Goal: Task Accomplishment & Management: Manage account settings

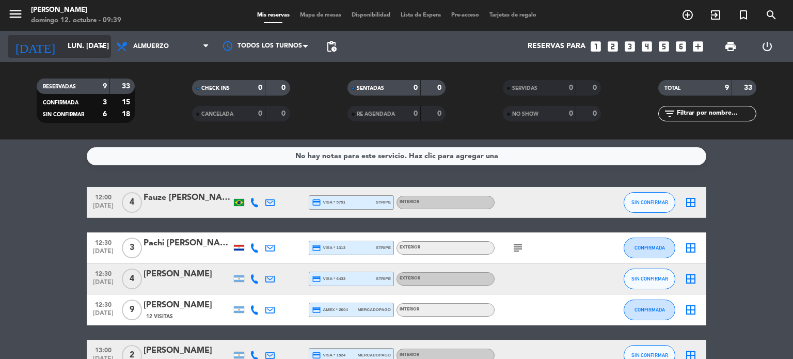
click at [64, 43] on input "lun. [DATE]" at bounding box center [111, 46] width 98 height 19
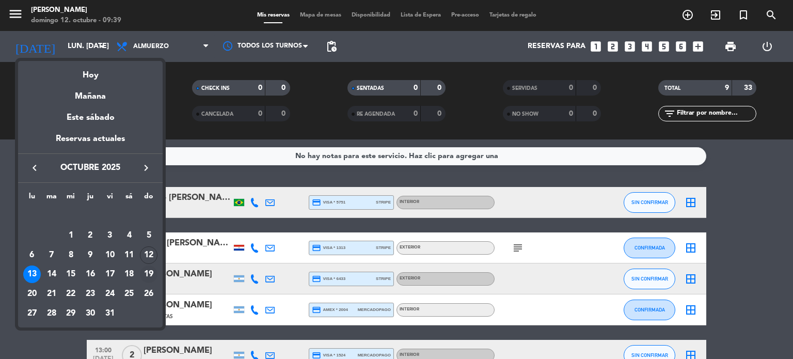
click at [146, 273] on div "19" at bounding box center [149, 274] width 18 height 18
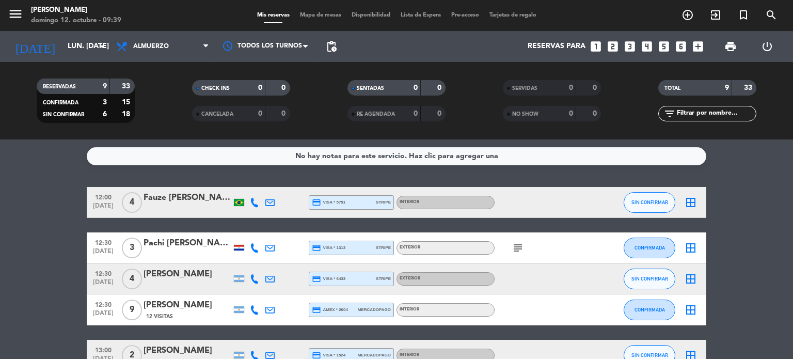
type input "dom. [DATE]"
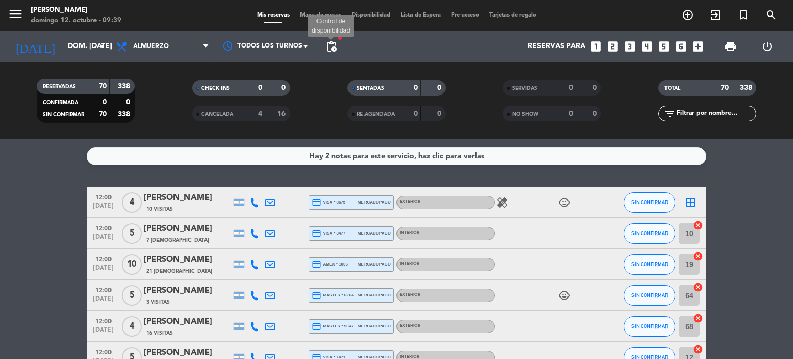
click at [337, 47] on span "pending_actions" at bounding box center [331, 46] width 12 height 12
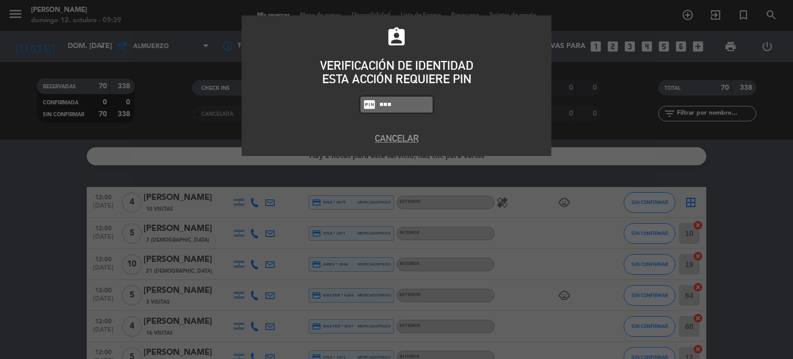
type input "2104"
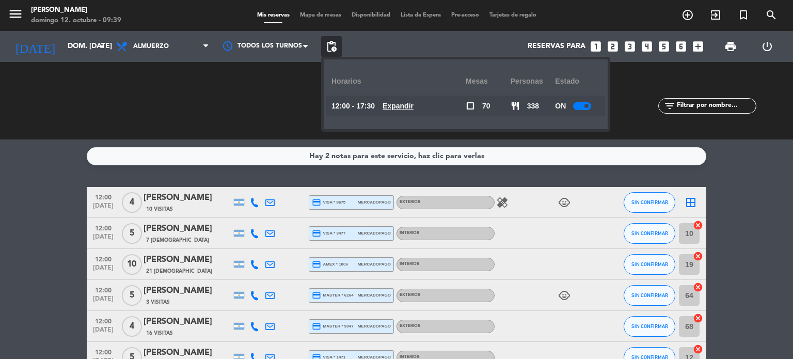
click at [398, 102] on u "Expandir" at bounding box center [397, 106] width 31 height 8
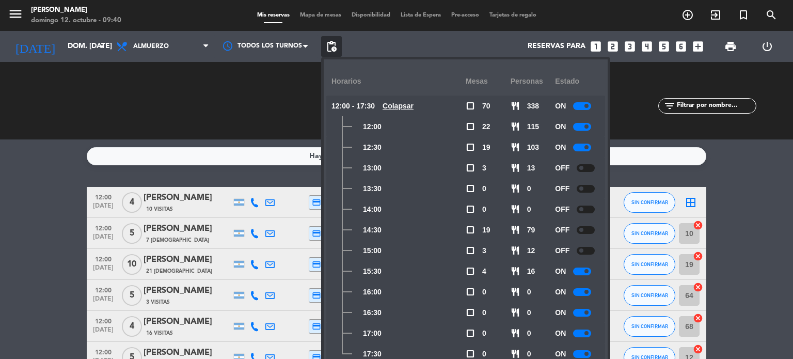
click at [754, 183] on div "Hay 2 notas para este servicio, haz clic para verlas 12:00 [DATE] 4 [PERSON_NAM…" at bounding box center [396, 248] width 793 height 219
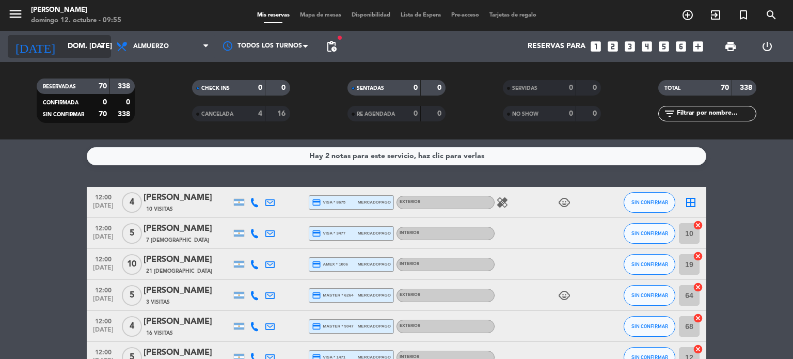
click at [76, 53] on input "dom. [DATE]" at bounding box center [111, 46] width 98 height 19
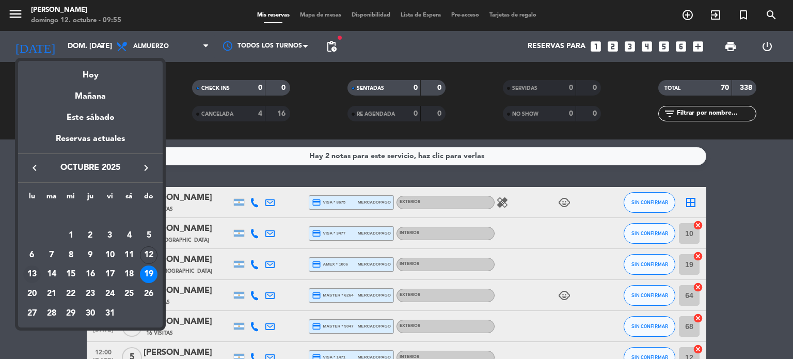
click at [34, 269] on div "13" at bounding box center [32, 274] width 18 height 18
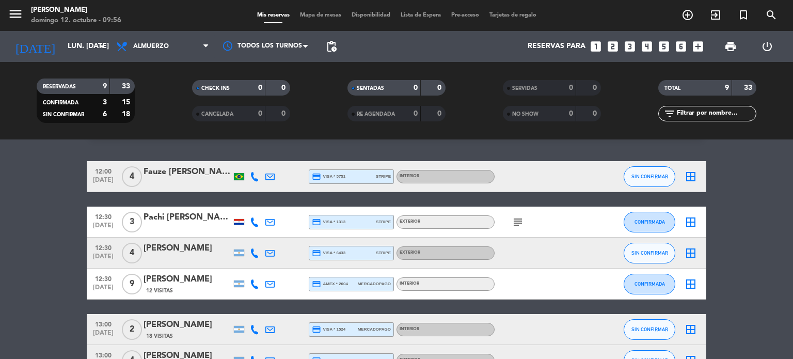
scroll to position [23, 0]
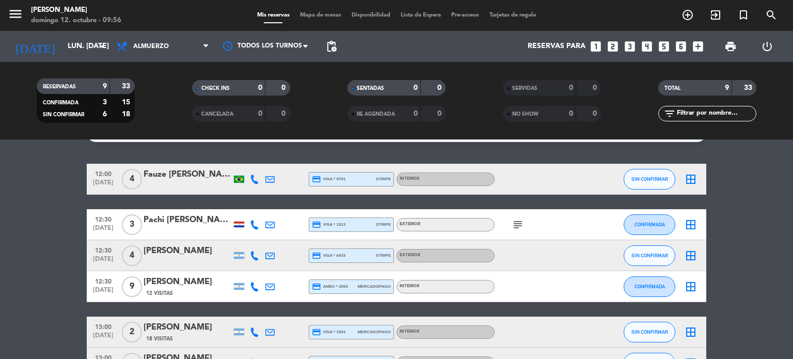
click at [94, 34] on div "[DATE] lun. [DATE] arrow_drop_down" at bounding box center [59, 46] width 103 height 31
click at [99, 43] on icon "arrow_drop_down" at bounding box center [102, 46] width 12 height 12
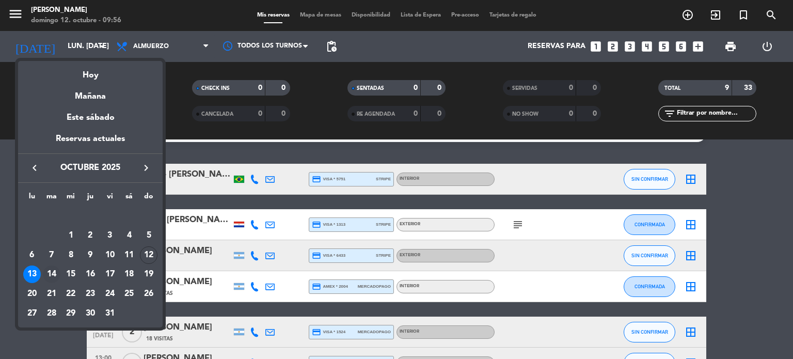
click at [52, 279] on div "14" at bounding box center [52, 274] width 18 height 18
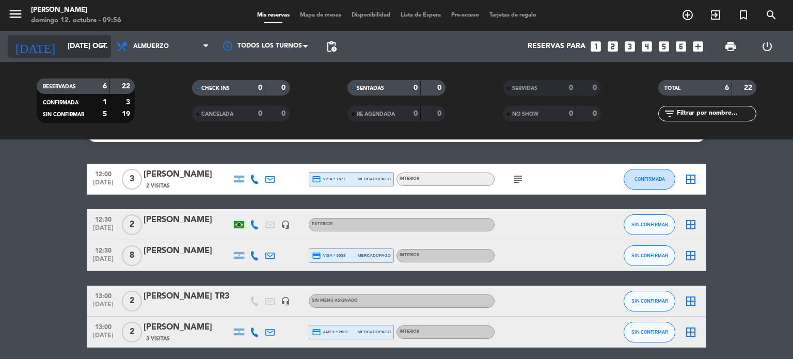
click at [99, 54] on input "[DATE] oct." at bounding box center [111, 46] width 98 height 19
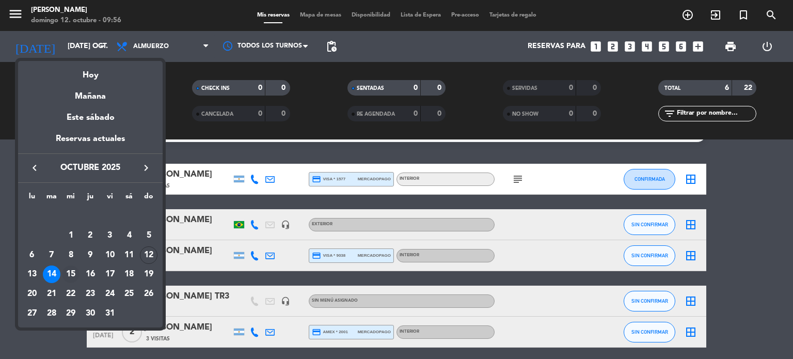
click at [76, 271] on div "15" at bounding box center [71, 274] width 18 height 18
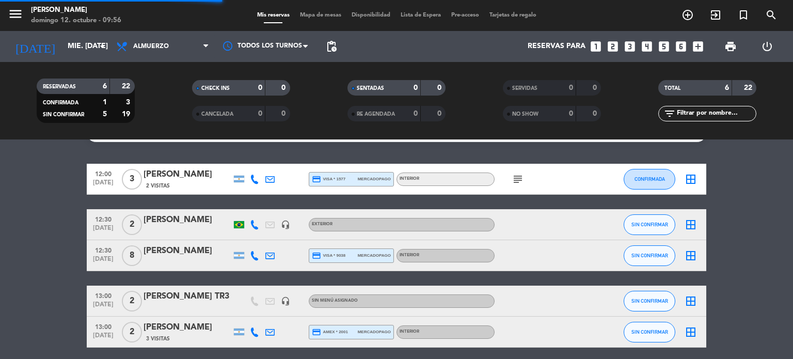
scroll to position [0, 0]
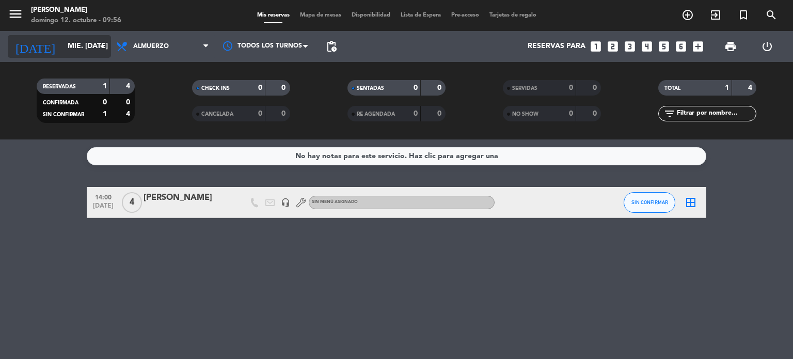
click at [95, 42] on input "mié. [DATE]" at bounding box center [111, 46] width 98 height 19
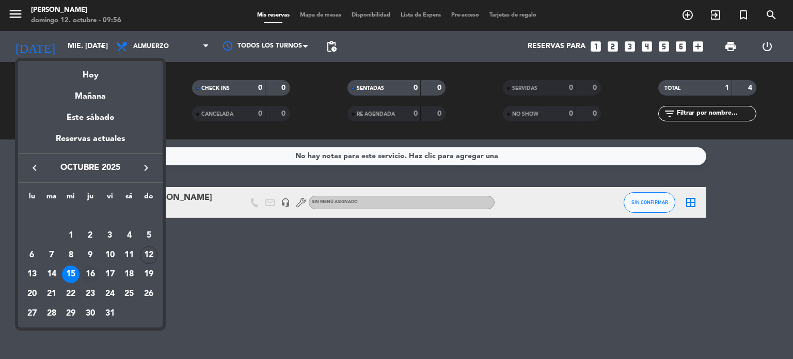
click at [93, 276] on div "16" at bounding box center [91, 274] width 18 height 18
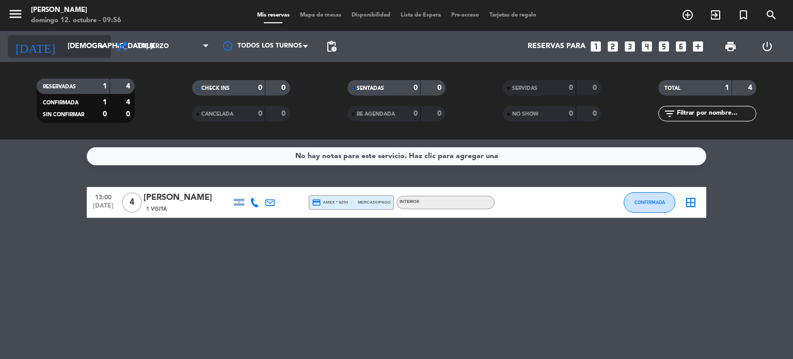
click at [85, 56] on div "[DATE] jue. [DATE] arrow_drop_down" at bounding box center [59, 46] width 103 height 23
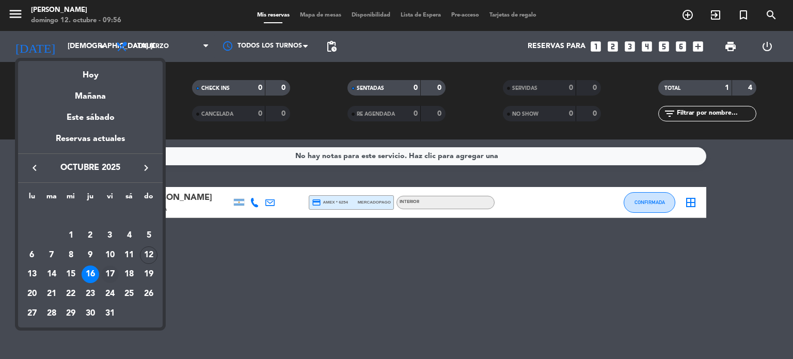
click at [112, 273] on div "17" at bounding box center [110, 274] width 18 height 18
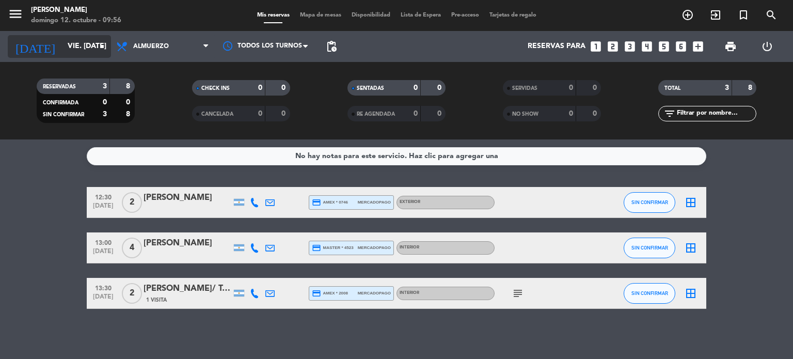
click at [93, 39] on input "vie. [DATE]" at bounding box center [111, 46] width 98 height 19
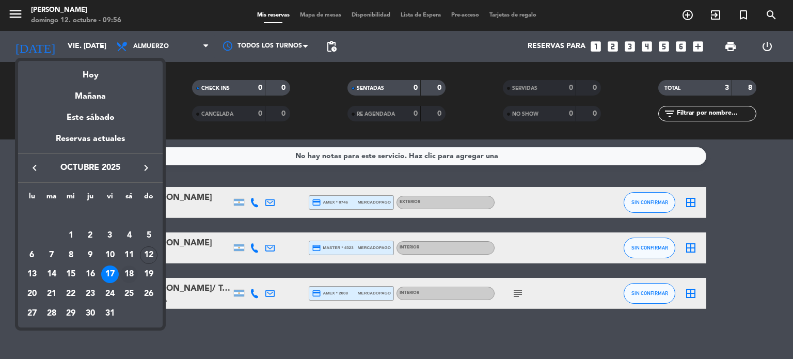
click at [125, 269] on div "18" at bounding box center [129, 274] width 18 height 18
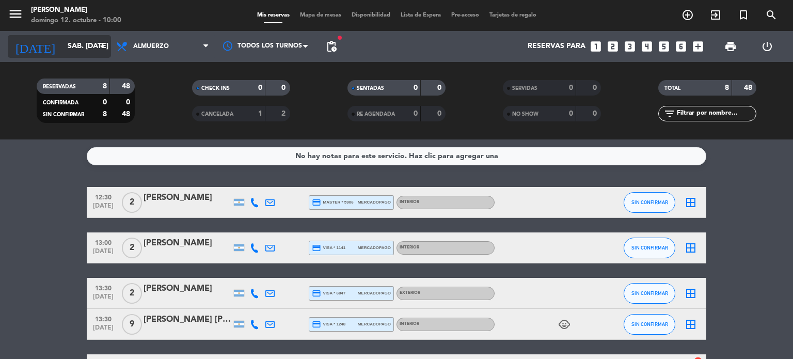
click at [77, 50] on input "sáb. [DATE]" at bounding box center [111, 46] width 98 height 19
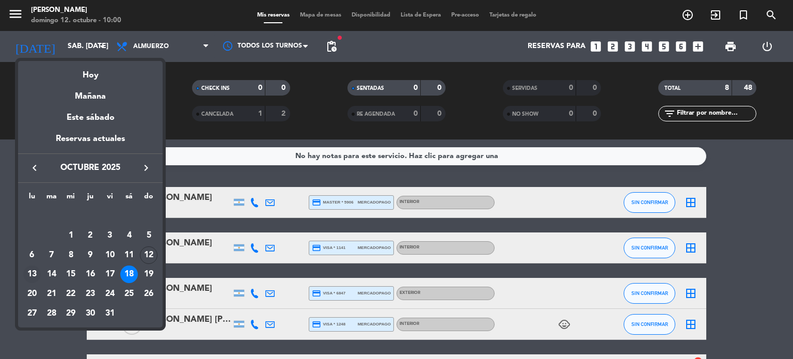
click at [33, 272] on div "13" at bounding box center [32, 274] width 18 height 18
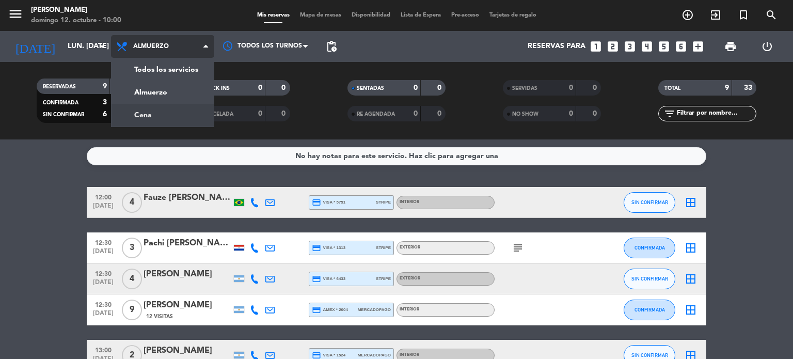
click at [156, 109] on div "menu [PERSON_NAME] 12. octubre - 10:00 Mis reservas Mapa de mesas Disponibilida…" at bounding box center [396, 69] width 793 height 139
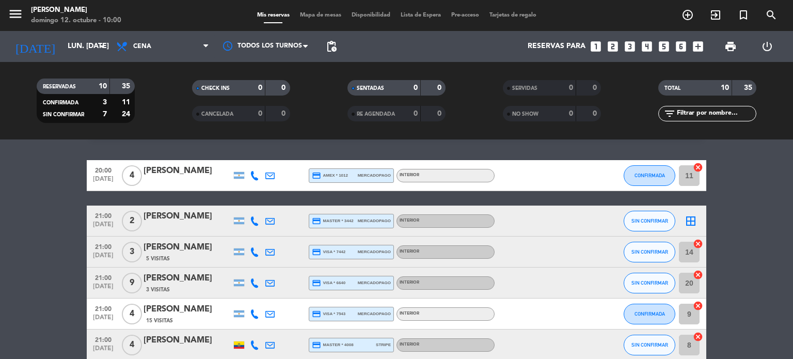
scroll to position [12, 0]
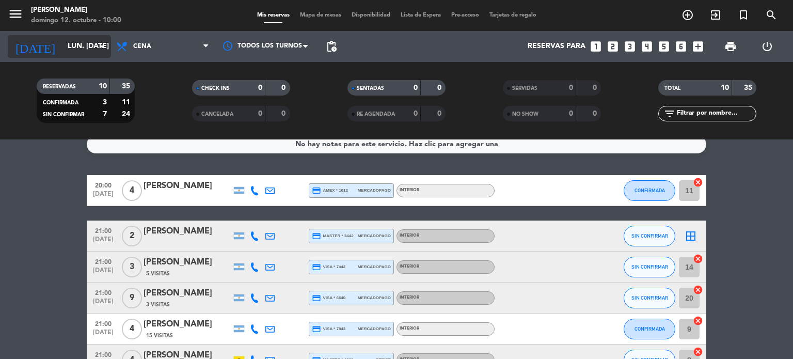
click at [91, 48] on input "lun. [DATE]" at bounding box center [111, 46] width 98 height 19
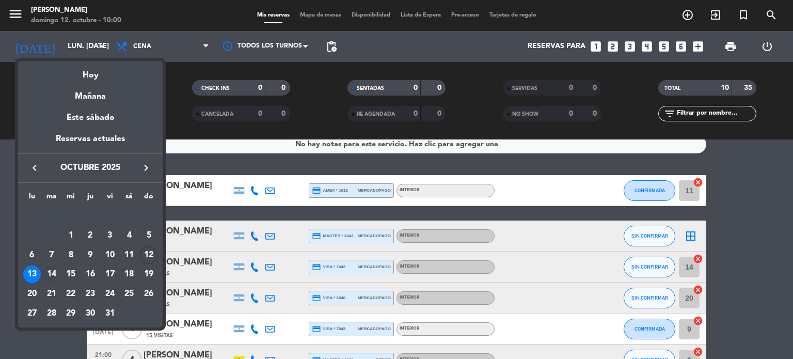
click at [51, 269] on div "14" at bounding box center [52, 274] width 18 height 18
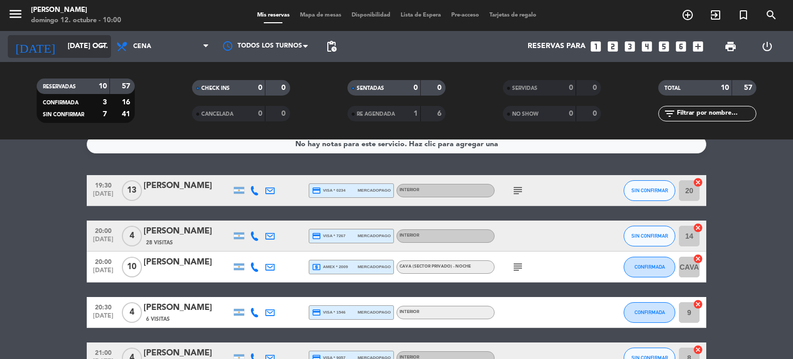
click at [94, 41] on input "[DATE] oct." at bounding box center [111, 46] width 98 height 19
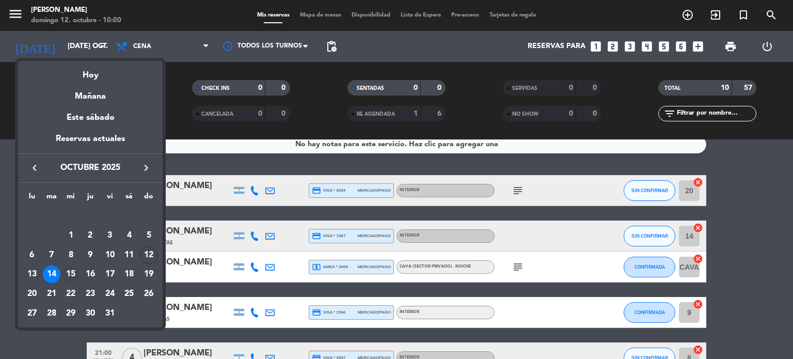
click at [75, 269] on div "15" at bounding box center [71, 274] width 18 height 18
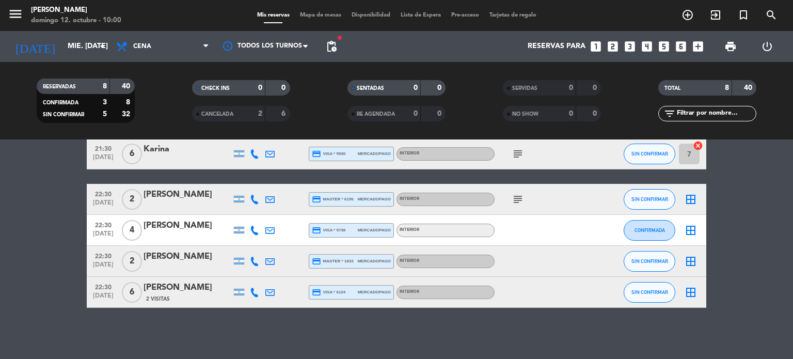
scroll to position [0, 0]
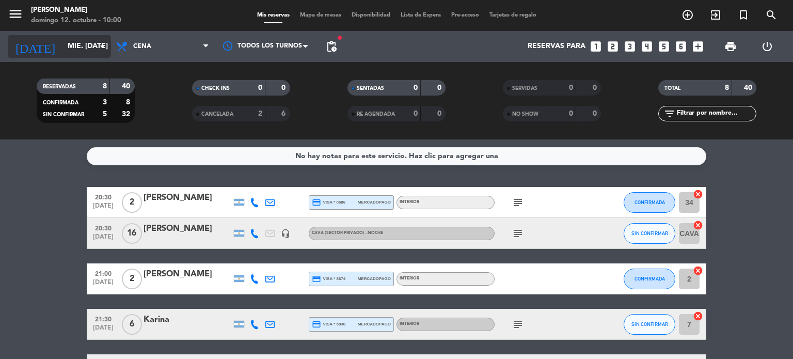
click at [96, 51] on icon "arrow_drop_down" at bounding box center [102, 46] width 12 height 12
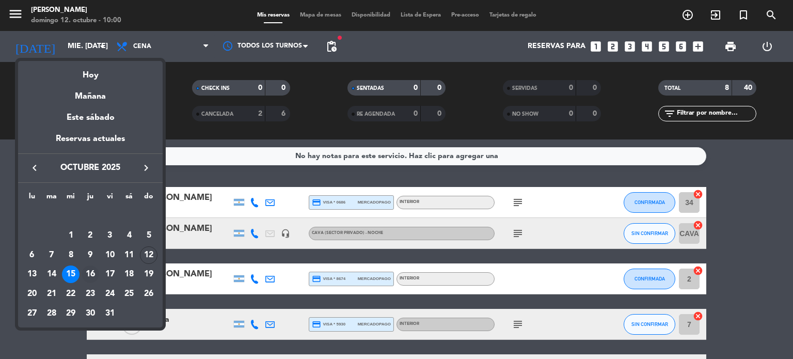
click at [93, 271] on div "16" at bounding box center [91, 274] width 18 height 18
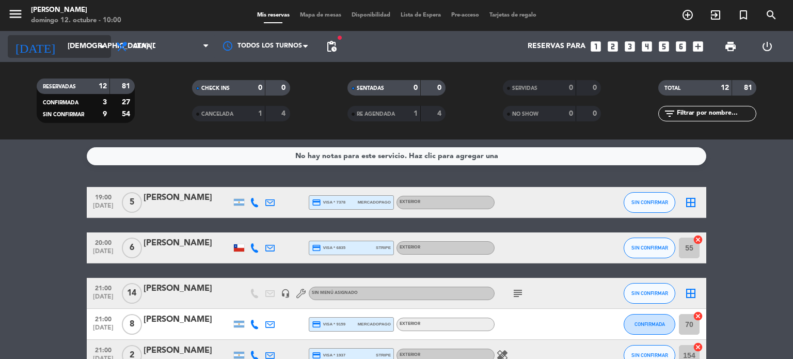
click at [95, 45] on input "[DEMOGRAPHIC_DATA] [DATE]" at bounding box center [111, 46] width 98 height 19
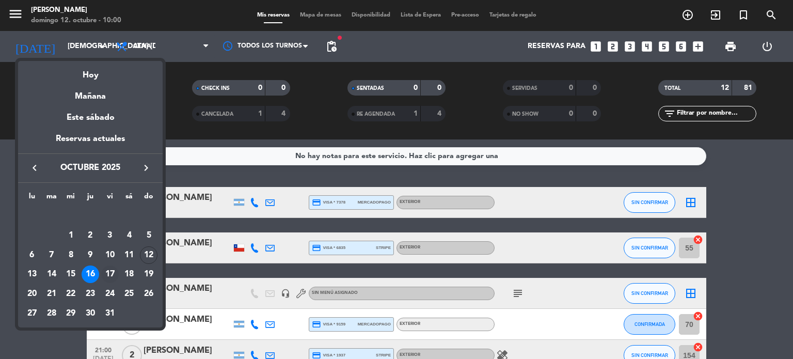
click at [106, 272] on div "17" at bounding box center [110, 274] width 18 height 18
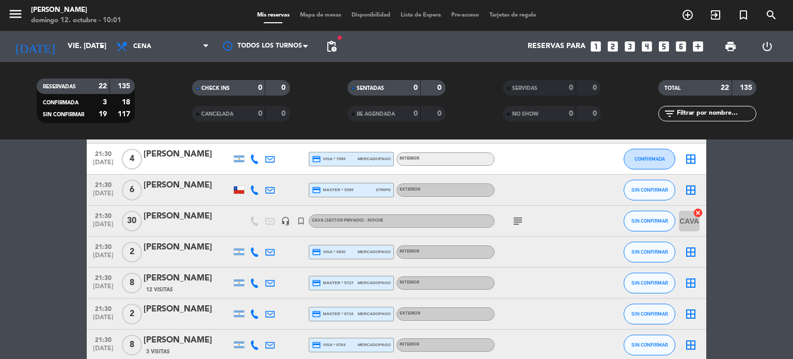
scroll to position [529, 0]
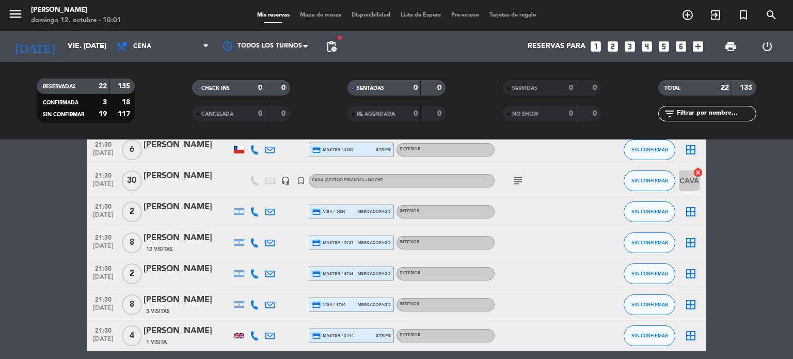
click at [514, 177] on icon "subject" at bounding box center [517, 180] width 12 height 12
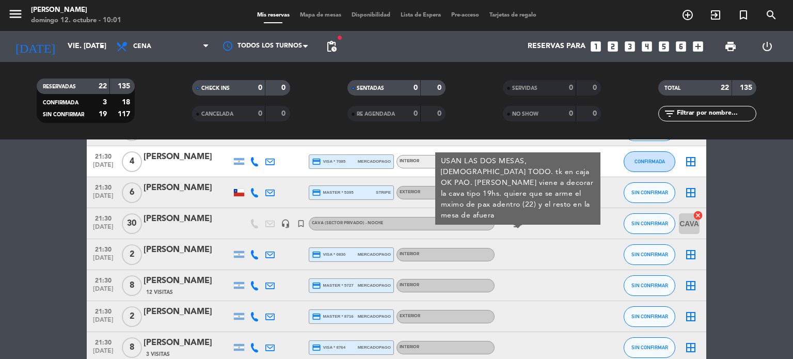
scroll to position [485, 0]
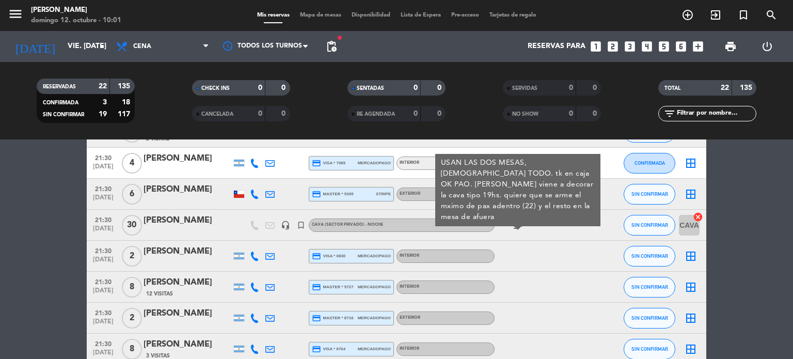
click at [25, 217] on bookings-row "20:00 [DATE] 4 [PERSON_NAME] 8 Visitas credit_card visa * 4785 mercadopago Inte…" at bounding box center [396, 71] width 793 height 739
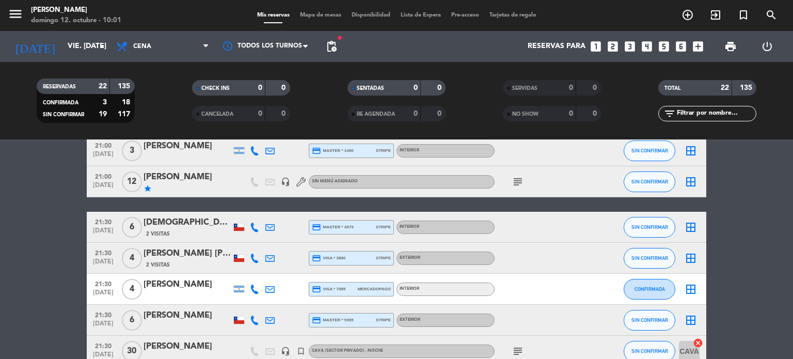
scroll to position [359, 0]
click at [97, 44] on icon "arrow_drop_down" at bounding box center [102, 46] width 12 height 12
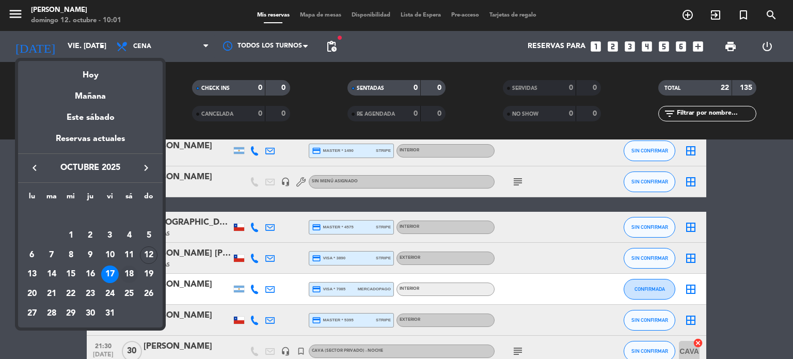
click at [126, 272] on div "18" at bounding box center [129, 274] width 18 height 18
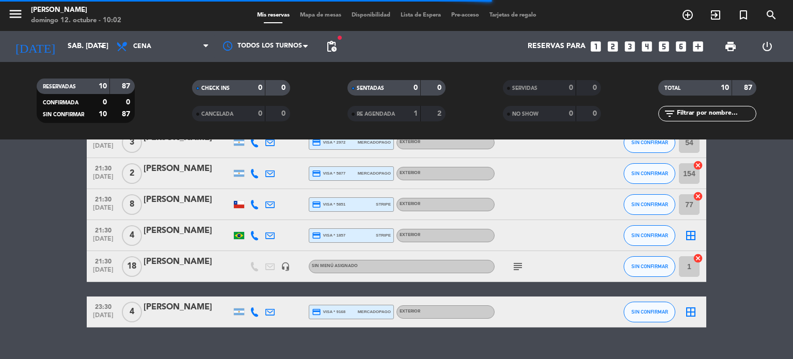
scroll to position [227, 0]
click at [519, 263] on icon "subject" at bounding box center [517, 266] width 12 height 12
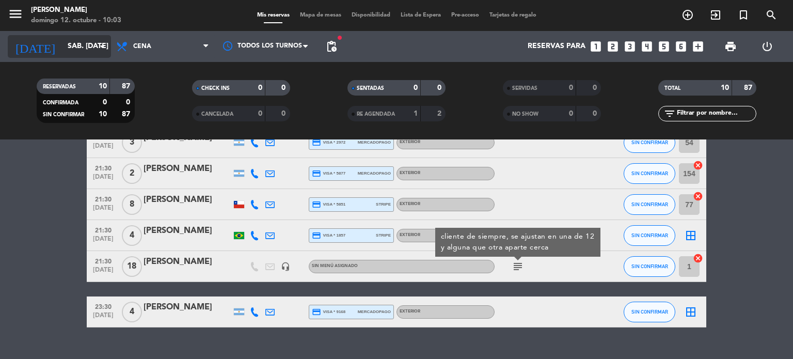
click at [80, 49] on input "sáb. [DATE]" at bounding box center [111, 46] width 98 height 19
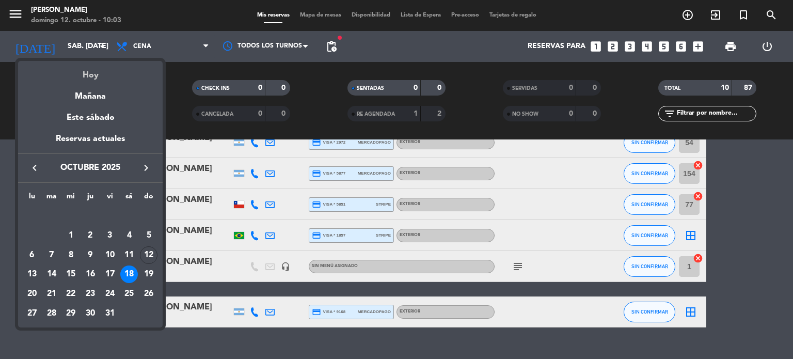
click at [93, 70] on div "Hoy" at bounding box center [90, 71] width 144 height 21
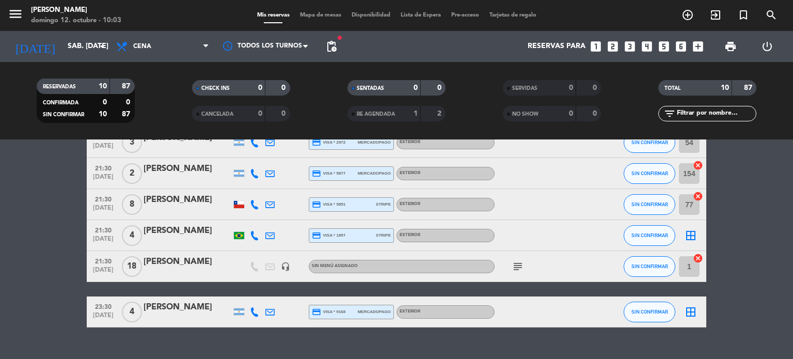
type input "dom. [DATE]"
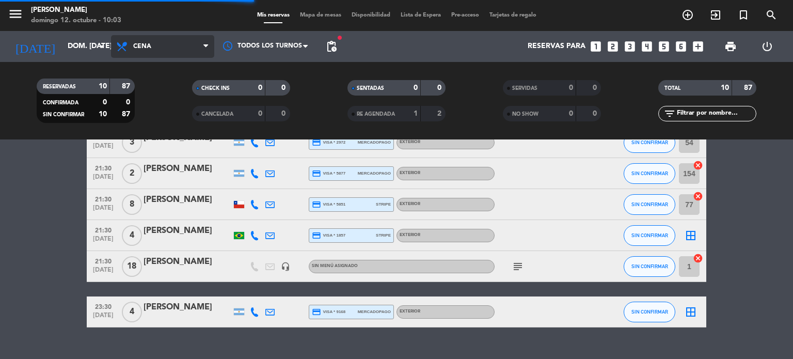
click at [140, 51] on span "Cena" at bounding box center [162, 46] width 103 height 23
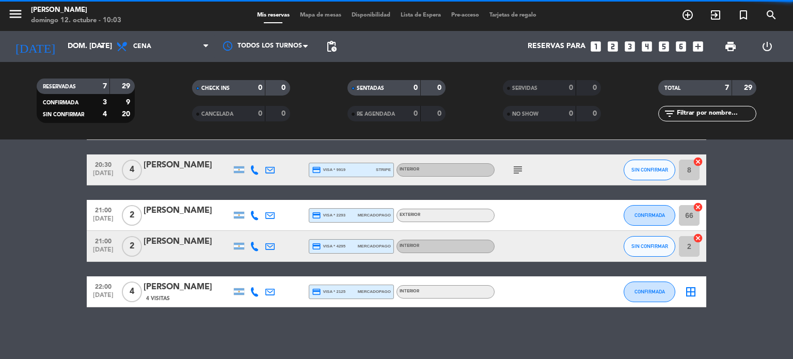
scroll to position [168, 0]
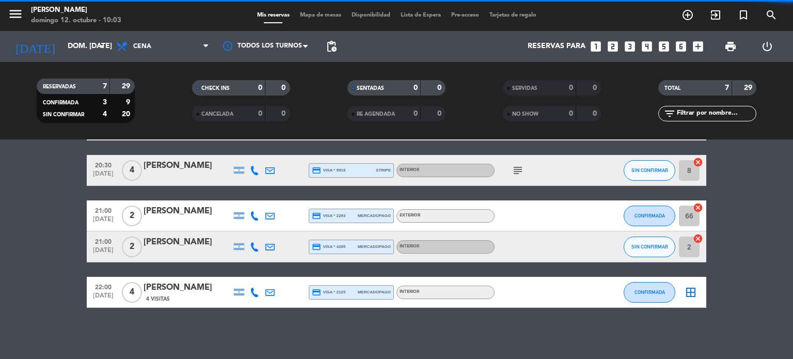
click at [152, 88] on filter-checkbox "RESERVADAS 7 29 CONFIRMADA 3 9 SIN CONFIRMAR 4 20" at bounding box center [85, 100] width 155 height 44
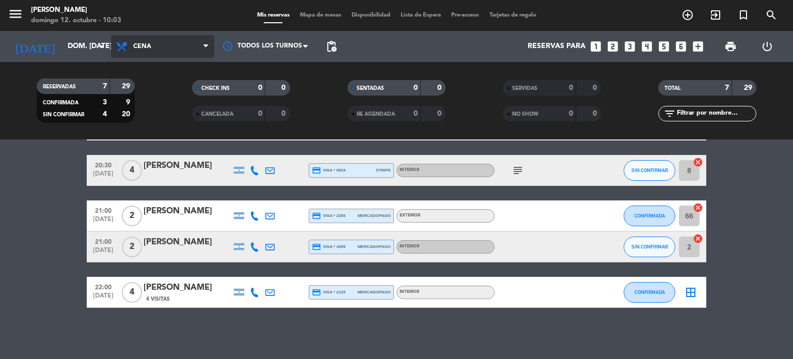
click at [182, 44] on span "Cena" at bounding box center [162, 46] width 103 height 23
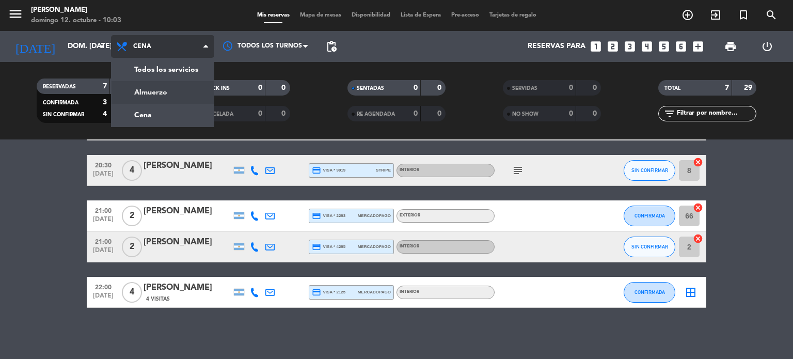
click at [157, 88] on div "menu [PERSON_NAME] 12. octubre - 10:03 Mis reservas Mapa de mesas Disponibilida…" at bounding box center [396, 69] width 793 height 139
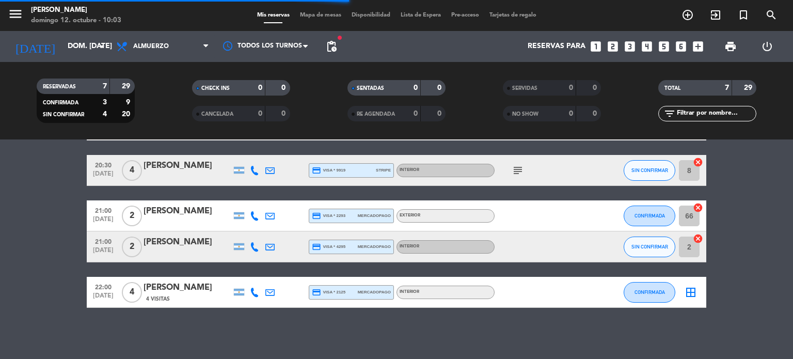
scroll to position [227, 0]
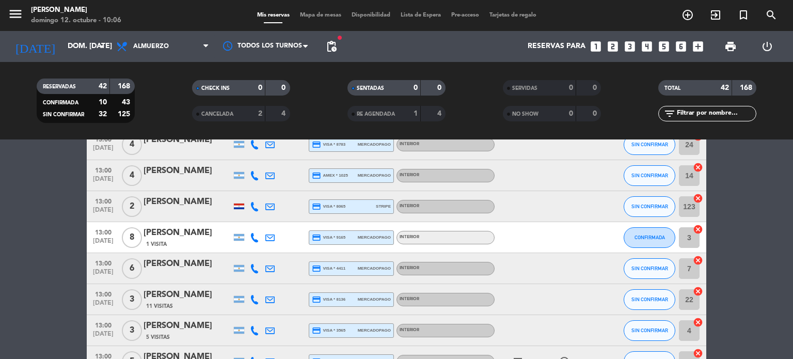
click at [320, 16] on span "Mapa de mesas" at bounding box center [321, 15] width 52 height 6
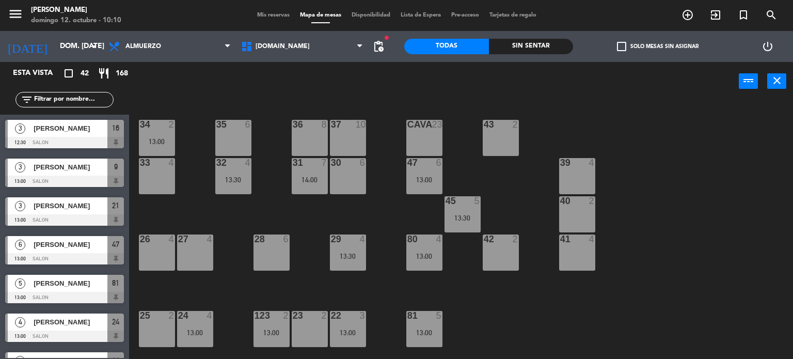
click at [623, 44] on span "check_box_outline_blank" at bounding box center [621, 46] width 9 height 9
click at [657, 46] on input "check_box_outline_blank Solo mesas sin asignar" at bounding box center [657, 46] width 0 height 0
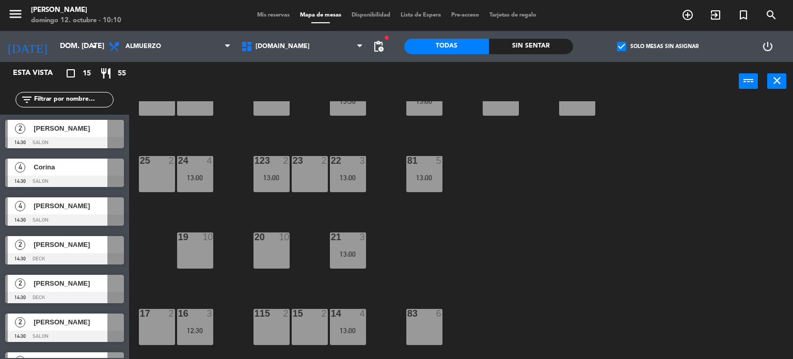
scroll to position [337, 0]
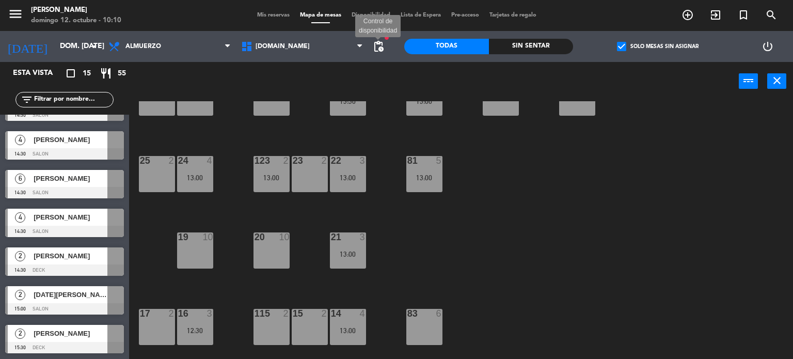
click at [380, 50] on span "pending_actions" at bounding box center [378, 46] width 12 height 12
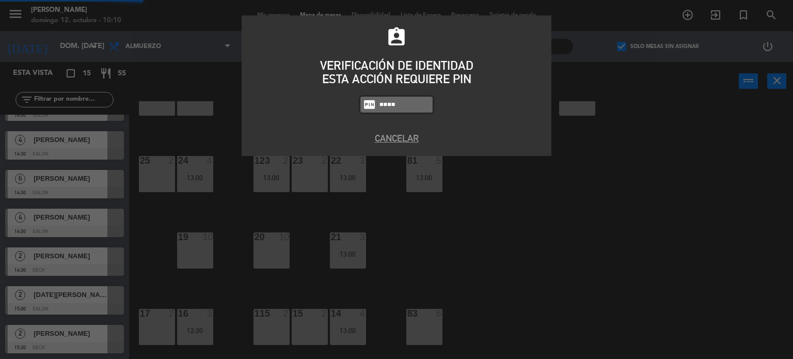
type input "4307"
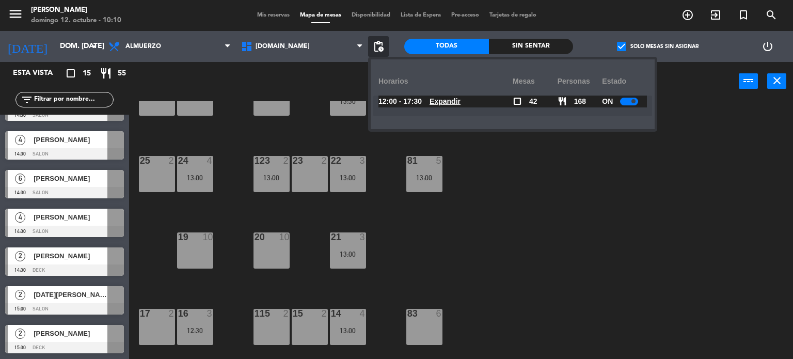
click at [444, 101] on u "Expandir" at bounding box center [444, 101] width 31 height 8
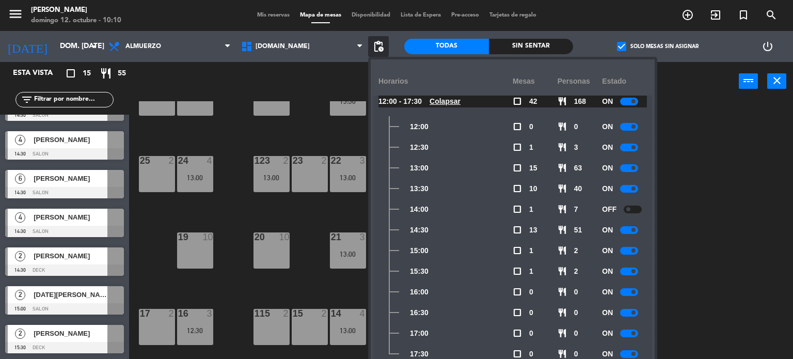
click at [245, 207] on div "34 2 13:00 35 6 36 8 43 2 37 10 CAVA 23 33 4 32 4 13:30 31 7 14:00 30 6 47 6 13…" at bounding box center [465, 230] width 656 height 258
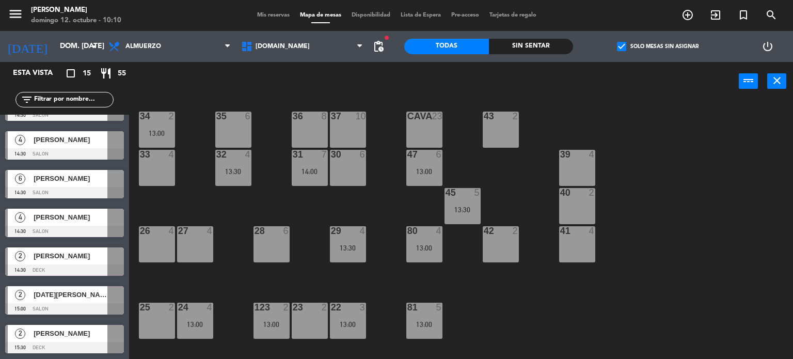
scroll to position [0, 0]
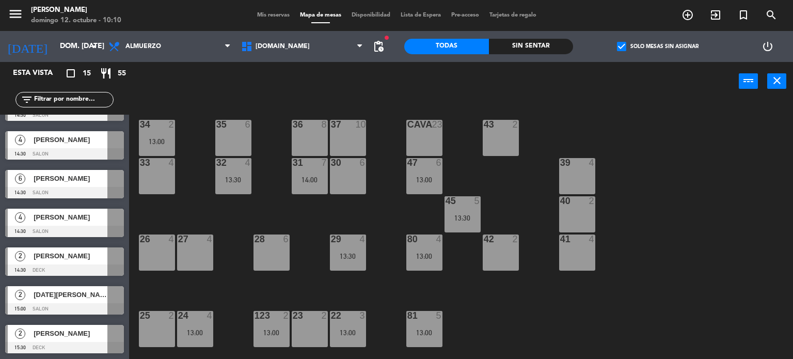
click at [314, 179] on div "14:00" at bounding box center [310, 179] width 36 height 7
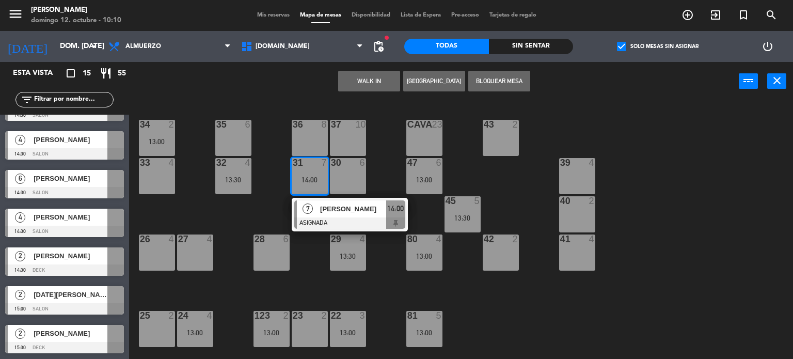
scroll to position [155, 0]
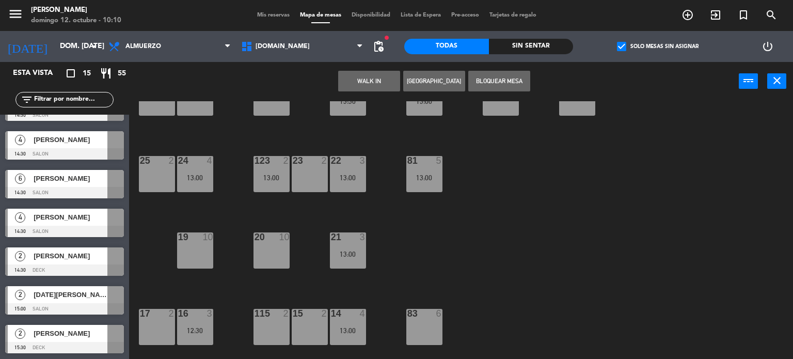
click at [260, 242] on div "20 10" at bounding box center [271, 237] width 36 height 10
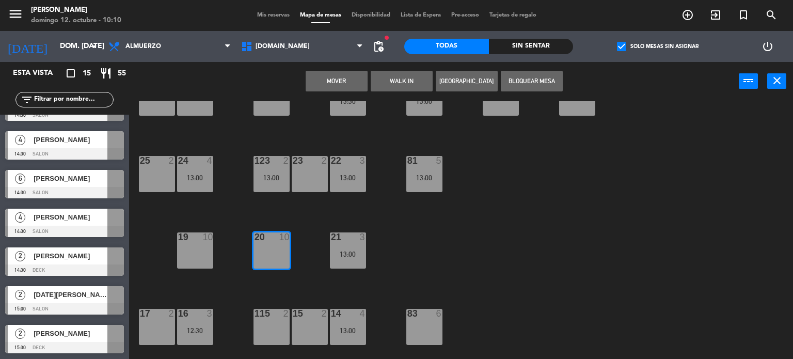
click at [348, 80] on button "Mover" at bounding box center [336, 81] width 62 height 21
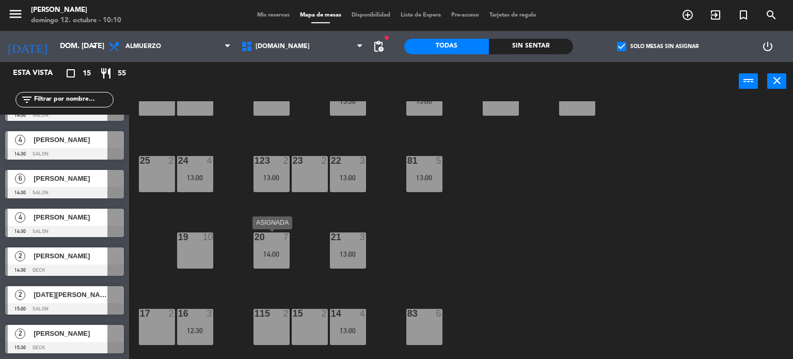
click at [275, 252] on div "14:00" at bounding box center [271, 253] width 36 height 7
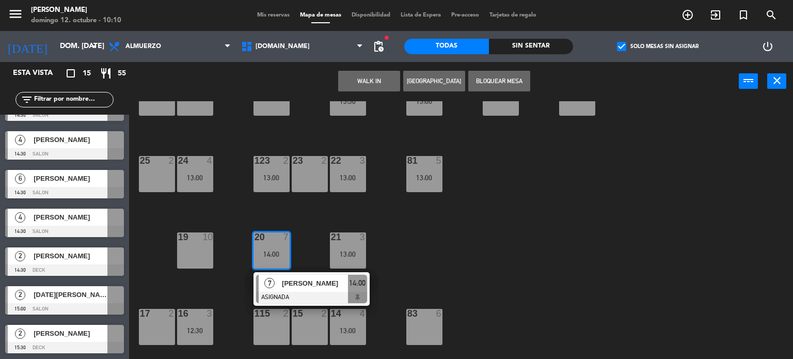
click at [191, 249] on div "19 10" at bounding box center [195, 250] width 36 height 36
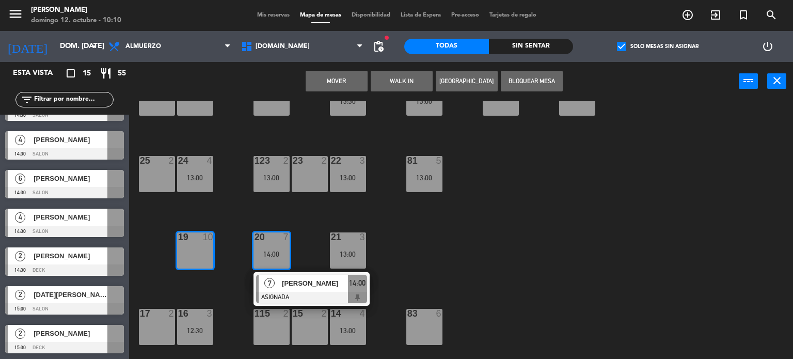
click at [332, 78] on button "Mover" at bounding box center [336, 81] width 62 height 21
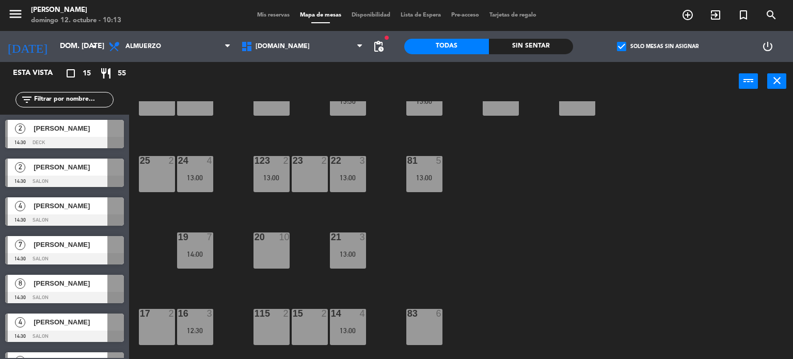
scroll to position [258, 0]
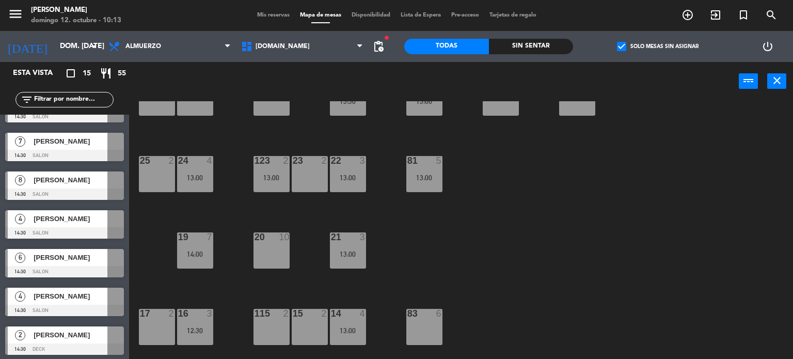
click at [268, 9] on div "menu [PERSON_NAME] 12. octubre - 10:13 Mis reservas Mapa de mesas Disponibilida…" at bounding box center [396, 15] width 793 height 31
click at [268, 16] on span "Mis reservas" at bounding box center [273, 15] width 43 height 6
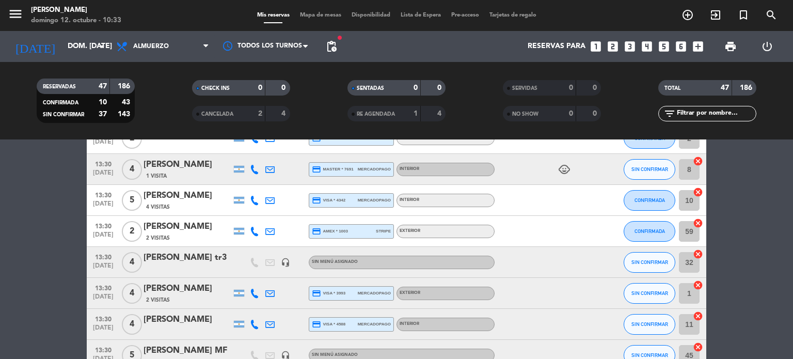
scroll to position [464, 0]
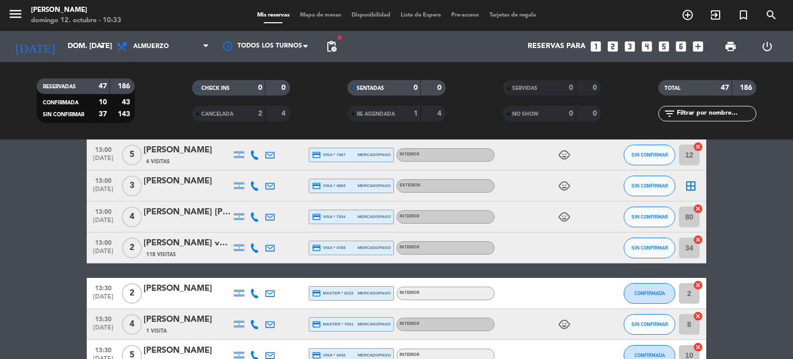
click at [563, 185] on icon "child_care" at bounding box center [564, 186] width 12 height 12
click at [325, 19] on div "Mis reservas Mapa de mesas Disponibilidad Lista de Espera Pre-acceso Tarjetas d…" at bounding box center [396, 15] width 289 height 9
click at [320, 12] on span "Mapa de mesas" at bounding box center [321, 15] width 52 height 6
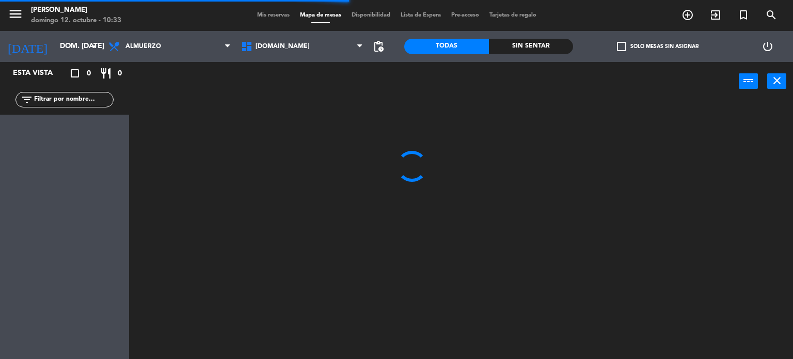
click at [625, 47] on span "check_box_outline_blank" at bounding box center [621, 46] width 9 height 9
click at [657, 46] on input "check_box_outline_blank Solo mesas sin asignar" at bounding box center [657, 46] width 0 height 0
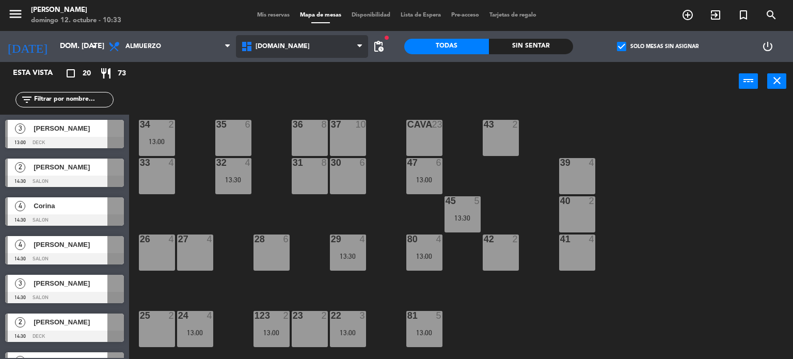
click at [294, 57] on span "[DOMAIN_NAME]" at bounding box center [302, 46] width 133 height 23
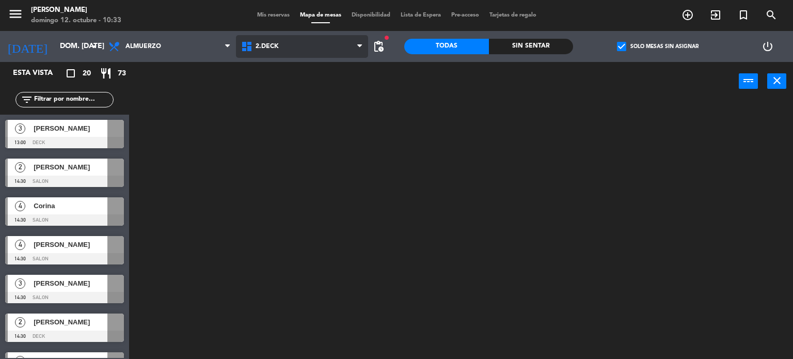
click at [285, 92] on ng-component "menu [PERSON_NAME] 12. octubre - 10:33 Mis reservas Mapa de mesas Disponibilida…" at bounding box center [396, 179] width 793 height 359
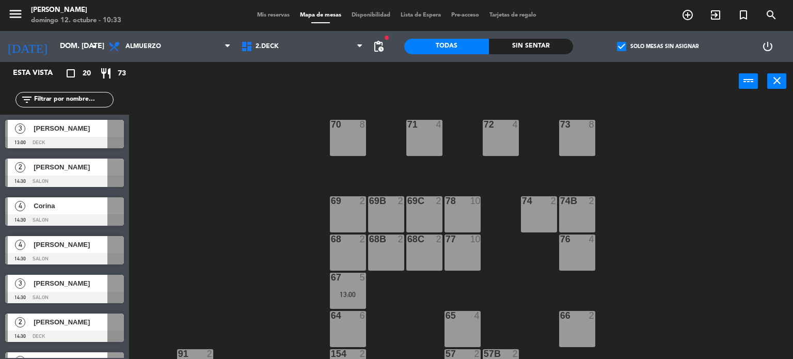
scroll to position [216, 0]
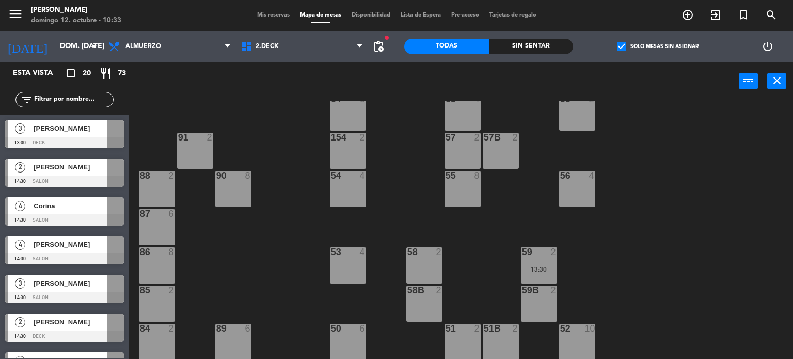
click at [94, 134] on span "[PERSON_NAME]" at bounding box center [71, 128] width 74 height 11
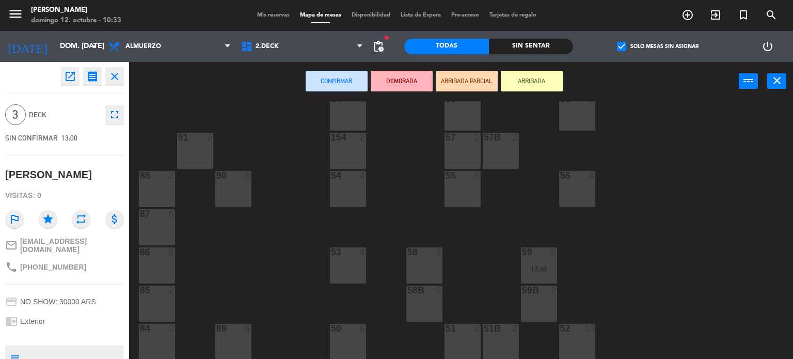
click at [579, 200] on div "56 4" at bounding box center [577, 189] width 36 height 36
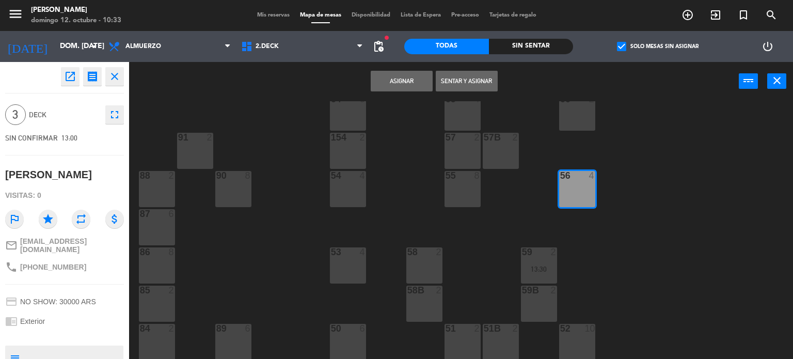
click at [401, 85] on button "Asignar" at bounding box center [401, 81] width 62 height 21
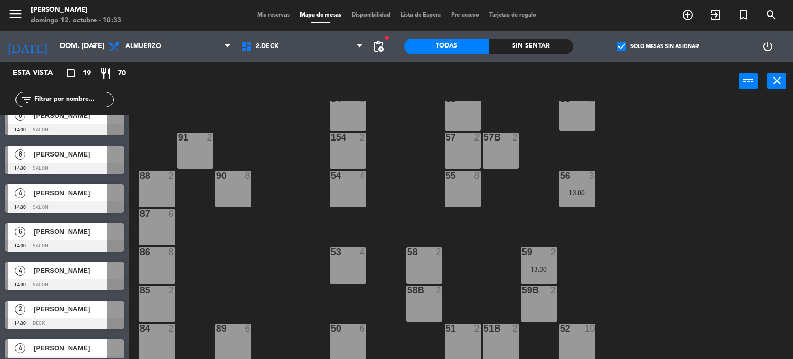
scroll to position [492, 0]
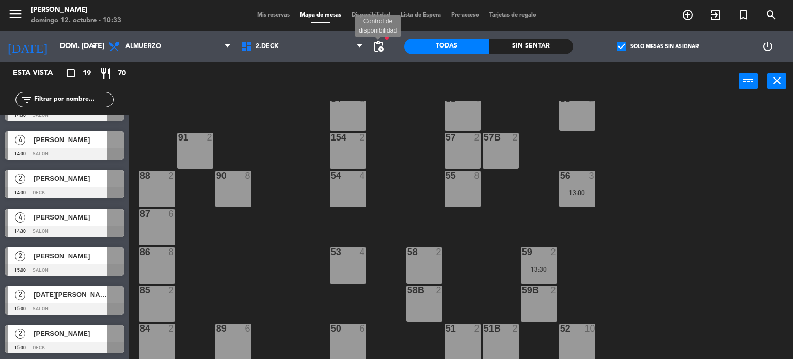
click at [380, 50] on span "pending_actions" at bounding box center [378, 46] width 12 height 12
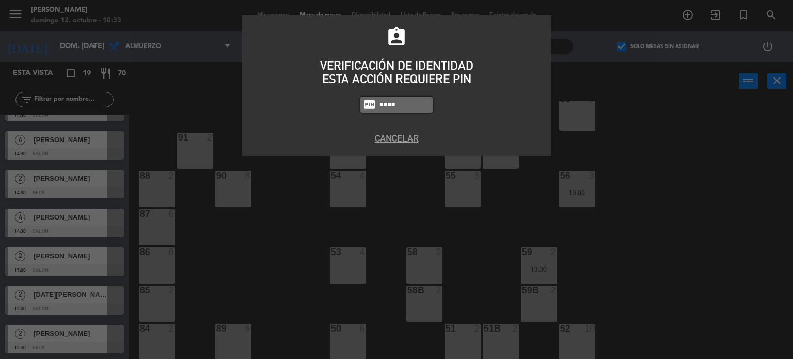
type input "4307"
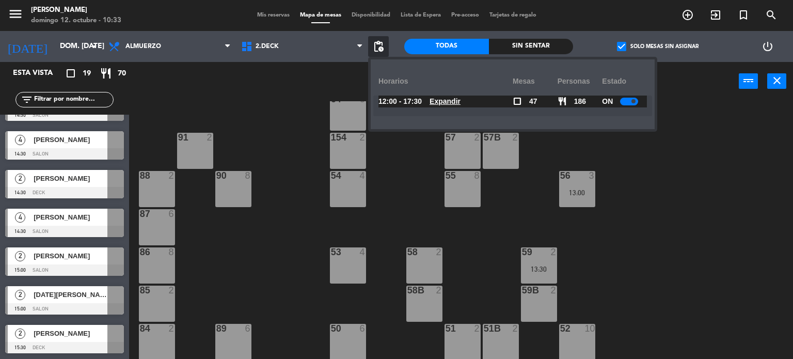
click at [460, 100] on u "Expandir" at bounding box center [444, 101] width 31 height 8
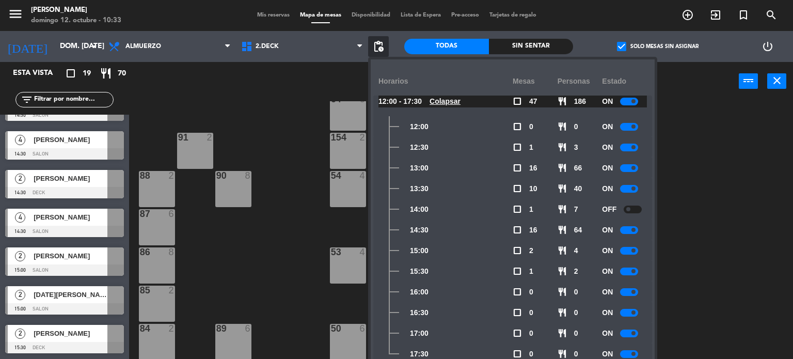
click at [273, 13] on span "Mis reservas" at bounding box center [273, 15] width 43 height 6
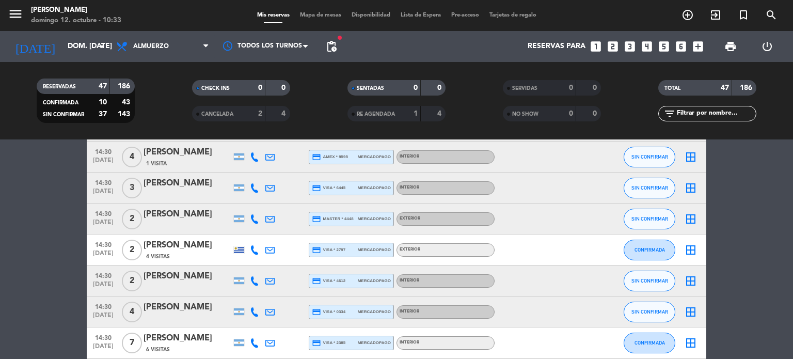
scroll to position [980, 0]
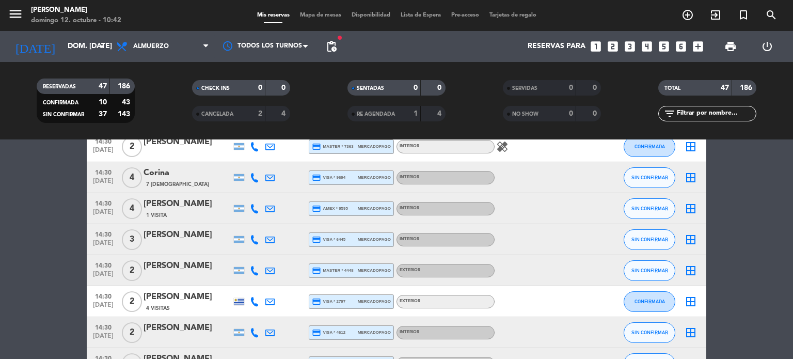
click at [319, 17] on span "Mapa de mesas" at bounding box center [321, 15] width 52 height 6
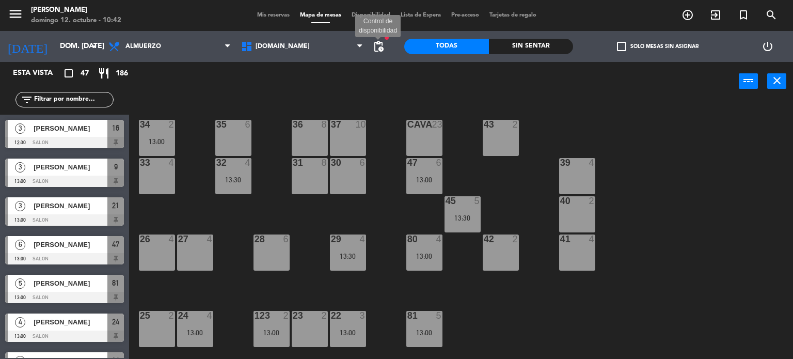
click at [378, 44] on span "pending_actions" at bounding box center [378, 46] width 12 height 12
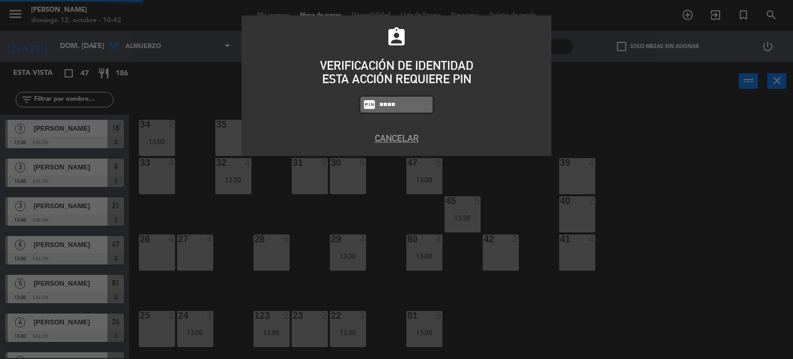
type input "4307"
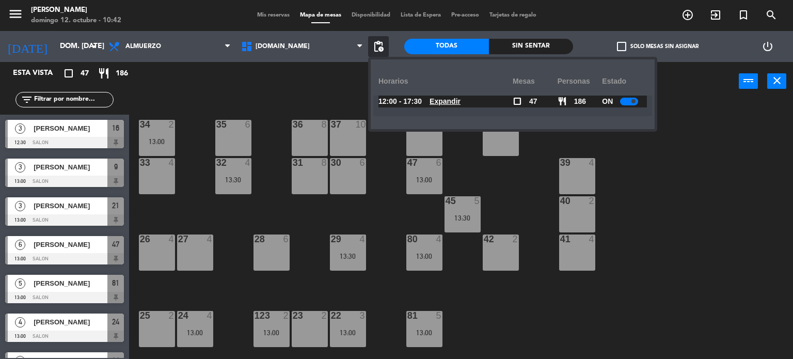
click at [452, 100] on u "Expandir" at bounding box center [444, 101] width 31 height 8
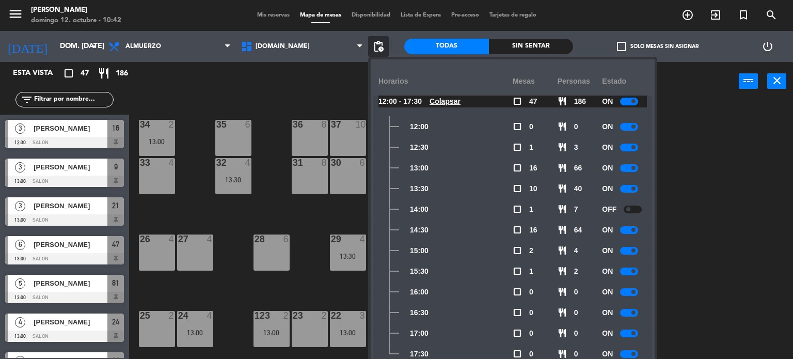
click at [271, 171] on div "34 2 13:00 35 6 36 8 43 2 37 10 CAVA 23 33 4 32 4 13:30 31 8 30 6 47 6 13:00 39…" at bounding box center [465, 230] width 656 height 258
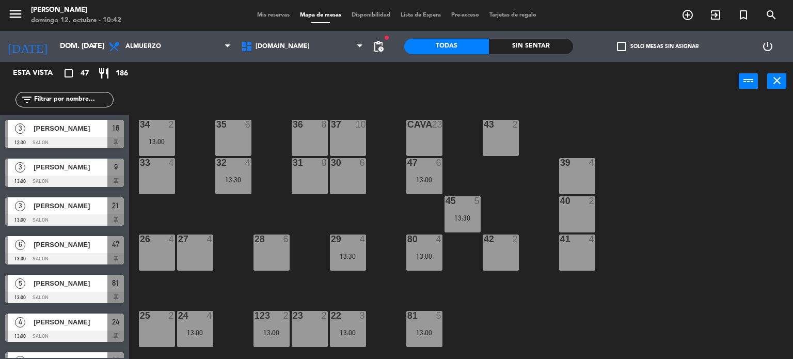
click at [228, 173] on div "32 4 13:30" at bounding box center [233, 176] width 36 height 36
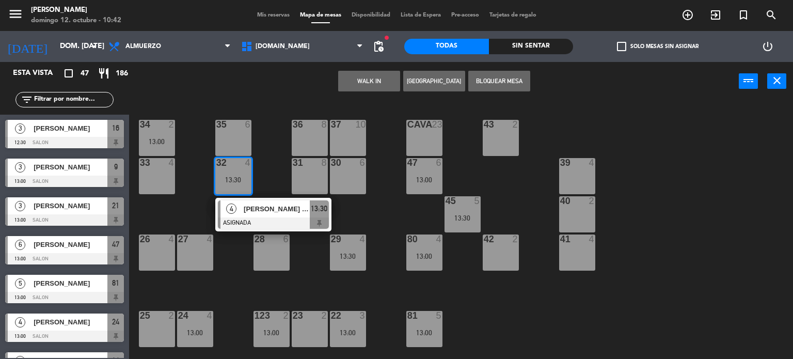
click at [272, 12] on span "Mis reservas" at bounding box center [273, 15] width 43 height 6
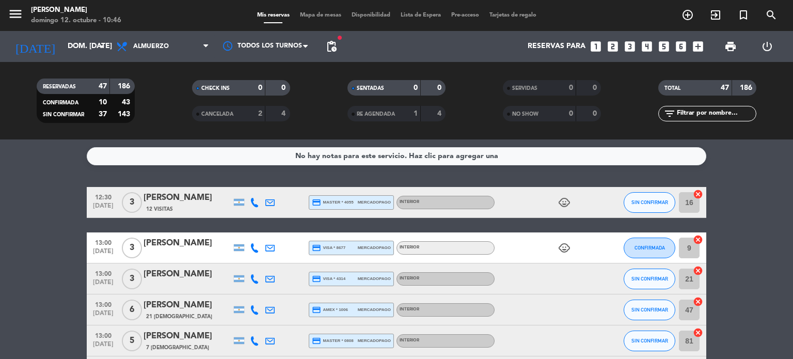
click at [648, 43] on icon "looks_4" at bounding box center [646, 46] width 13 height 13
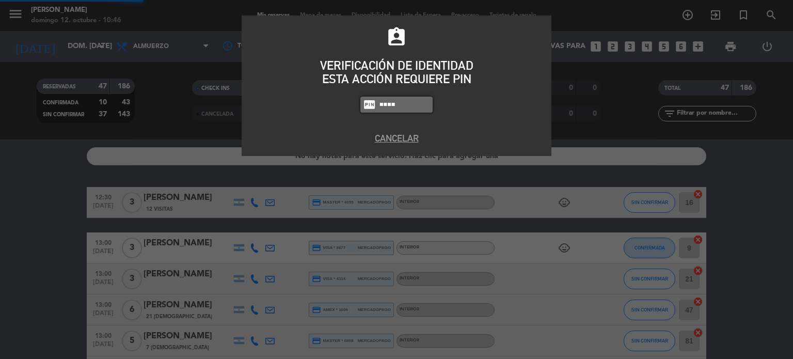
type input "4307"
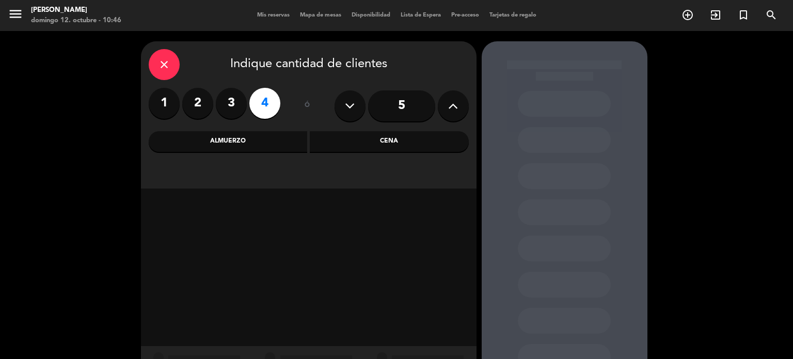
click at [299, 139] on div "Almuerzo" at bounding box center [228, 141] width 159 height 21
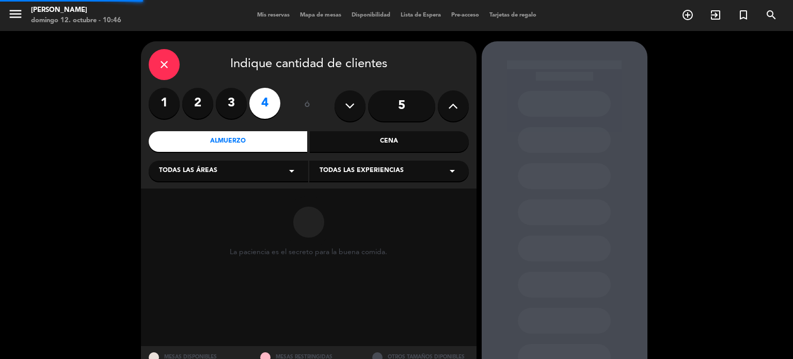
click at [241, 172] on div "Todas las áreas arrow_drop_down" at bounding box center [228, 170] width 159 height 21
click at [166, 226] on div "SALON" at bounding box center [228, 227] width 139 height 10
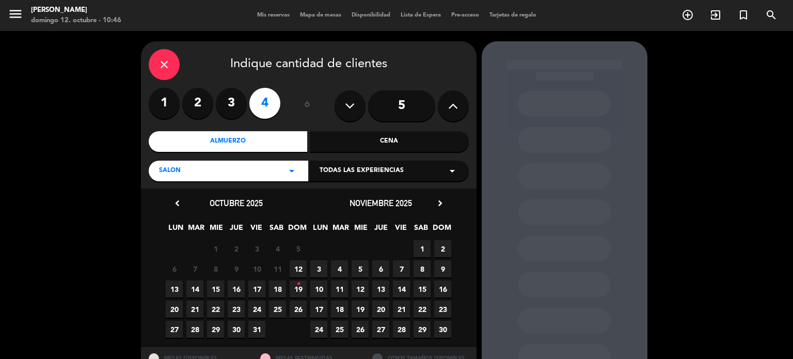
click at [299, 263] on span "12" at bounding box center [297, 268] width 17 height 17
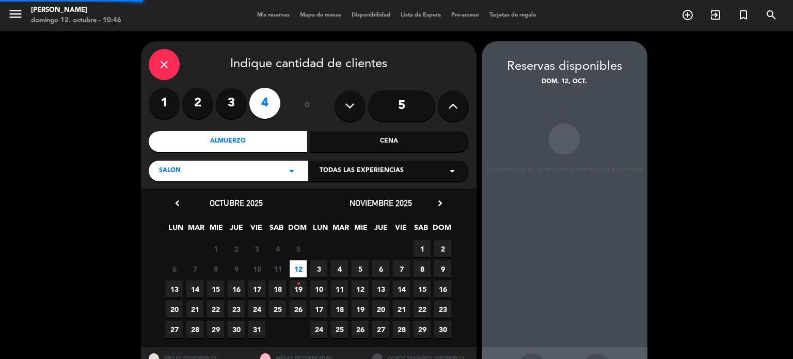
scroll to position [41, 0]
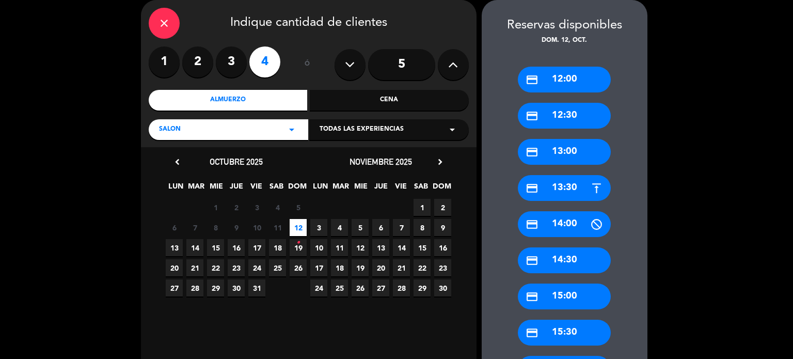
click at [580, 143] on div "credit_card 13:00" at bounding box center [564, 152] width 93 height 26
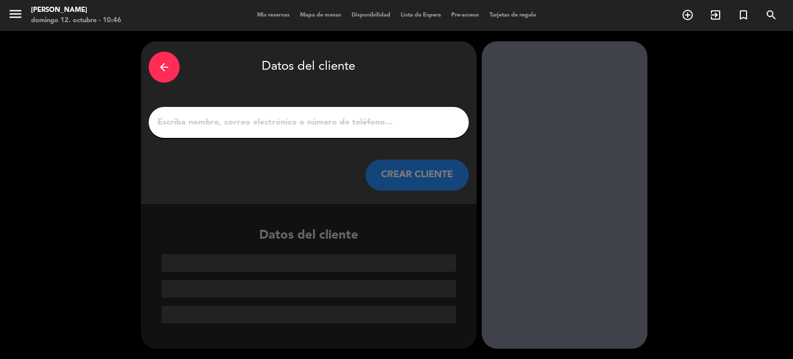
click at [353, 121] on input "1" at bounding box center [308, 122] width 304 height 14
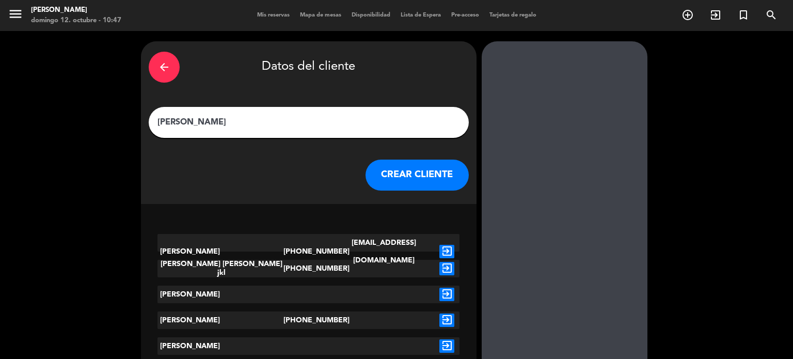
scroll to position [316, 0]
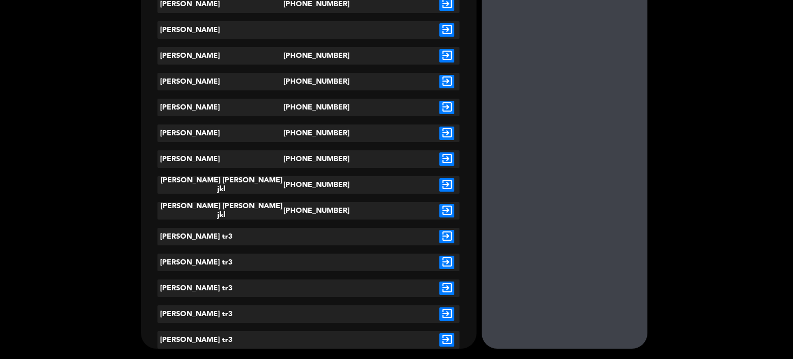
type input "[PERSON_NAME]"
click at [446, 339] on icon "exit_to_app" at bounding box center [446, 339] width 15 height 13
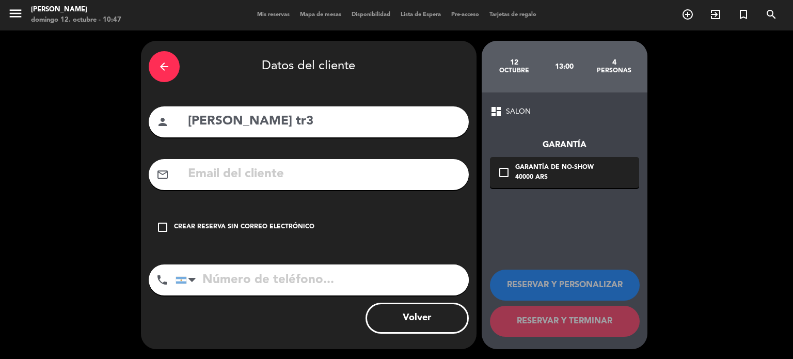
drag, startPoint x: 363, startPoint y: 215, endPoint x: 519, endPoint y: 291, distance: 173.1
click at [363, 216] on div "check_box_outline_blank Crear reserva sin correo electrónico" at bounding box center [309, 227] width 320 height 31
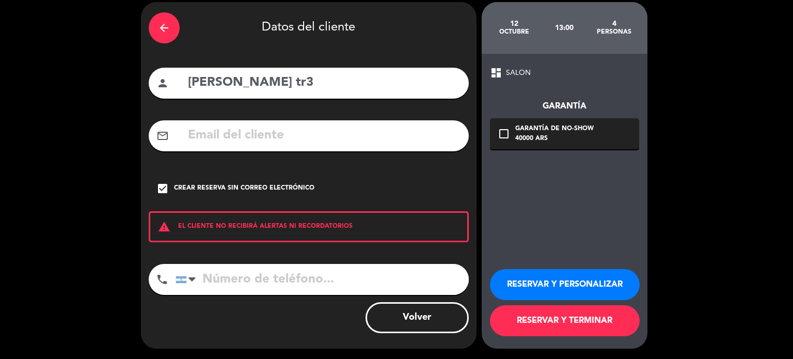
drag, startPoint x: 573, startPoint y: 321, endPoint x: 564, endPoint y: 319, distance: 9.1
click at [574, 321] on button "RESERVAR Y TERMINAR" at bounding box center [565, 320] width 150 height 31
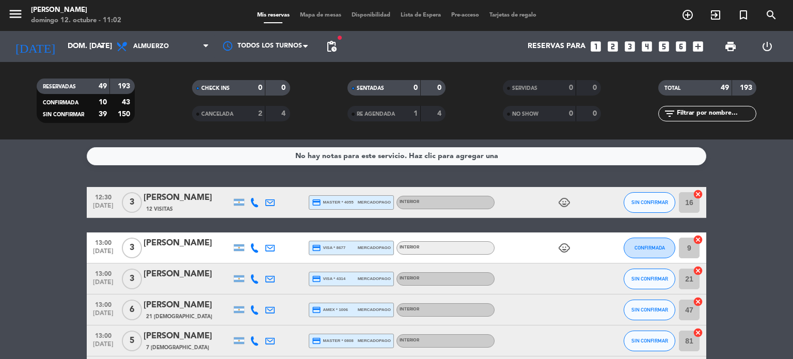
click at [308, 16] on span "Mapa de mesas" at bounding box center [321, 15] width 52 height 6
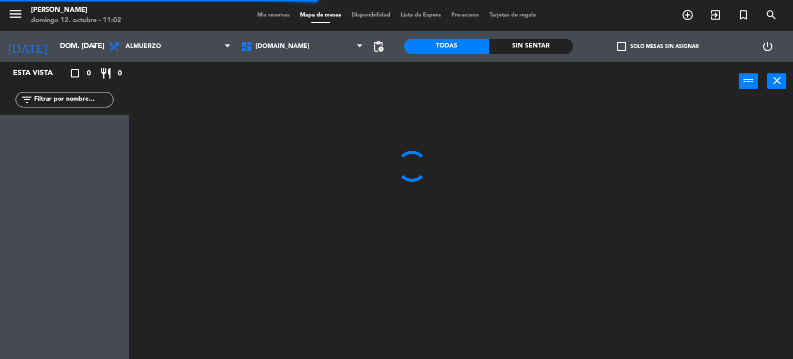
click at [623, 39] on div "check_box_outline_blank Solo mesas sin asignar" at bounding box center [657, 46] width 169 height 31
click at [618, 45] on span "check_box_outline_blank" at bounding box center [621, 46] width 9 height 9
click at [657, 46] on input "check_box_outline_blank Solo mesas sin asignar" at bounding box center [657, 46] width 0 height 0
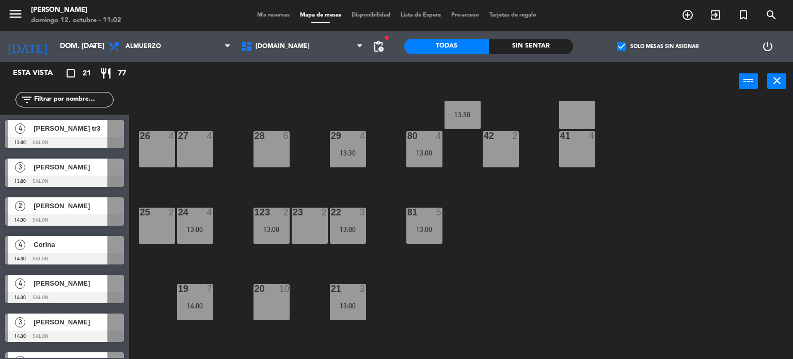
scroll to position [258, 0]
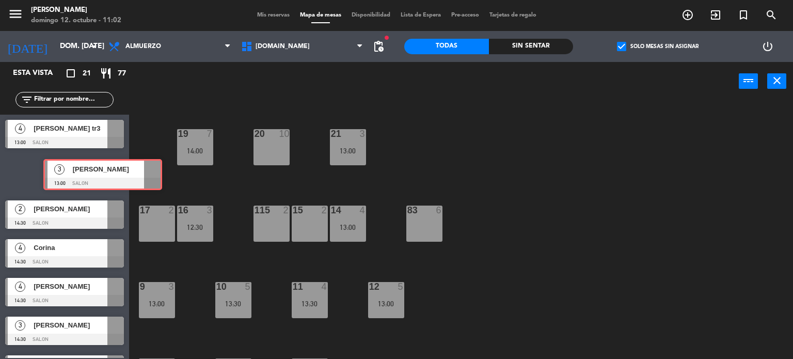
drag, startPoint x: 86, startPoint y: 171, endPoint x: 126, endPoint y: 169, distance: 40.3
click at [124, 171] on div "3 [PERSON_NAME] 13:00 SALON 3 [PERSON_NAME] 13:00 SALON" at bounding box center [64, 174] width 129 height 42
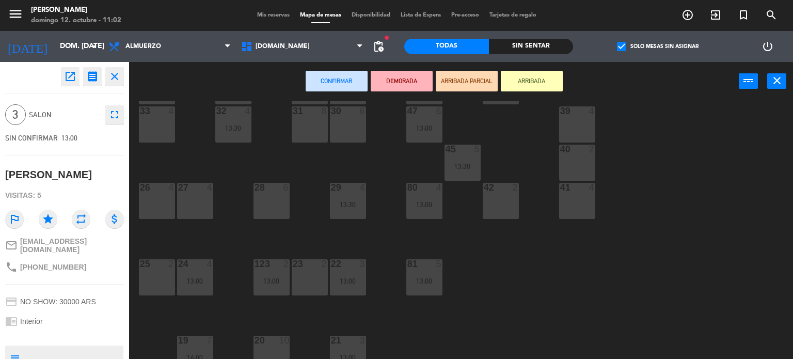
scroll to position [0, 0]
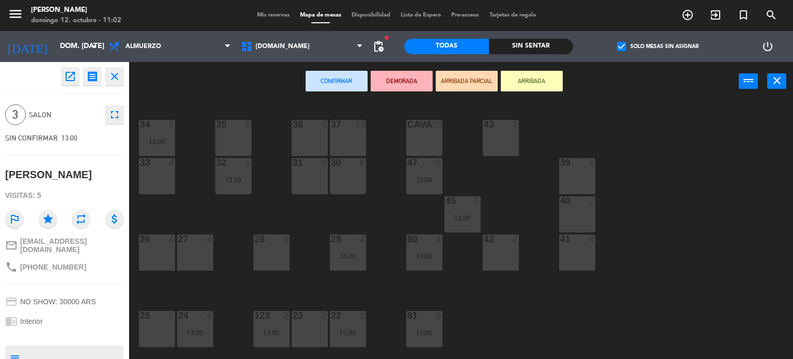
click at [165, 245] on div "26 4" at bounding box center [157, 252] width 36 height 36
drag, startPoint x: 162, startPoint y: 263, endPoint x: 182, endPoint y: 243, distance: 28.5
click at [163, 262] on div "26 4" at bounding box center [157, 252] width 36 height 36
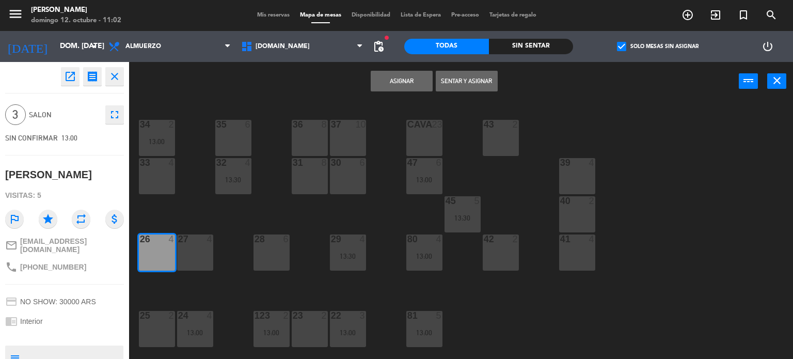
drag, startPoint x: 141, startPoint y: 260, endPoint x: 148, endPoint y: 253, distance: 8.8
click at [142, 260] on div "26 4" at bounding box center [157, 252] width 36 height 36
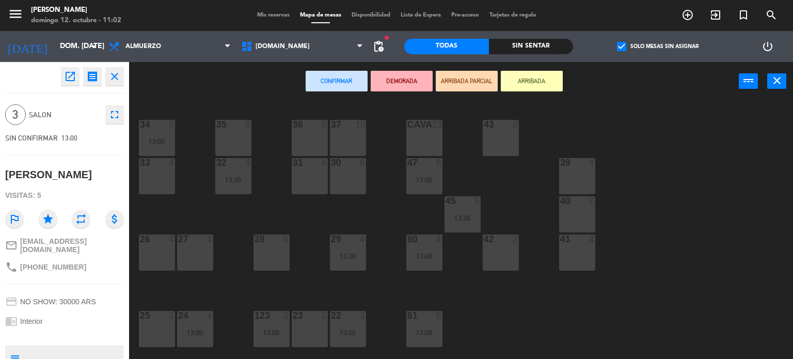
click at [582, 257] on div "41 4" at bounding box center [577, 252] width 36 height 36
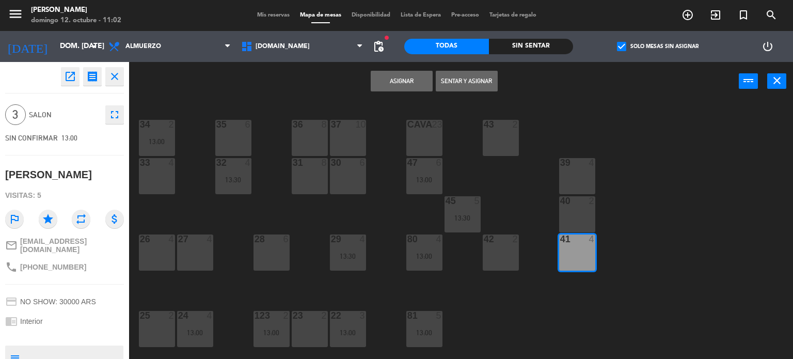
click at [383, 78] on button "Asignar" at bounding box center [401, 81] width 62 height 21
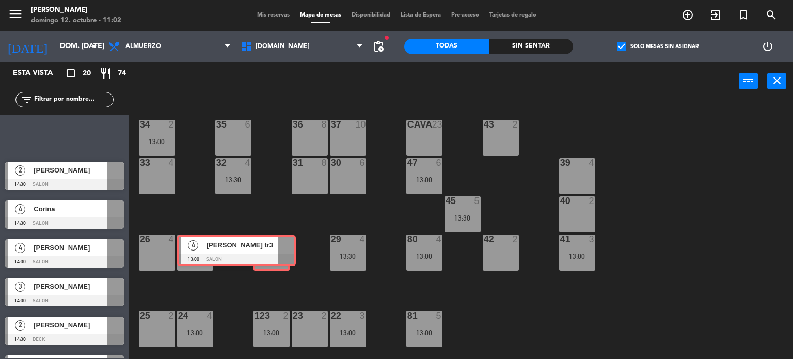
drag, startPoint x: 104, startPoint y: 144, endPoint x: 279, endPoint y: 245, distance: 201.6
click at [277, 249] on div "Esta vista crop_square 20 restaurant 74 filter_list 4 [PERSON_NAME] tr3 13:00 S…" at bounding box center [396, 210] width 793 height 297
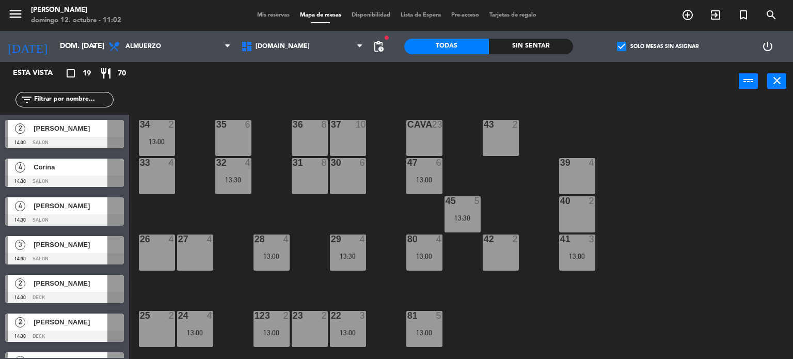
click at [271, 14] on span "Mis reservas" at bounding box center [273, 15] width 43 height 6
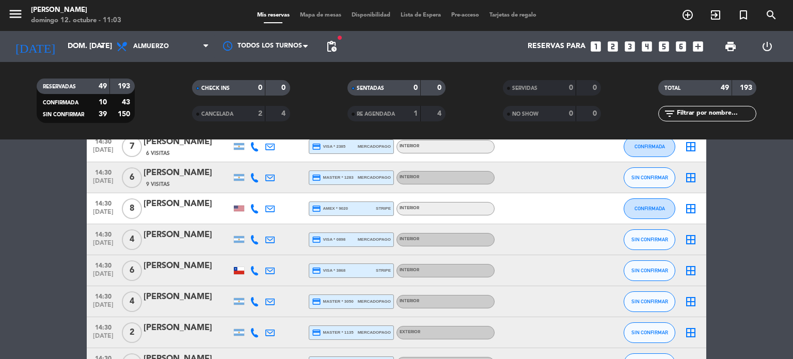
scroll to position [1445, 0]
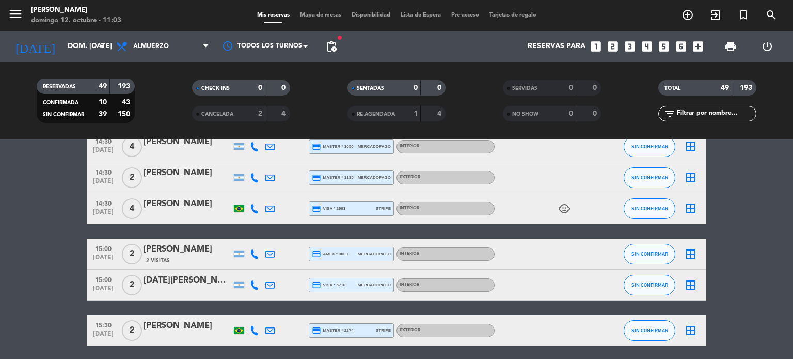
click at [560, 206] on icon "child_care" at bounding box center [564, 208] width 12 height 12
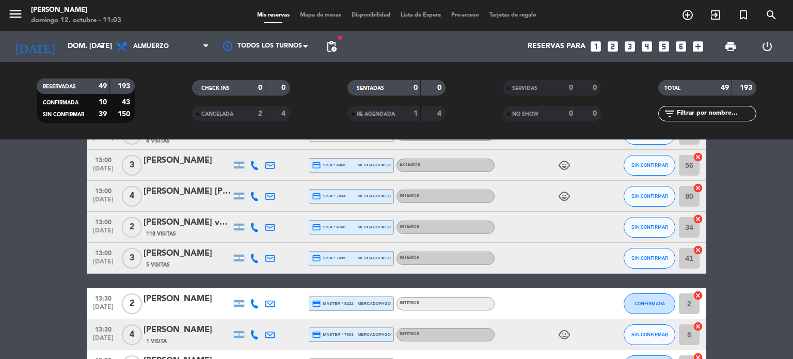
scroll to position [464, 0]
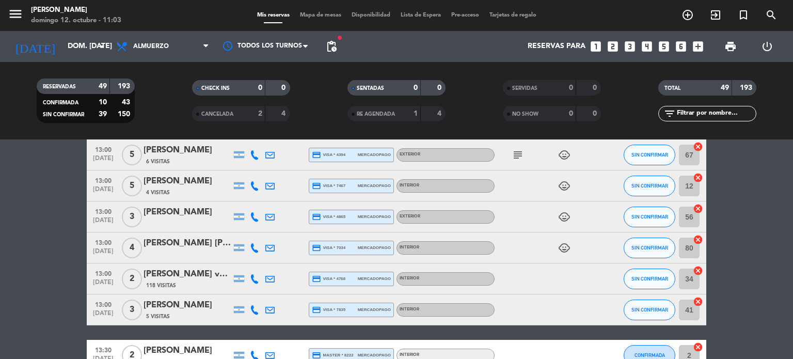
click at [564, 246] on icon "child_care" at bounding box center [564, 247] width 12 height 12
click at [564, 212] on icon "child_care" at bounding box center [564, 217] width 12 height 12
click at [562, 183] on icon "child_care" at bounding box center [564, 186] width 12 height 12
click at [559, 155] on icon "child_care" at bounding box center [564, 155] width 12 height 12
click at [768, 19] on icon "search" at bounding box center [771, 15] width 12 height 12
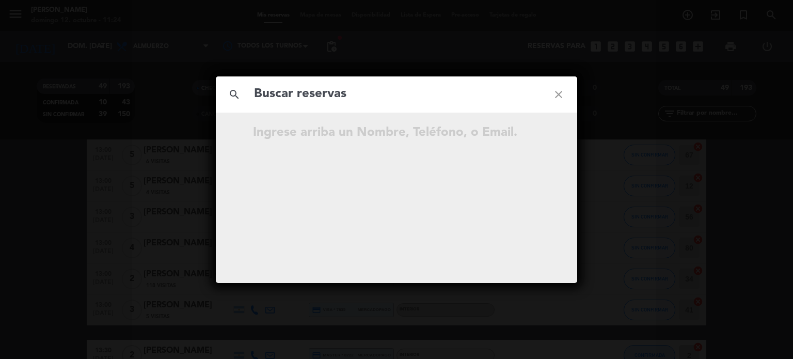
click at [357, 94] on input "text" at bounding box center [396, 94] width 287 height 21
type input "m"
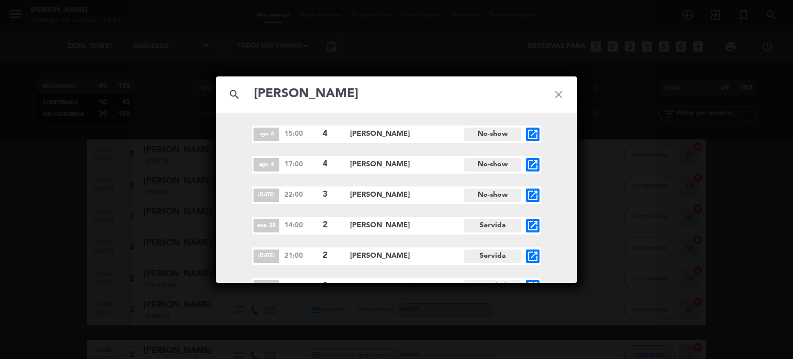
scroll to position [225, 0]
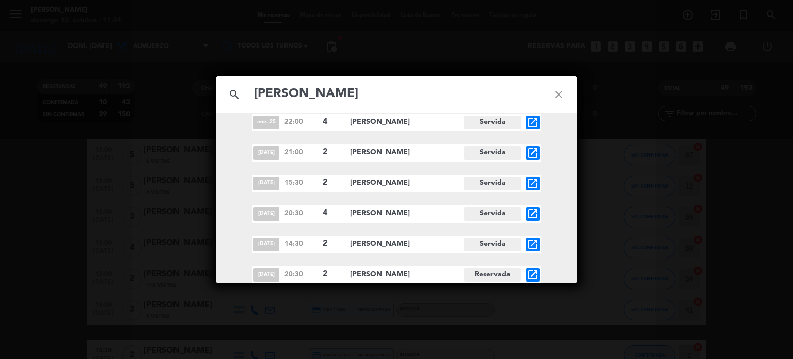
type input "[PERSON_NAME]"
click at [532, 270] on icon "open_in_new" at bounding box center [532, 274] width 12 height 12
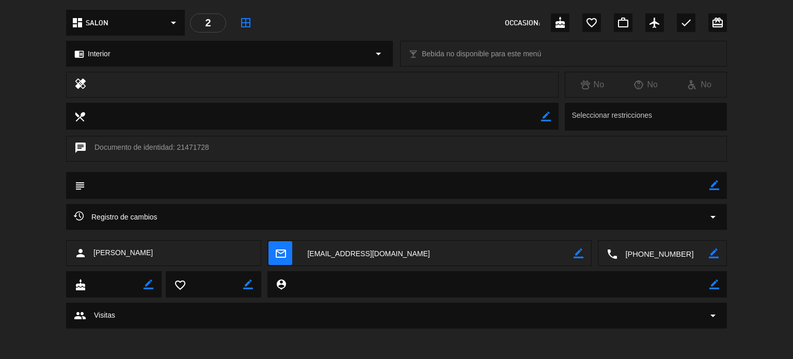
scroll to position [0, 0]
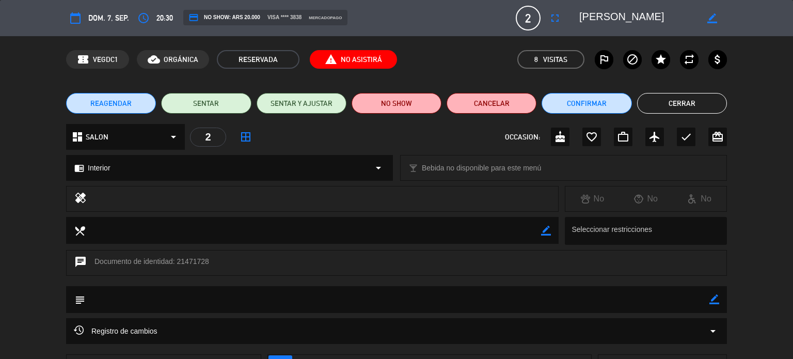
click at [687, 104] on button "Cerrar" at bounding box center [682, 103] width 90 height 21
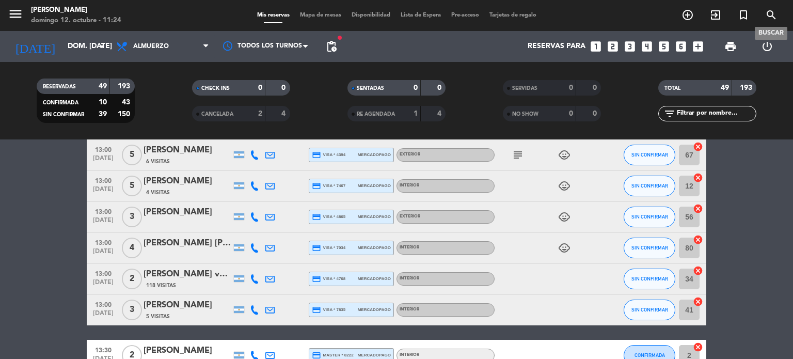
click at [767, 11] on icon "search" at bounding box center [771, 15] width 12 height 12
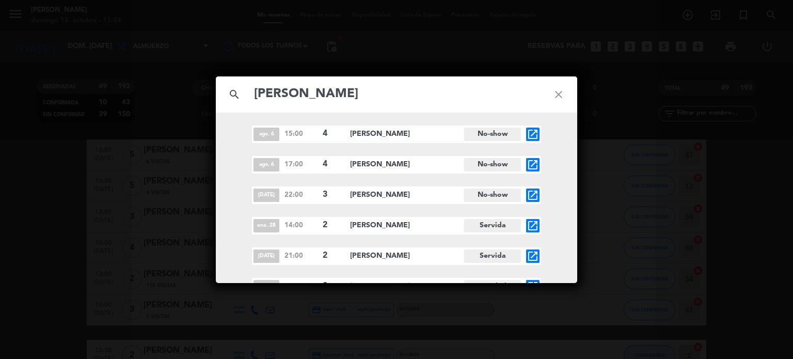
scroll to position [225, 0]
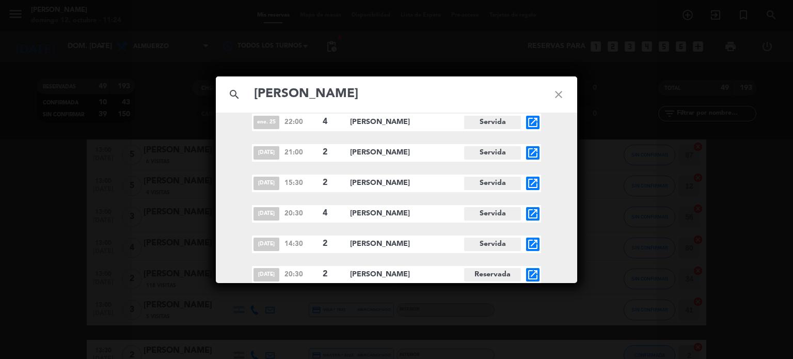
type input "[PERSON_NAME]"
click at [530, 239] on icon "open_in_new" at bounding box center [532, 244] width 12 height 12
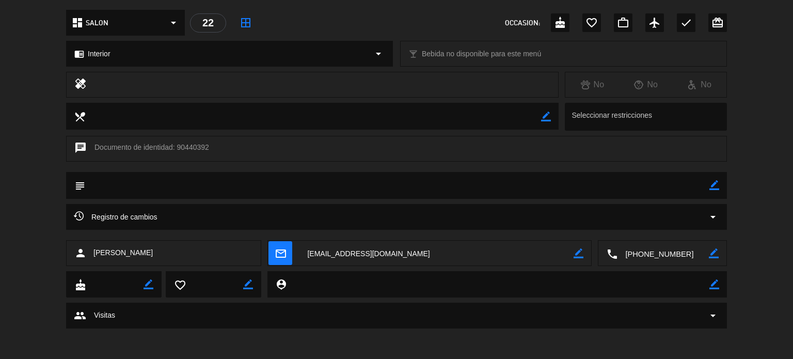
scroll to position [0, 0]
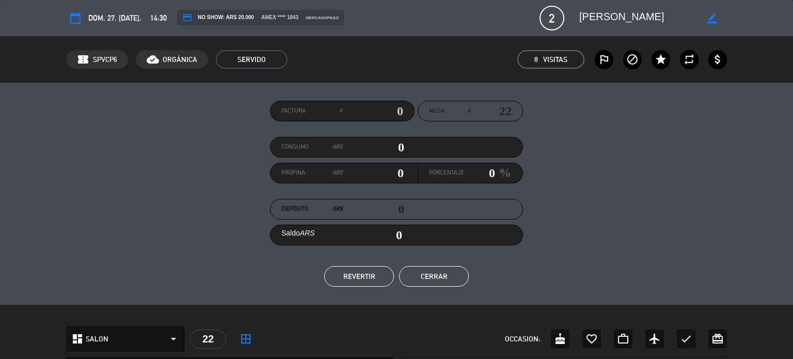
click at [426, 270] on button "Cerrar" at bounding box center [434, 276] width 70 height 21
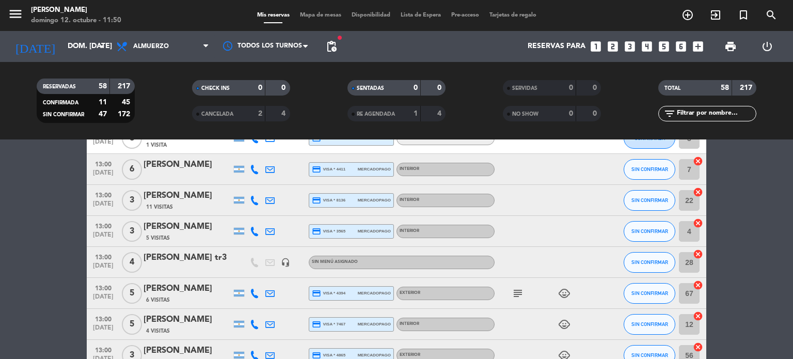
click at [703, 109] on input "text" at bounding box center [715, 113] width 80 height 11
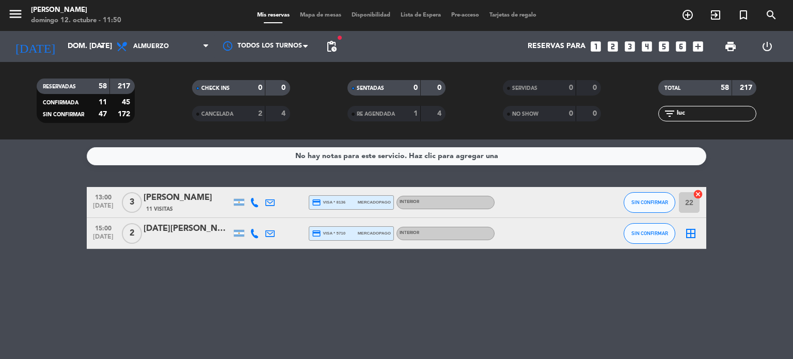
click at [169, 225] on div "[DATE][PERSON_NAME]" at bounding box center [187, 228] width 88 height 13
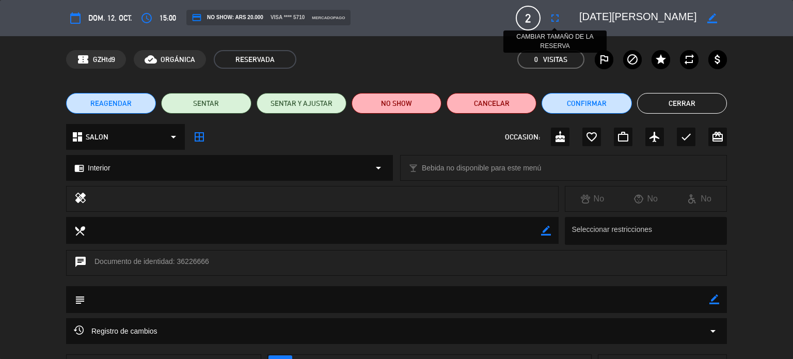
click at [556, 20] on icon "fullscreen" at bounding box center [554, 18] width 12 height 12
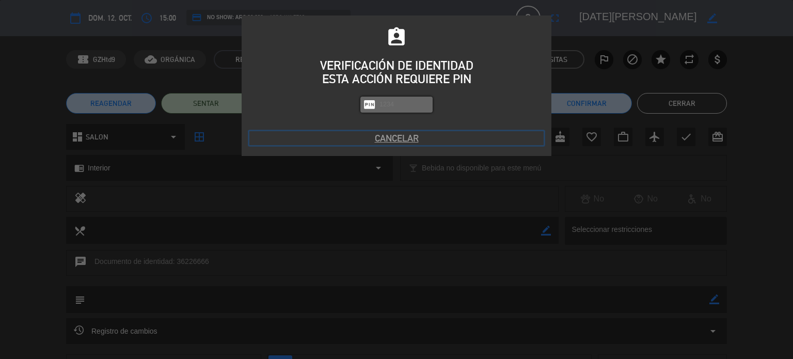
click at [392, 135] on button "Cancelar" at bounding box center [396, 138] width 294 height 14
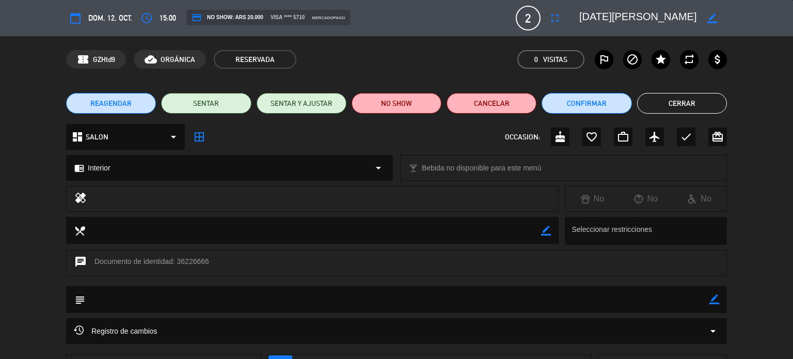
click at [705, 105] on button "Cerrar" at bounding box center [682, 103] width 90 height 21
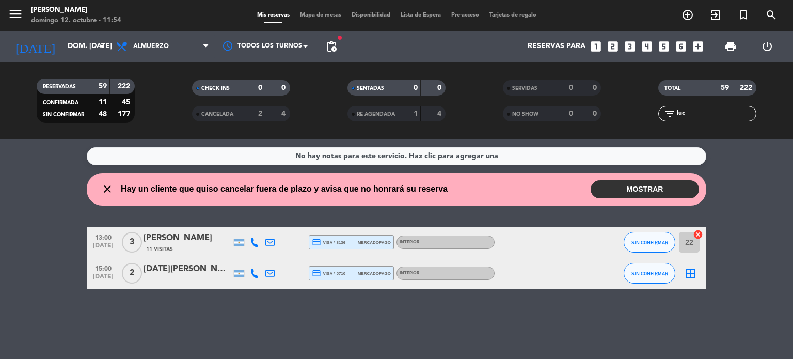
click at [650, 189] on button "MOSTRAR" at bounding box center [644, 189] width 108 height 18
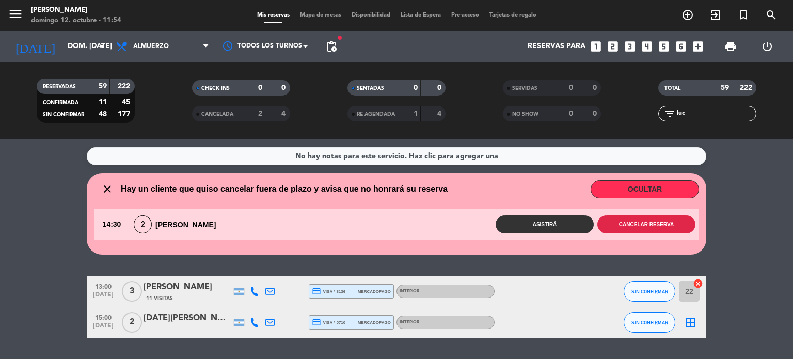
click at [625, 228] on button "Cancelar reserva" at bounding box center [646, 224] width 98 height 18
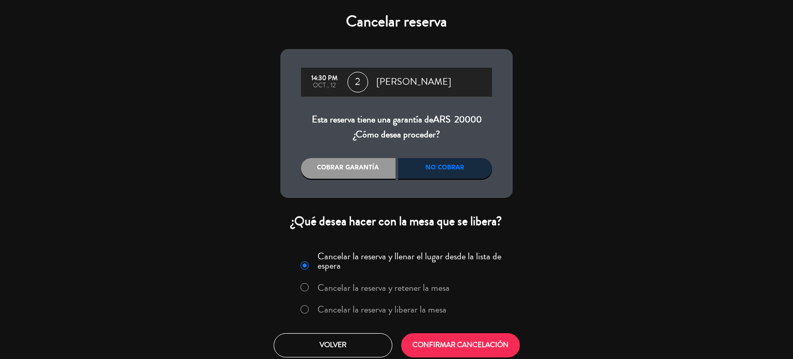
click at [433, 304] on label "Cancelar la reserva y liberar la mesa" at bounding box center [381, 308] width 129 height 9
click at [473, 346] on button "CONFIRMAR CANCELACIÓN" at bounding box center [460, 345] width 119 height 24
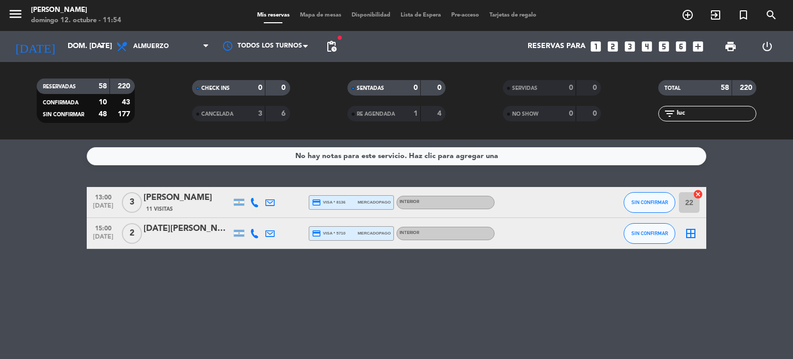
drag, startPoint x: 685, startPoint y: 119, endPoint x: 545, endPoint y: 146, distance: 141.8
click at [544, 146] on ng-component "menu [PERSON_NAME] 12. octubre - 11:54 Mis reservas Mapa de mesas Disponibilida…" at bounding box center [396, 179] width 793 height 359
click at [695, 115] on input "luc" at bounding box center [715, 113] width 80 height 11
type input "l"
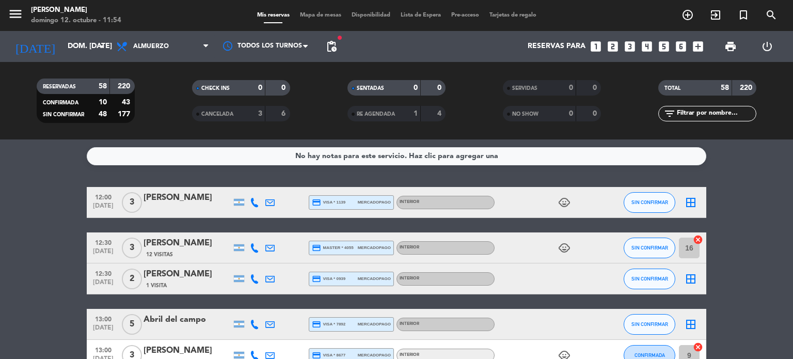
click at [563, 204] on icon "child_care" at bounding box center [564, 202] width 12 height 12
click at [556, 245] on span "child_care" at bounding box center [563, 247] width 15 height 12
click at [563, 250] on icon "child_care" at bounding box center [564, 247] width 12 height 12
click at [655, 202] on span "SIN CONFIRMAR" at bounding box center [649, 202] width 37 height 6
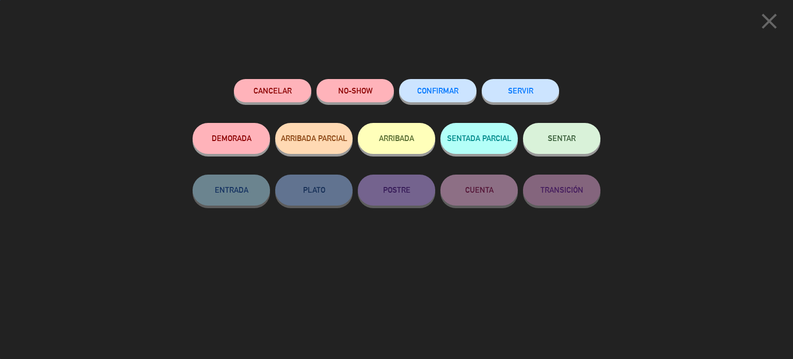
click at [381, 136] on button "ARRIBADA" at bounding box center [396, 138] width 77 height 31
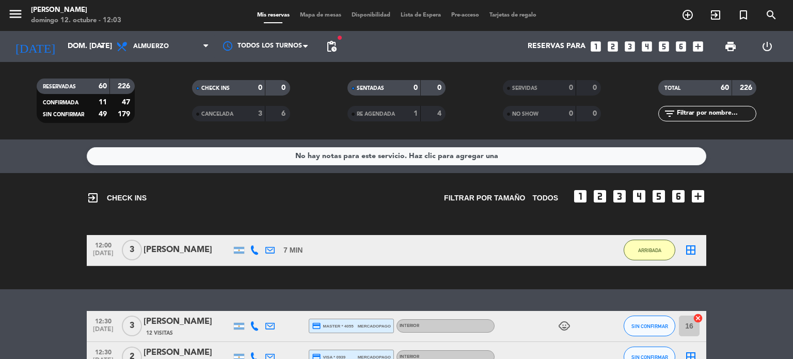
click at [321, 15] on span "Mapa de mesas" at bounding box center [321, 15] width 52 height 6
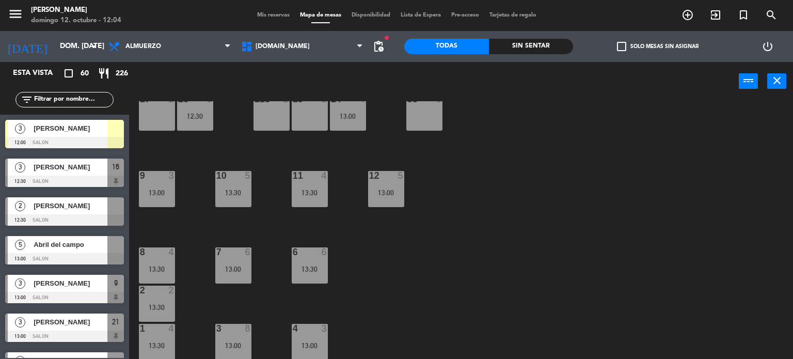
scroll to position [317, 0]
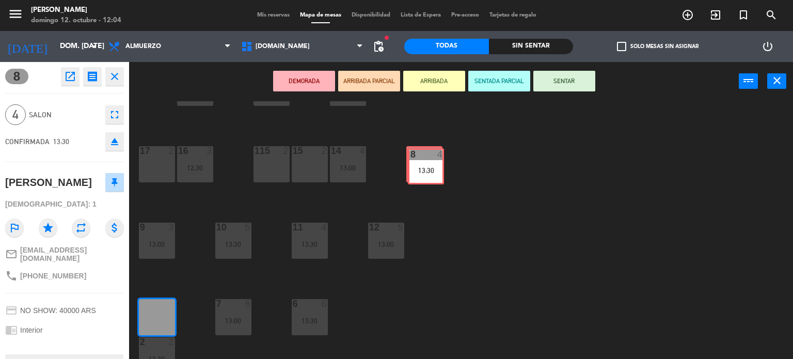
drag, startPoint x: 164, startPoint y: 313, endPoint x: 432, endPoint y: 162, distance: 307.3
click at [432, 162] on div "34 2 13:00 35 6 36 8 43 2 37 10 CAVA 23 33 4 32 4 13:30 31 8 30 6 47 6 13:00 39…" at bounding box center [465, 230] width 656 height 258
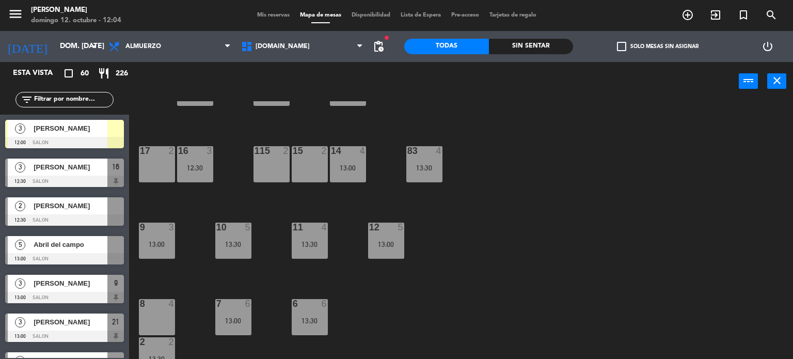
scroll to position [0, 0]
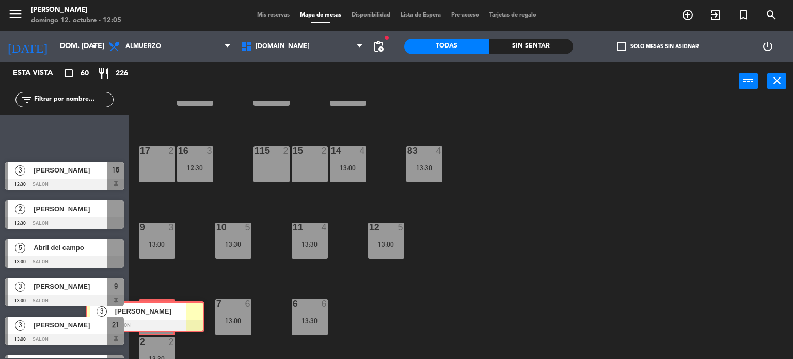
drag, startPoint x: 84, startPoint y: 138, endPoint x: 164, endPoint y: 319, distance: 198.7
click at [164, 319] on div "Esta vista crop_square 60 restaurant 226 filter_list 3 [PERSON_NAME] 12:00 SALO…" at bounding box center [396, 210] width 793 height 297
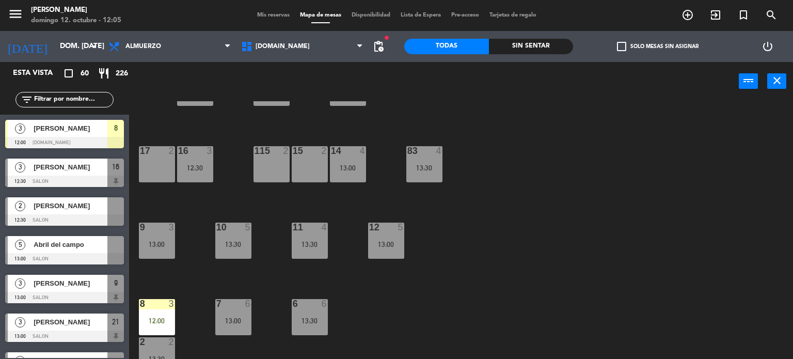
click at [162, 318] on div "12:00" at bounding box center [157, 320] width 36 height 7
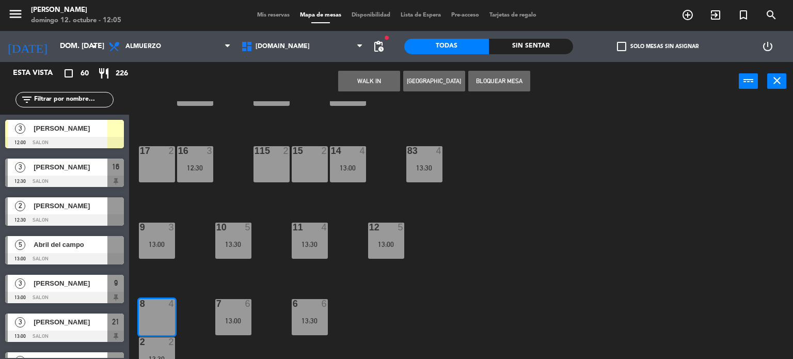
click at [206, 348] on div "34 2 13:00 35 6 36 8 43 2 37 10 CAVA 23 33 4 32 4 13:30 31 8 30 6 47 6 13:00 39…" at bounding box center [465, 230] width 656 height 258
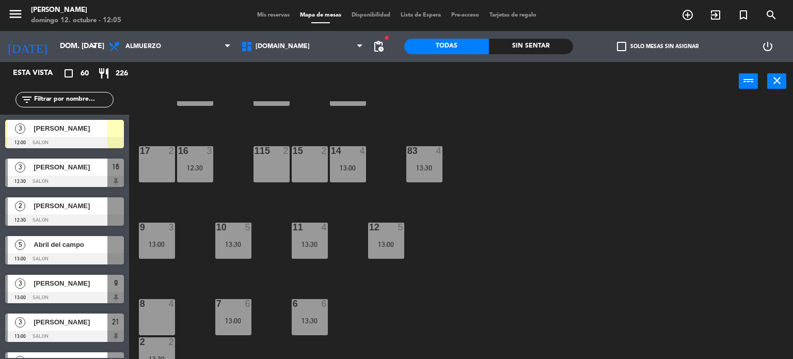
scroll to position [369, 0]
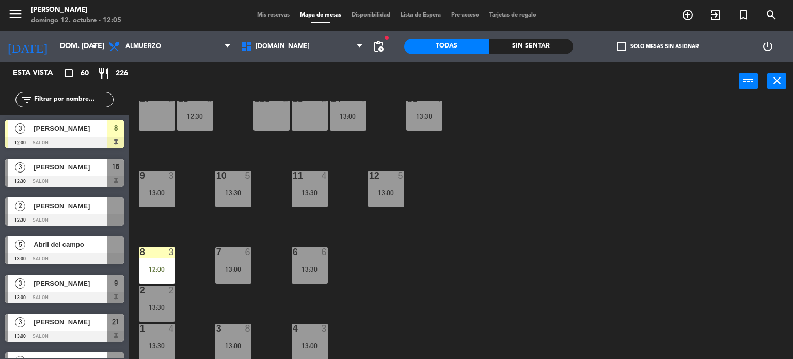
click at [177, 265] on div "34 2 13:00 35 6 36 8 43 2 37 10 CAVA 23 33 4 32 4 13:30 31 8 30 6 47 6 13:00 39…" at bounding box center [465, 230] width 656 height 258
click at [159, 257] on div "8 3 12:00" at bounding box center [157, 265] width 36 height 36
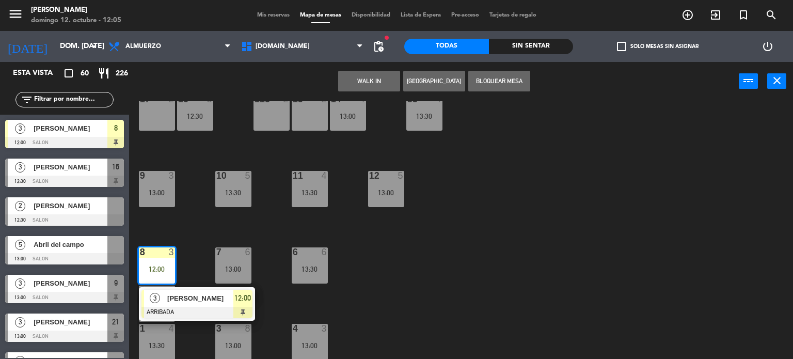
click at [202, 301] on span "[PERSON_NAME]" at bounding box center [200, 298] width 66 height 11
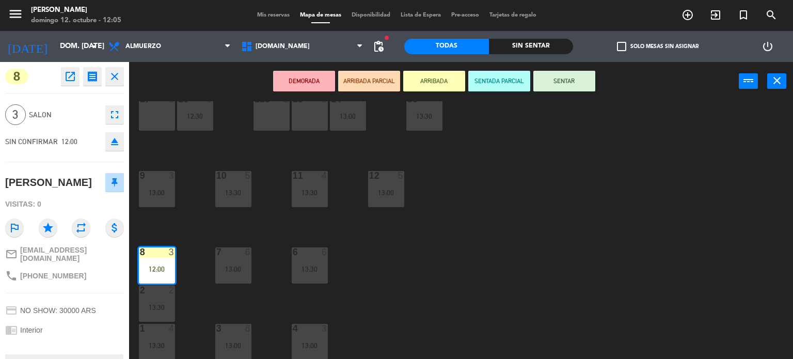
click at [577, 82] on button "SENTAR" at bounding box center [564, 81] width 62 height 21
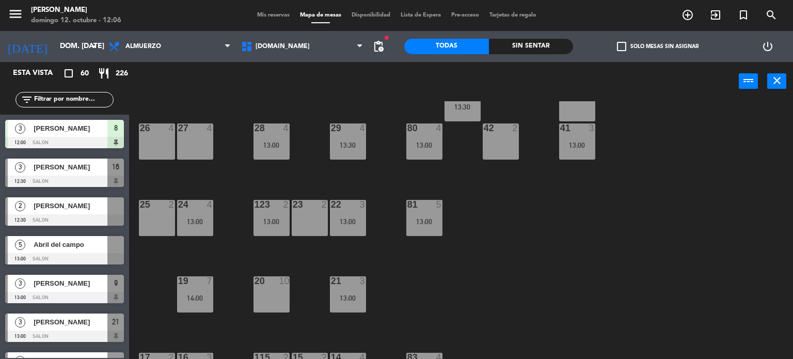
scroll to position [0, 0]
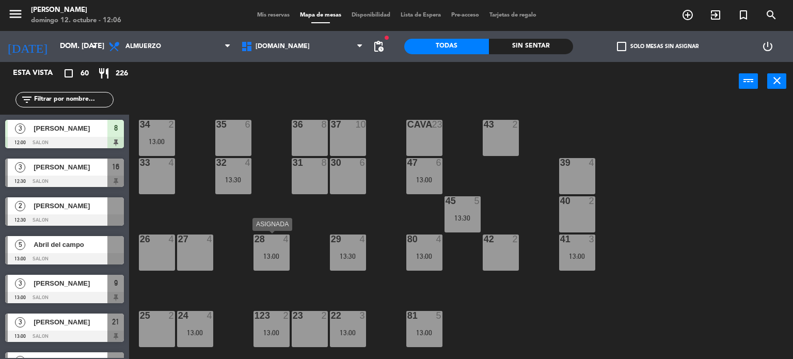
click at [283, 262] on div "28 4 13:00" at bounding box center [271, 252] width 36 height 36
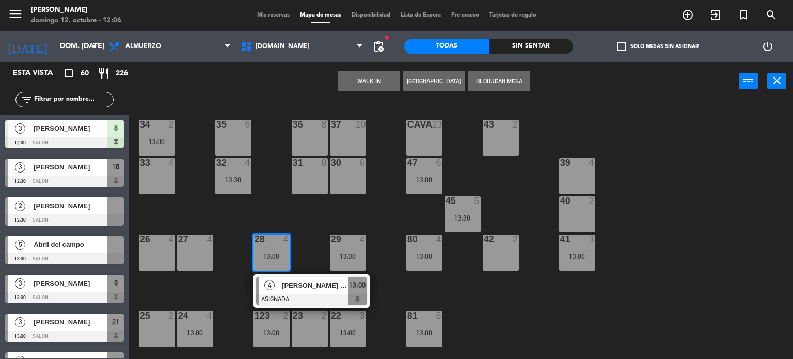
click at [308, 215] on div "34 2 13:00 35 6 36 8 43 2 37 10 CAVA 23 33 4 32 4 13:30 31 8 30 6 47 6 13:00 39…" at bounding box center [465, 230] width 656 height 258
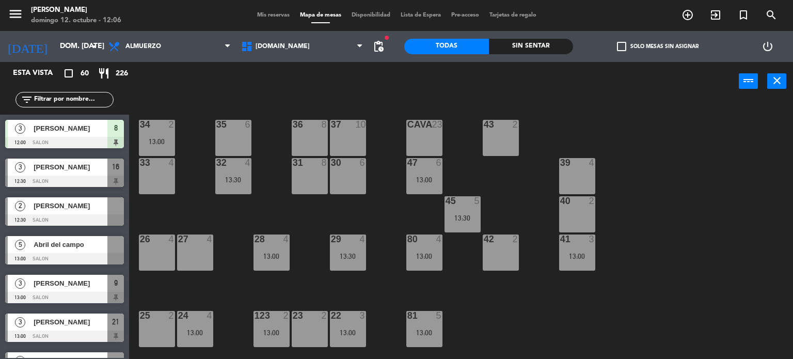
drag, startPoint x: 383, startPoint y: 183, endPoint x: 373, endPoint y: 211, distance: 30.2
click at [373, 211] on div "34 2 13:00 35 6 36 8 43 2 37 10 CAVA 23 33 4 32 4 13:30 31 8 30 6 47 6 13:00 39…" at bounding box center [465, 230] width 656 height 258
drag, startPoint x: 409, startPoint y: 170, endPoint x: 416, endPoint y: 168, distance: 7.9
click at [410, 170] on div "47 6 13:00" at bounding box center [424, 176] width 36 height 36
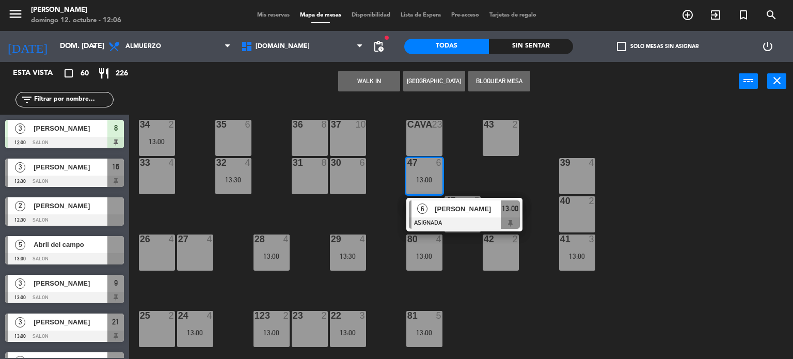
click at [200, 118] on div "34 2 13:00 35 6 36 8 43 2 37 10 CAVA 23 33 4 32 4 13:30 31 8 30 6 47 6 13:00 6 …" at bounding box center [465, 230] width 656 height 258
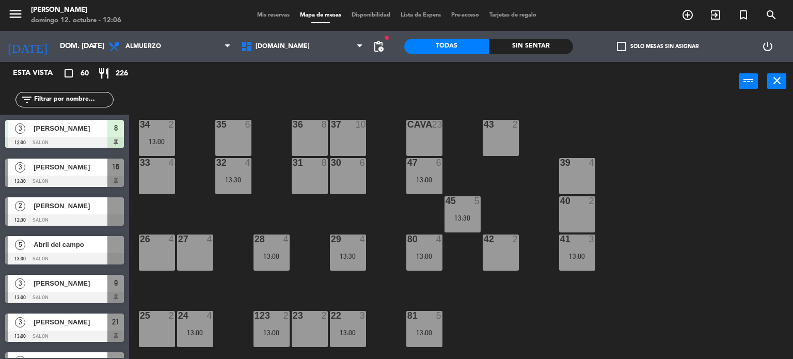
click at [163, 144] on div "13:00" at bounding box center [157, 141] width 36 height 7
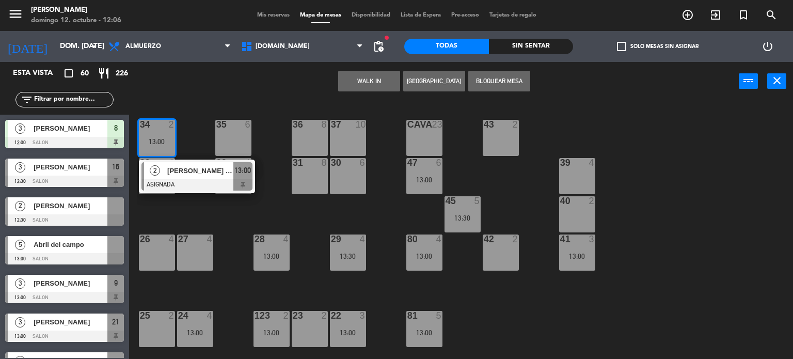
click at [179, 117] on div "34 2 13:00 2 [PERSON_NAME] von der [PERSON_NAME] ASIGNADA 13:00 35 6 36 8 43 2 …" at bounding box center [465, 230] width 656 height 258
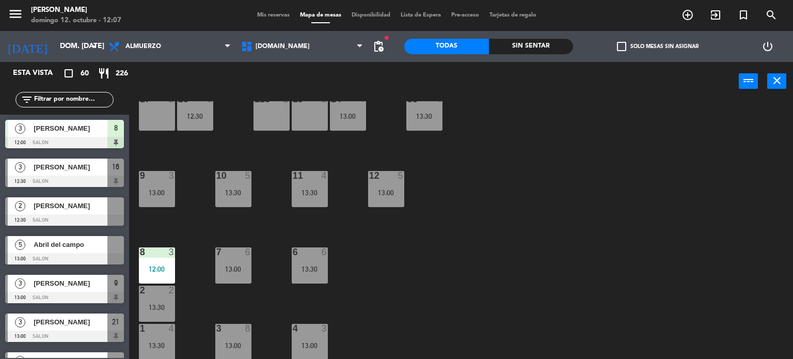
scroll to position [266, 0]
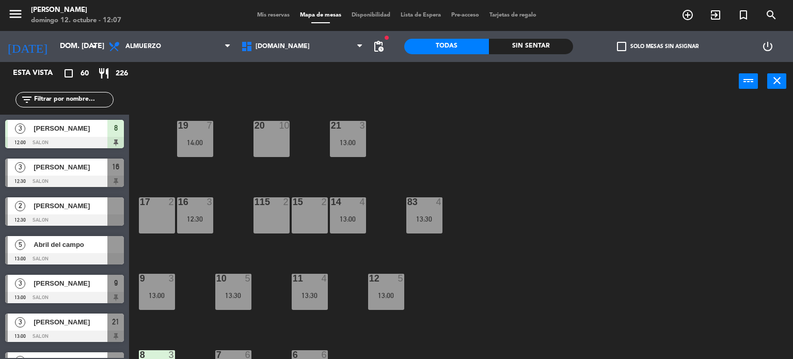
click at [213, 148] on div "19 7 14:00" at bounding box center [195, 139] width 36 height 36
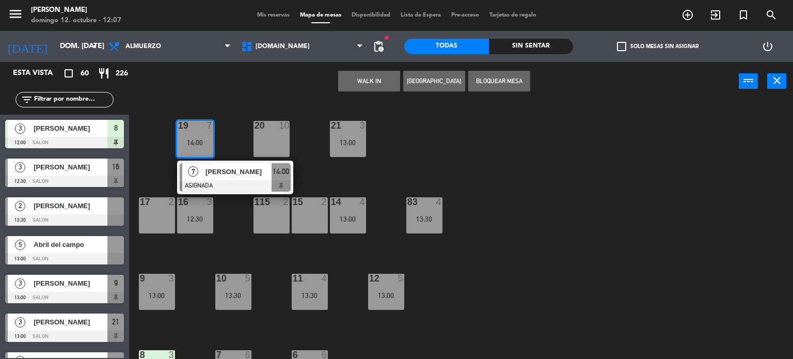
click at [681, 132] on div "34 2 13:00 35 6 36 8 43 2 37 10 CAVA 23 33 4 32 4 13:30 31 8 30 6 47 6 13:00 39…" at bounding box center [465, 230] width 656 height 258
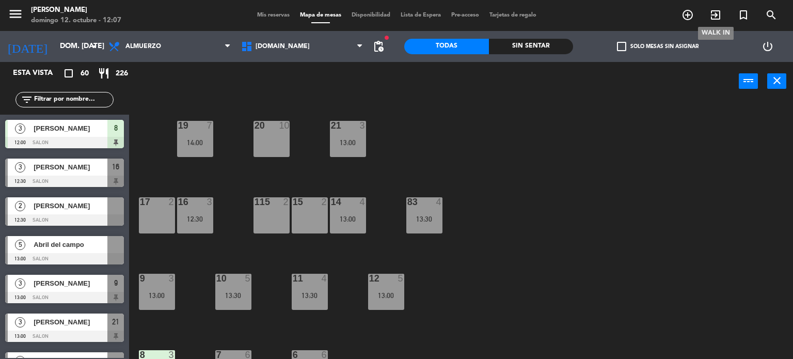
click at [718, 13] on icon "exit_to_app" at bounding box center [715, 15] width 12 height 12
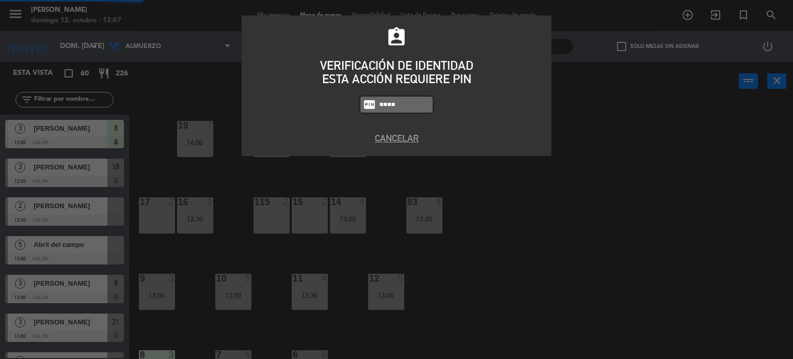
type input "4307"
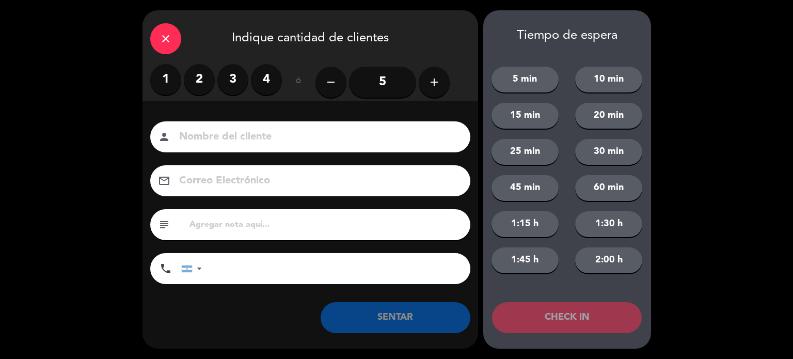
click at [184, 45] on div "close Indique cantidad de clientes" at bounding box center [309, 37] width 335 height 54
click at [171, 38] on icon "close" at bounding box center [165, 39] width 12 height 12
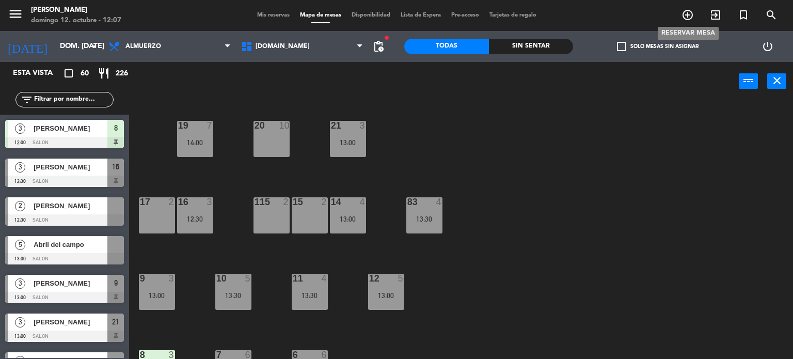
click at [687, 12] on icon "add_circle_outline" at bounding box center [687, 15] width 12 height 12
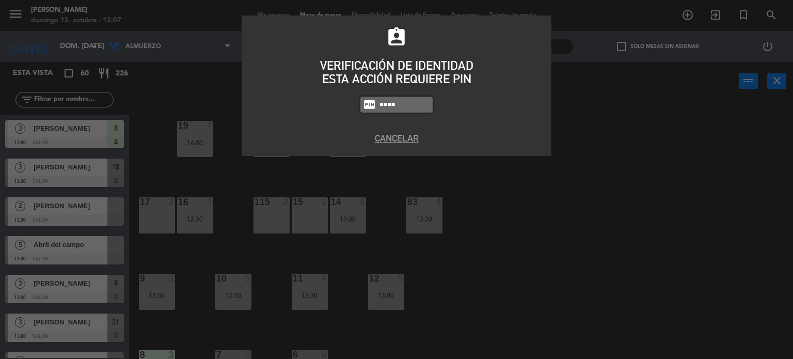
type input "4307"
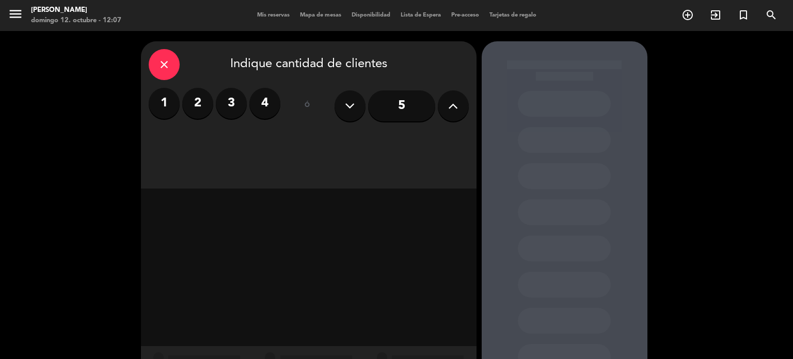
drag, startPoint x: 212, startPoint y: 96, endPoint x: 208, endPoint y: 108, distance: 11.9
click at [212, 99] on div "1 2 3 4" at bounding box center [215, 103] width 132 height 31
drag, startPoint x: 208, startPoint y: 108, endPoint x: 321, endPoint y: 152, distance: 121.4
click at [321, 152] on div "close Indique cantidad de clientes 1 2 3 4 ó 5" at bounding box center [308, 114] width 335 height 147
click at [184, 103] on label "2" at bounding box center [197, 103] width 31 height 31
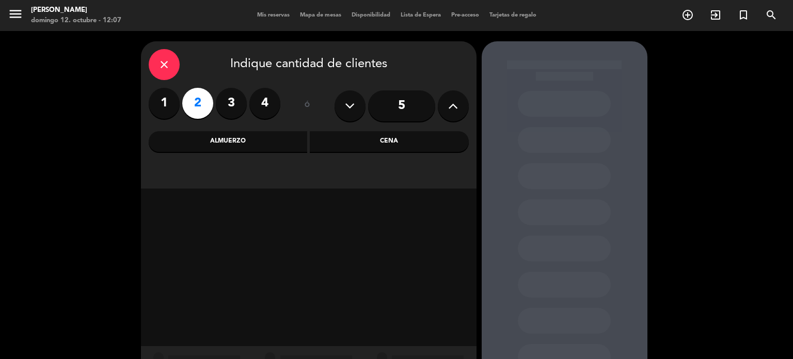
click at [288, 141] on div "Almuerzo" at bounding box center [228, 141] width 159 height 21
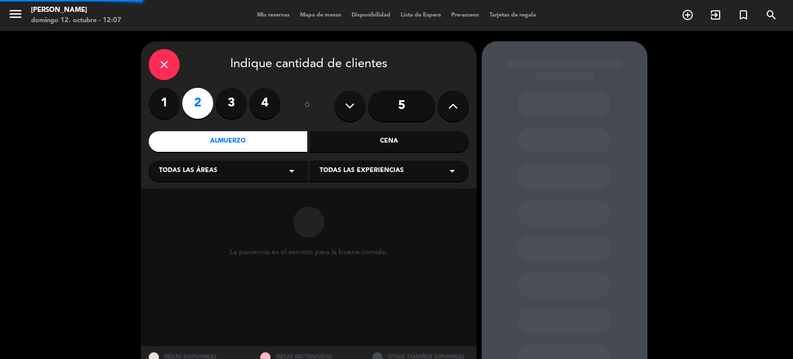
click at [237, 181] on div "Todas las áreas arrow_drop_down" at bounding box center [228, 170] width 159 height 21
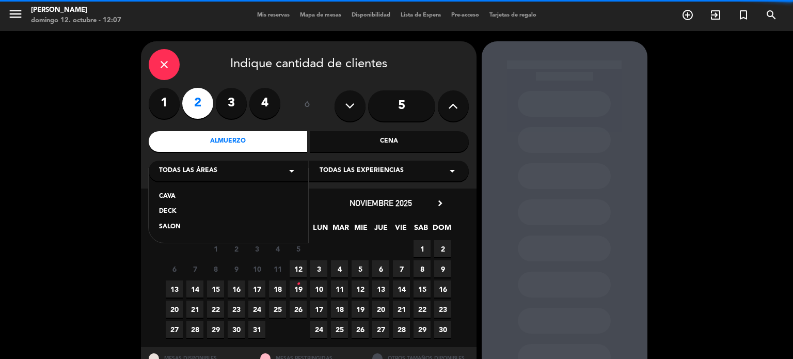
click at [163, 224] on div "SALON" at bounding box center [228, 227] width 139 height 10
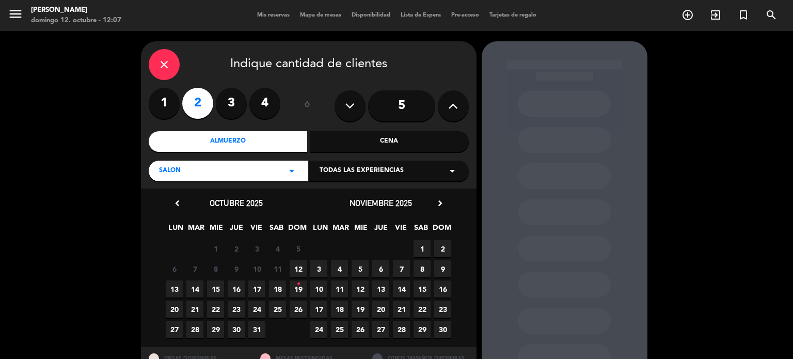
click at [295, 256] on div "29 30 1 2 3 4 5" at bounding box center [236, 248] width 144 height 20
click at [297, 263] on span "12" at bounding box center [297, 268] width 17 height 17
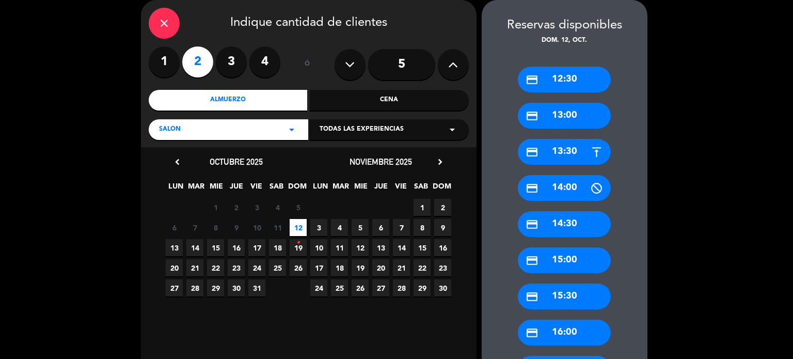
click at [554, 115] on div "credit_card 13:00" at bounding box center [564, 116] width 93 height 26
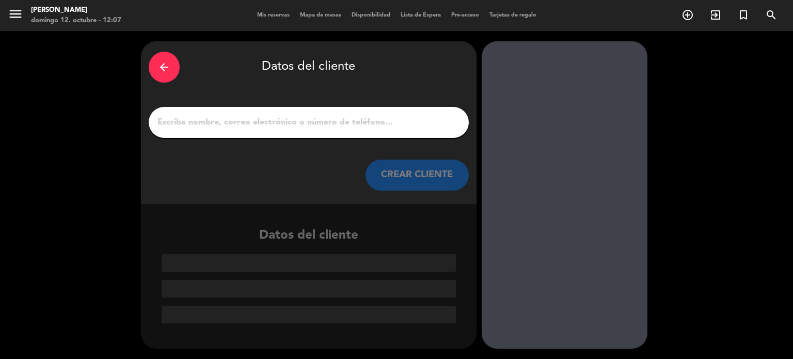
scroll to position [0, 0]
drag, startPoint x: 308, startPoint y: 113, endPoint x: 306, endPoint y: 108, distance: 5.4
click at [308, 110] on div at bounding box center [309, 122] width 320 height 31
click at [312, 125] on input "1" at bounding box center [308, 122] width 304 height 14
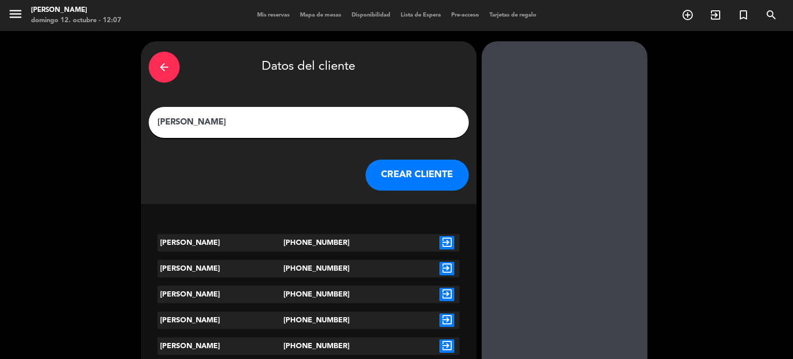
scroll to position [206, 0]
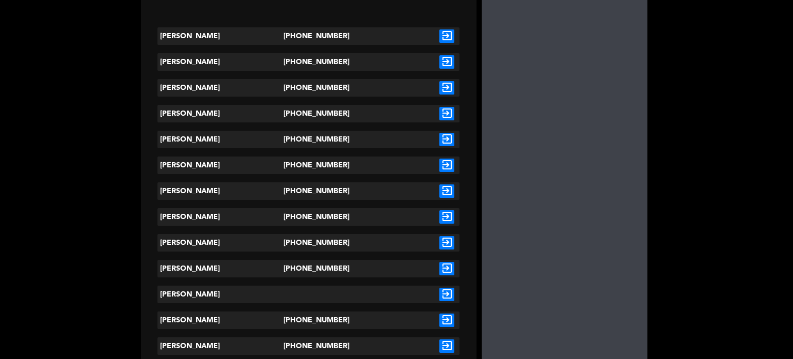
type input "[PERSON_NAME]"
click at [446, 321] on icon "exit_to_app" at bounding box center [446, 319] width 15 height 13
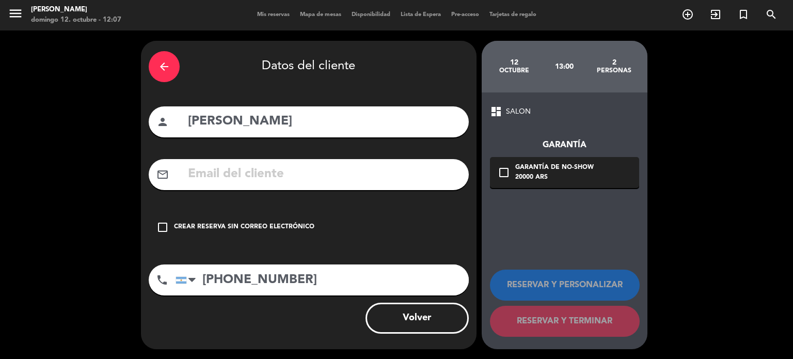
click at [394, 269] on input "[PHONE_NUMBER]" at bounding box center [321, 279] width 293 height 31
click at [391, 245] on div "arrow_back Datos del cliente person [PERSON_NAME] mail_outline check_box_outlin…" at bounding box center [308, 195] width 335 height 308
click at [396, 227] on div "check_box_outline_blank Crear reserva sin correo electrónico" at bounding box center [309, 227] width 320 height 31
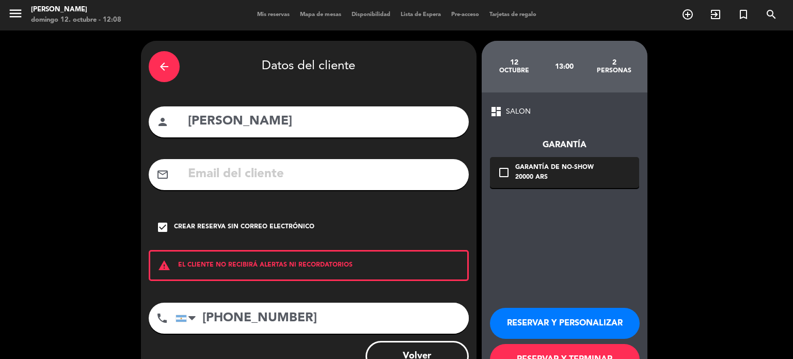
click at [510, 345] on button "RESERVAR Y TERMINAR" at bounding box center [565, 359] width 150 height 31
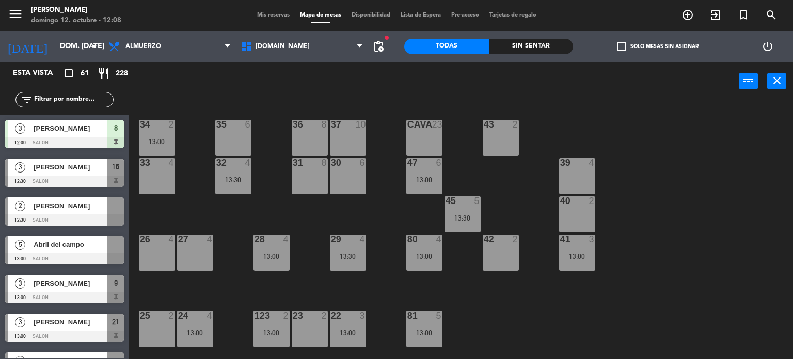
drag, startPoint x: 179, startPoint y: 6, endPoint x: 473, endPoint y: 127, distance: 318.6
click at [473, 127] on div "34 2 13:00 35 6 36 8 43 2 37 10 CAVA 23 33 4 32 4 13:30 31 8 30 6 47 6 13:00 39…" at bounding box center [465, 230] width 656 height 258
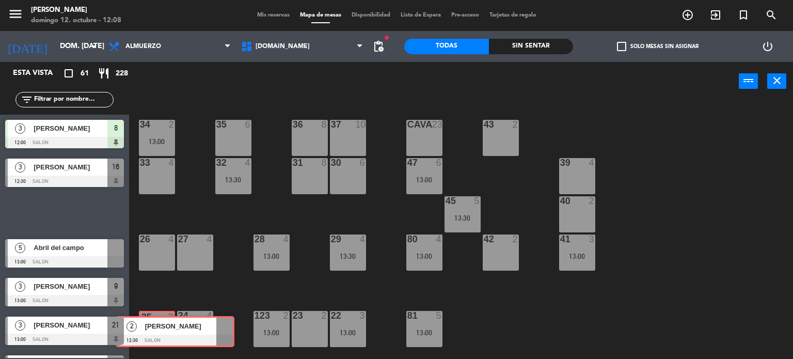
drag, startPoint x: 74, startPoint y: 222, endPoint x: 157, endPoint y: 325, distance: 131.4
click at [157, 325] on div "Esta vista crop_square 61 restaurant 228 filter_list 3 [PERSON_NAME] 12:00 SALO…" at bounding box center [396, 210] width 793 height 297
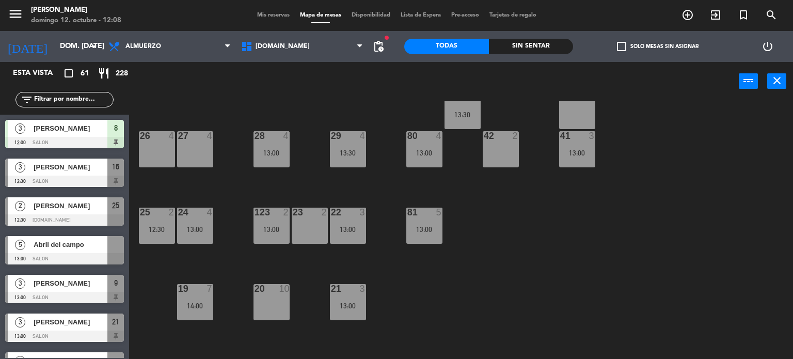
scroll to position [52, 0]
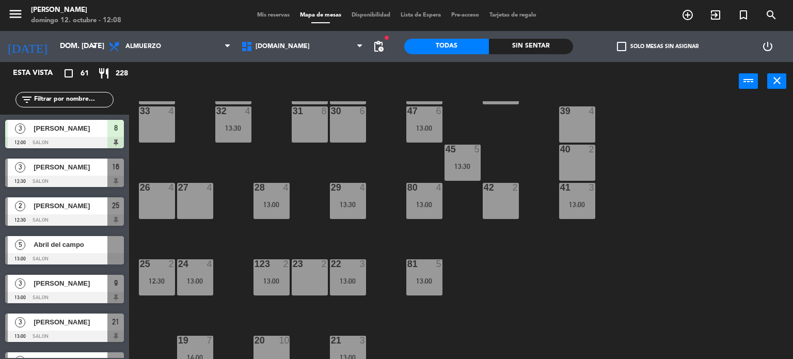
click at [625, 45] on span "check_box_outline_blank" at bounding box center [621, 46] width 9 height 9
click at [657, 46] on input "check_box_outline_blank Solo mesas sin asignar" at bounding box center [657, 46] width 0 height 0
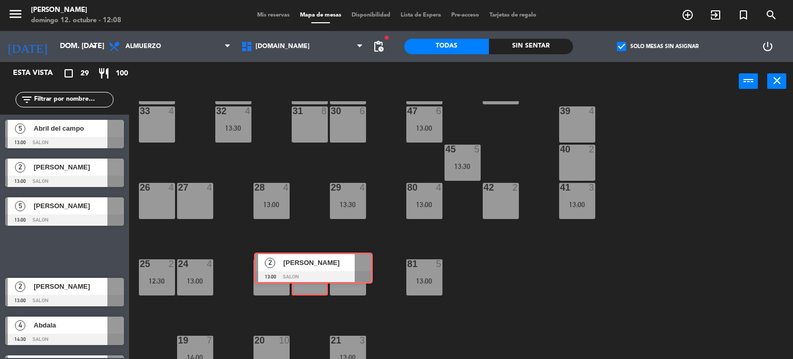
drag, startPoint x: 85, startPoint y: 251, endPoint x: 305, endPoint y: 272, distance: 221.9
click at [305, 272] on div "Esta vista crop_square 29 restaurant 100 filter_list 5 Abril del campo 13:00 SA…" at bounding box center [396, 210] width 793 height 297
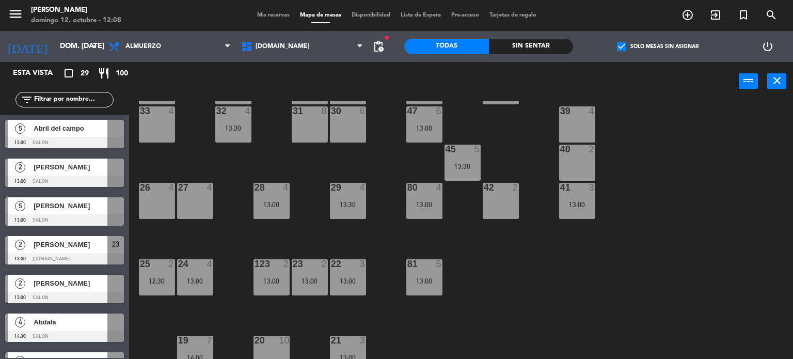
scroll to position [155, 0]
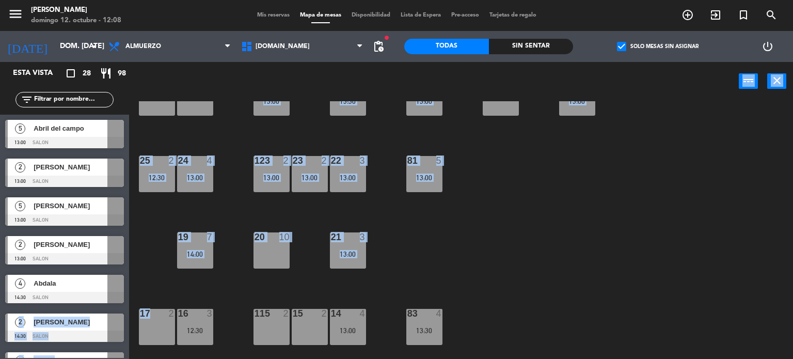
drag, startPoint x: 72, startPoint y: 292, endPoint x: 156, endPoint y: 301, distance: 85.1
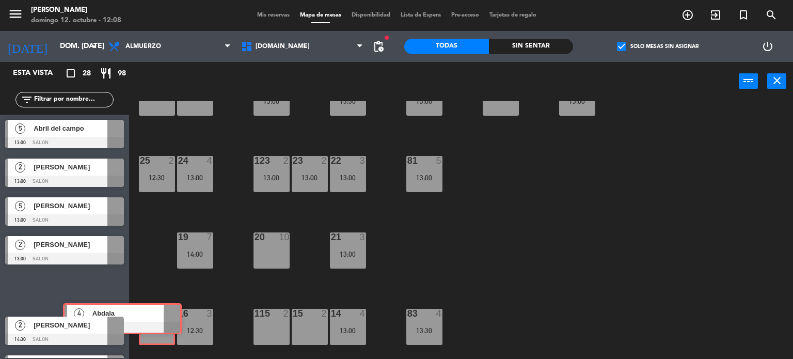
drag, startPoint x: 94, startPoint y: 288, endPoint x: 153, endPoint y: 317, distance: 65.1
click at [153, 317] on div "Esta vista crop_square 28 restaurant 98 filter_list 5 Abril del campo 13:00 SAL…" at bounding box center [396, 210] width 793 height 297
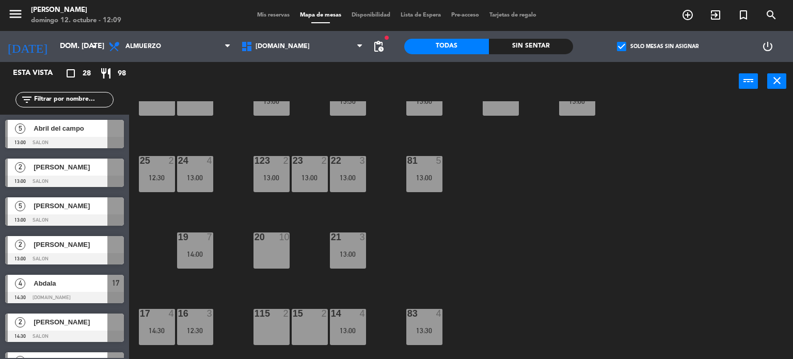
drag, startPoint x: 92, startPoint y: 342, endPoint x: 183, endPoint y: 335, distance: 91.5
click at [234, 340] on div "Esta vista crop_square 28 restaurant 98 filter_list 5 Abril del campo 13:00 SAL…" at bounding box center [396, 210] width 793 height 297
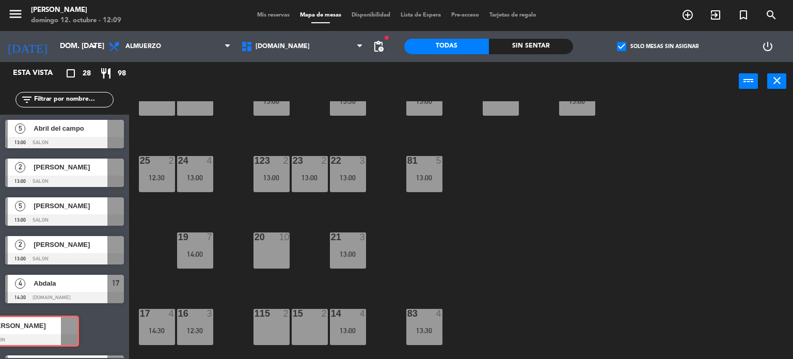
drag, startPoint x: 81, startPoint y: 328, endPoint x: 36, endPoint y: 330, distance: 45.0
click at [36, 330] on div "2 [PERSON_NAME] 14:30 SALON 2 [PERSON_NAME] 14:30 SALON" at bounding box center [64, 329] width 129 height 42
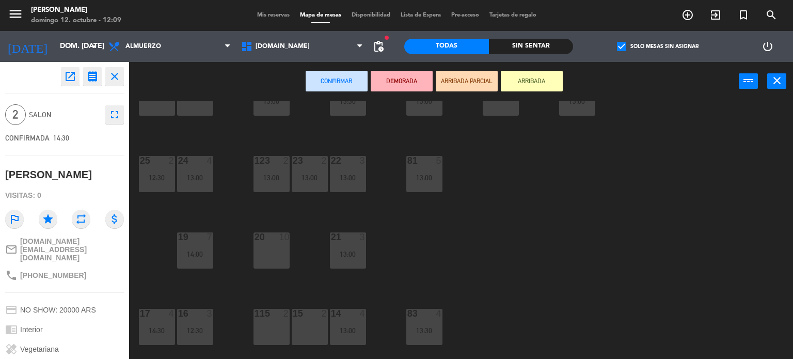
click at [149, 274] on div "34 2 13:00 35 6 36 8 43 2 37 10 CAVA 23 33 4 32 4 13:30 31 8 30 6 47 6 13:00 39…" at bounding box center [465, 230] width 656 height 258
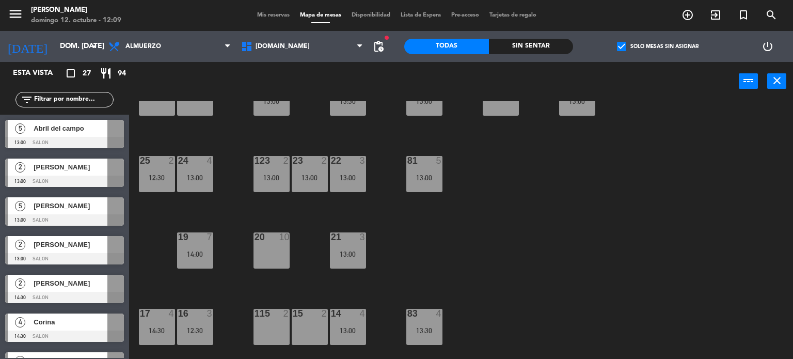
click at [148, 317] on div at bounding box center [156, 313] width 17 height 9
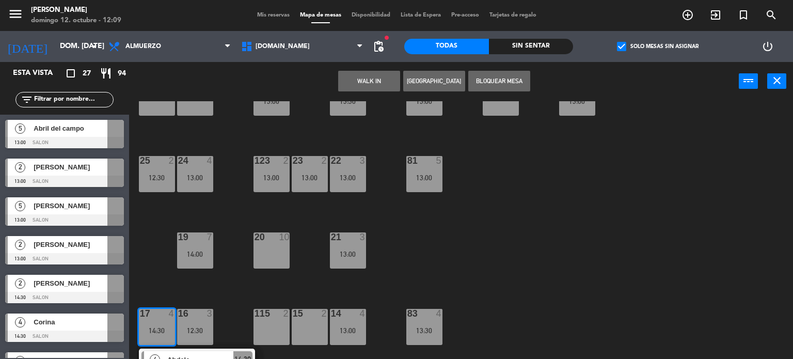
scroll to position [258, 0]
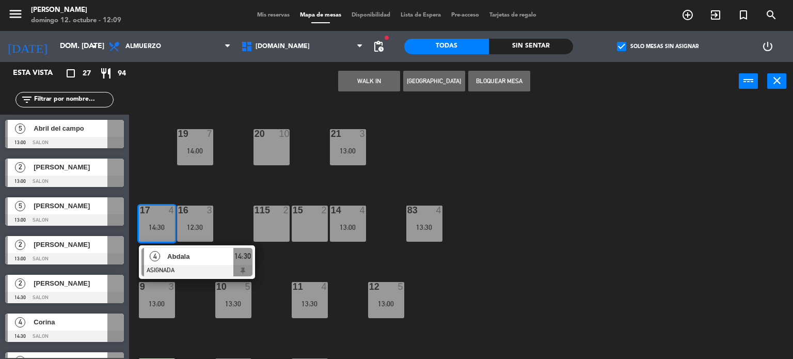
click at [153, 279] on div "34 2 13:00 35 6 36 8 43 2 37 10 CAVA 23 33 4 32 4 13:30 31 8 30 6 47 6 13:00 39…" at bounding box center [465, 230] width 656 height 258
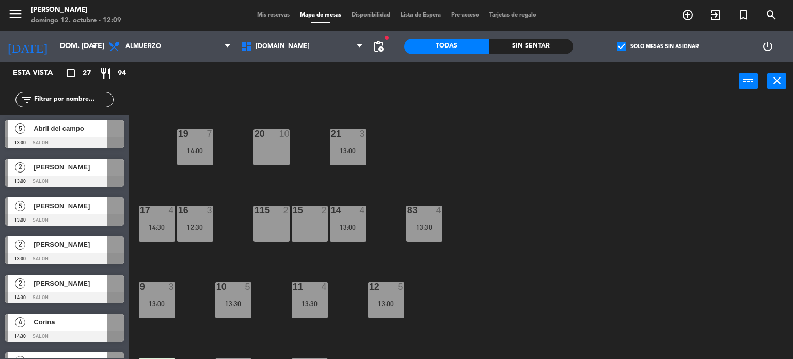
click at [150, 227] on div "14:30" at bounding box center [157, 226] width 36 height 7
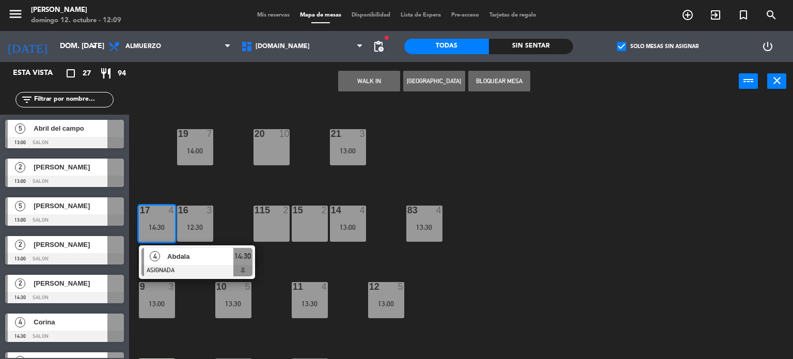
click at [164, 248] on div "4" at bounding box center [155, 256] width 22 height 17
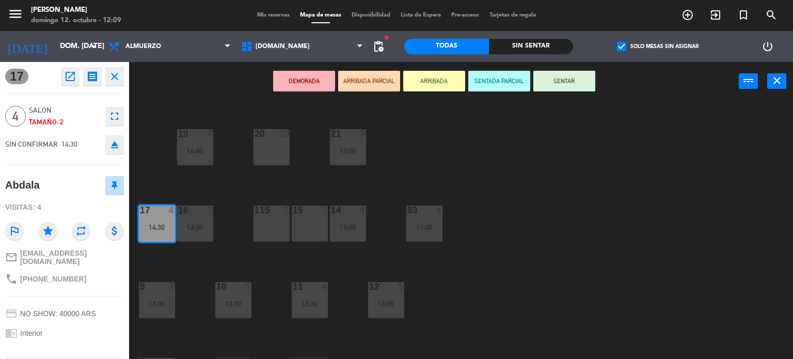
drag, startPoint x: 110, startPoint y: 143, endPoint x: 140, endPoint y: 132, distance: 32.0
click at [112, 143] on icon "eject" at bounding box center [114, 144] width 12 height 12
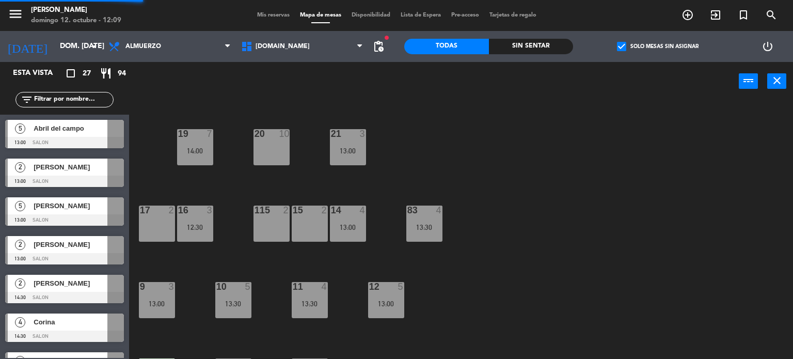
click at [141, 131] on div "34 2 13:00 35 6 36 8 43 2 37 10 CAVA 23 33 4 32 4 13:30 31 8 30 6 47 6 13:00 39…" at bounding box center [465, 230] width 656 height 258
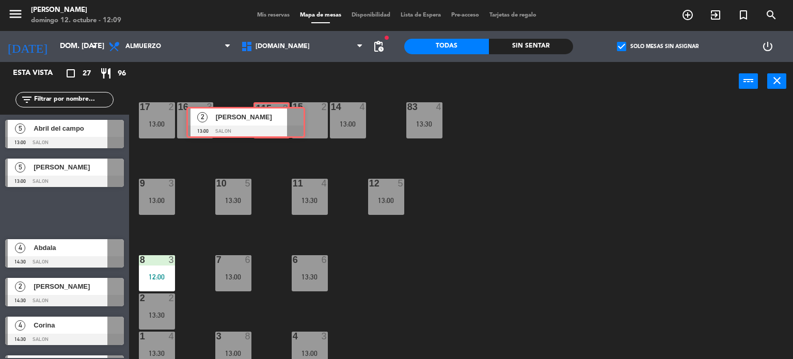
drag, startPoint x: 88, startPoint y: 210, endPoint x: 269, endPoint y: 120, distance: 202.1
click at [269, 120] on div "Esta vista crop_square 27 restaurant 96 filter_list 5 Abril del campo 13:00 SAL…" at bounding box center [396, 210] width 793 height 297
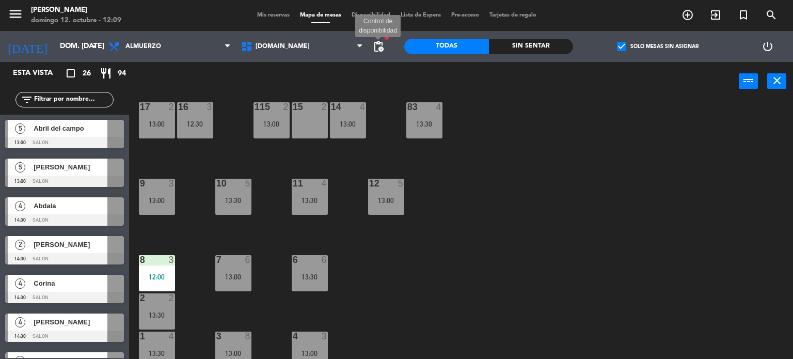
click at [374, 51] on span "pending_actions" at bounding box center [378, 46] width 12 height 12
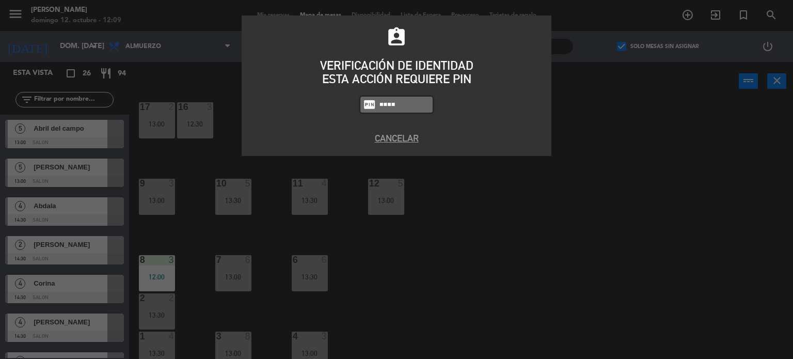
type input "4307"
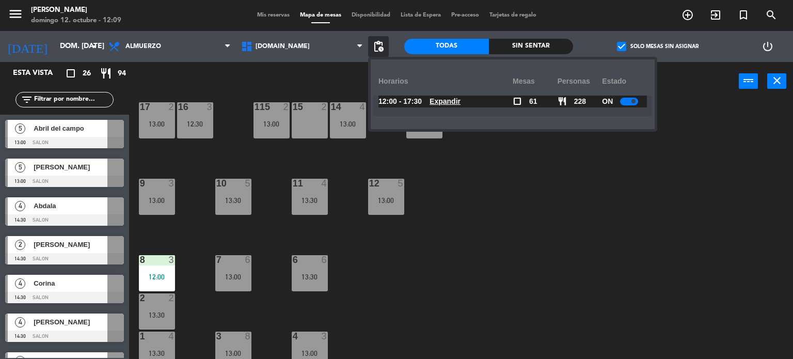
click at [459, 101] on u "Expandir" at bounding box center [444, 101] width 31 height 8
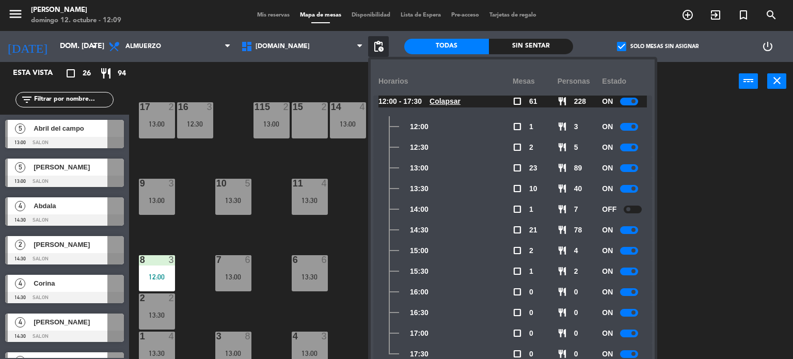
click at [630, 190] on div at bounding box center [629, 189] width 18 height 8
click at [630, 190] on div at bounding box center [632, 189] width 18 height 8
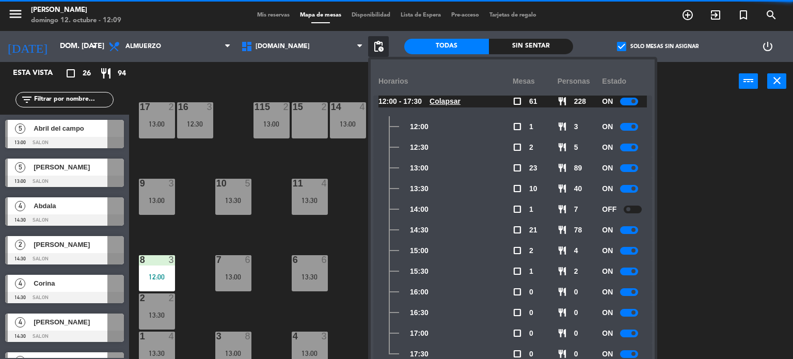
click at [661, 187] on div "34 2 13:00 35 6 36 8 43 2 37 10 CAVA 23 33 4 32 4 13:30 31 8 30 6 47 6 13:00 39…" at bounding box center [465, 230] width 656 height 258
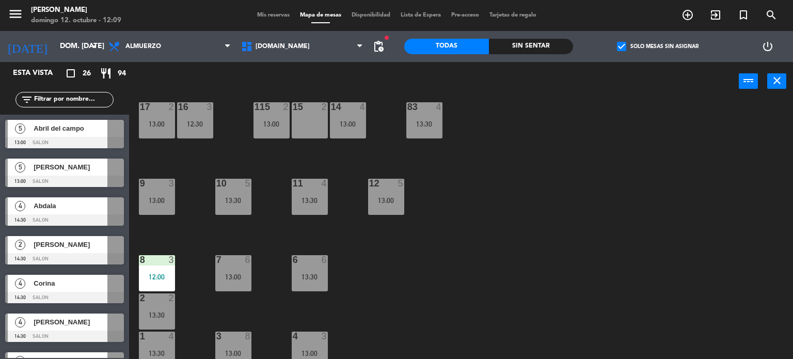
click at [279, 19] on div "Mis reservas Mapa de mesas Disponibilidad Lista de Espera Pre-acceso Tarjetas d…" at bounding box center [396, 15] width 289 height 9
click at [279, 11] on div "Mis reservas Mapa de mesas Disponibilidad Lista de Espera Pre-acceso Tarjetas d…" at bounding box center [396, 15] width 289 height 9
click at [280, 12] on span "Mis reservas" at bounding box center [273, 15] width 43 height 6
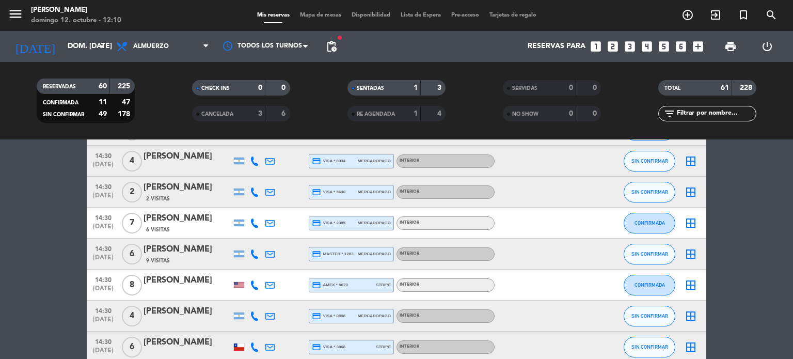
scroll to position [1869, 0]
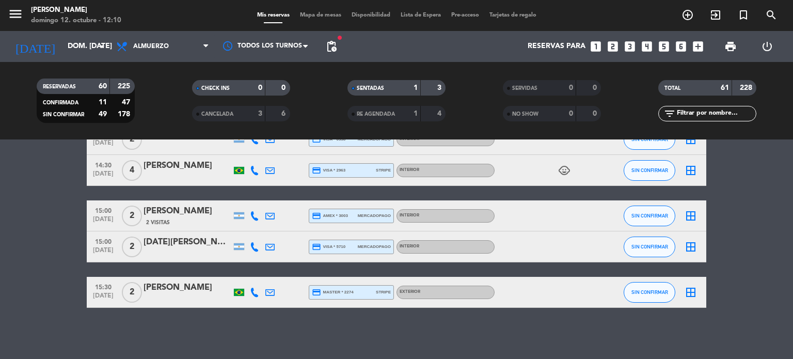
click at [320, 14] on span "Mapa de mesas" at bounding box center [321, 15] width 52 height 6
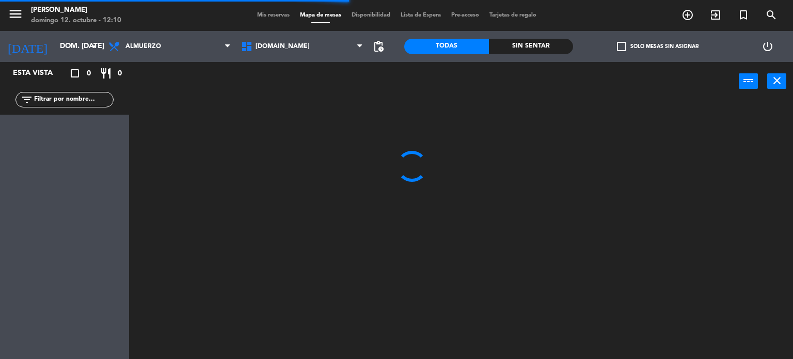
click at [639, 45] on label "check_box_outline_blank Solo mesas sin asignar" at bounding box center [658, 46] width 82 height 9
click at [657, 46] on input "check_box_outline_blank Solo mesas sin asignar" at bounding box center [657, 46] width 0 height 0
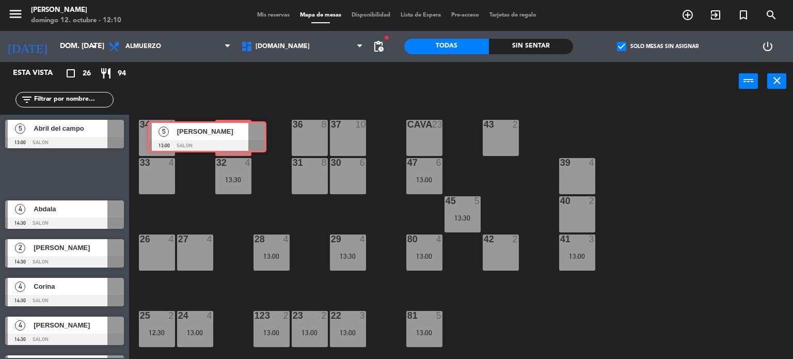
drag, startPoint x: 105, startPoint y: 174, endPoint x: 247, endPoint y: 143, distance: 144.7
click at [247, 143] on div "Esta vista crop_square 26 restaurant 94 filter_list 5 Abril del campo 13:00 SAL…" at bounding box center [396, 210] width 793 height 297
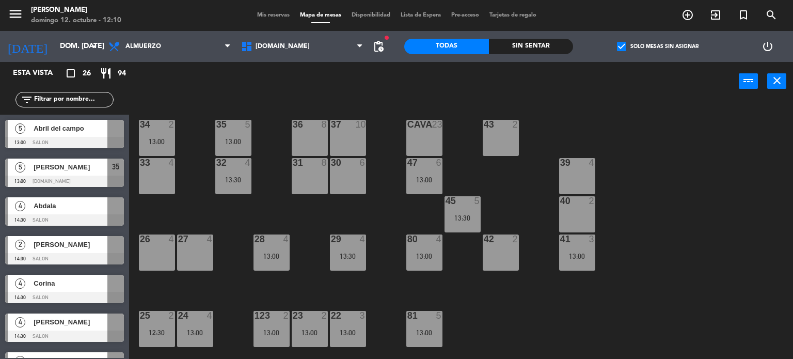
click at [414, 186] on div "47 6 13:00" at bounding box center [424, 176] width 36 height 36
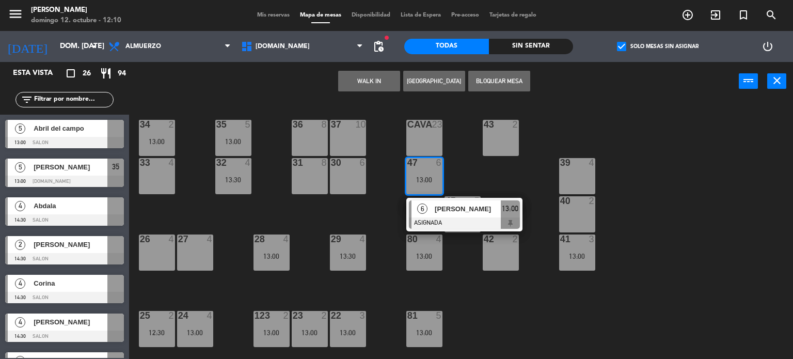
click at [410, 189] on div "47 6 13:00" at bounding box center [424, 176] width 36 height 36
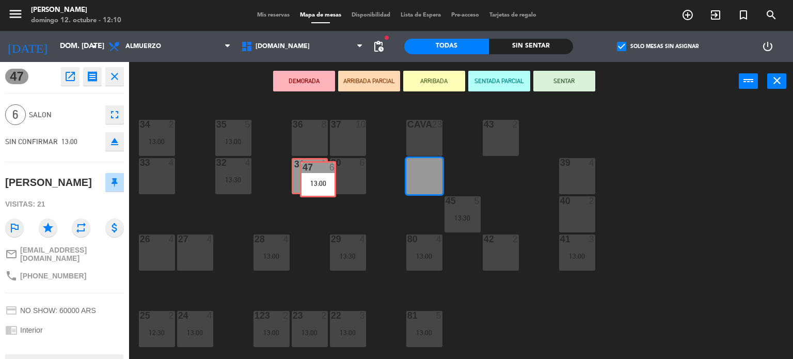
drag, startPoint x: 408, startPoint y: 176, endPoint x: 319, endPoint y: 173, distance: 88.8
click at [319, 173] on div "34 2 13:00 35 5 13:00 36 8 43 2 37 10 CAVA 23 33 4 32 4 13:30 31 8 30 6 47 6 13…" at bounding box center [465, 230] width 656 height 258
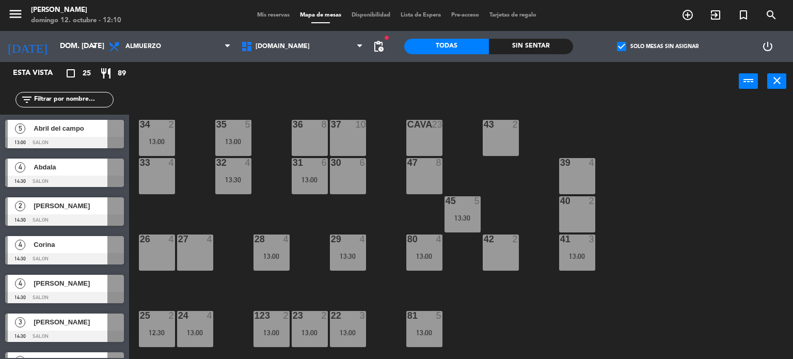
click at [394, 146] on div "34 2 13:00 35 5 13:00 36 8 43 2 37 10 CAVA 23 33 4 32 4 13:30 31 6 13:00 30 6 4…" at bounding box center [465, 230] width 656 height 258
drag, startPoint x: 64, startPoint y: 137, endPoint x: 433, endPoint y: 175, distance: 371.4
click at [424, 175] on div "47 8" at bounding box center [424, 176] width 36 height 36
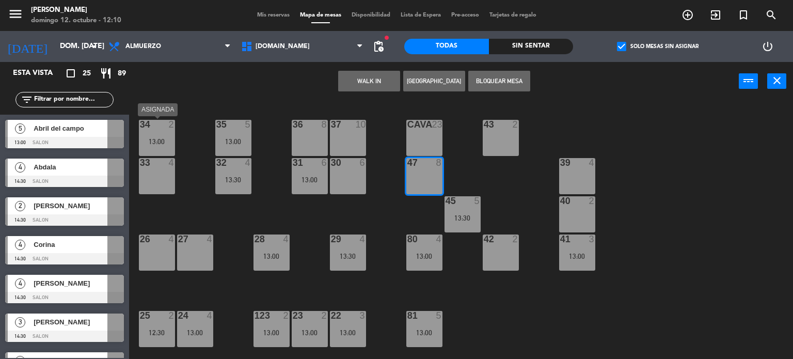
click at [98, 125] on span "Abril del campo" at bounding box center [71, 128] width 74 height 11
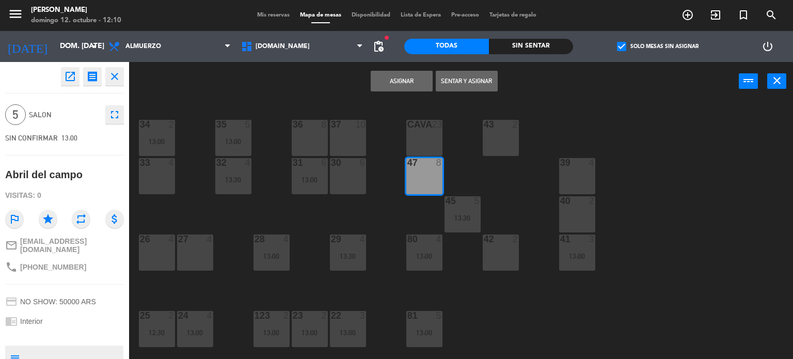
click at [417, 85] on button "Asignar" at bounding box center [401, 81] width 62 height 21
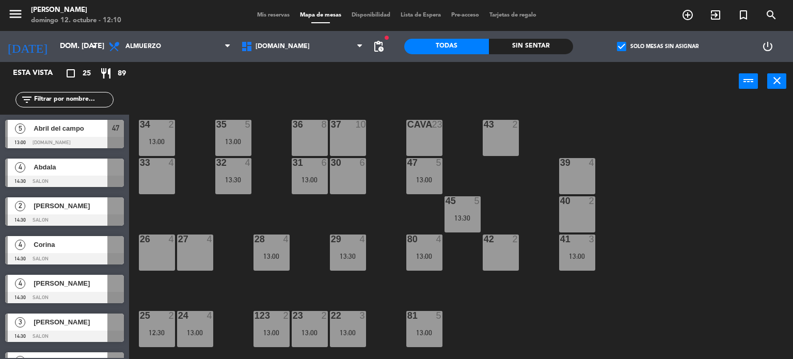
click at [371, 249] on div "34 2 13:00 35 5 13:00 36 8 43 2 37 10 CAVA 23 33 4 32 4 13:30 31 6 13:00 30 6 4…" at bounding box center [465, 230] width 656 height 258
click at [353, 250] on div "29 4 13:30" at bounding box center [348, 252] width 36 height 36
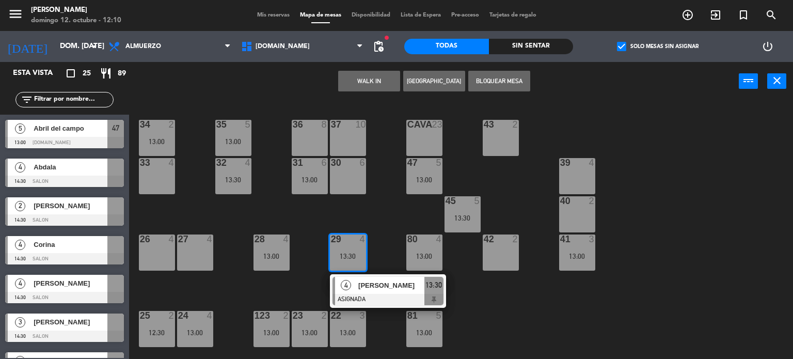
click at [369, 228] on div "34 2 13:00 35 5 13:00 36 8 43 2 37 10 CAVA 23 33 4 32 4 13:30 31 6 13:00 30 6 4…" at bounding box center [465, 230] width 656 height 258
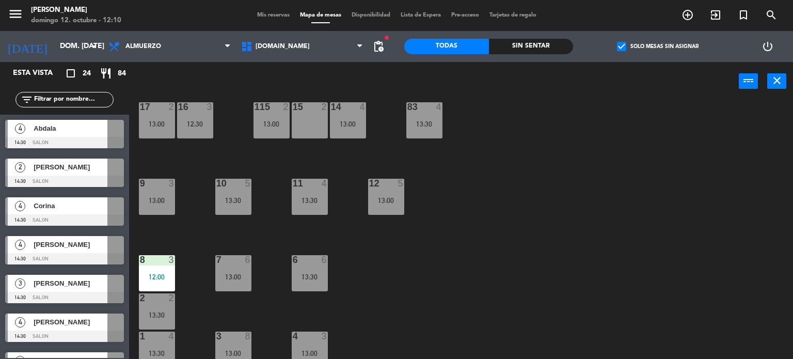
scroll to position [369, 0]
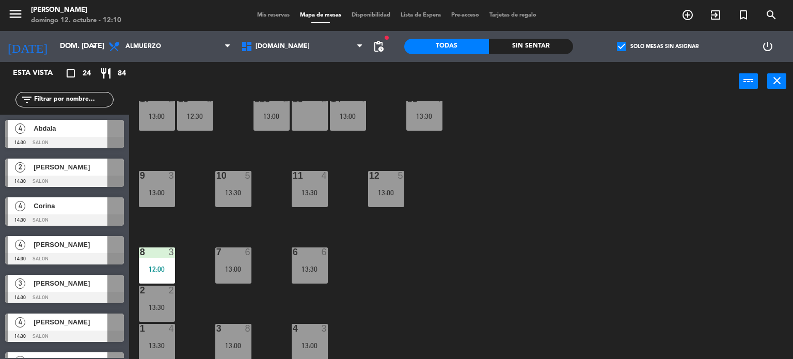
click at [267, 17] on span "Mis reservas" at bounding box center [273, 15] width 43 height 6
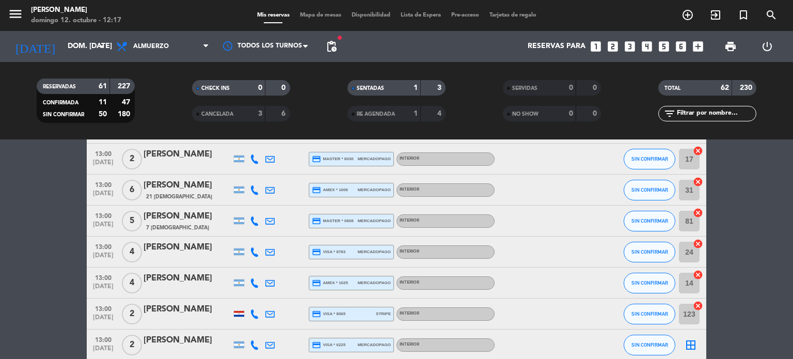
scroll to position [361, 0]
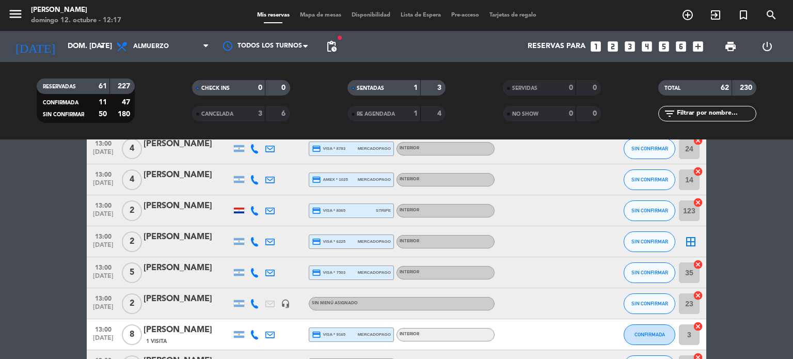
click at [689, 239] on icon "border_all" at bounding box center [690, 241] width 12 height 12
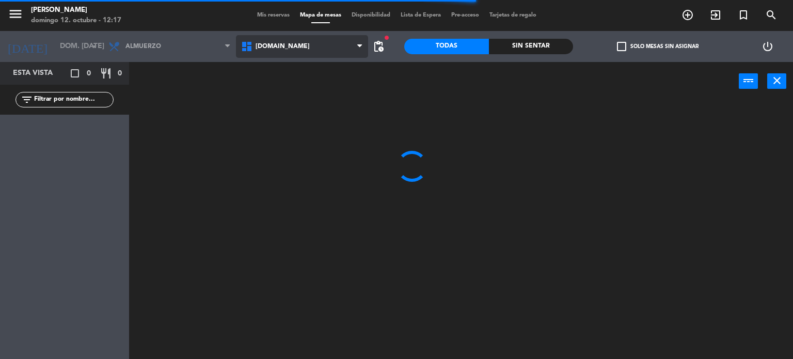
click at [311, 54] on span "[DOMAIN_NAME]" at bounding box center [302, 46] width 133 height 23
click at [300, 86] on ng-component "menu [PERSON_NAME] 12. octubre - 12:17 Mis reservas Mapa de mesas Disponibilida…" at bounding box center [396, 179] width 793 height 359
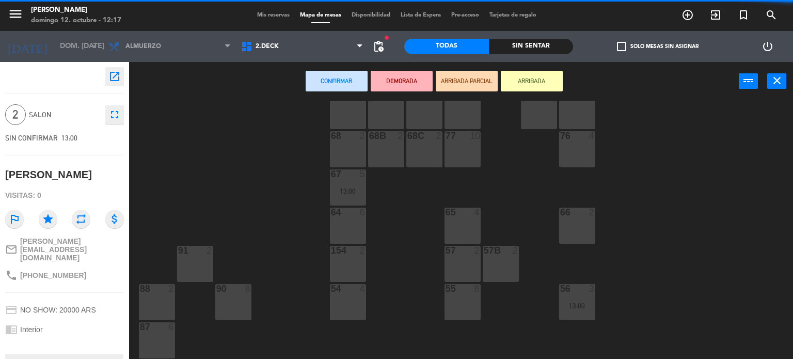
scroll to position [206, 0]
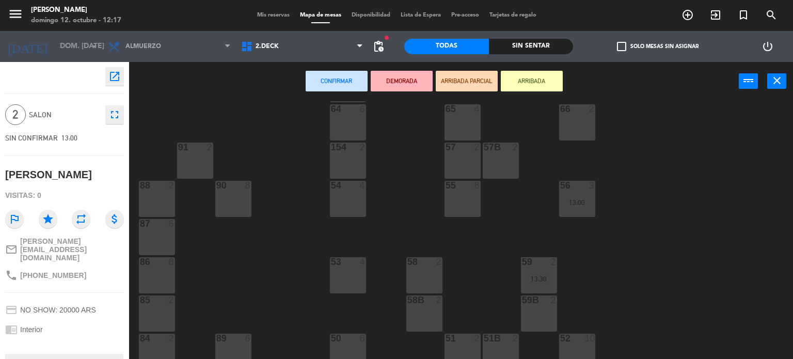
click at [316, 29] on div "menu [PERSON_NAME] 12. octubre - 12:17 Mis reservas Mapa de mesas Disponibilida…" at bounding box center [396, 15] width 793 height 31
click at [315, 38] on span "2.DECK" at bounding box center [302, 46] width 133 height 23
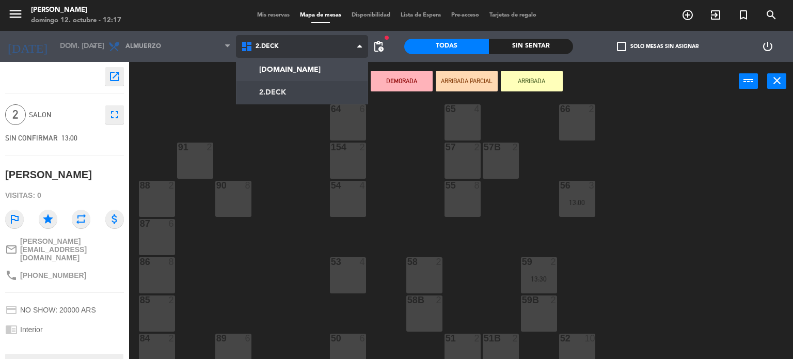
click at [308, 54] on span "2.DECK" at bounding box center [302, 46] width 133 height 23
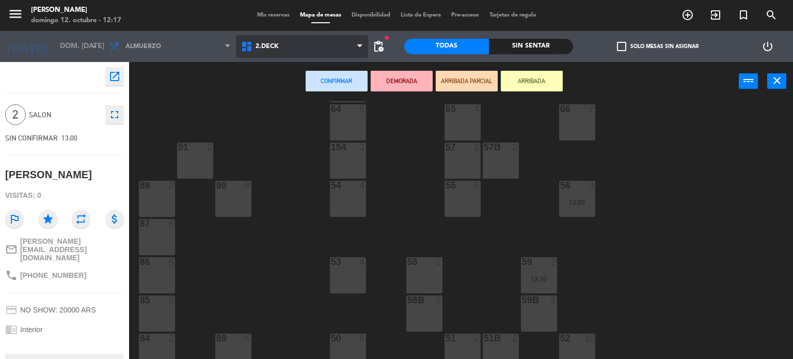
drag, startPoint x: 292, startPoint y: 41, endPoint x: 292, endPoint y: 73, distance: 32.0
click at [292, 45] on span "2.DECK" at bounding box center [302, 46] width 133 height 23
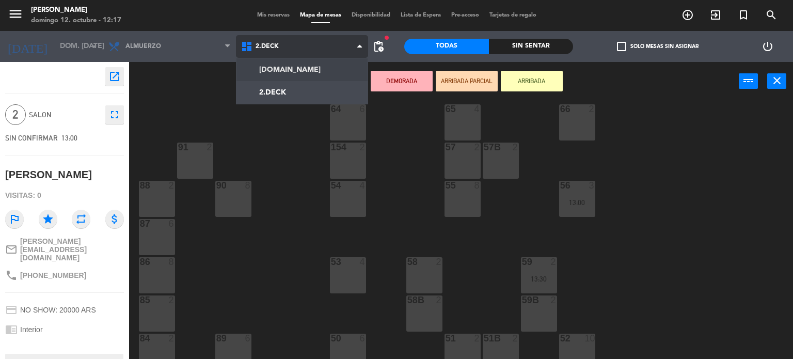
click at [291, 79] on ng-component "menu [PERSON_NAME] 12. octubre - 12:17 Mis reservas Mapa de mesas Disponibilida…" at bounding box center [396, 179] width 793 height 359
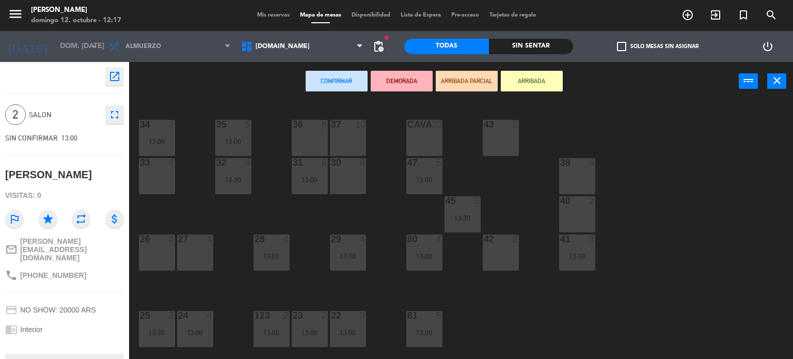
drag, startPoint x: 487, startPoint y: 253, endPoint x: 471, endPoint y: 183, distance: 71.4
click at [487, 253] on div "42 2" at bounding box center [500, 252] width 36 height 36
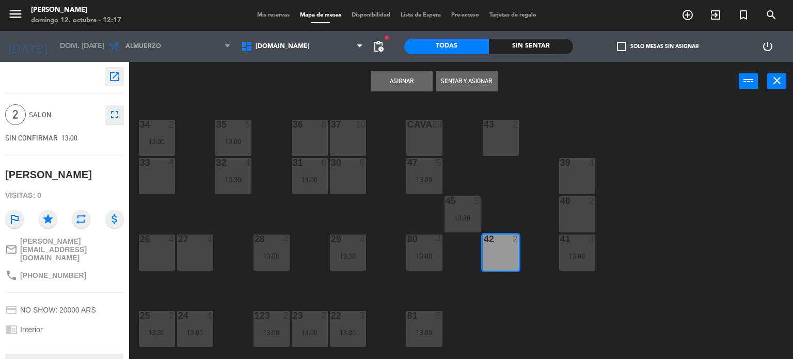
click at [400, 75] on button "Asignar" at bounding box center [401, 81] width 62 height 21
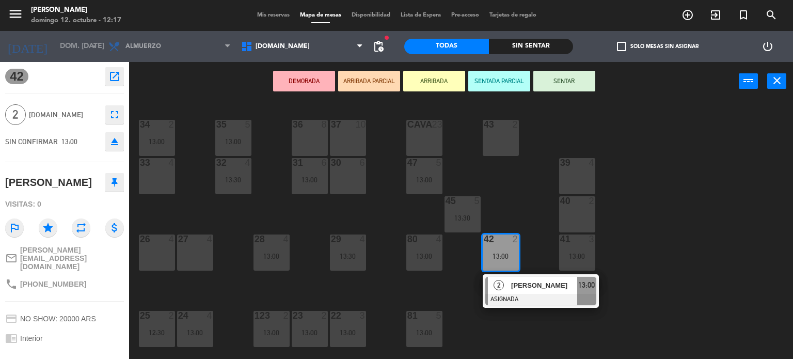
scroll to position [103, 0]
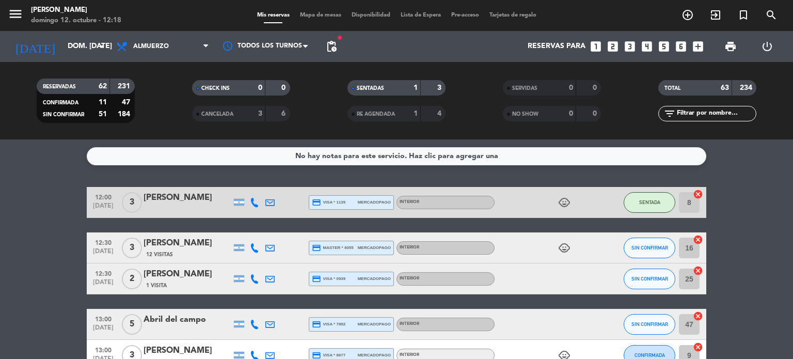
drag, startPoint x: 743, startPoint y: 315, endPoint x: 762, endPoint y: 295, distance: 27.8
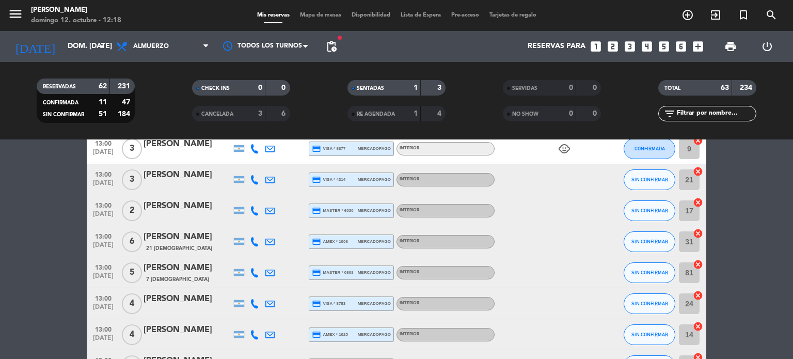
click at [328, 18] on span "Mapa de mesas" at bounding box center [321, 15] width 52 height 6
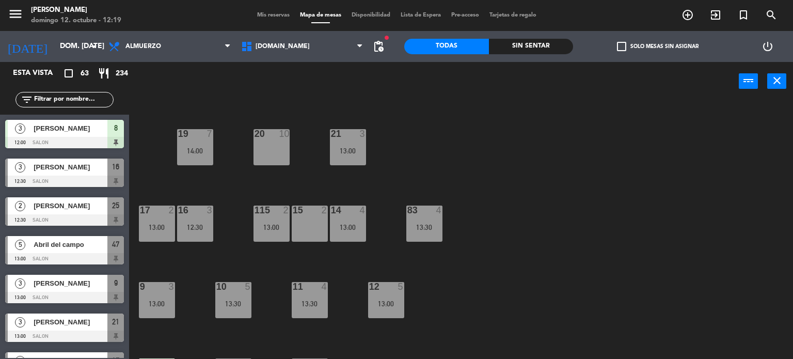
scroll to position [155, 0]
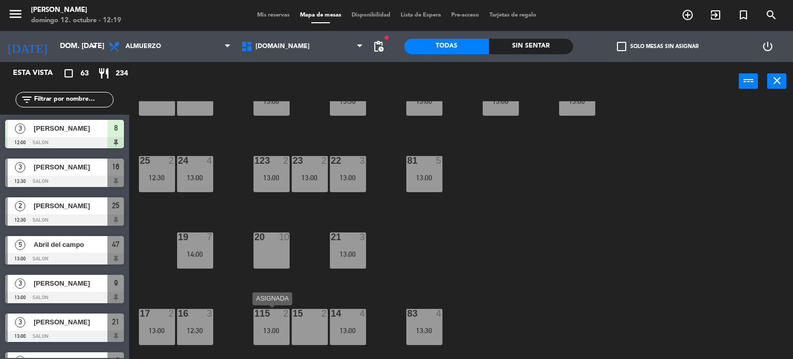
click at [281, 332] on div "13:00" at bounding box center [271, 330] width 36 height 7
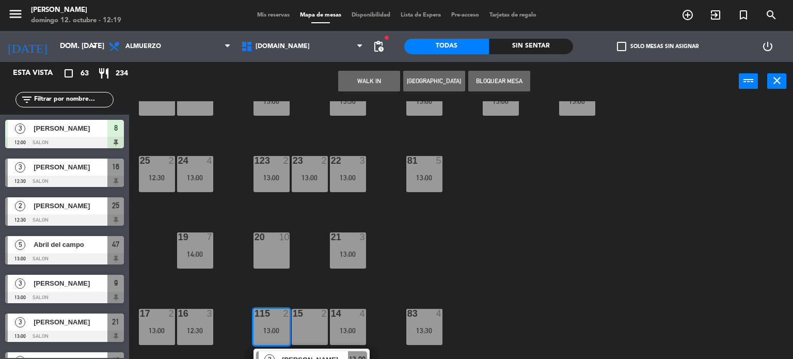
click at [297, 332] on div "15 2" at bounding box center [310, 327] width 36 height 36
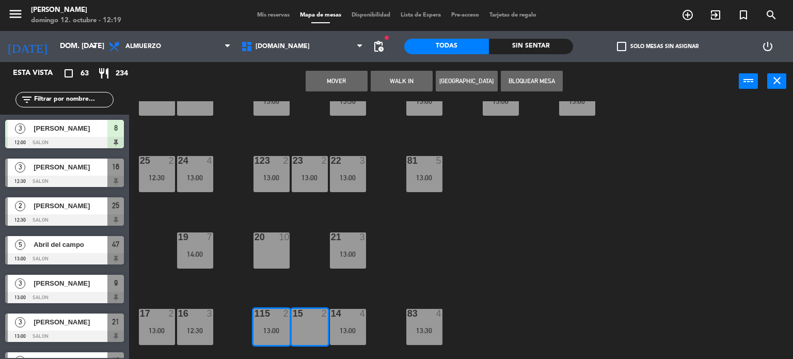
click at [361, 86] on button "Mover" at bounding box center [336, 81] width 62 height 21
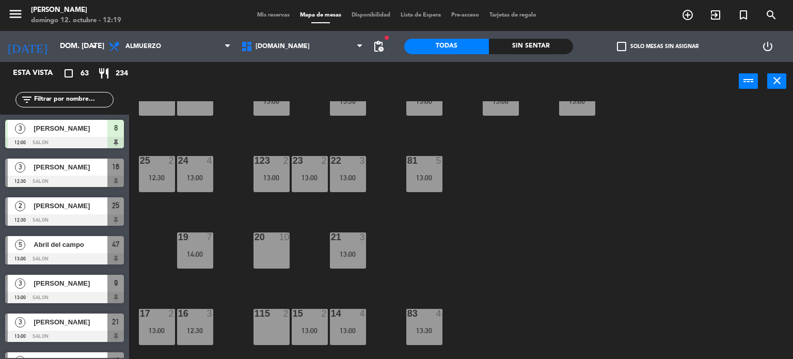
click at [626, 43] on span "check_box_outline_blank" at bounding box center [621, 46] width 9 height 9
click at [657, 46] on input "check_box_outline_blank Solo mesas sin asignar" at bounding box center [657, 46] width 0 height 0
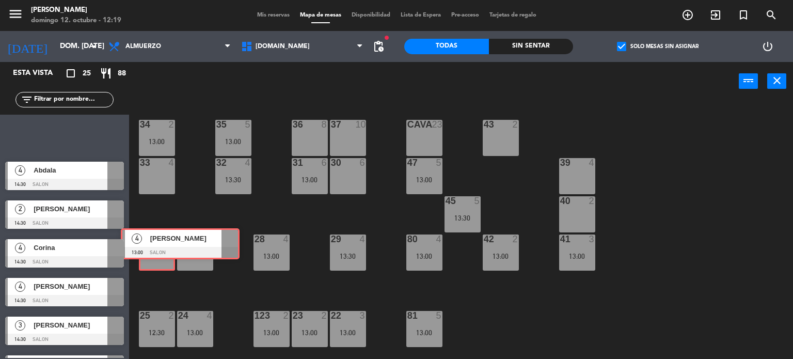
drag, startPoint x: 52, startPoint y: 136, endPoint x: 167, endPoint y: 245, distance: 158.8
click at [167, 245] on div "Esta vista crop_square 25 restaurant 88 filter_list 4 [PERSON_NAME] 13:00 SALON…" at bounding box center [396, 210] width 793 height 297
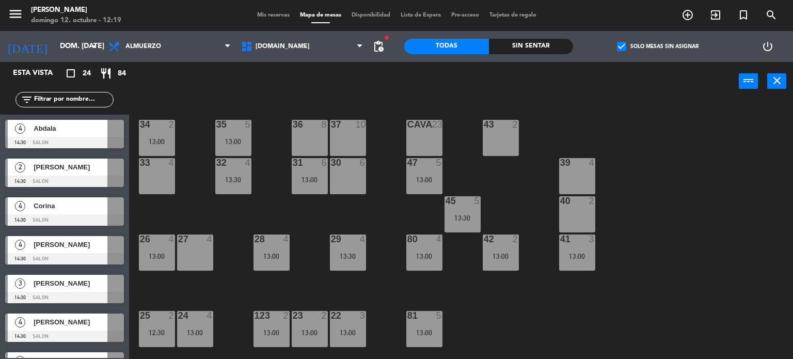
click at [629, 42] on label "check_box Solo mesas sin asignar" at bounding box center [658, 46] width 82 height 9
click at [657, 46] on input "check_box Solo mesas sin asignar" at bounding box center [657, 46] width 0 height 0
click at [629, 42] on label "check_box_outline_blank Solo mesas sin asignar" at bounding box center [658, 46] width 82 height 9
click at [657, 46] on input "check_box_outline_blank Solo mesas sin asignar" at bounding box center [657, 46] width 0 height 0
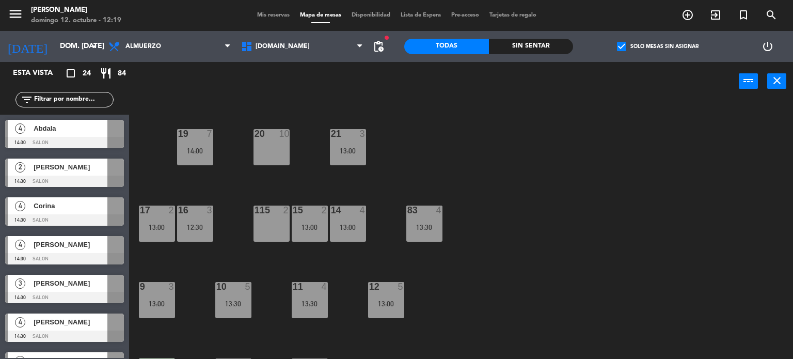
scroll to position [369, 0]
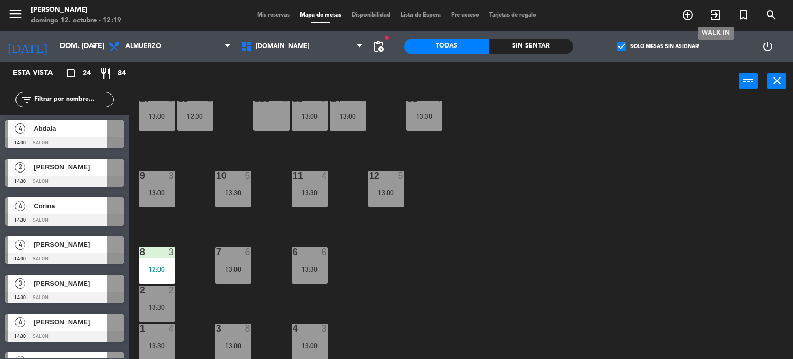
click at [718, 19] on icon "exit_to_app" at bounding box center [715, 15] width 12 height 12
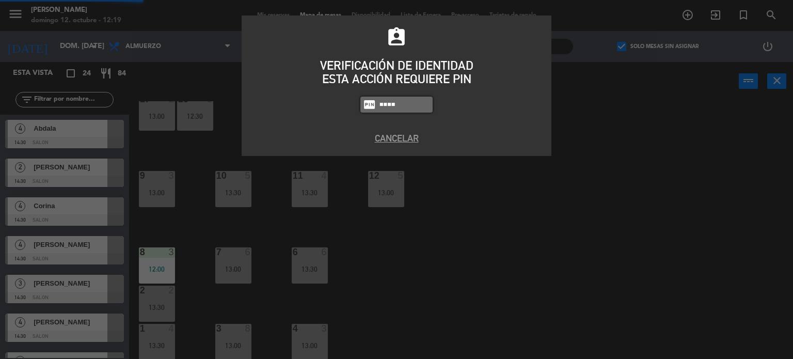
type input "4307"
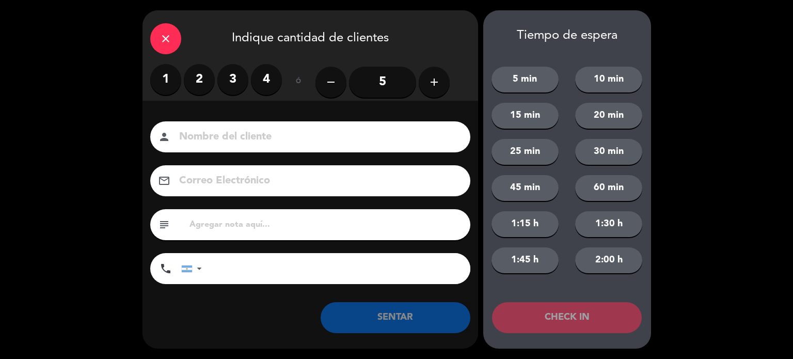
click at [196, 78] on label "2" at bounding box center [199, 79] width 31 height 31
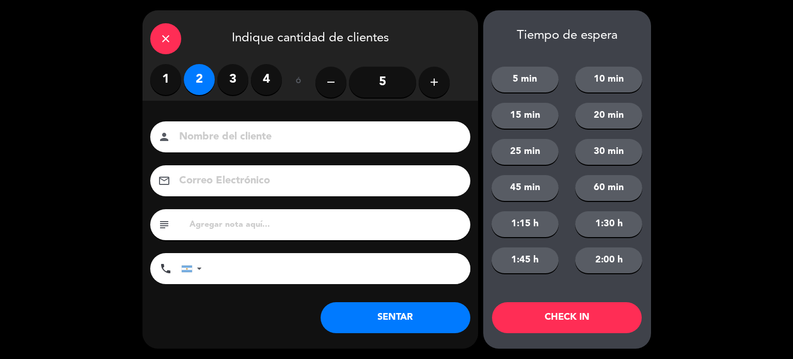
click at [208, 134] on input at bounding box center [317, 137] width 279 height 18
type input "fghjkñ"
click at [545, 312] on button "CHECK IN" at bounding box center [567, 317] width 150 height 31
click at [186, 49] on div "close Indique cantidad de clientes" at bounding box center [309, 37] width 335 height 54
click at [170, 35] on icon "close" at bounding box center [165, 39] width 12 height 12
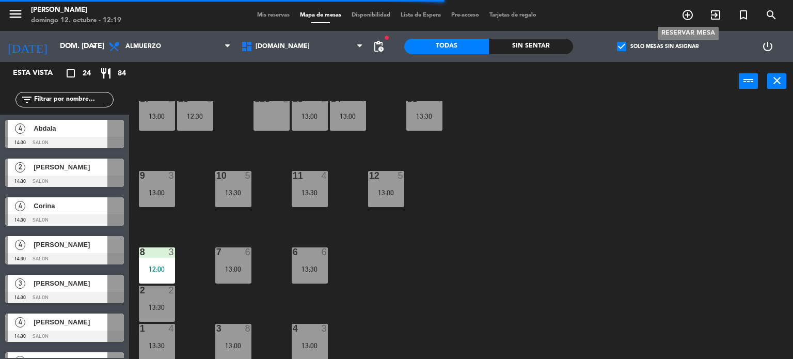
click at [689, 15] on icon "add_circle_outline" at bounding box center [687, 15] width 12 height 12
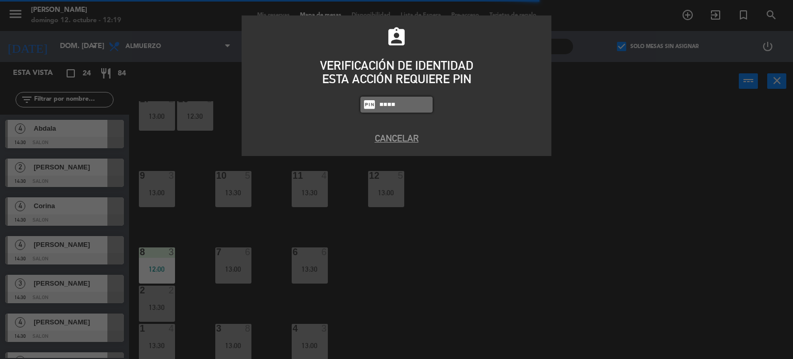
type input "4307"
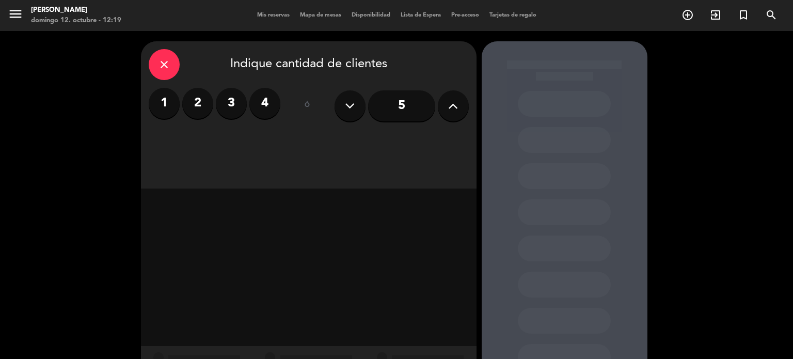
click at [190, 106] on label "2" at bounding box center [197, 103] width 31 height 31
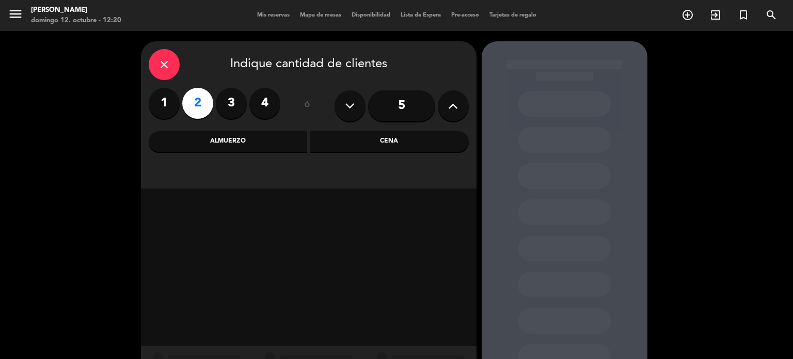
click at [272, 145] on div "Almuerzo" at bounding box center [228, 141] width 159 height 21
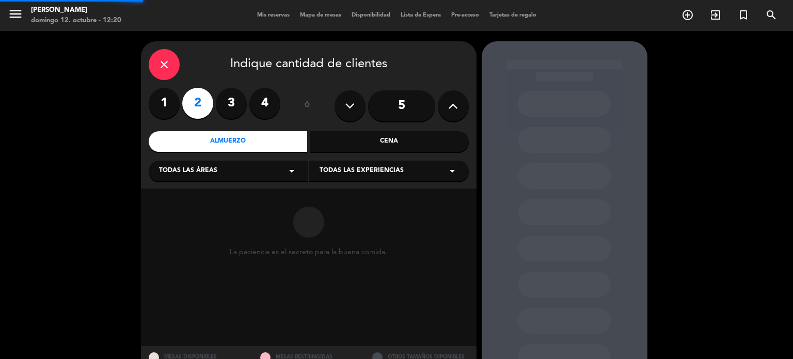
click at [268, 166] on div "Todas las áreas arrow_drop_down" at bounding box center [228, 170] width 159 height 21
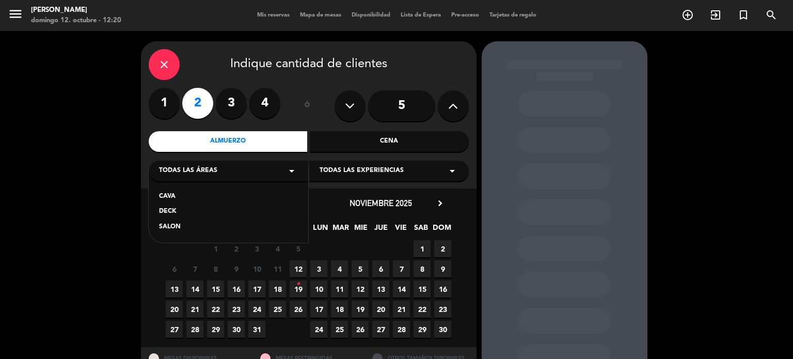
click at [187, 227] on div "SALON" at bounding box center [228, 227] width 139 height 10
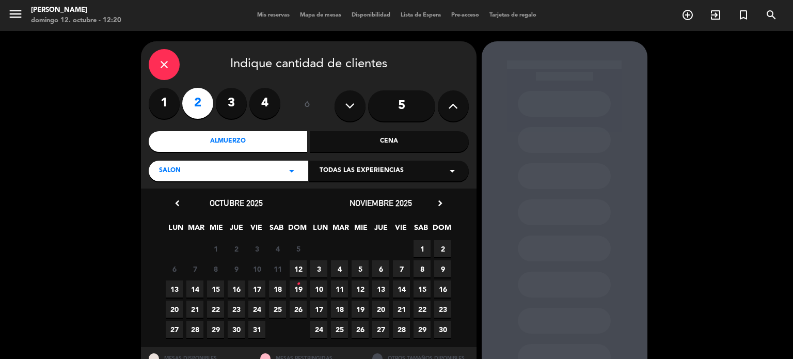
click at [294, 267] on span "12" at bounding box center [297, 268] width 17 height 17
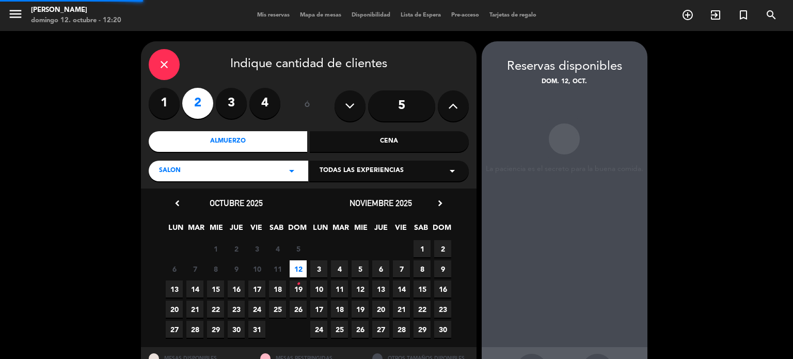
scroll to position [41, 0]
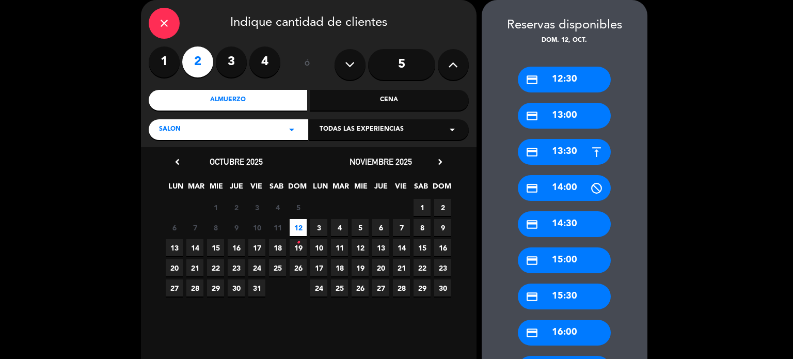
click at [566, 115] on div "credit_card 13:00" at bounding box center [564, 116] width 93 height 26
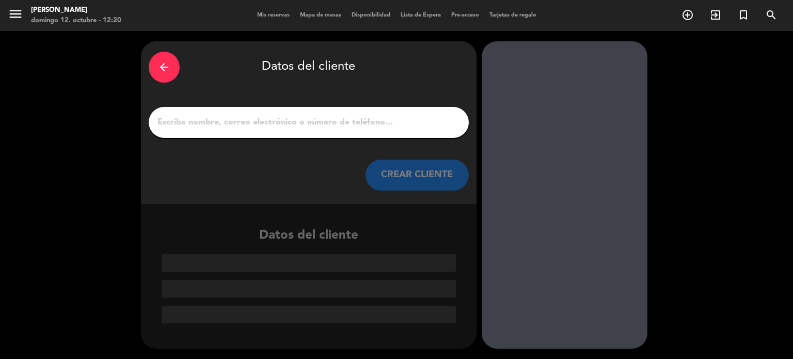
scroll to position [0, 0]
click at [347, 117] on input "1" at bounding box center [308, 122] width 304 height 14
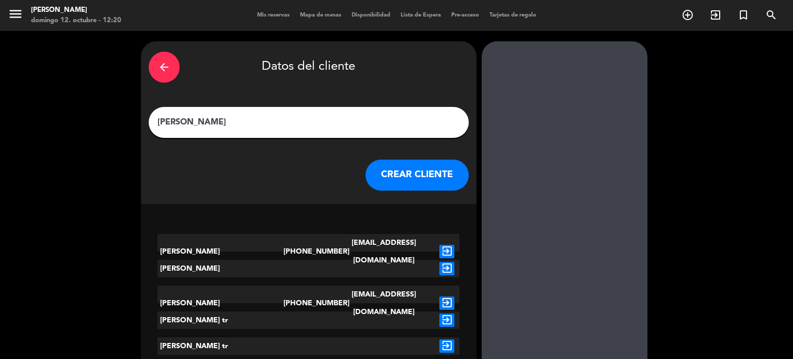
scroll to position [31, 0]
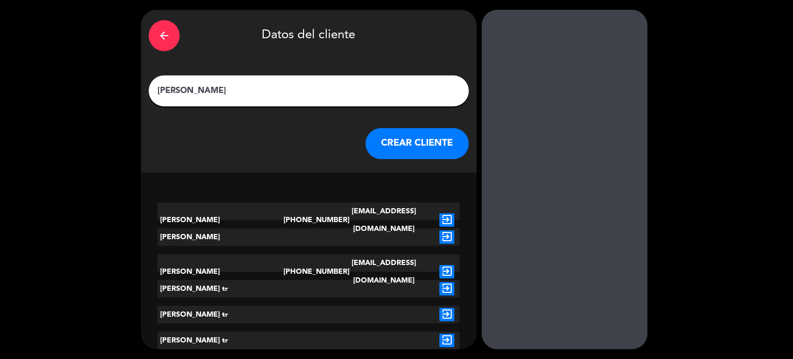
type input "[PERSON_NAME]"
click at [452, 336] on icon "exit_to_app" at bounding box center [446, 339] width 15 height 13
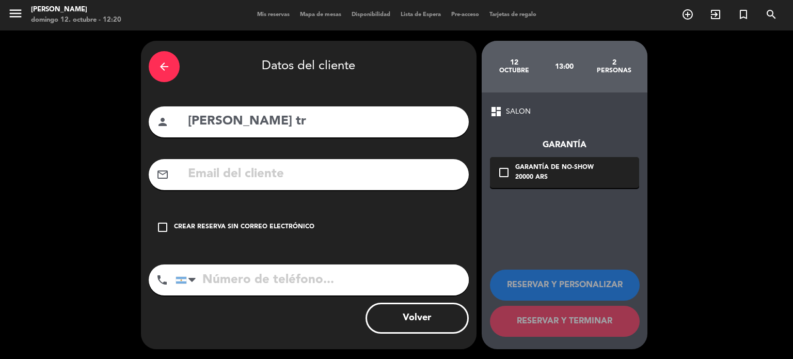
click at [367, 212] on div "check_box_outline_blank Crear reserva sin correo electrónico" at bounding box center [309, 227] width 320 height 31
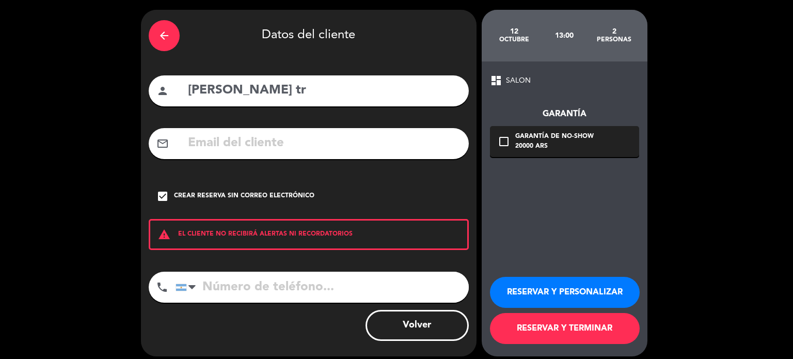
click at [498, 325] on button "RESERVAR Y TERMINAR" at bounding box center [565, 328] width 150 height 31
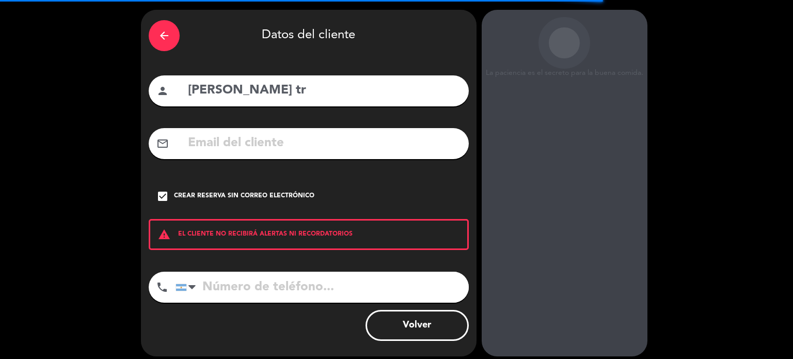
scroll to position [39, 0]
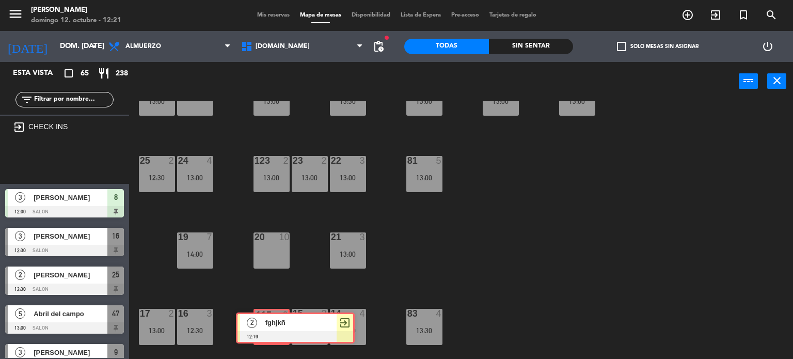
drag, startPoint x: 58, startPoint y: 161, endPoint x: 275, endPoint y: 324, distance: 270.9
click at [275, 324] on div "Esta vista crop_square 65 restaurant 238 filter_list exit_to_app CHECK INS 2 fg…" at bounding box center [396, 210] width 793 height 297
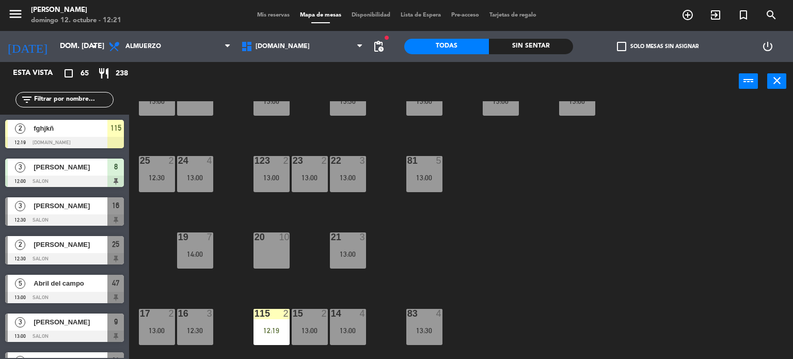
click at [275, 324] on div "115 2 12:19" at bounding box center [271, 327] width 36 height 36
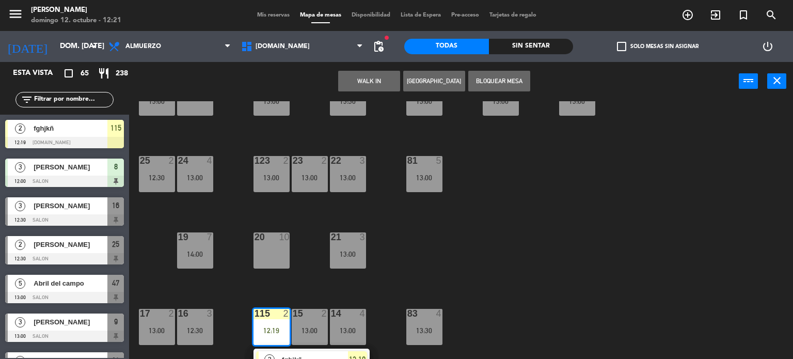
scroll to position [206, 0]
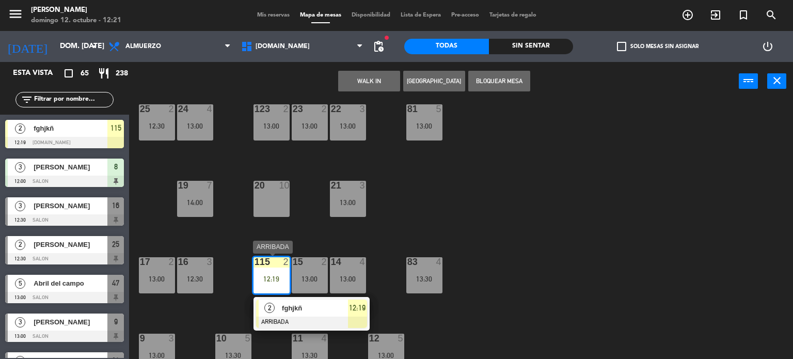
click at [303, 309] on div "2 fghjkñ ARRIBADA 12:19" at bounding box center [312, 314] width 132 height 34
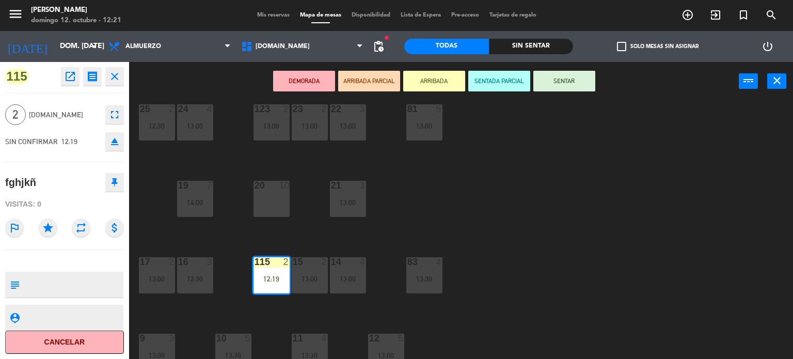
click at [560, 80] on button "SENTAR" at bounding box center [564, 81] width 62 height 21
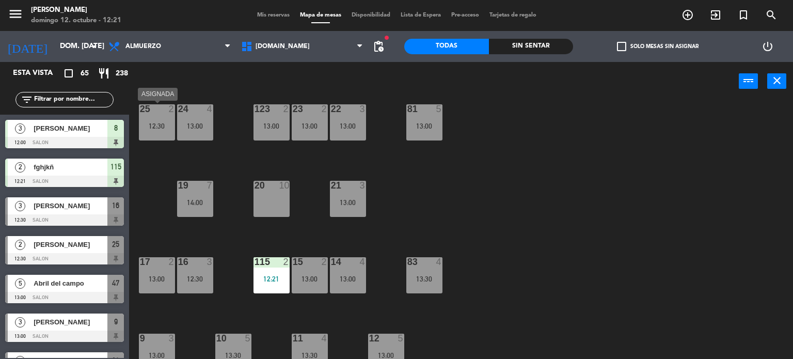
click at [157, 135] on div "25 2 12:30" at bounding box center [157, 122] width 36 height 36
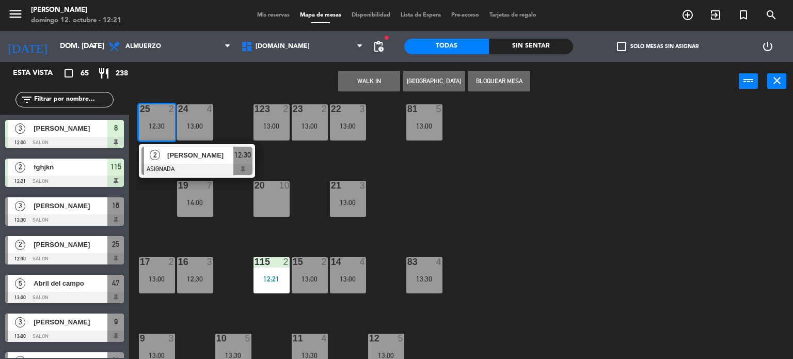
click at [157, 144] on div "2 [PERSON_NAME] ASIGNADA 12:30" at bounding box center [197, 161] width 116 height 34
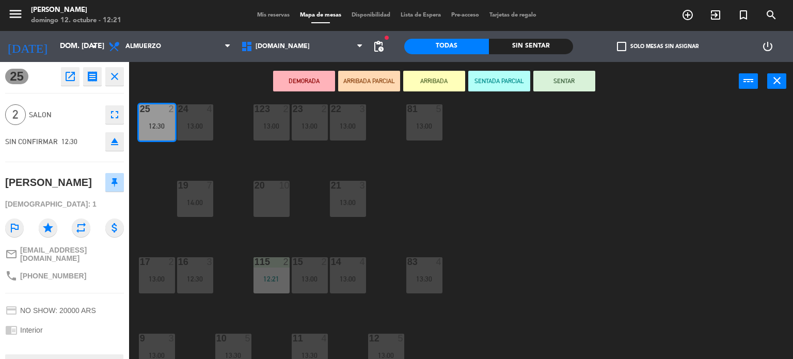
click at [580, 78] on button "SENTAR" at bounding box center [564, 81] width 62 height 21
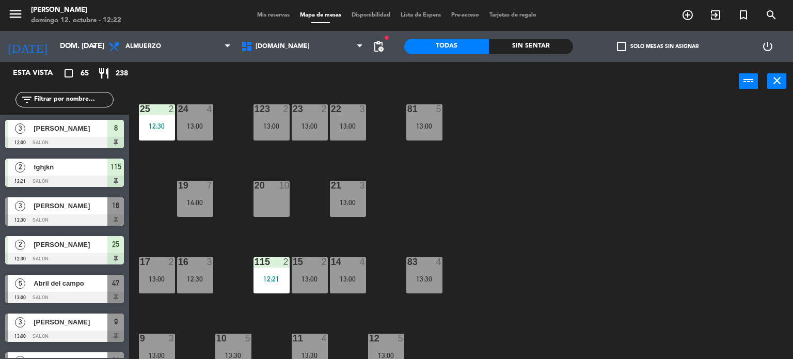
scroll to position [0, 0]
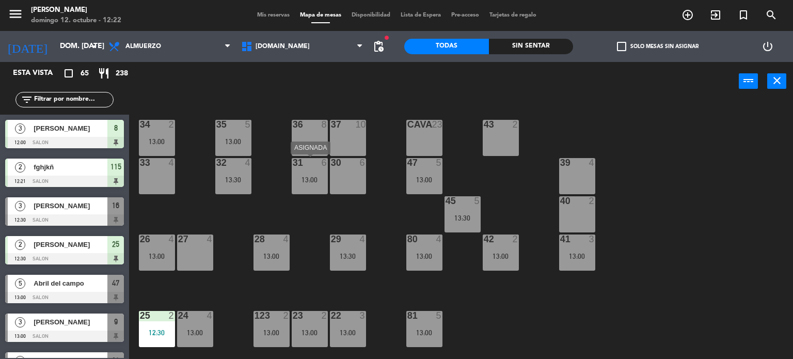
click at [297, 185] on div "31 6 13:00" at bounding box center [310, 176] width 36 height 36
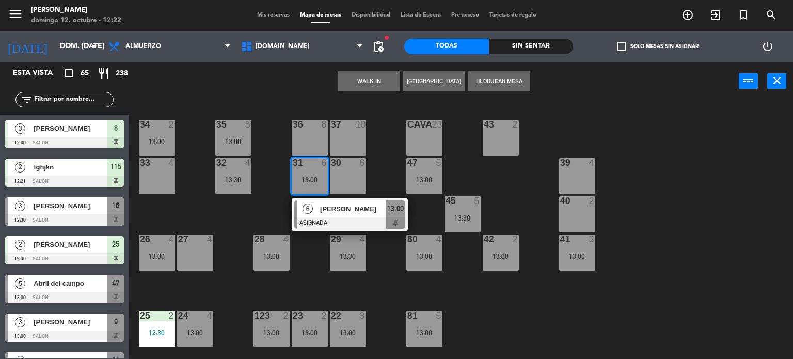
click at [282, 175] on div "34 2 13:00 35 5 13:00 36 8 43 2 37 10 CAVA 23 33 4 32 4 13:30 31 6 13:00 6 [PER…" at bounding box center [465, 230] width 656 height 258
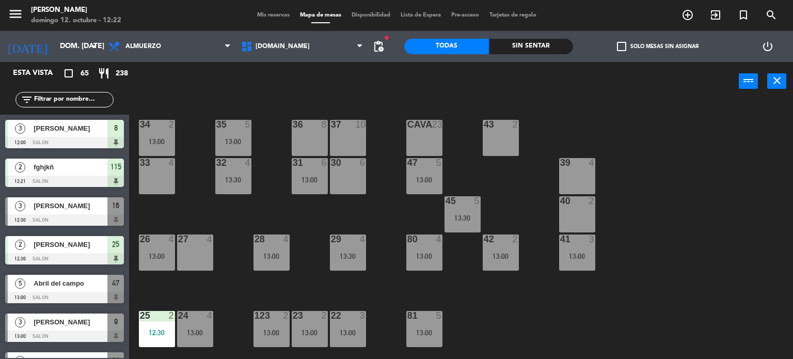
click at [256, 185] on div "34 2 13:00 35 5 13:00 36 8 43 2 37 10 CAVA 23 33 4 32 4 13:30 31 6 13:00 30 6 4…" at bounding box center [465, 230] width 656 height 258
click at [252, 147] on div "34 2 13:00 35 5 13:00 36 8 43 2 37 10 CAVA 23 33 4 32 4 13:30 31 6 13:00 30 6 4…" at bounding box center [465, 230] width 656 height 258
click at [229, 143] on div "13:00" at bounding box center [233, 141] width 36 height 7
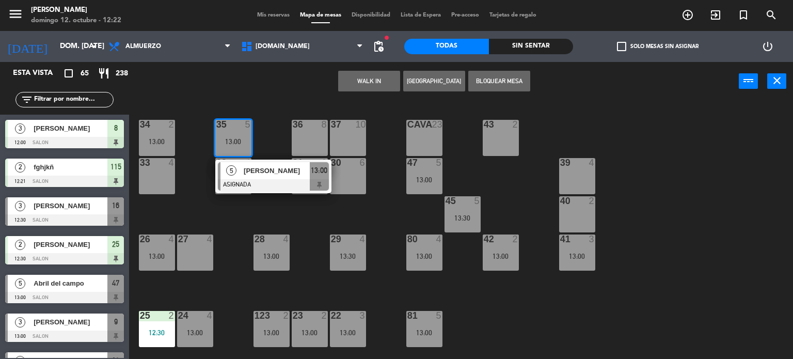
click at [252, 125] on div "5" at bounding box center [250, 124] width 17 height 9
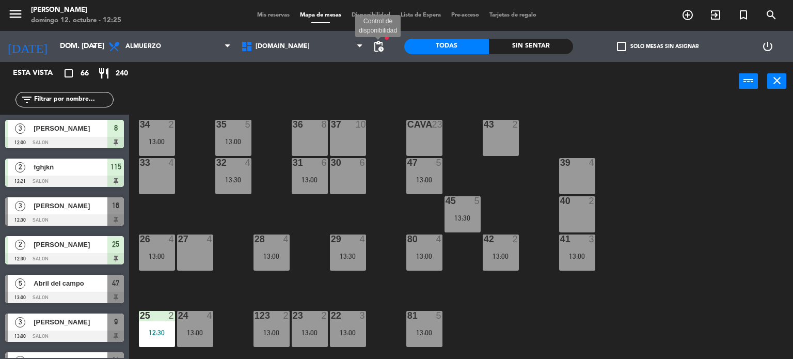
click at [379, 43] on span "pending_actions" at bounding box center [378, 46] width 12 height 12
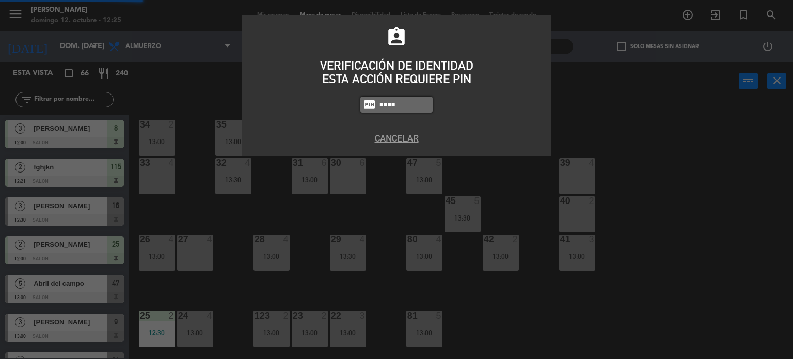
type input "4307"
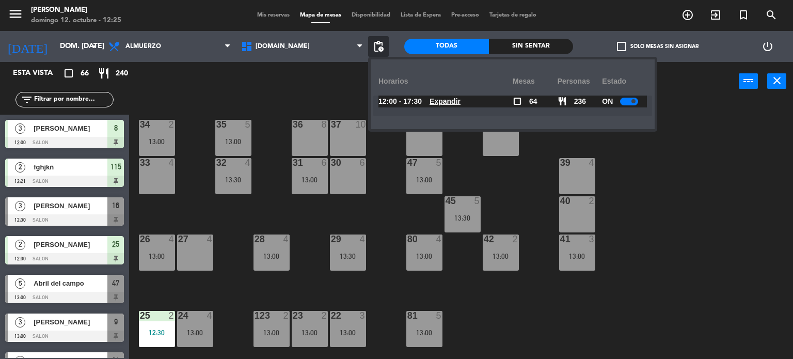
click at [442, 101] on u "Expandir" at bounding box center [444, 101] width 31 height 8
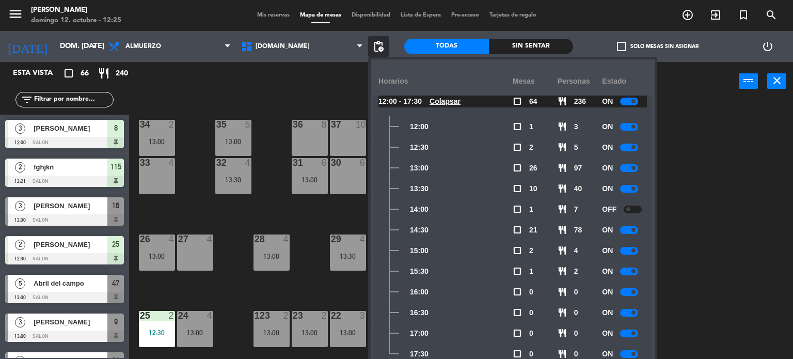
click at [702, 164] on div "34 2 13:00 35 5 13:00 36 8 43 2 37 10 CAVA 23 33 4 32 4 13:30 31 6 13:00 30 6 4…" at bounding box center [465, 230] width 656 height 258
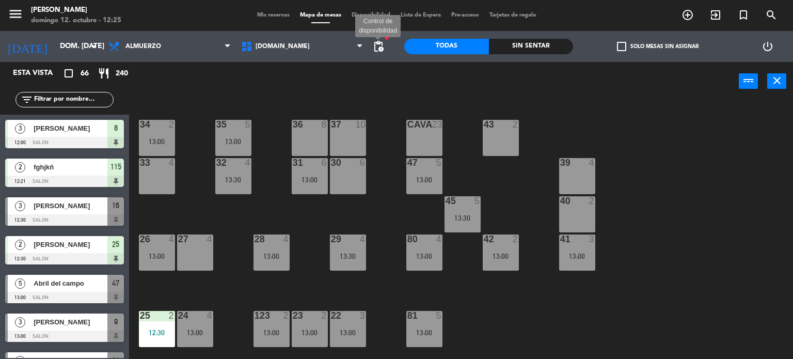
click at [372, 44] on span "pending_actions Control de disponibilidad" at bounding box center [378, 46] width 21 height 21
click at [375, 53] on span "pending_actions" at bounding box center [378, 46] width 21 height 21
click at [379, 48] on span "pending_actions" at bounding box center [378, 46] width 12 height 12
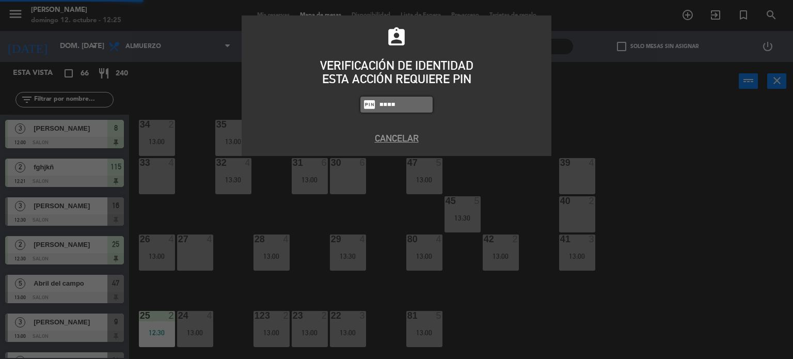
type input "3077"
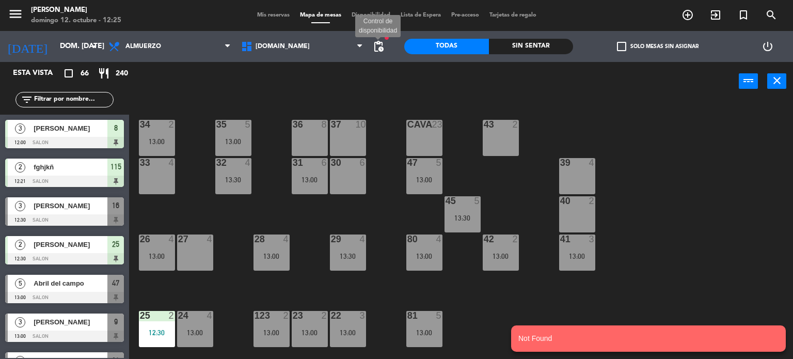
click at [375, 48] on span "pending_actions" at bounding box center [378, 46] width 12 height 12
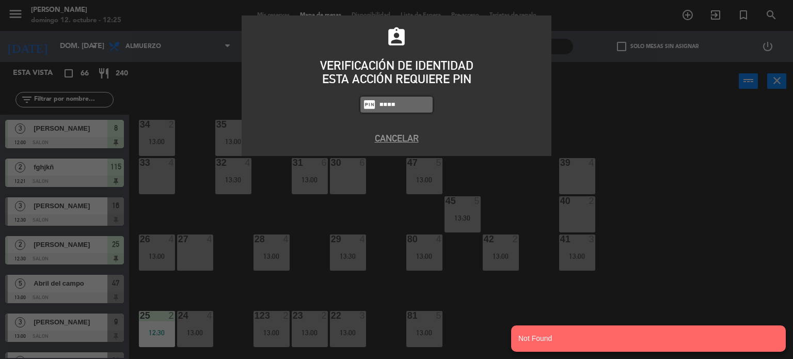
type input "4307"
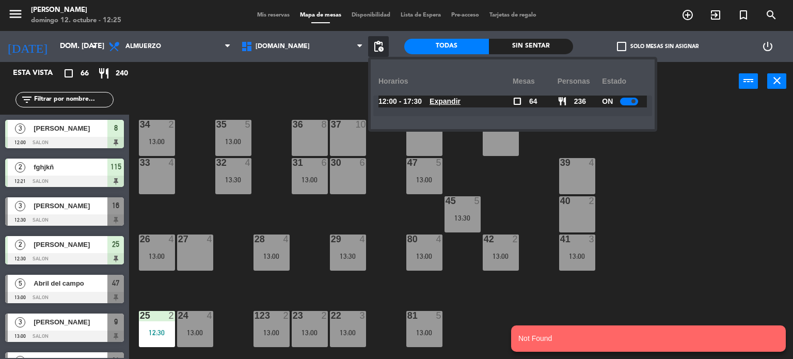
click at [447, 106] on span "Expandir" at bounding box center [444, 101] width 31 height 12
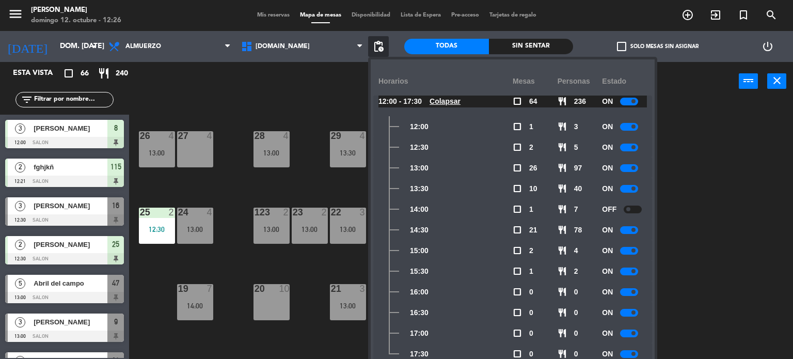
drag, startPoint x: 725, startPoint y: 219, endPoint x: 729, endPoint y: 198, distance: 21.5
click at [728, 208] on div "34 2 13:00 35 5 13:00 36 8 43 2 37 10 CAVA 23 33 4 32 4 13:30 31 6 13:00 30 6 4…" at bounding box center [465, 230] width 656 height 258
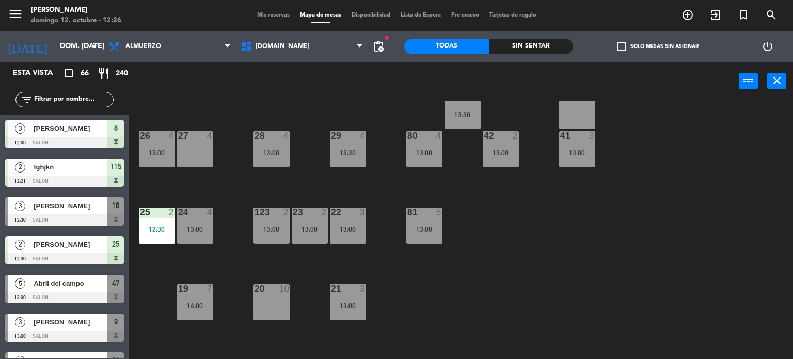
drag, startPoint x: 612, startPoint y: 47, endPoint x: 625, endPoint y: 47, distance: 13.4
click at [621, 48] on div "check_box_outline_blank Solo mesas sin asignar" at bounding box center [657, 46] width 169 height 31
click at [625, 47] on span "check_box_outline_blank" at bounding box center [621, 46] width 9 height 9
click at [657, 46] on input "check_box_outline_blank Solo mesas sin asignar" at bounding box center [657, 46] width 0 height 0
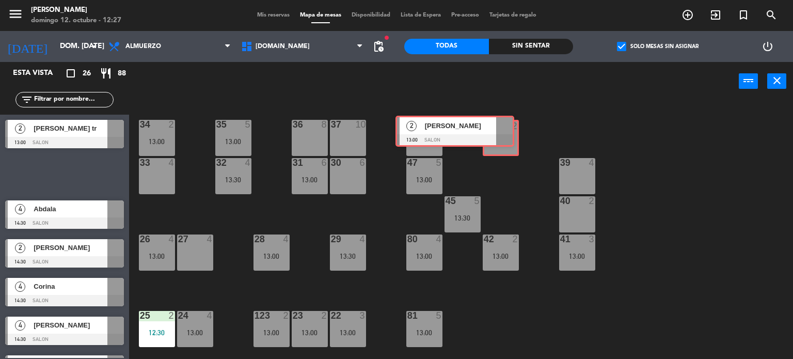
drag, startPoint x: 109, startPoint y: 172, endPoint x: 506, endPoint y: 130, distance: 399.0
click at [506, 130] on div "Esta vista crop_square 26 restaurant 88 filter_list 2 [PERSON_NAME] tr 13:00 SA…" at bounding box center [396, 210] width 793 height 297
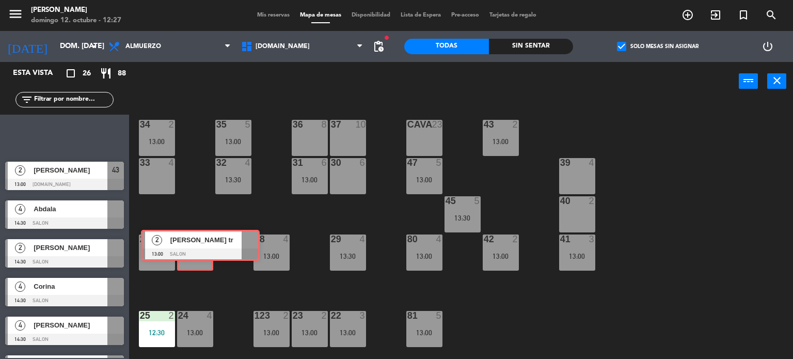
drag, startPoint x: 68, startPoint y: 127, endPoint x: 191, endPoint y: 247, distance: 171.9
click at [192, 248] on div "Esta vista crop_square 26 restaurant 88 filter_list 2 [PERSON_NAME] tr 13:00 SA…" at bounding box center [396, 210] width 793 height 297
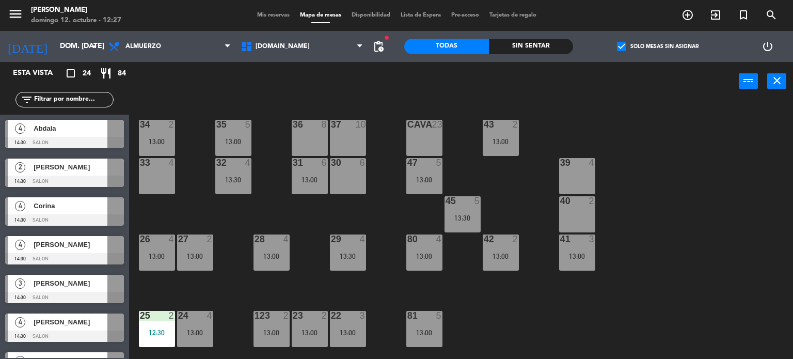
click at [187, 170] on div "34 2 13:00 35 5 13:00 36 8 43 2 13:00 37 10 CAVA 23 33 4 32 4 13:30 31 6 13:00 …" at bounding box center [465, 230] width 656 height 258
click at [588, 169] on div "39 4" at bounding box center [577, 176] width 36 height 36
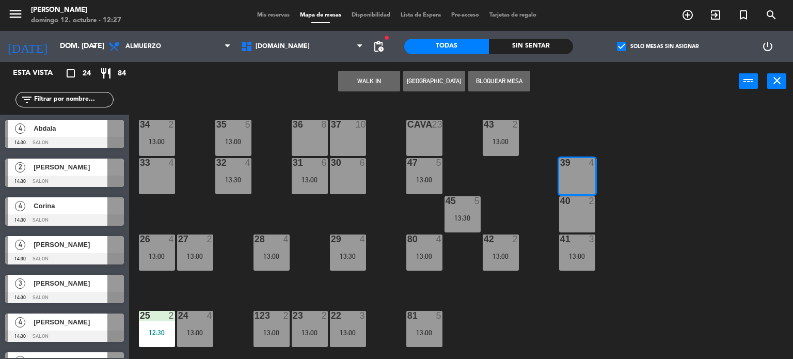
click at [583, 218] on div "40 2" at bounding box center [577, 214] width 36 height 36
click at [619, 204] on div "34 2 13:00 35 5 13:00 36 8 43 2 13:00 37 10 CAVA 23 33 4 32 4 13:30 31 6 13:00 …" at bounding box center [465, 230] width 656 height 258
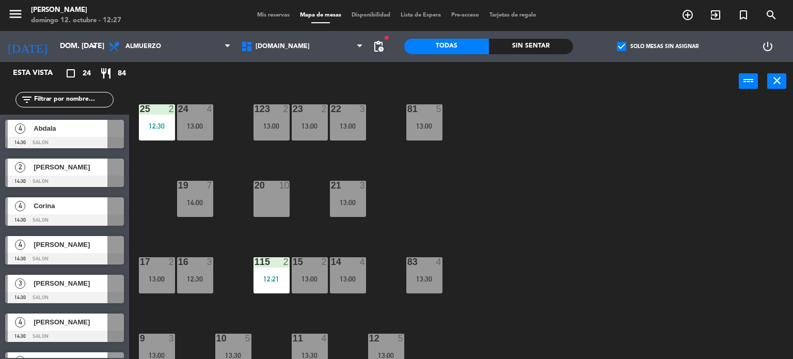
scroll to position [369, 0]
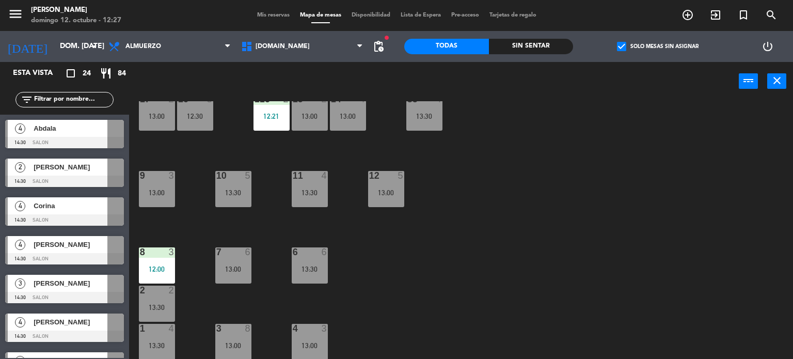
click at [617, 44] on span "check_box" at bounding box center [621, 46] width 9 height 9
click at [657, 46] on input "check_box Solo mesas sin asignar" at bounding box center [657, 46] width 0 height 0
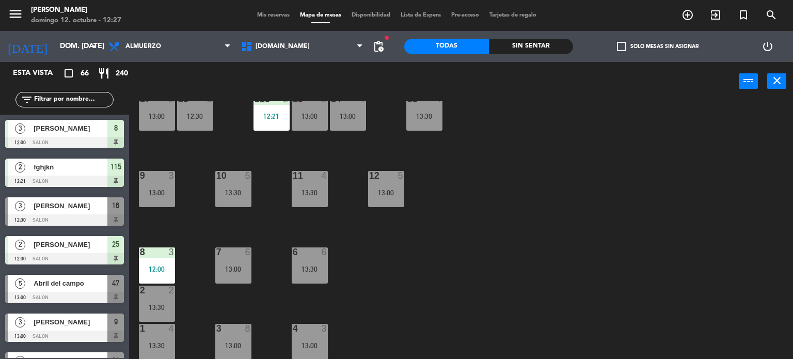
click at [280, 17] on span "Mis reservas" at bounding box center [273, 15] width 43 height 6
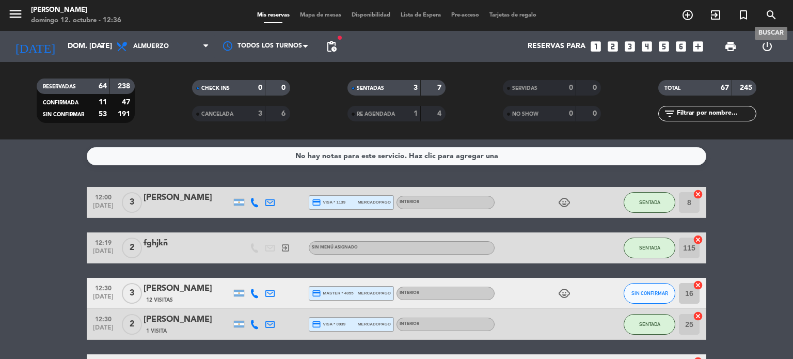
click at [765, 13] on icon "search" at bounding box center [771, 15] width 12 height 12
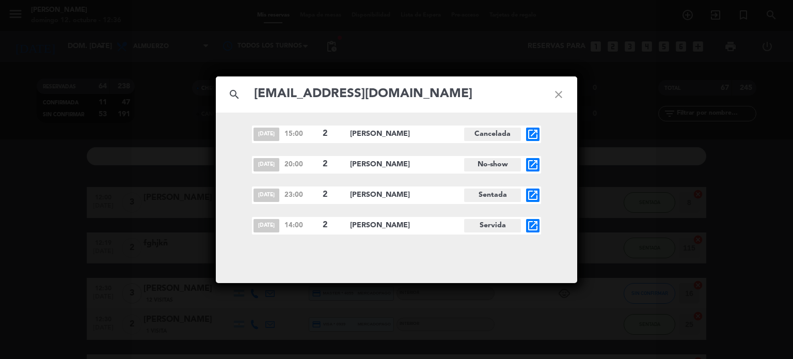
type input "[EMAIL_ADDRESS][DOMAIN_NAME]"
click at [533, 229] on icon "open_in_new" at bounding box center [532, 225] width 12 height 12
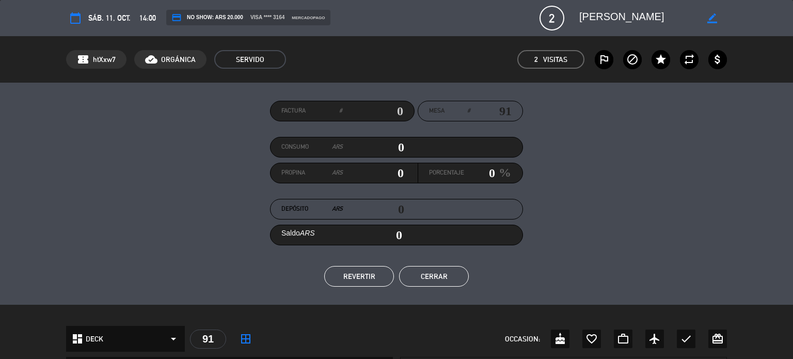
scroll to position [52, 0]
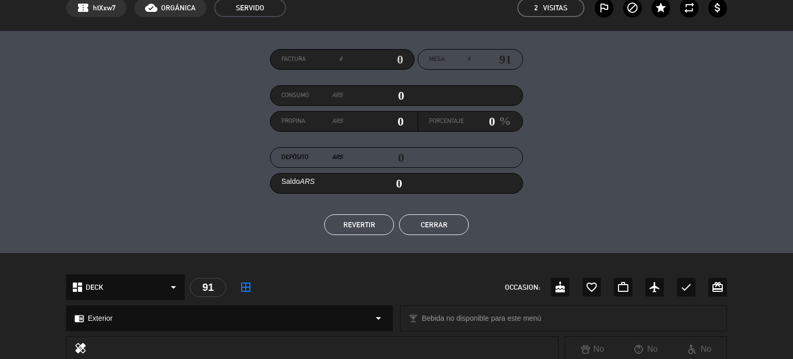
click at [411, 227] on button "Cerrar" at bounding box center [434, 224] width 70 height 21
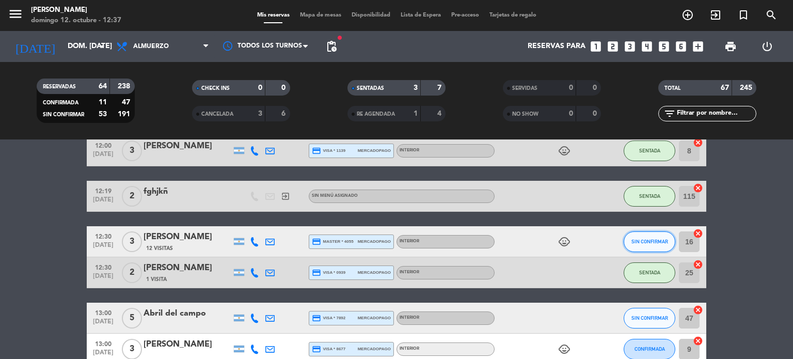
click at [654, 247] on button "SIN CONFIRMAR" at bounding box center [649, 241] width 52 height 21
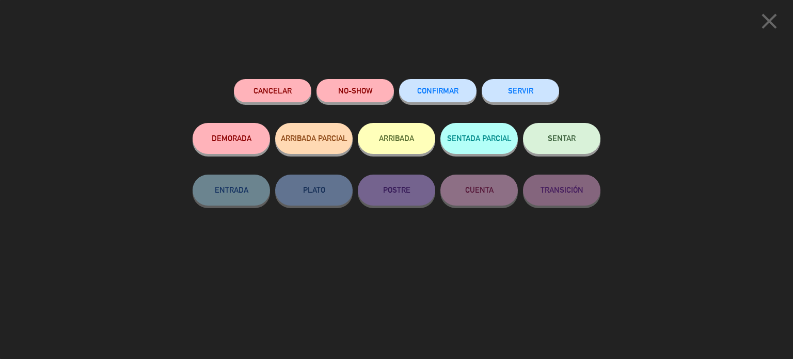
click at [416, 146] on button "ARRIBADA" at bounding box center [396, 138] width 77 height 31
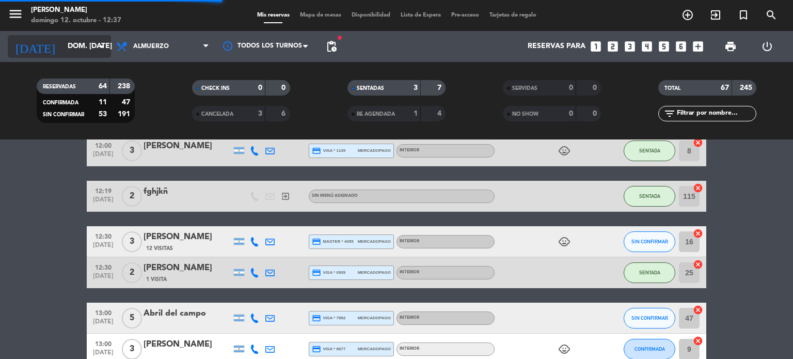
click at [101, 49] on icon "arrow_drop_down" at bounding box center [102, 46] width 12 height 12
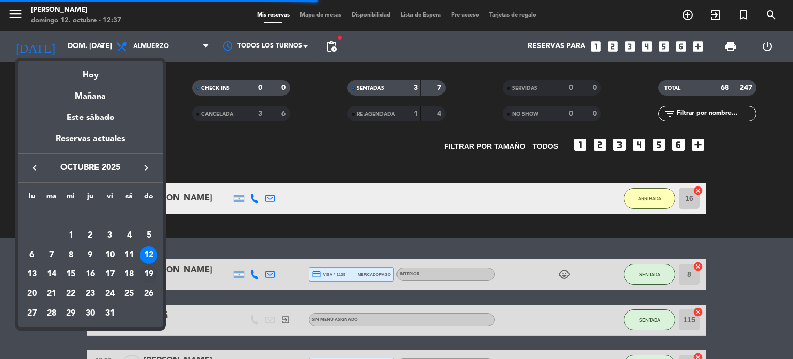
scroll to position [175, 0]
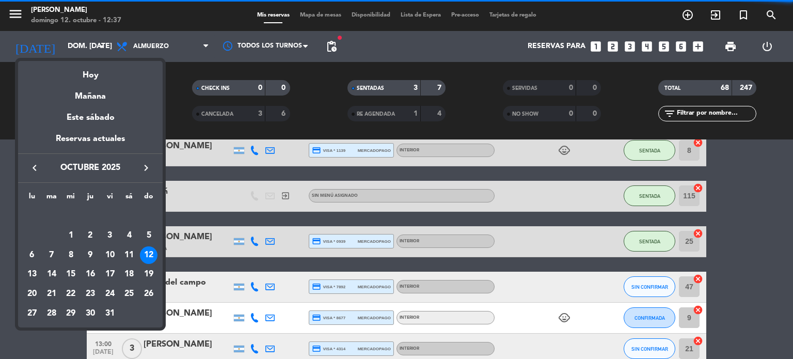
click at [147, 271] on div "19" at bounding box center [149, 274] width 18 height 18
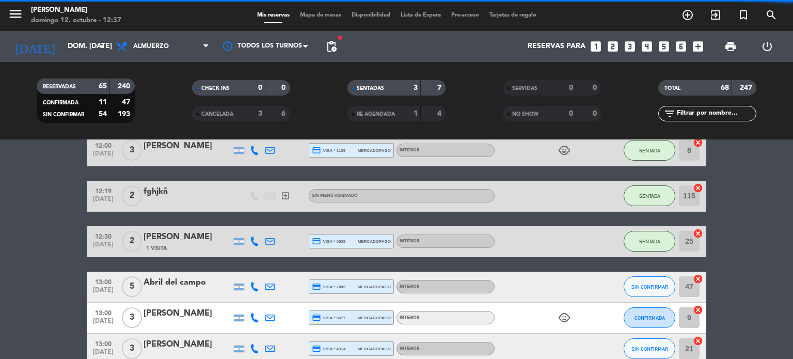
type input "dom. [DATE]"
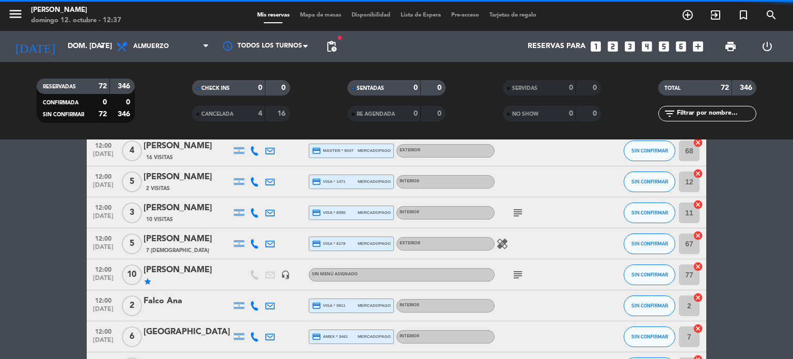
scroll to position [52, 0]
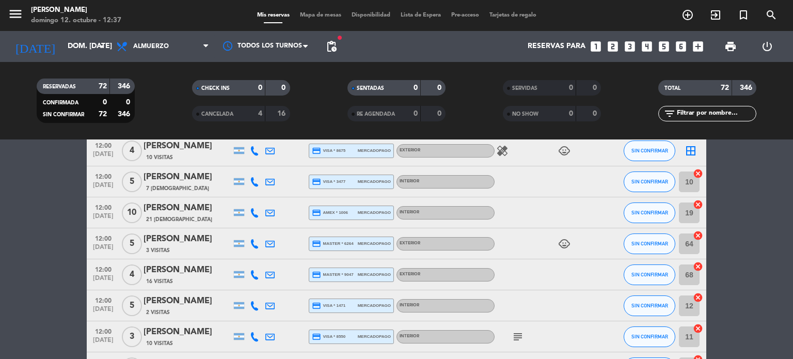
drag, startPoint x: 353, startPoint y: 37, endPoint x: 342, endPoint y: 45, distance: 13.7
click at [345, 43] on div "Reservas para looks_one looks_two looks_3 looks_4 looks_5 looks_6 add_box" at bounding box center [525, 46] width 366 height 31
click at [332, 50] on span "pending_actions" at bounding box center [331, 46] width 12 height 12
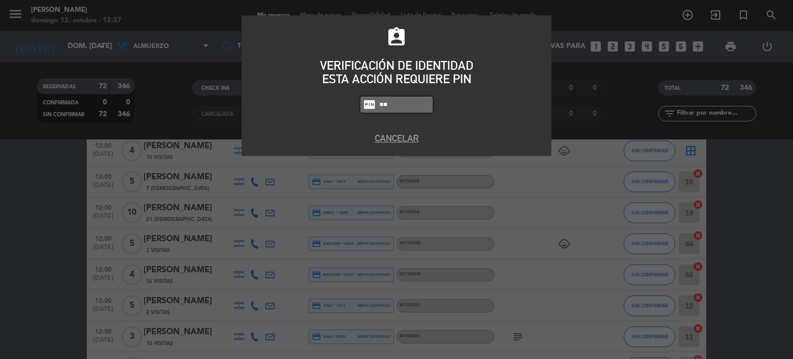
type input "4"
type input "4307"
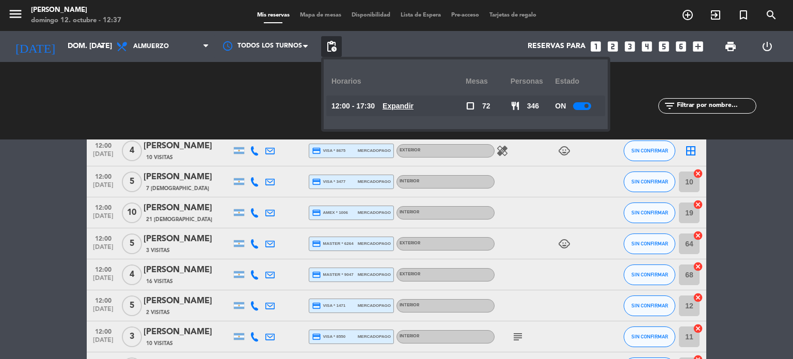
click at [412, 112] on div "12:00 - 17:30 Expandir" at bounding box center [398, 105] width 134 height 21
click at [413, 107] on u "Expandir" at bounding box center [397, 106] width 31 height 8
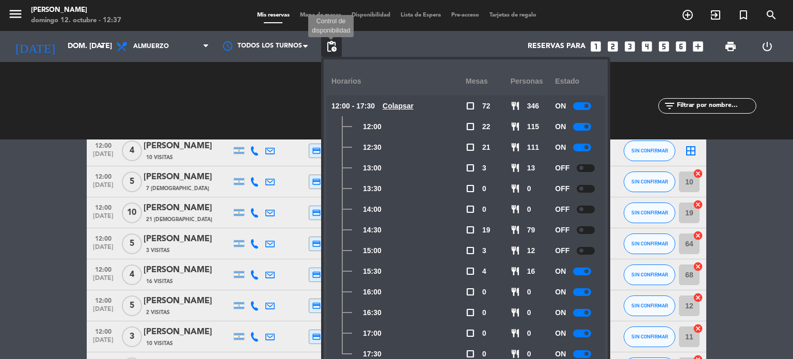
click at [328, 36] on span "pending_actions Control de disponibilidad" at bounding box center [331, 46] width 21 height 21
click at [332, 39] on span "pending_actions" at bounding box center [331, 46] width 21 height 21
click at [337, 43] on span "pending_actions" at bounding box center [331, 46] width 12 height 12
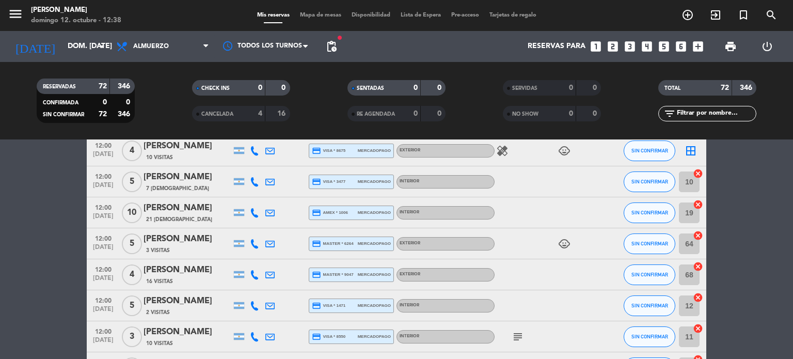
scroll to position [0, 0]
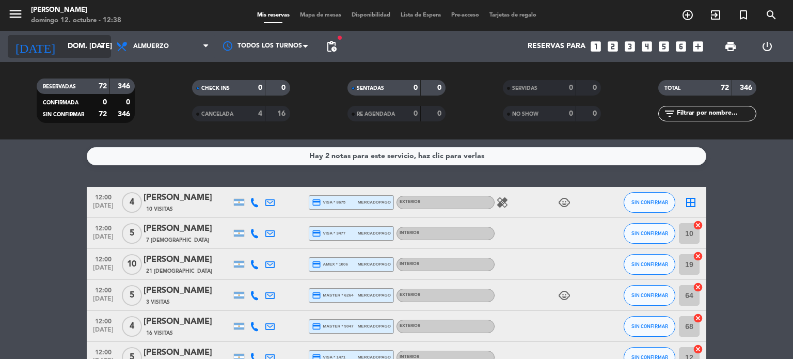
click at [62, 45] on input "dom. [DATE]" at bounding box center [111, 46] width 98 height 19
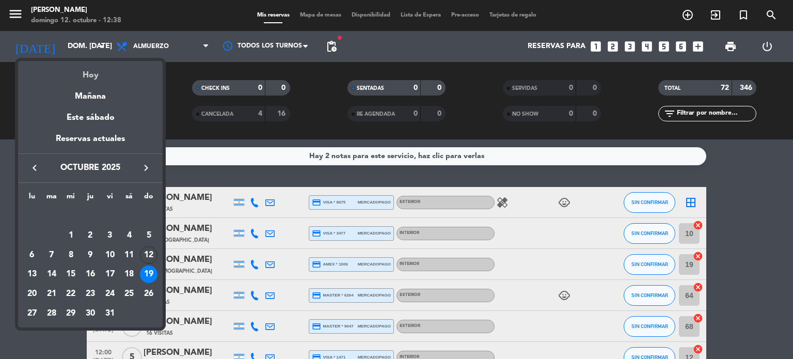
click at [60, 62] on div "Hoy" at bounding box center [90, 71] width 144 height 21
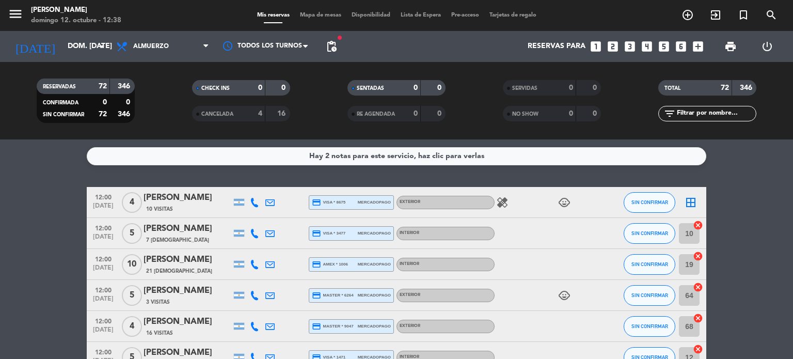
type input "dom. [DATE]"
click at [173, 29] on div "menu [PERSON_NAME] 12. octubre - 12:38 Mis reservas Mapa de mesas Disponibilida…" at bounding box center [396, 15] width 793 height 31
click at [694, 108] on input "text" at bounding box center [715, 113] width 80 height 11
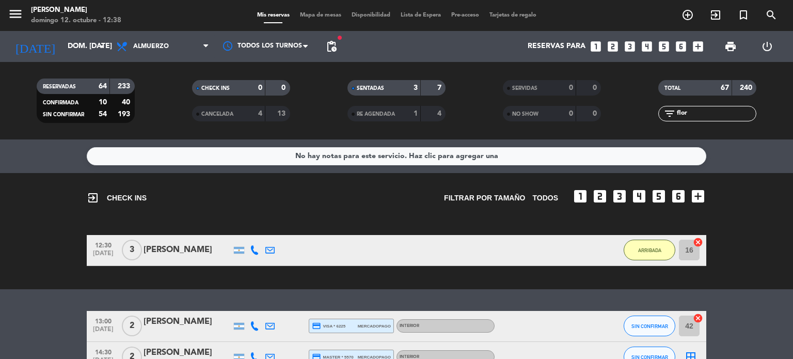
type input "flor"
click at [649, 324] on span "SIN CONFIRMAR" at bounding box center [649, 326] width 37 height 6
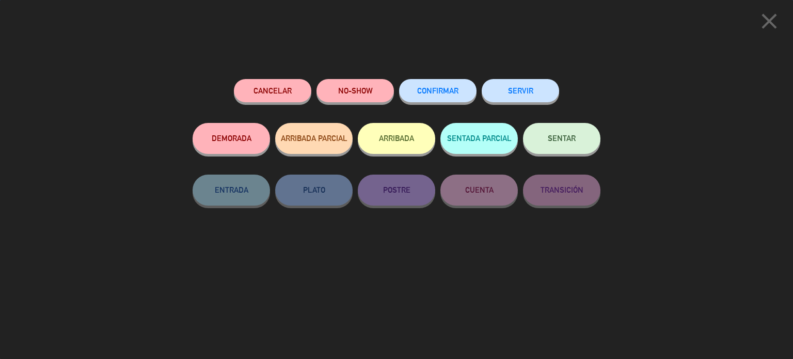
click at [391, 150] on button "ARRIBADA" at bounding box center [396, 138] width 77 height 31
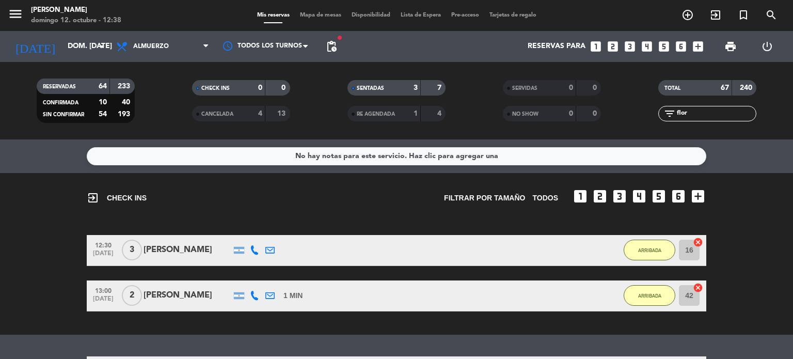
click at [187, 245] on div "[PERSON_NAME]" at bounding box center [187, 249] width 88 height 13
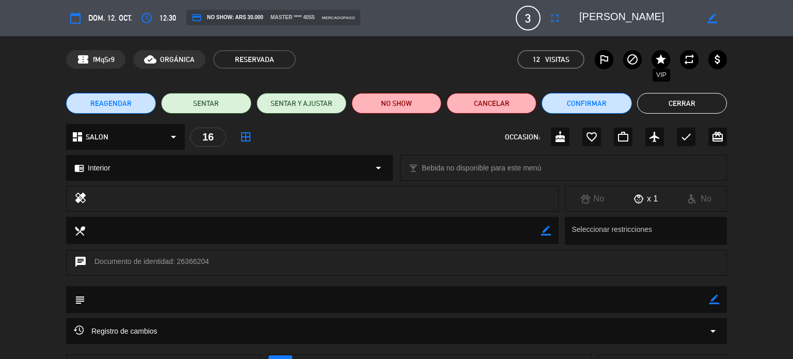
click at [655, 60] on icon "star" at bounding box center [660, 59] width 12 height 12
click at [692, 93] on button "Cerrar" at bounding box center [682, 103] width 90 height 21
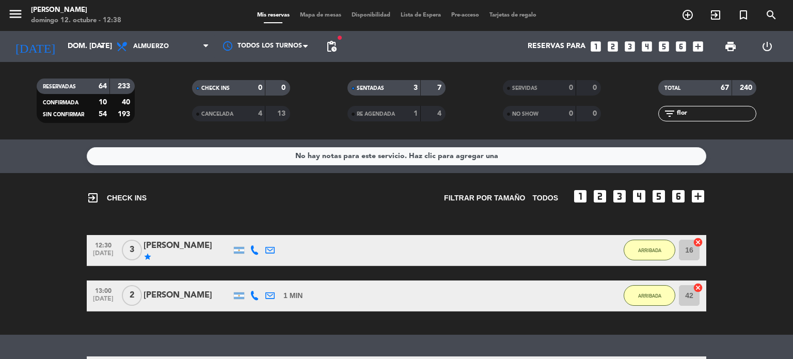
click at [301, 11] on div "Mis reservas Mapa de mesas Disponibilidad Lista de Espera Pre-acceso Tarjetas d…" at bounding box center [396, 15] width 289 height 9
click at [314, 14] on span "Mapa de mesas" at bounding box center [321, 15] width 52 height 6
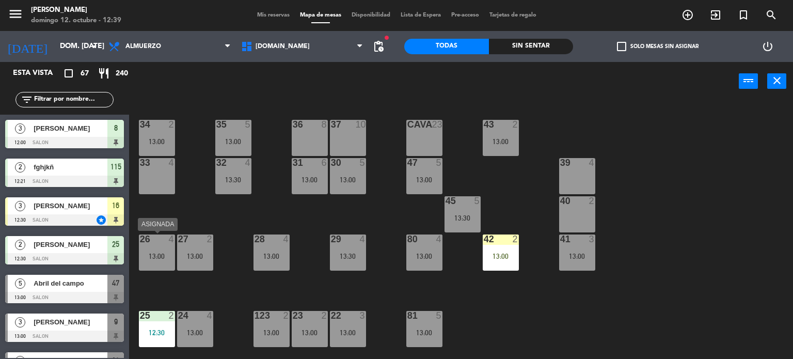
click at [145, 262] on div "26 4 13:00" at bounding box center [157, 252] width 36 height 36
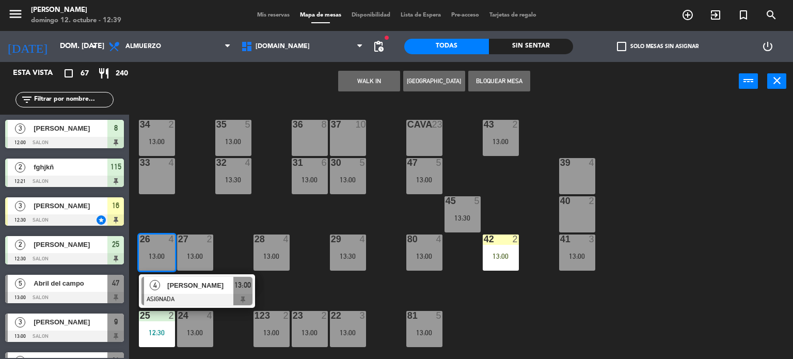
click at [642, 290] on div "34 2 13:00 35 5 13:00 36 8 43 2 13:00 37 10 CAVA 23 33 4 32 4 13:30 31 6 13:00 …" at bounding box center [465, 230] width 656 height 258
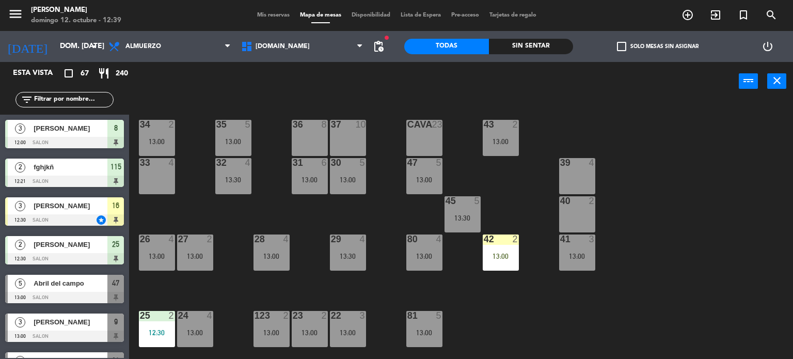
scroll to position [52, 0]
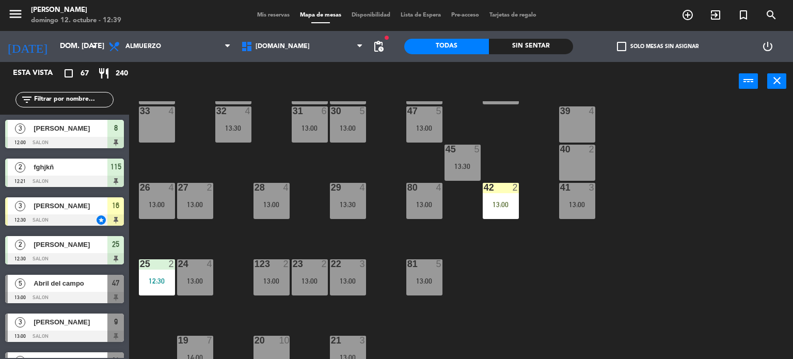
click at [95, 101] on input "text" at bounding box center [73, 99] width 80 height 11
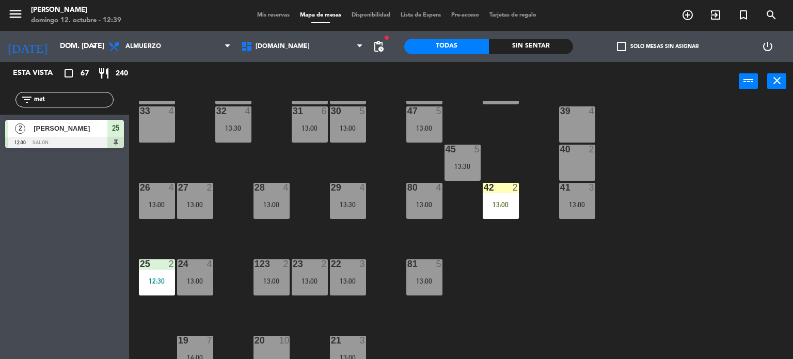
click at [792, 265] on div "34 2 13:00 35 5 13:00 36 8 43 2 13:00 37 10 CAVA 23 33 4 32 4 13:30 31 6 13:00 …" at bounding box center [465, 230] width 656 height 258
click at [52, 101] on input "mat" at bounding box center [73, 99] width 80 height 11
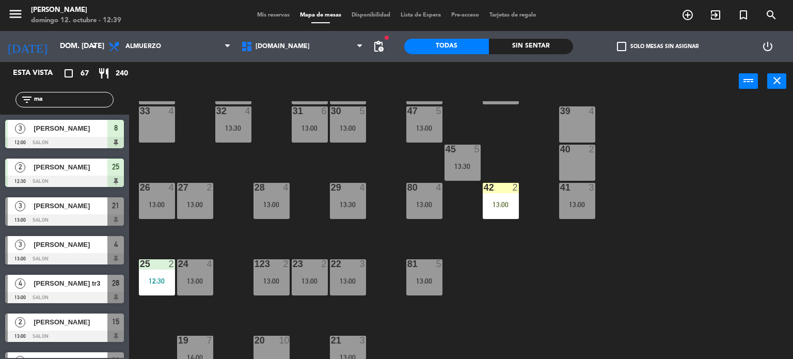
type input "m"
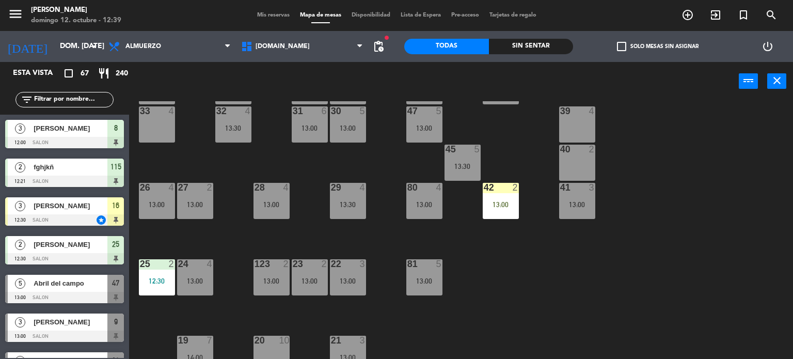
click at [788, 250] on div "34 2 13:00 35 5 13:00 36 8 43 2 13:00 37 10 CAVA 23 33 4 32 4 13:30 31 6 13:00 …" at bounding box center [465, 230] width 656 height 258
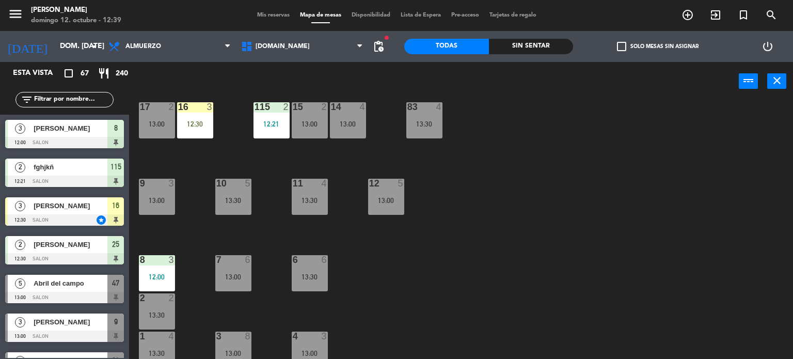
scroll to position [369, 0]
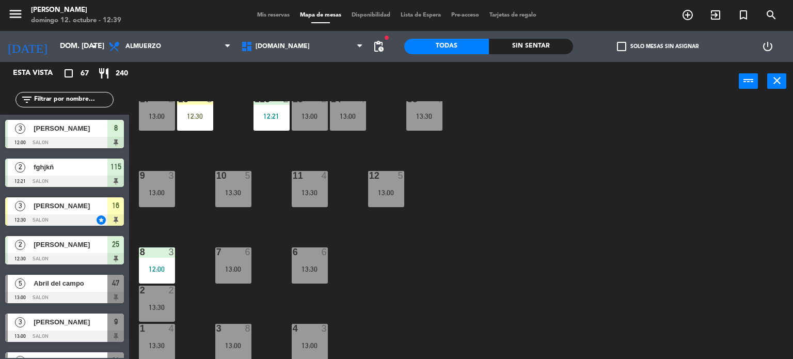
drag, startPoint x: 238, startPoint y: 269, endPoint x: 246, endPoint y: 266, distance: 8.3
click at [238, 269] on div "13:00" at bounding box center [233, 268] width 36 height 7
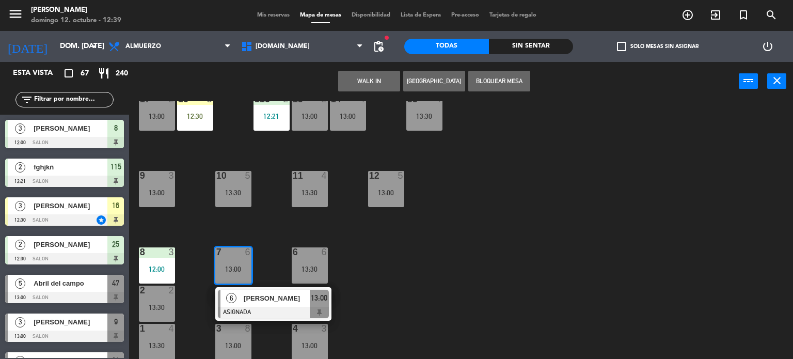
click at [426, 261] on div "34 2 13:00 35 5 13:00 36 8 43 2 13:00 37 10 CAVA 23 33 4 32 4 13:30 31 6 13:00 …" at bounding box center [465, 230] width 656 height 258
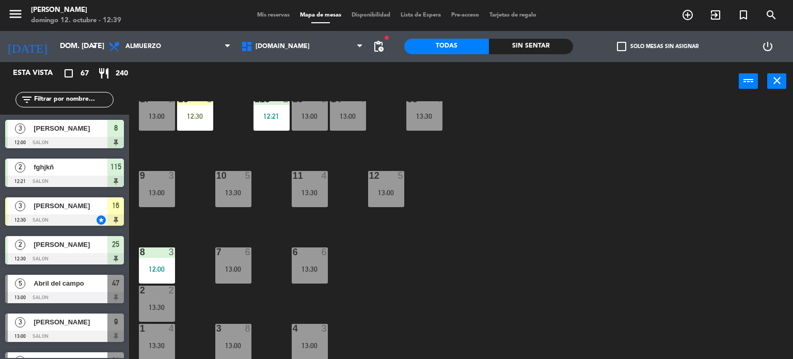
click at [345, 257] on div "34 2 13:00 35 5 13:00 36 8 43 2 13:00 37 10 CAVA 23 33 4 32 4 13:30 31 6 13:00 …" at bounding box center [465, 230] width 656 height 258
click at [461, 249] on div "34 2 13:00 35 5 13:00 36 8 43 2 13:00 37 10 CAVA 23 33 4 32 4 13:30 31 6 13:00 …" at bounding box center [465, 230] width 656 height 258
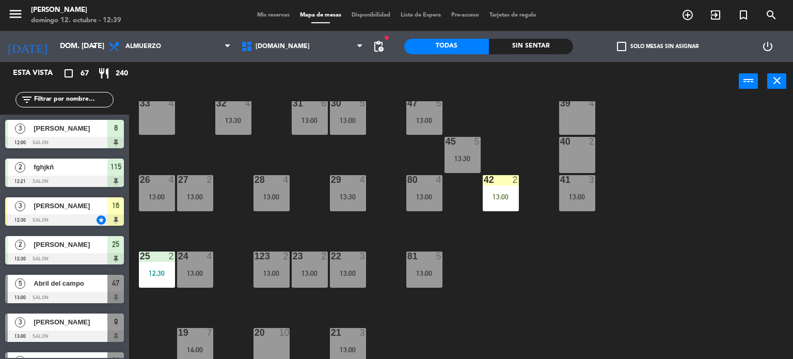
scroll to position [0, 0]
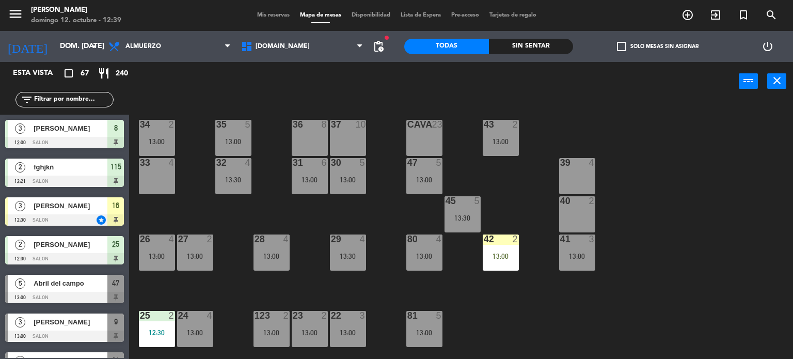
click at [352, 176] on div "13:00" at bounding box center [348, 179] width 36 height 7
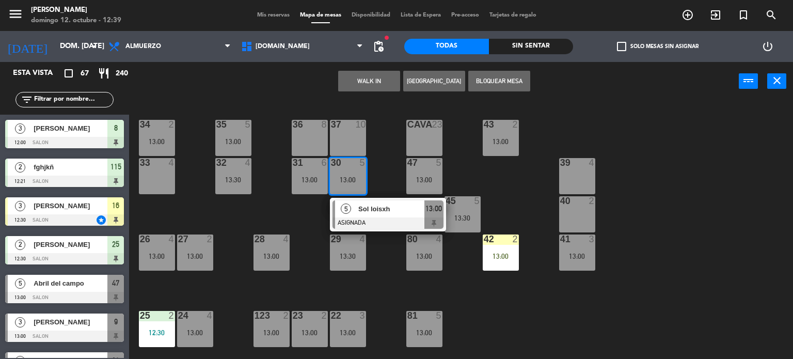
click at [390, 139] on div "34 2 13:00 35 5 13:00 36 8 43 2 13:00 37 10 CAVA 23 33 4 32 4 13:30 31 6 13:00 …" at bounding box center [465, 230] width 656 height 258
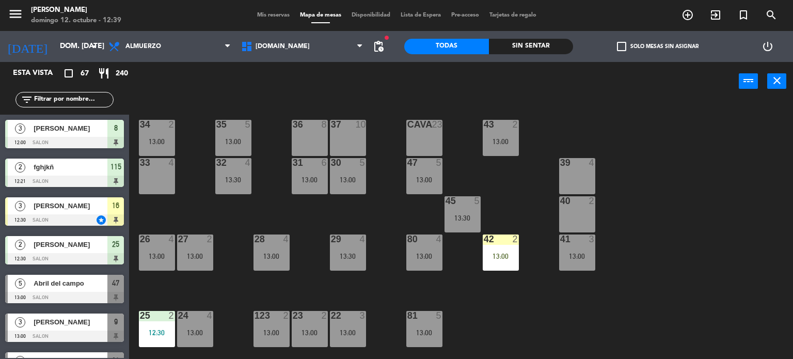
click at [146, 258] on div "26 4 13:00" at bounding box center [157, 252] width 36 height 36
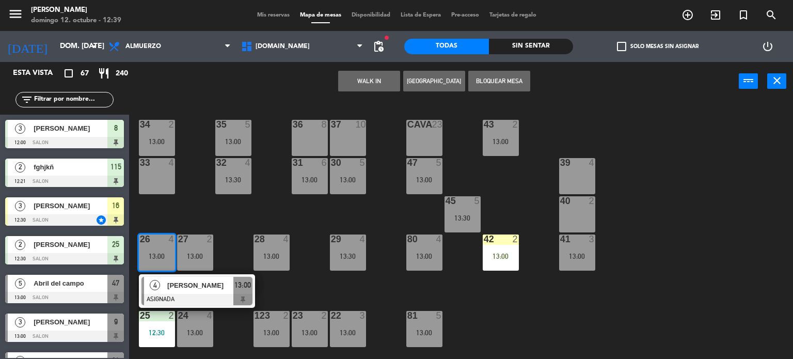
click at [156, 177] on div "33 4" at bounding box center [157, 176] width 36 height 36
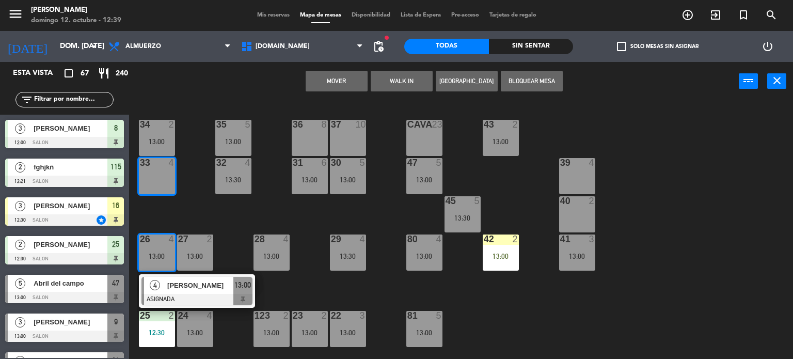
click at [363, 77] on button "Mover" at bounding box center [336, 81] width 62 height 21
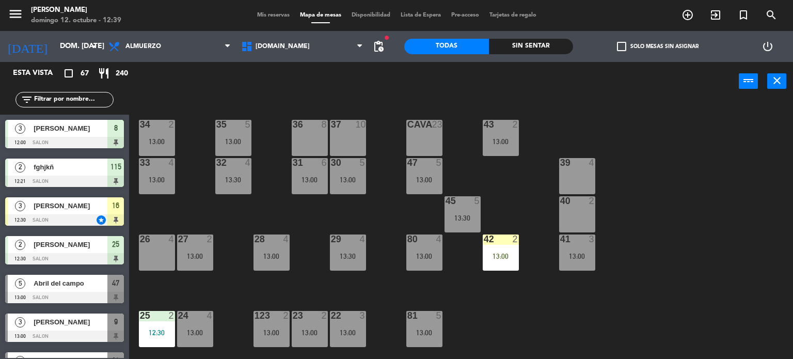
click at [623, 44] on span "check_box_outline_blank" at bounding box center [621, 46] width 9 height 9
click at [657, 46] on input "check_box_outline_blank Solo mesas sin asignar" at bounding box center [657, 46] width 0 height 0
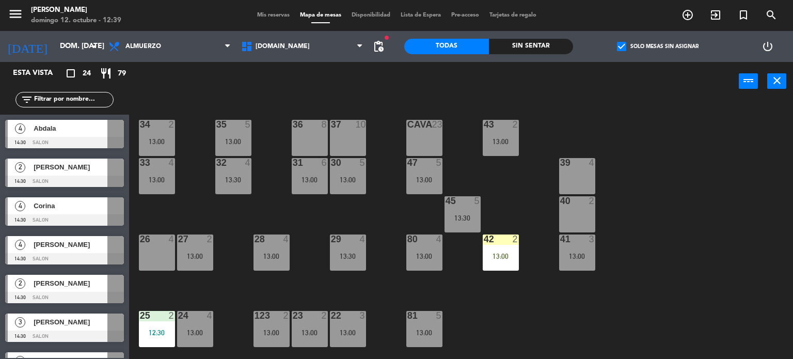
click at [622, 44] on span "check_box" at bounding box center [621, 46] width 9 height 9
click at [657, 46] on input "check_box Solo mesas sin asignar" at bounding box center [657, 46] width 0 height 0
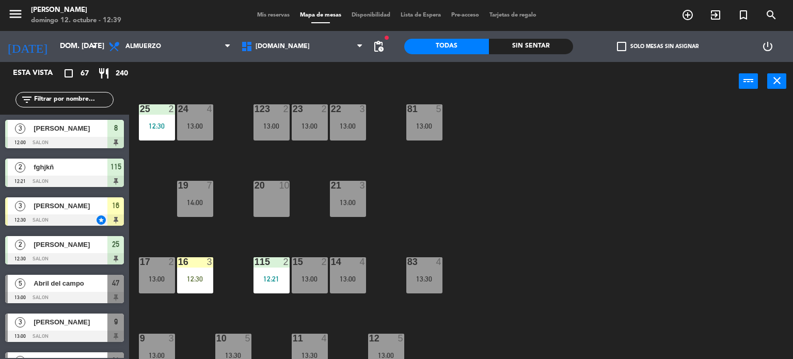
click at [210, 266] on div "16 3" at bounding box center [195, 262] width 36 height 10
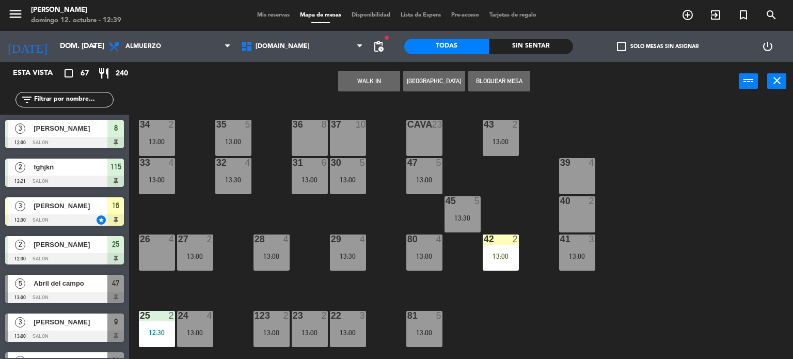
drag, startPoint x: 154, startPoint y: 247, endPoint x: 259, endPoint y: 137, distance: 152.2
click at [156, 245] on div "26 4" at bounding box center [157, 252] width 36 height 36
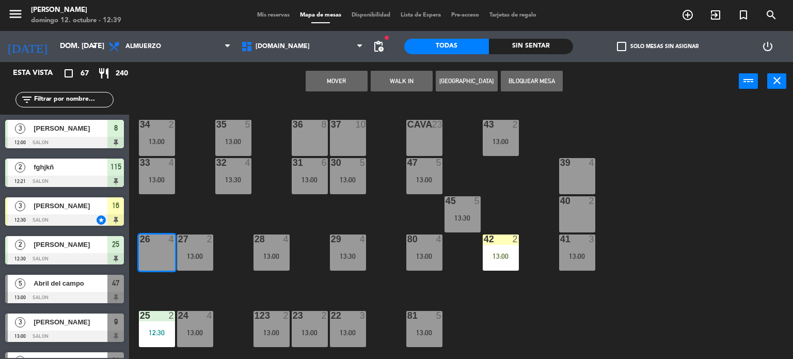
click at [336, 84] on button "Mover" at bounding box center [336, 81] width 62 height 21
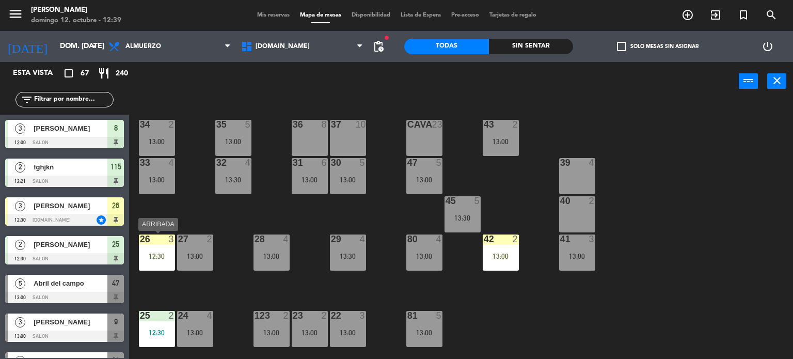
click at [165, 249] on div "26 3 12:30" at bounding box center [157, 252] width 36 height 36
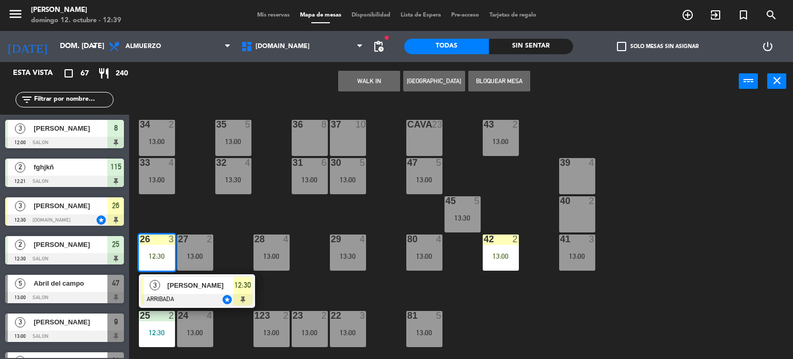
drag, startPoint x: 168, startPoint y: 278, endPoint x: 203, endPoint y: 255, distance: 41.5
click at [169, 278] on div "3 [PERSON_NAME] ARRIBADA star 12:30" at bounding box center [197, 291] width 132 height 34
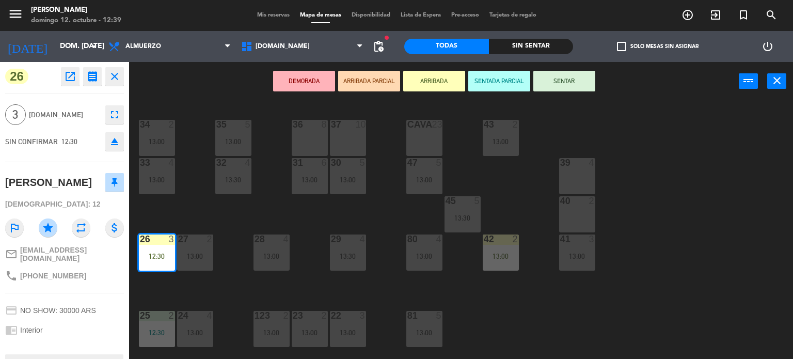
drag, startPoint x: 555, startPoint y: 77, endPoint x: 559, endPoint y: 111, distance: 33.7
click at [555, 77] on button "SENTAR" at bounding box center [564, 81] width 62 height 21
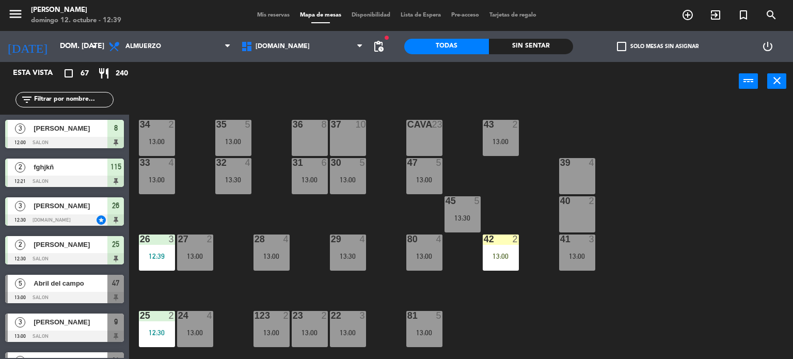
click at [497, 262] on div "42 2 13:00" at bounding box center [500, 252] width 36 height 36
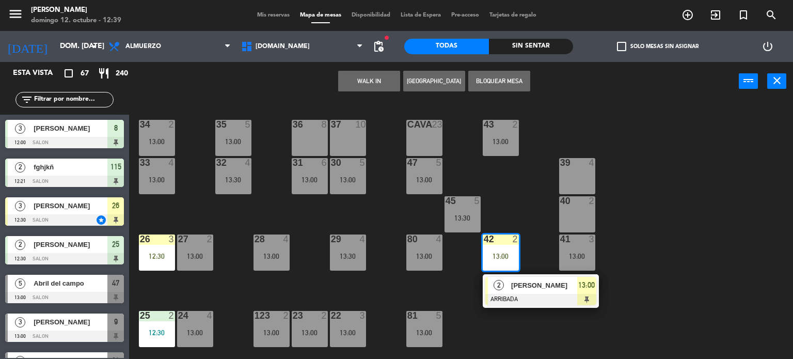
click at [590, 212] on div "40 2" at bounding box center [577, 214] width 36 height 36
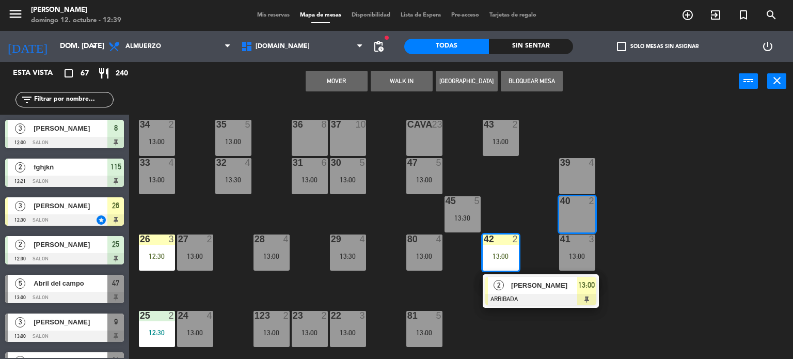
click at [347, 85] on button "Mover" at bounding box center [336, 81] width 62 height 21
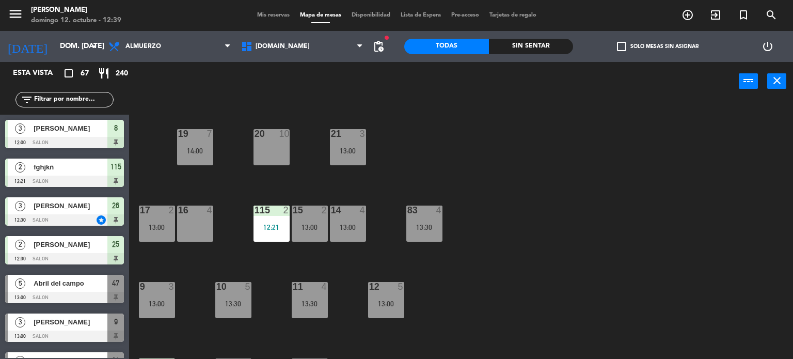
scroll to position [369, 0]
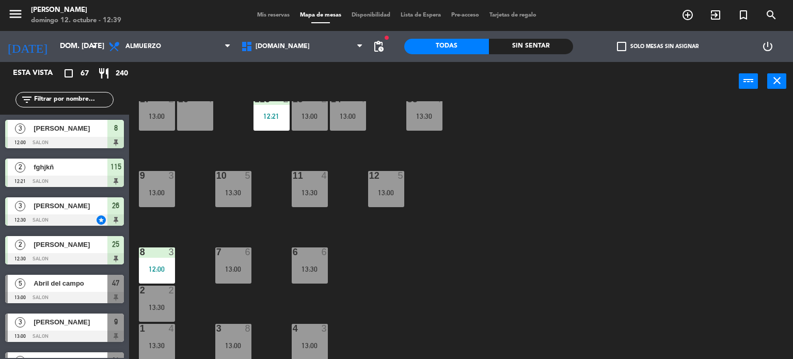
click at [278, 13] on span "Mis reservas" at bounding box center [273, 15] width 43 height 6
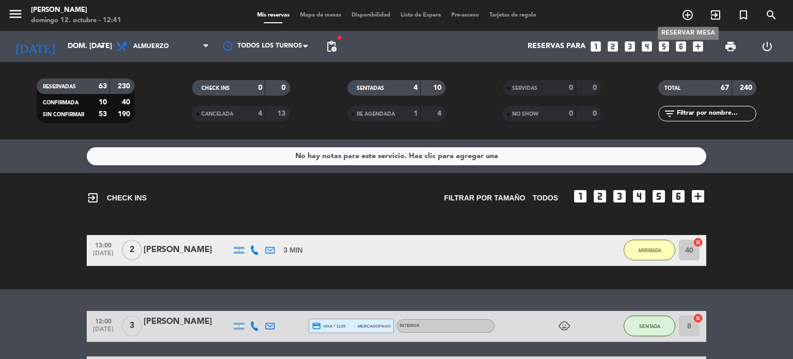
click at [686, 11] on icon "add_circle_outline" at bounding box center [687, 15] width 12 height 12
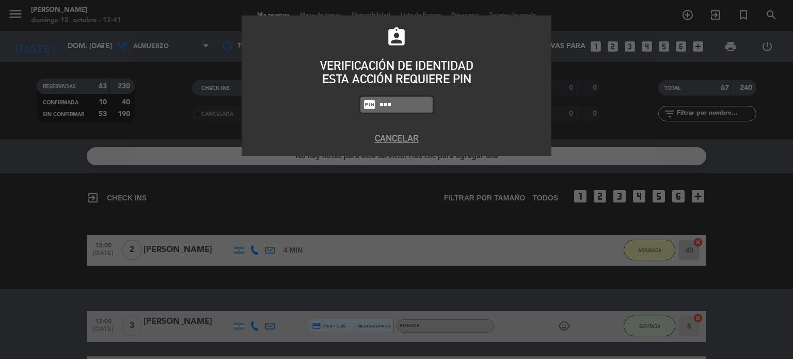
type input "4307"
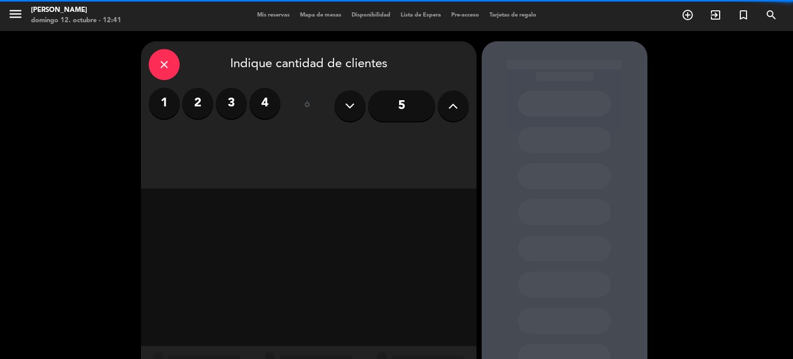
click at [466, 105] on button at bounding box center [453, 105] width 31 height 31
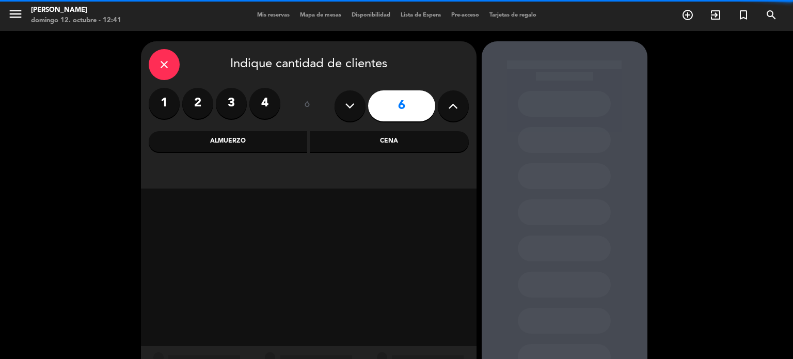
click at [466, 105] on button at bounding box center [453, 105] width 31 height 31
click at [464, 105] on button at bounding box center [453, 105] width 31 height 31
type input "9"
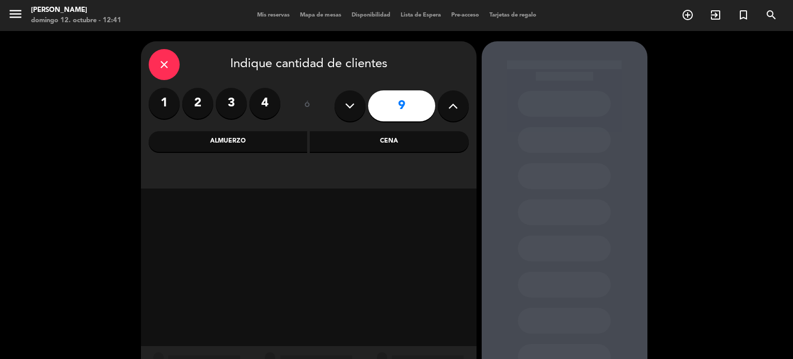
click at [233, 150] on div "Almuerzo" at bounding box center [228, 141] width 159 height 21
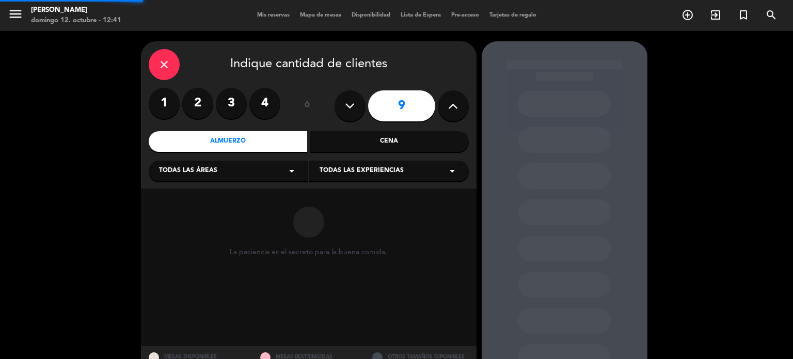
click at [228, 167] on div "Todas las áreas arrow_drop_down" at bounding box center [228, 170] width 159 height 21
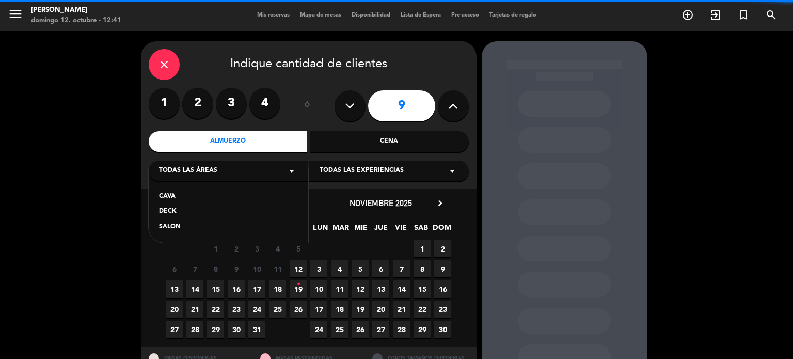
click at [184, 224] on div "SALON" at bounding box center [228, 227] width 139 height 10
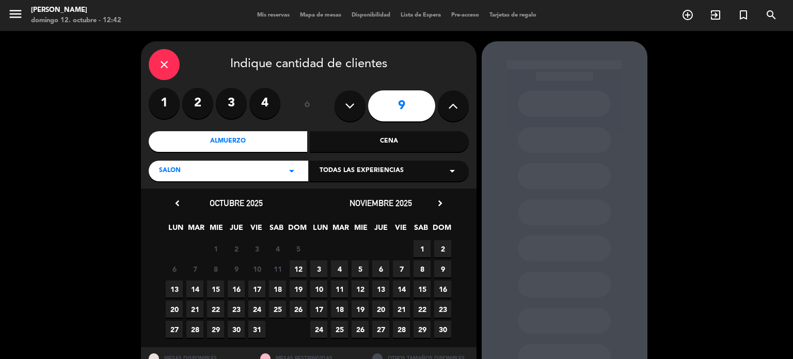
click at [298, 265] on span "12" at bounding box center [297, 268] width 17 height 17
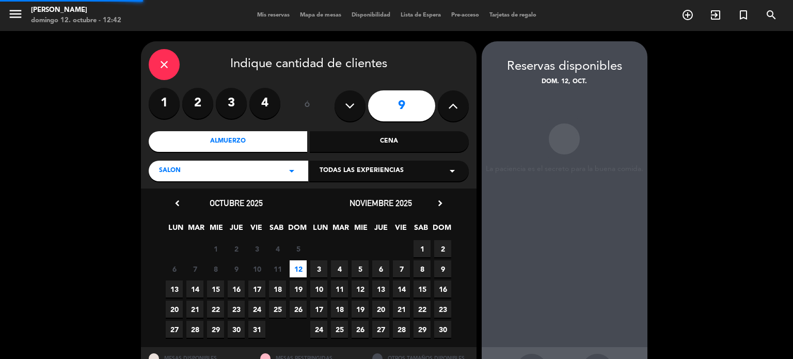
scroll to position [41, 0]
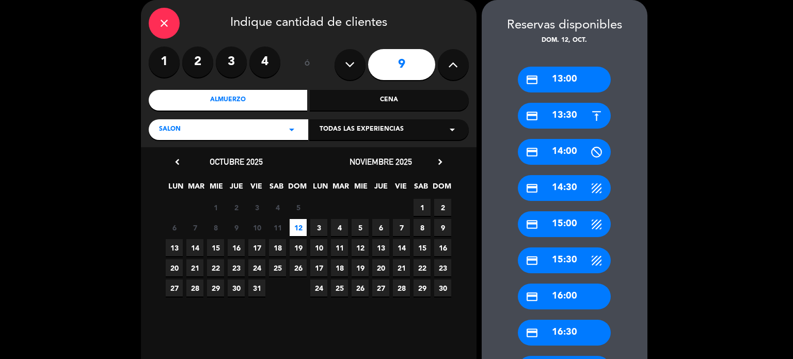
click at [572, 121] on div "credit_card 13:30" at bounding box center [564, 116] width 93 height 26
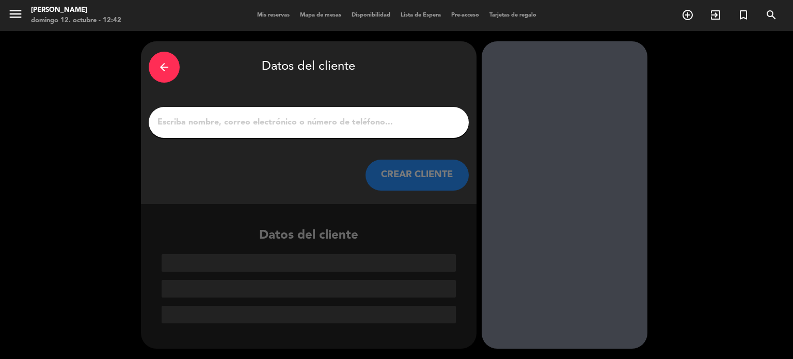
click at [392, 132] on div at bounding box center [309, 122] width 320 height 31
click at [389, 124] on input "1" at bounding box center [308, 122] width 304 height 14
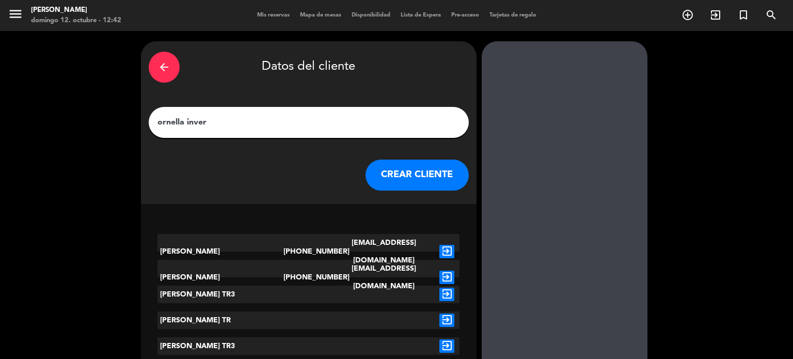
type input "ornella inver"
click at [435, 60] on div "arrow_back Datos del cliente" at bounding box center [309, 67] width 320 height 36
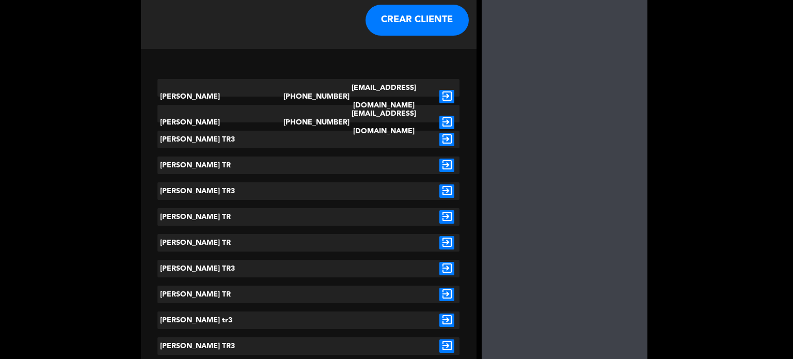
scroll to position [206, 0]
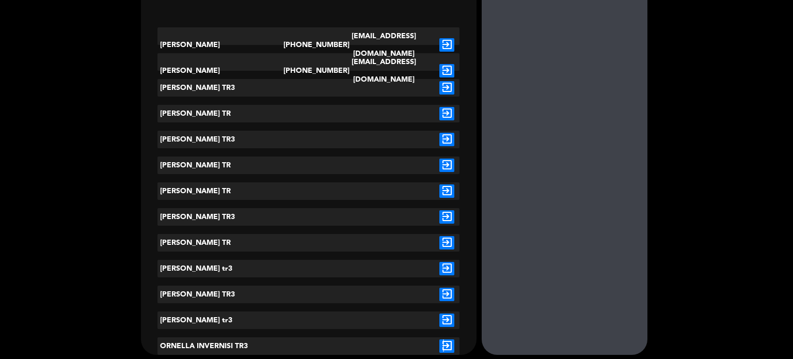
click at [446, 344] on icon "exit_to_app" at bounding box center [446, 345] width 15 height 13
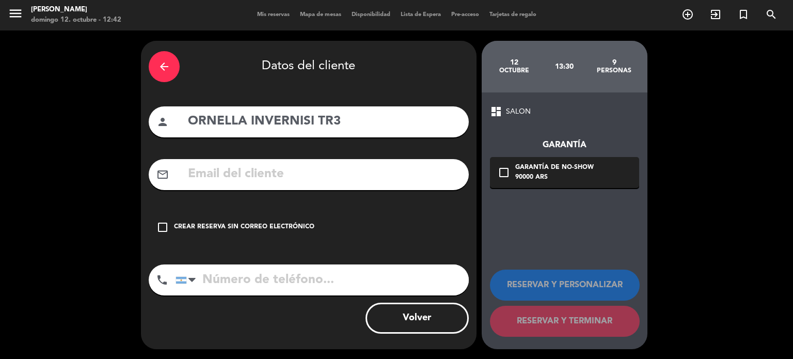
click at [346, 236] on div "check_box_outline_blank Crear reserva sin correo electrónico" at bounding box center [309, 227] width 320 height 31
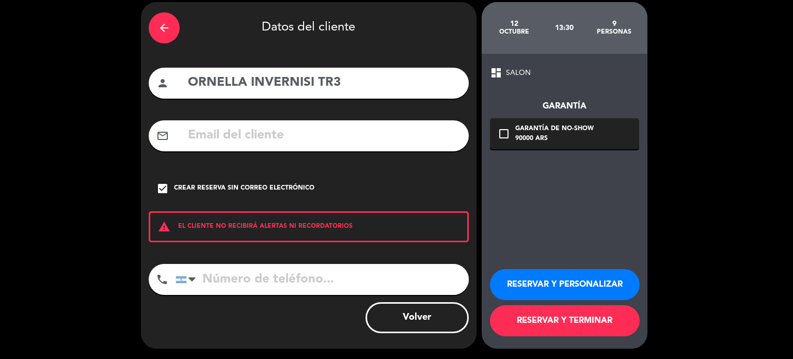
click at [562, 330] on button "RESERVAR Y TERMINAR" at bounding box center [565, 320] width 150 height 31
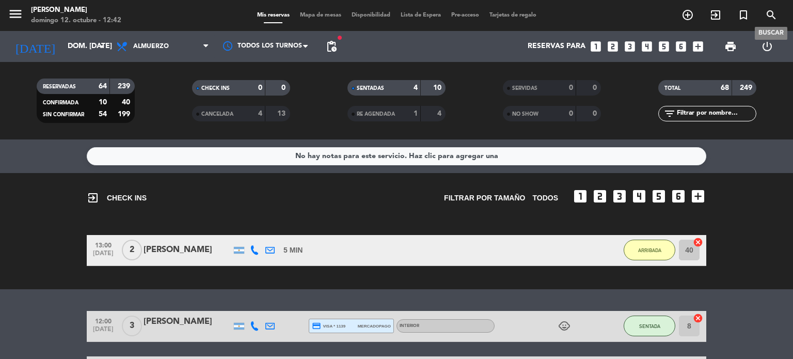
click at [768, 16] on icon "search" at bounding box center [771, 15] width 12 height 12
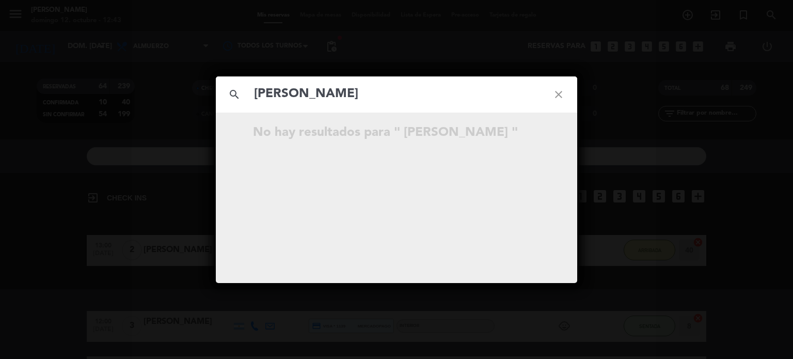
type input "[PERSON_NAME]"
click at [547, 90] on icon "close" at bounding box center [558, 94] width 37 height 37
click at [557, 94] on icon "close" at bounding box center [558, 94] width 37 height 37
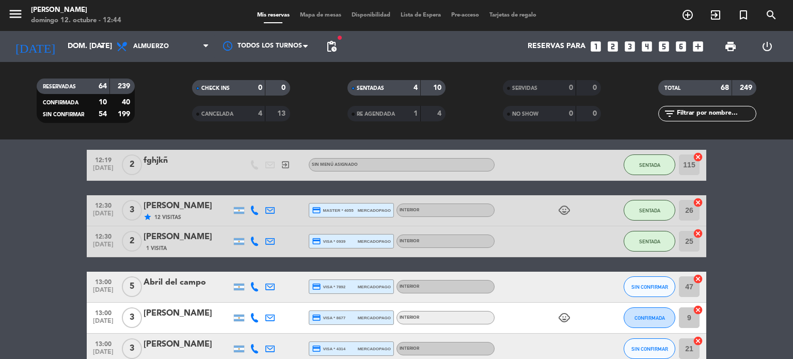
scroll to position [258, 0]
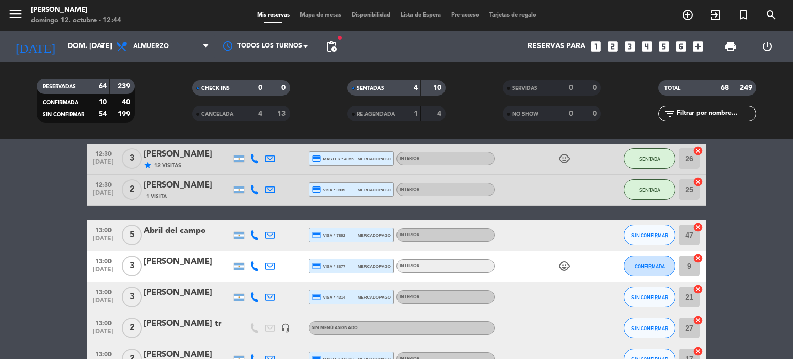
click at [721, 110] on input "text" at bounding box center [715, 113] width 80 height 11
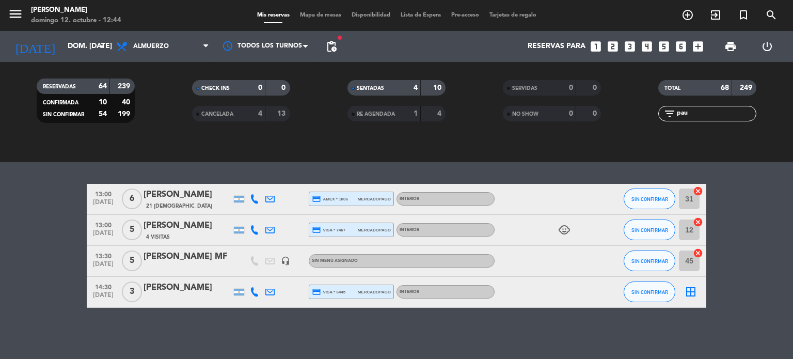
scroll to position [34, 0]
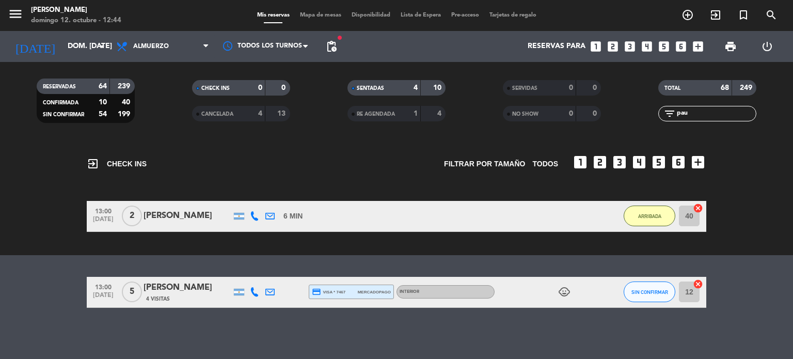
type input "pau"
click at [561, 291] on icon "child_care" at bounding box center [564, 291] width 12 height 12
click at [651, 289] on span "SIN CONFIRMAR" at bounding box center [649, 292] width 37 height 6
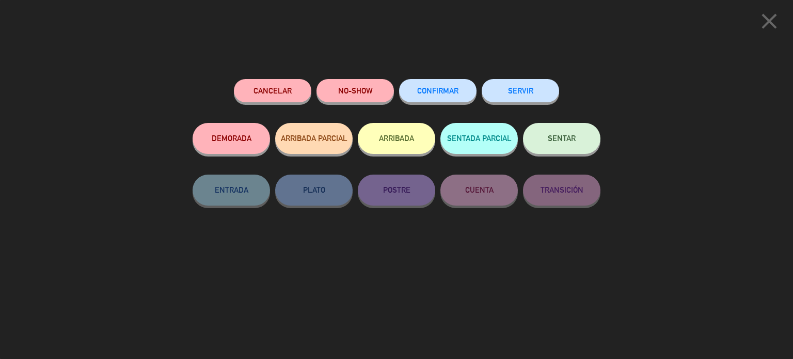
click at [384, 150] on button "ARRIBADA" at bounding box center [396, 138] width 77 height 31
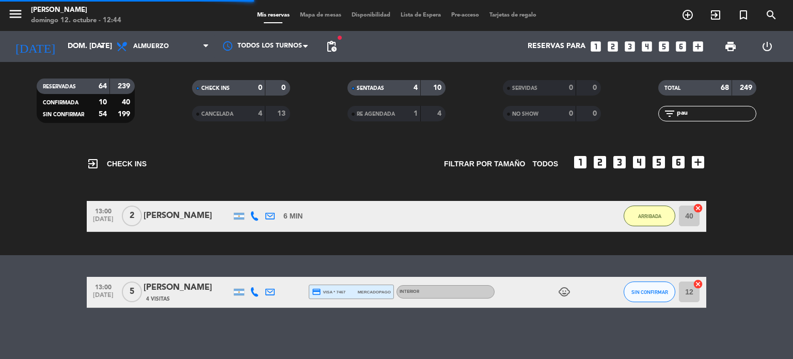
scroll to position [4, 0]
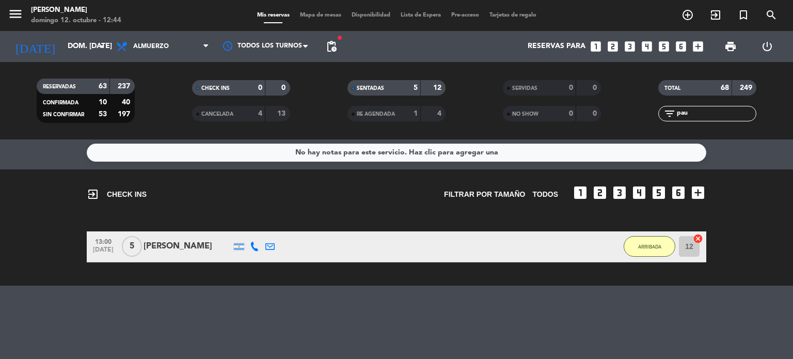
click at [310, 17] on span "Mapa de mesas" at bounding box center [321, 15] width 52 height 6
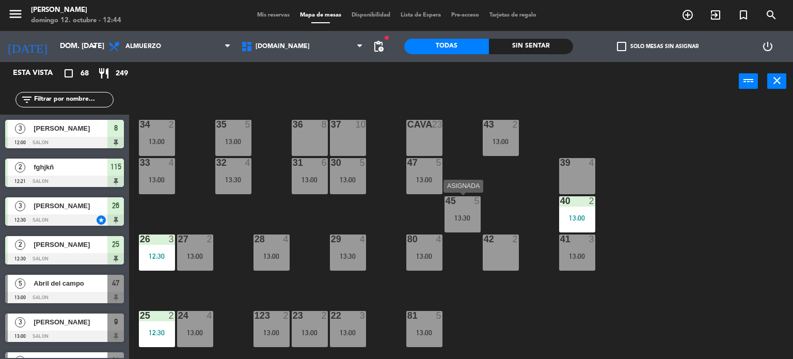
drag, startPoint x: 464, startPoint y: 224, endPoint x: 499, endPoint y: 193, distance: 46.8
click at [466, 224] on div "45 5 13:30" at bounding box center [462, 214] width 36 height 36
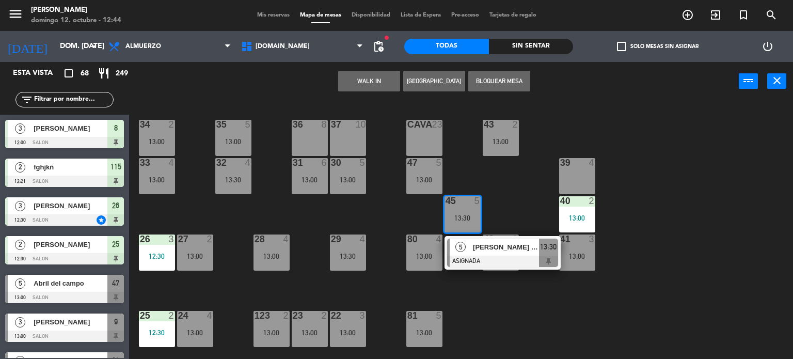
click at [519, 171] on div "34 2 13:00 35 5 13:00 36 8 43 2 13:00 37 10 CAVA 23 33 4 13:00 32 4 13:30 31 6 …" at bounding box center [465, 230] width 656 height 258
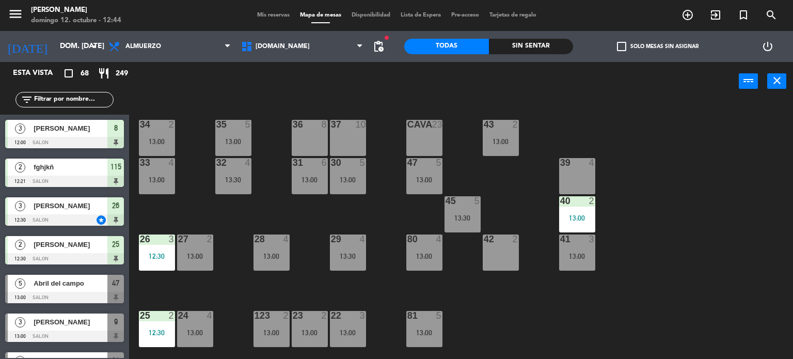
click at [466, 196] on div at bounding box center [462, 200] width 17 height 9
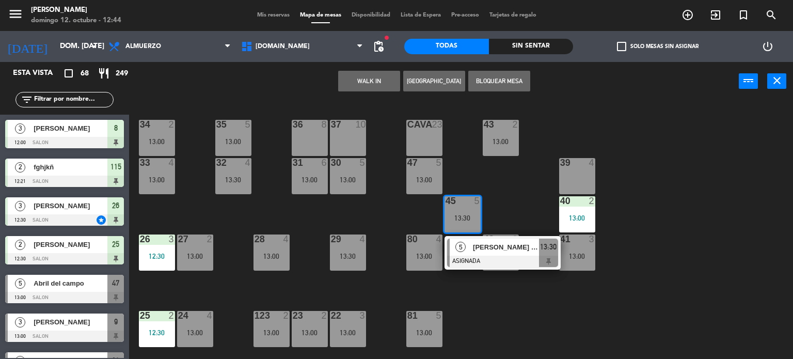
scroll to position [310, 0]
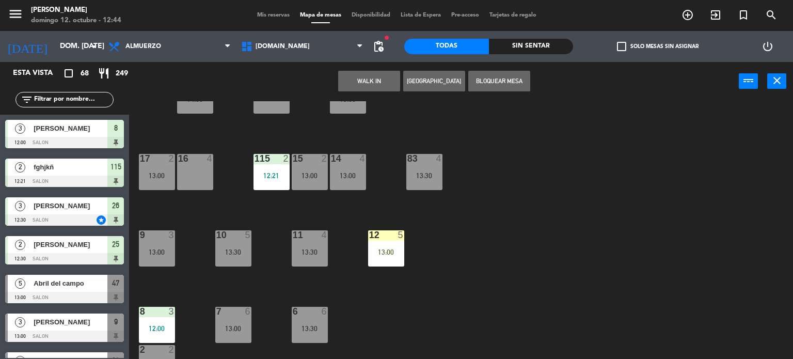
drag, startPoint x: 384, startPoint y: 245, endPoint x: 380, endPoint y: 226, distance: 19.6
click at [384, 244] on div "12 5 13:00" at bounding box center [386, 248] width 36 height 36
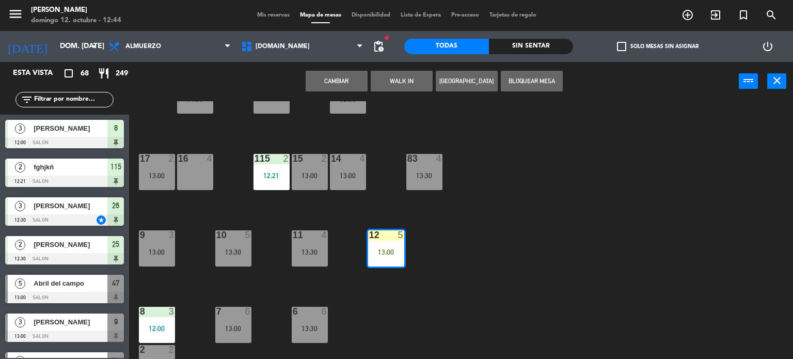
click at [355, 74] on button "Cambiar" at bounding box center [336, 81] width 62 height 21
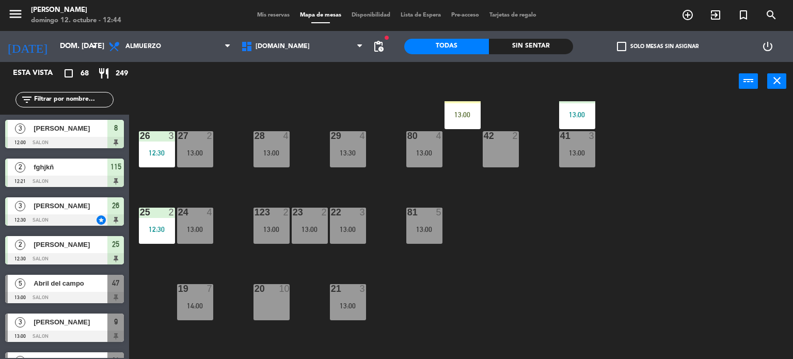
scroll to position [52, 0]
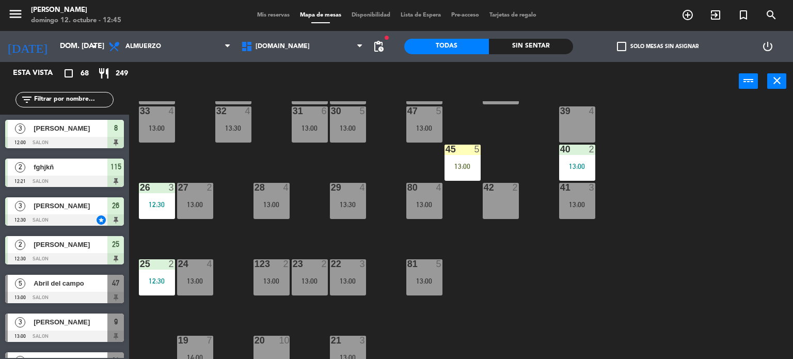
click at [58, 102] on input "text" at bounding box center [73, 99] width 80 height 11
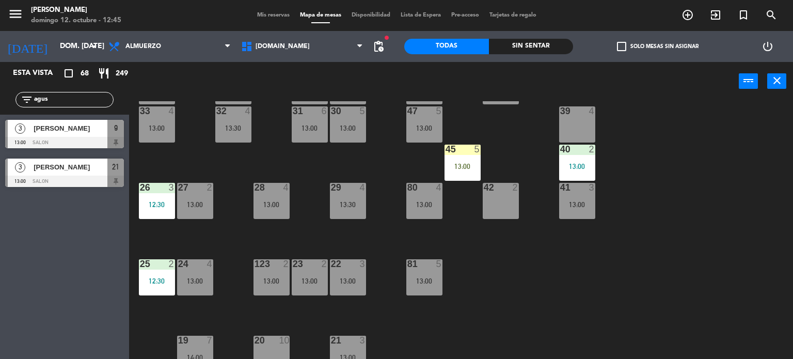
type input "agus"
click at [0, 319] on div "Esta vista crop_square 68 restaurant 249 filter_list agus 3 [PERSON_NAME] 13:00…" at bounding box center [64, 210] width 129 height 297
click at [80, 125] on span "[PERSON_NAME]" at bounding box center [71, 128] width 74 height 11
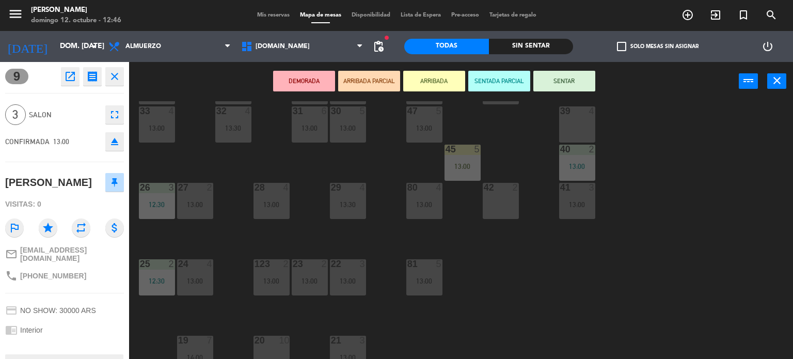
click at [448, 80] on button "ARRIBADA" at bounding box center [434, 81] width 62 height 21
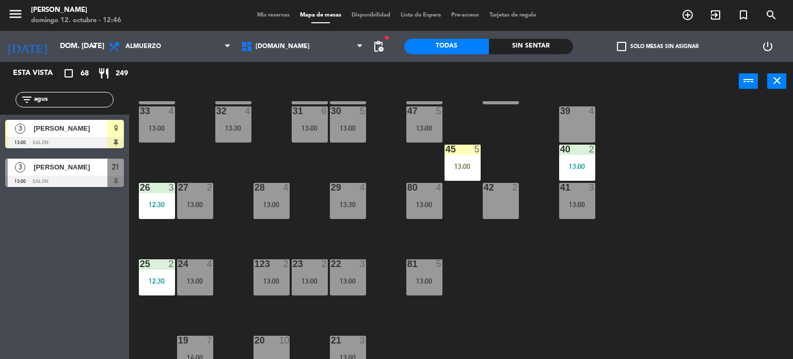
drag, startPoint x: 69, startPoint y: 100, endPoint x: 0, endPoint y: 94, distance: 69.4
click at [0, 108] on div "filter_list agus" at bounding box center [64, 100] width 129 height 30
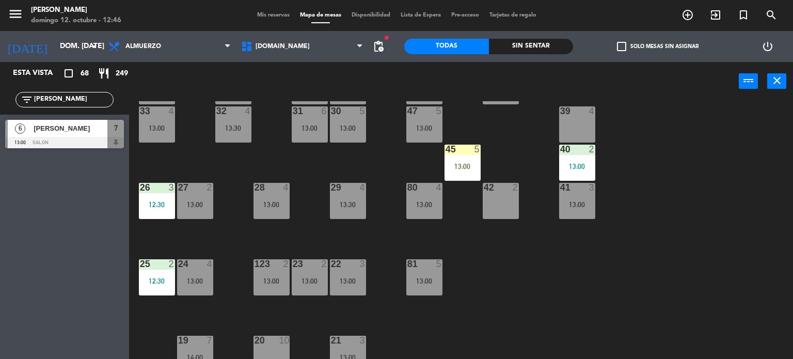
type input "[PERSON_NAME]"
drag, startPoint x: 0, startPoint y: 222, endPoint x: 21, endPoint y: 186, distance: 42.0
click at [0, 222] on div "Esta vista crop_square 68 restaurant 249 filter_list [PERSON_NAME] 6 [PERSON_NA…" at bounding box center [64, 210] width 129 height 297
click at [40, 131] on span "[PERSON_NAME]" at bounding box center [71, 128] width 74 height 11
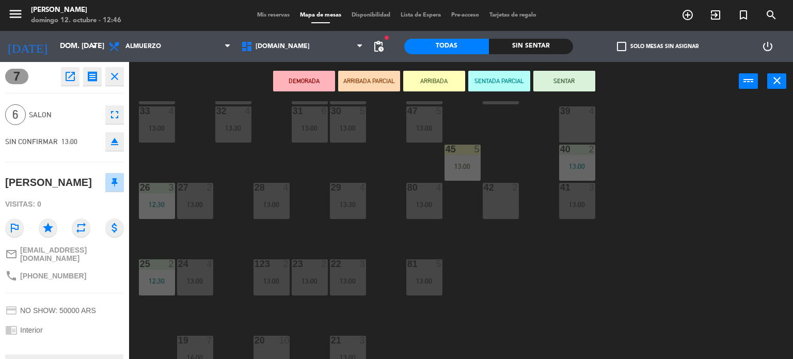
click at [440, 78] on button "ARRIBADA" at bounding box center [434, 81] width 62 height 21
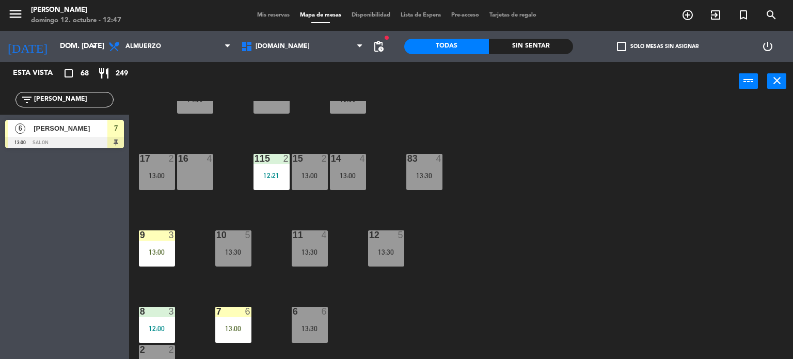
scroll to position [361, 0]
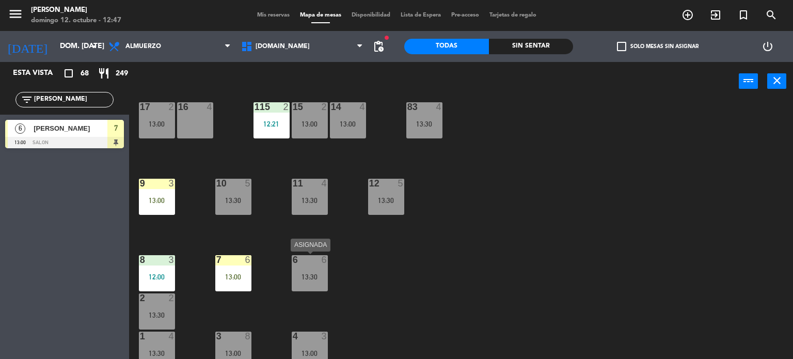
click at [308, 288] on div "6 6 13:30" at bounding box center [310, 273] width 36 height 36
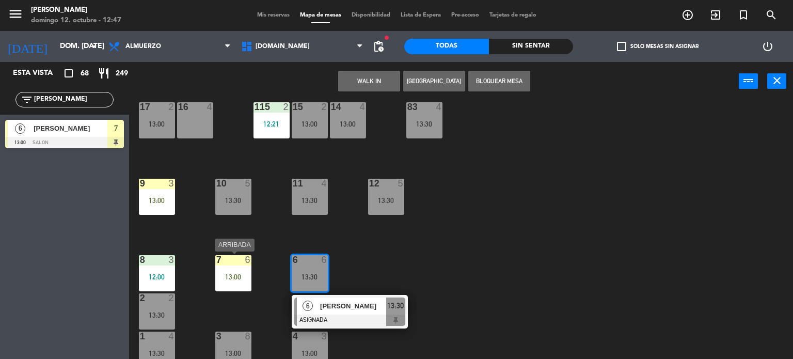
click at [244, 269] on div "7 6 13:00" at bounding box center [233, 273] width 36 height 36
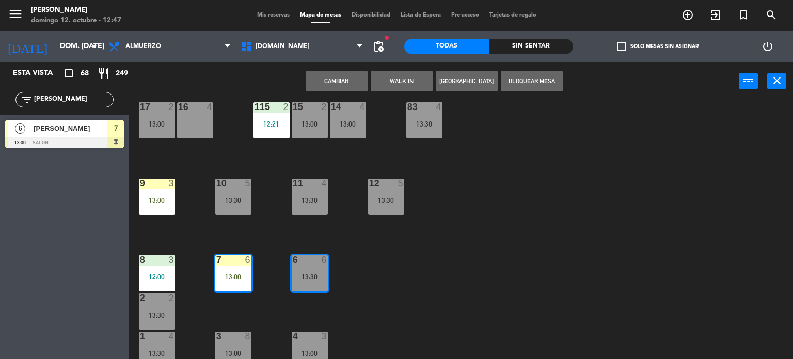
click at [349, 64] on div "Cambiar WALK IN Crear Reserva Bloquear Mesa power_input close" at bounding box center [433, 81] width 609 height 39
click at [348, 73] on button "Cambiar" at bounding box center [336, 81] width 62 height 21
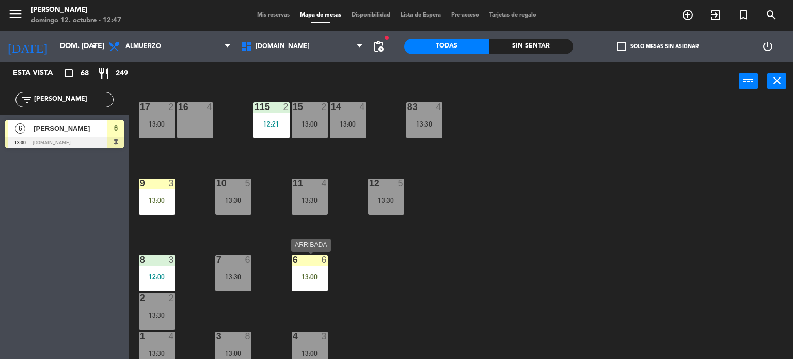
click at [314, 267] on div "6 6 13:00" at bounding box center [310, 273] width 36 height 36
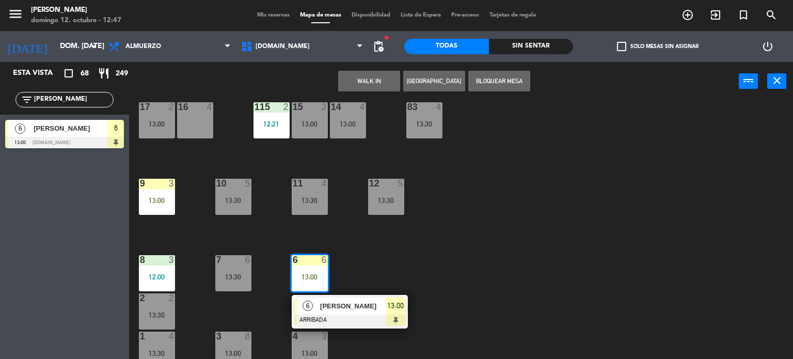
click at [342, 312] on div "[PERSON_NAME]" at bounding box center [352, 305] width 67 height 17
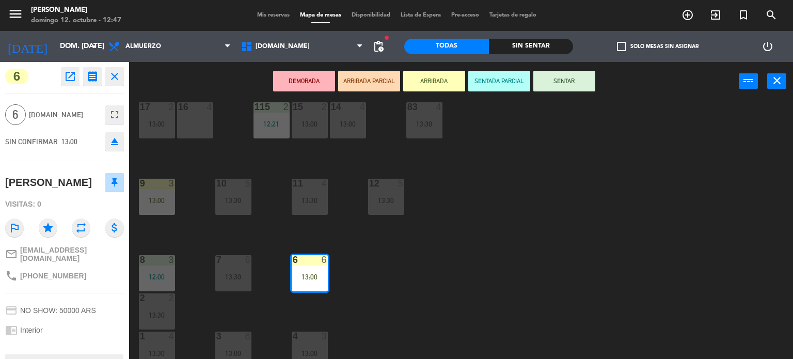
click at [592, 80] on button "SENTAR" at bounding box center [564, 81] width 62 height 21
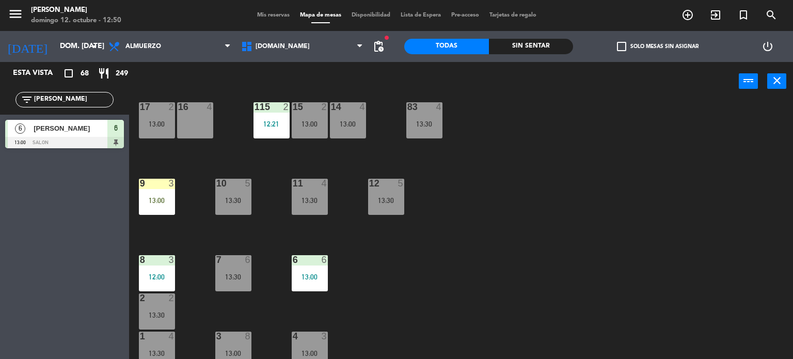
drag, startPoint x: 58, startPoint y: 94, endPoint x: 0, endPoint y: 126, distance: 66.3
click at [0, 126] on div "Esta vista crop_square 68 restaurant 249 filter_list [PERSON_NAME] 6 [PERSON_NA…" at bounding box center [64, 107] width 129 height 91
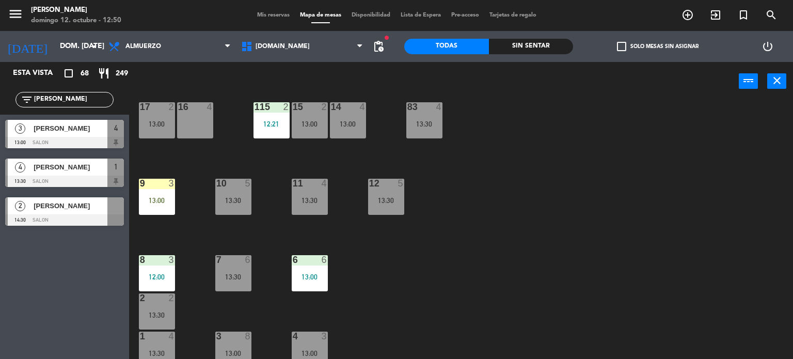
type input "[PERSON_NAME]"
click at [26, 283] on div "Esta vista crop_square 68 restaurant 249 filter_list [PERSON_NAME] 3 [PERSON_NA…" at bounding box center [64, 210] width 129 height 297
click at [47, 128] on span "[PERSON_NAME]" at bounding box center [71, 128] width 74 height 11
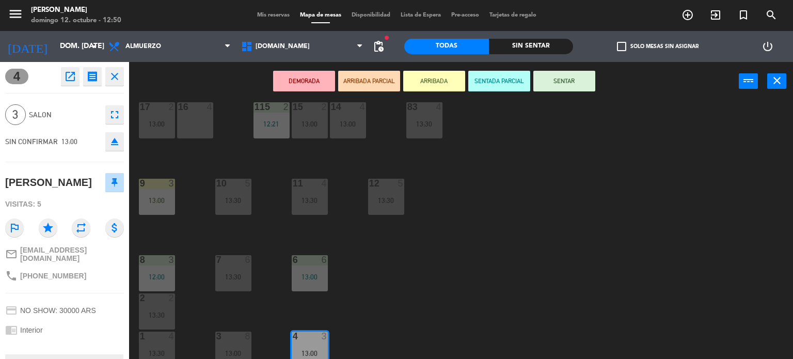
click at [448, 81] on button "ARRIBADA" at bounding box center [434, 81] width 62 height 21
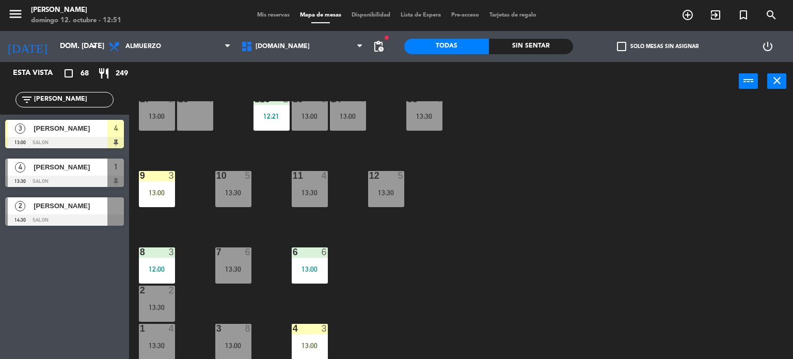
click at [314, 344] on div "13:00" at bounding box center [310, 345] width 36 height 7
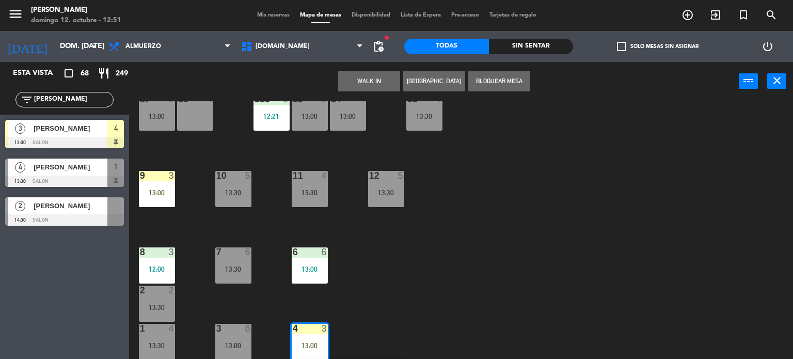
scroll to position [214, 0]
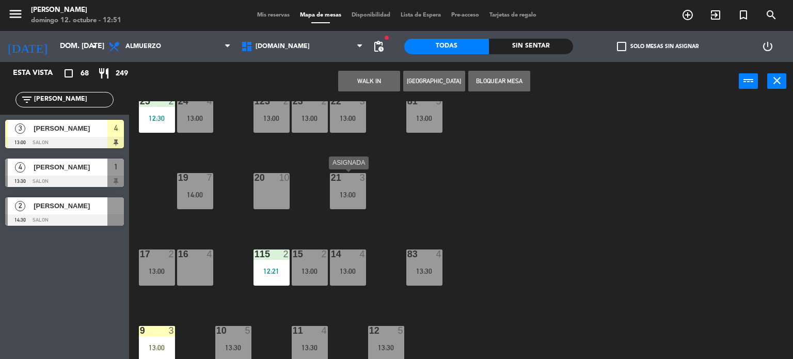
click at [354, 199] on div "21 3 13:00" at bounding box center [348, 191] width 36 height 36
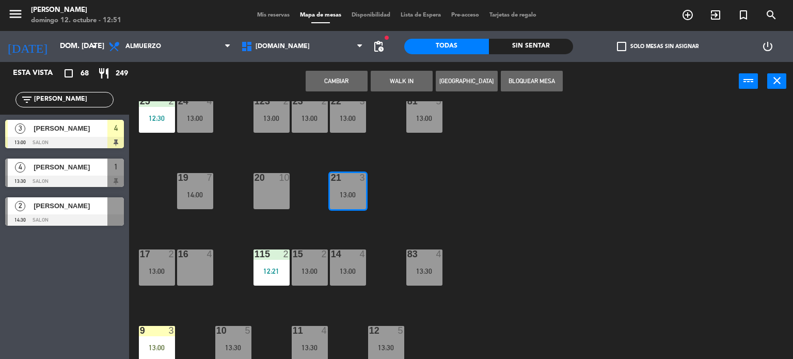
click at [347, 73] on button "Cambiar" at bounding box center [336, 81] width 62 height 21
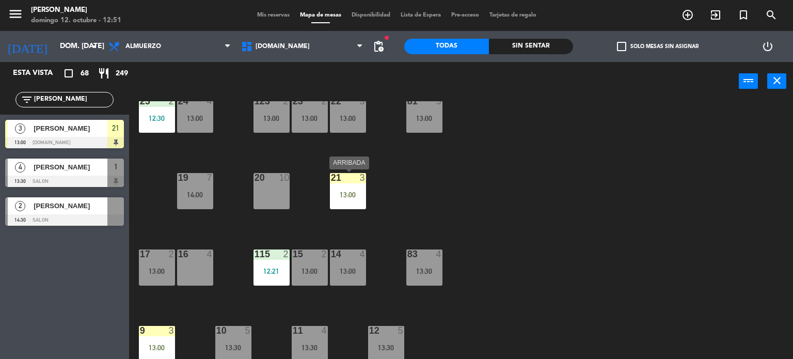
click at [352, 195] on div "13:00" at bounding box center [348, 194] width 36 height 7
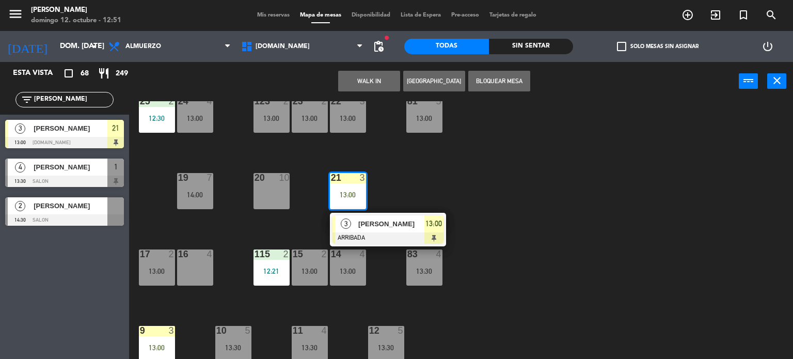
click at [384, 232] on div at bounding box center [387, 237] width 111 height 11
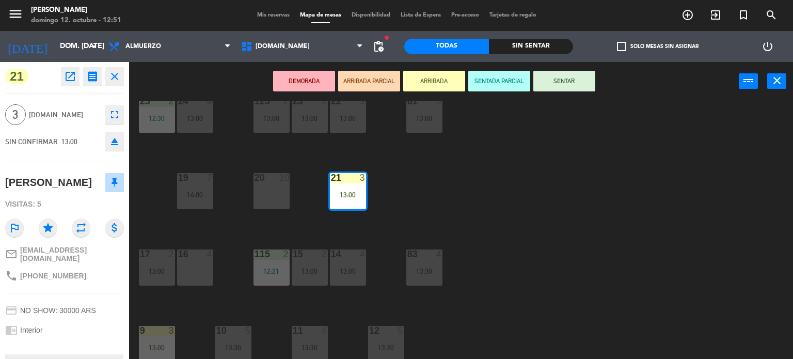
click at [578, 73] on button "SENTAR" at bounding box center [564, 81] width 62 height 21
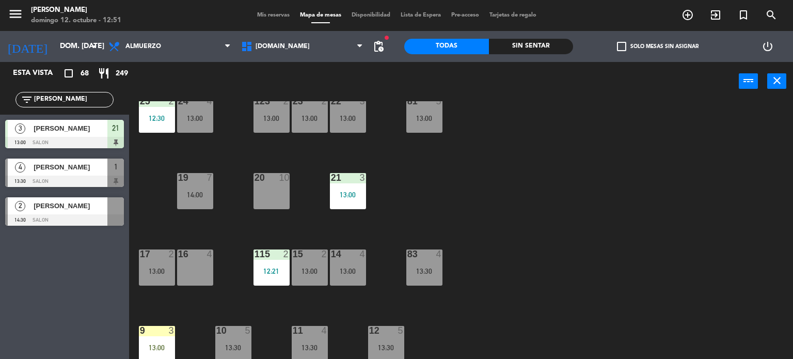
drag, startPoint x: 58, startPoint y: 102, endPoint x: 0, endPoint y: 132, distance: 65.1
click at [25, 116] on div "Esta vista crop_square 68 restaurant 249 filter_list [PERSON_NAME] 3 [PERSON_NA…" at bounding box center [64, 146] width 129 height 169
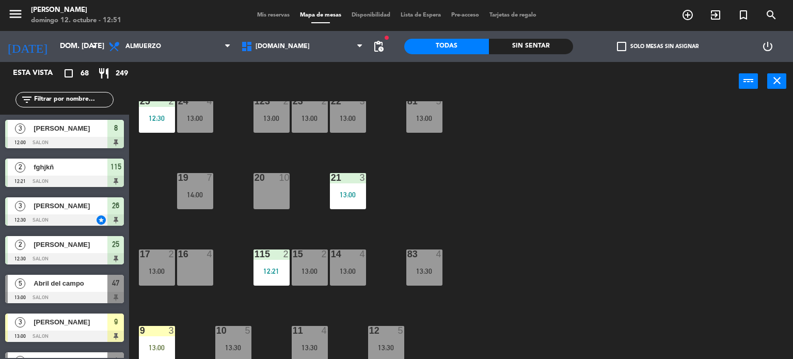
click at [80, 100] on input "text" at bounding box center [73, 99] width 80 height 11
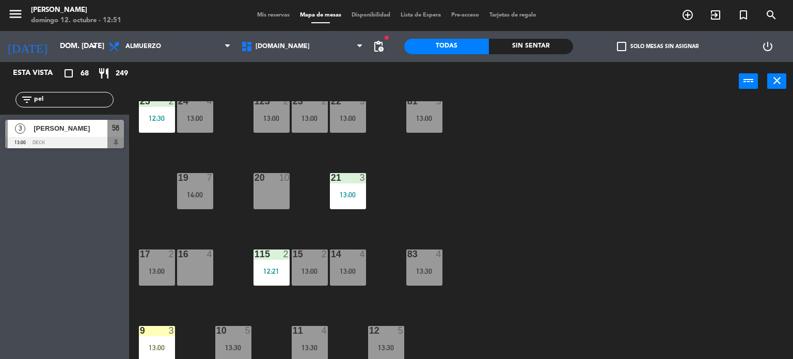
type input "pel"
drag, startPoint x: 0, startPoint y: 259, endPoint x: 2, endPoint y: 199, distance: 59.4
click at [0, 259] on div "Esta vista crop_square 68 restaurant 249 filter_list pel 3 [PERSON_NAME] 13:00 …" at bounding box center [64, 210] width 129 height 297
click at [31, 125] on div "3" at bounding box center [20, 128] width 25 height 17
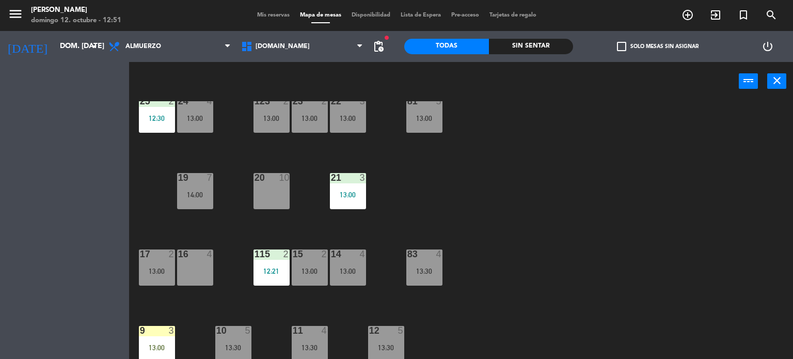
scroll to position [0, 0]
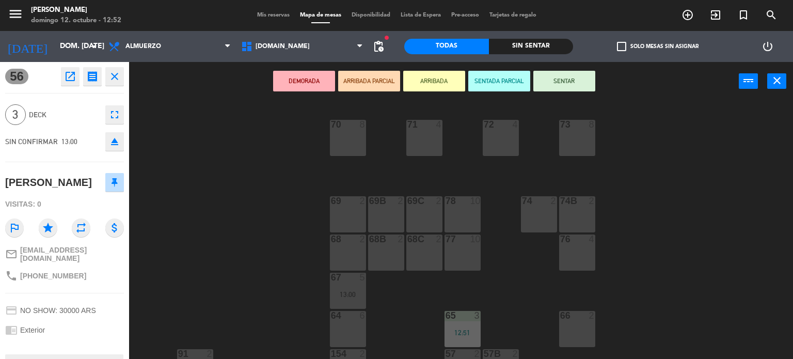
click at [444, 79] on button "ARRIBADA" at bounding box center [434, 81] width 62 height 21
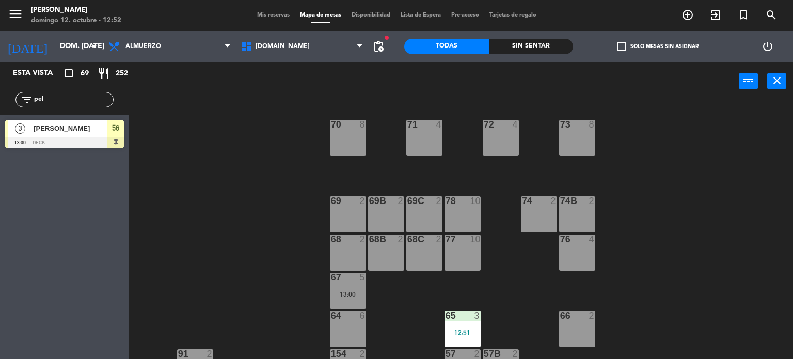
click at [285, 72] on div "power_input close" at bounding box center [433, 81] width 609 height 39
click at [289, 50] on span "[DOMAIN_NAME]" at bounding box center [302, 46] width 133 height 23
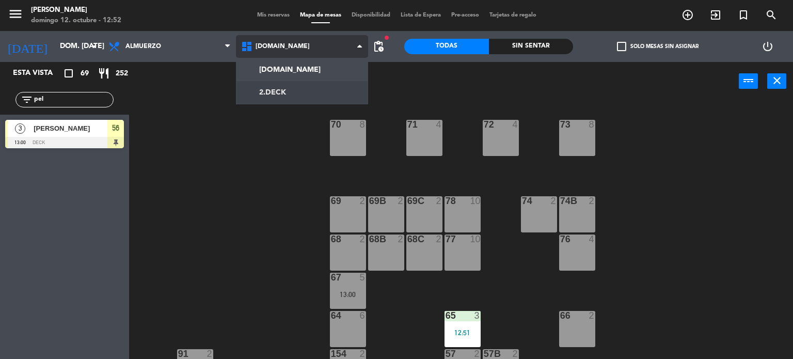
click at [288, 88] on ng-component "menu [PERSON_NAME] 12. octubre - 12:52 Mis reservas Mapa de mesas Disponibilida…" at bounding box center [396, 179] width 793 height 359
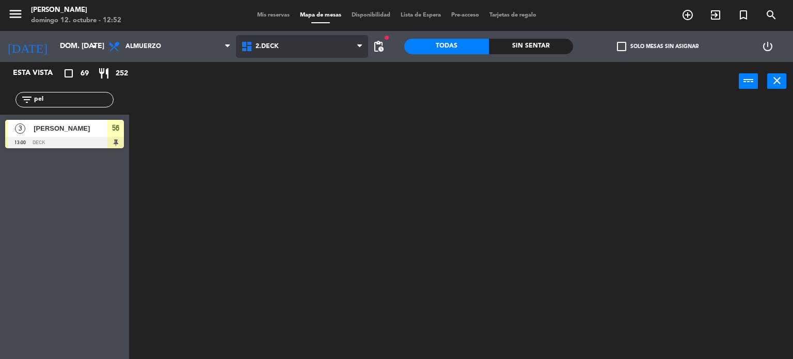
click at [295, 35] on span "2.DECK" at bounding box center [302, 46] width 133 height 23
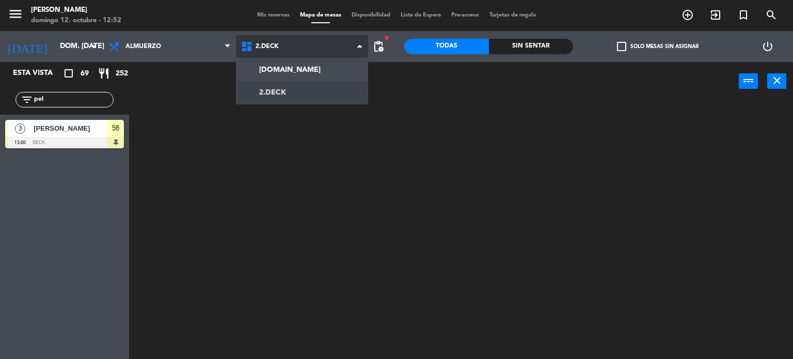
click at [295, 55] on span "2.DECK" at bounding box center [302, 46] width 133 height 23
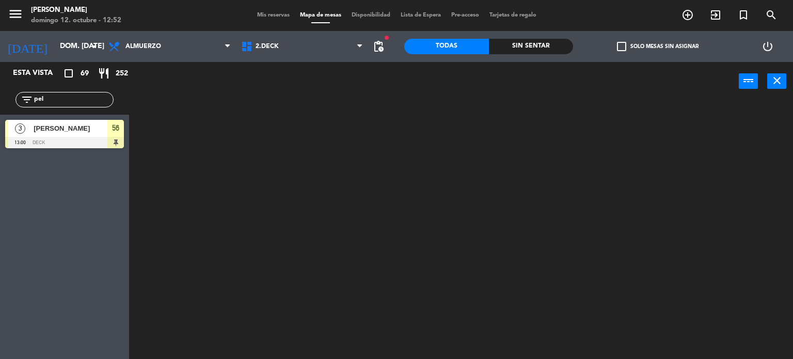
click at [333, 20] on div "menu [PERSON_NAME] 12. octubre - 12:52 Mis reservas Mapa de mesas Disponibilida…" at bounding box center [396, 15] width 793 height 31
drag, startPoint x: 322, startPoint y: 50, endPoint x: 321, endPoint y: 59, distance: 8.8
click at [321, 56] on span "2.DECK" at bounding box center [302, 46] width 133 height 23
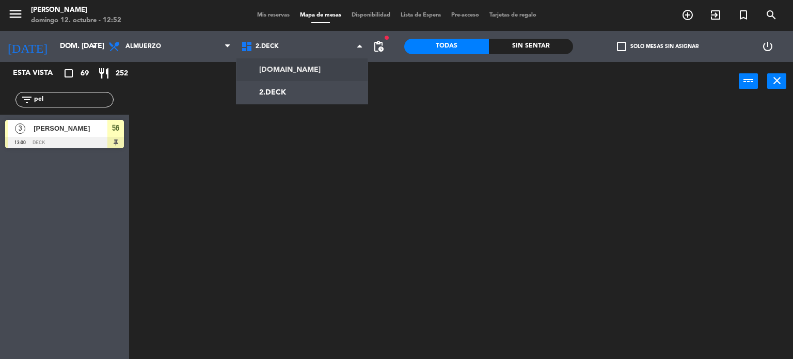
click at [315, 80] on ng-component "menu [PERSON_NAME] 12. octubre - 12:52 Mis reservas Mapa de mesas Disponibilida…" at bounding box center [396, 179] width 793 height 359
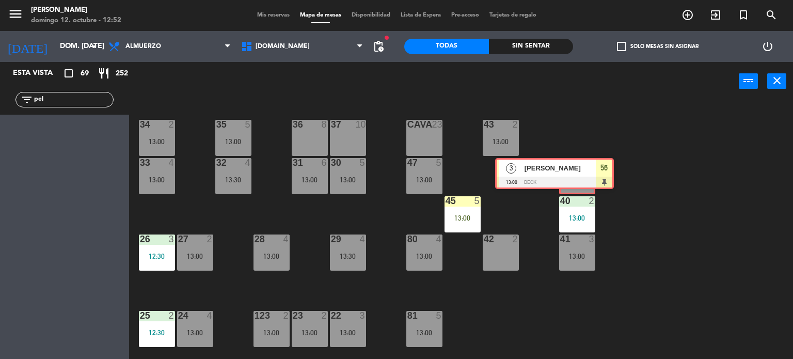
drag, startPoint x: 97, startPoint y: 133, endPoint x: 580, endPoint y: 173, distance: 485.2
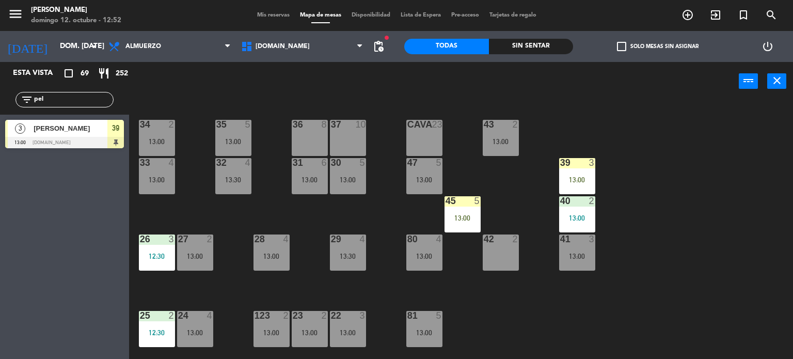
click at [580, 173] on div "39 3 13:00" at bounding box center [577, 176] width 36 height 36
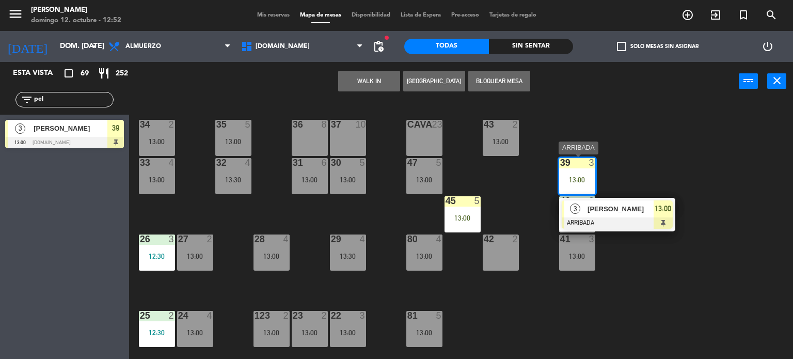
click at [636, 206] on div "3 [PERSON_NAME] ARRIBADA 13:00" at bounding box center [617, 215] width 132 height 34
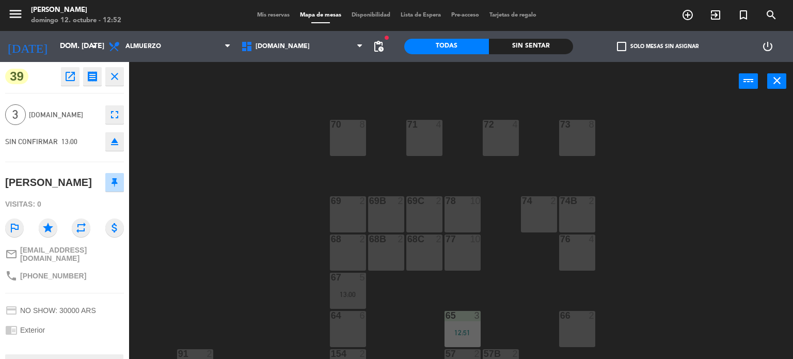
click at [286, 16] on span "Mis reservas" at bounding box center [273, 15] width 43 height 6
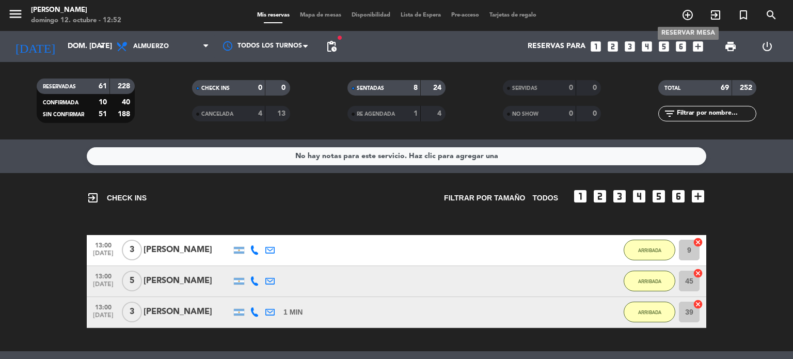
click at [683, 14] on icon "add_circle_outline" at bounding box center [687, 15] width 12 height 12
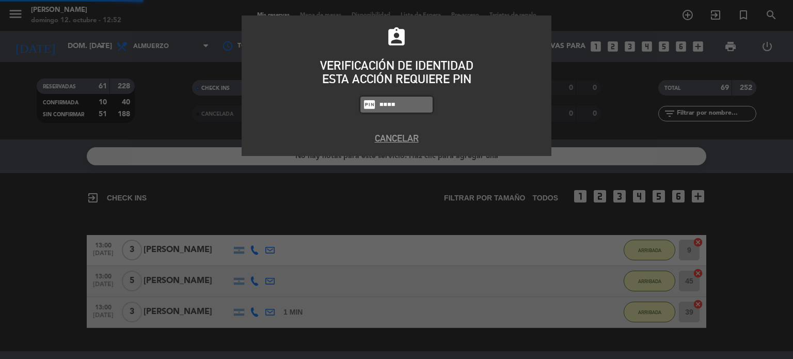
type input "4307"
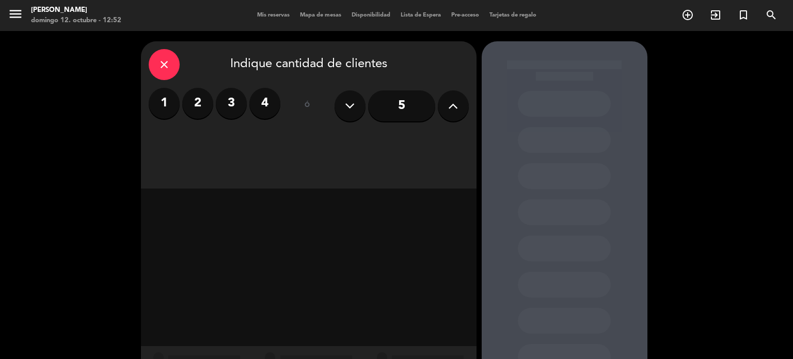
click at [259, 99] on label "4" at bounding box center [264, 103] width 31 height 31
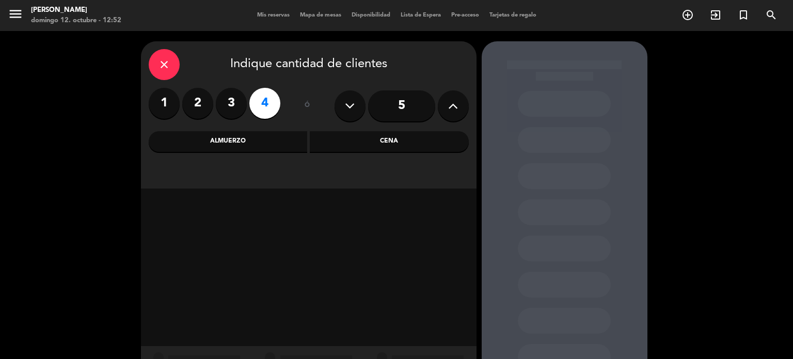
click at [343, 139] on div "Cena" at bounding box center [389, 141] width 159 height 21
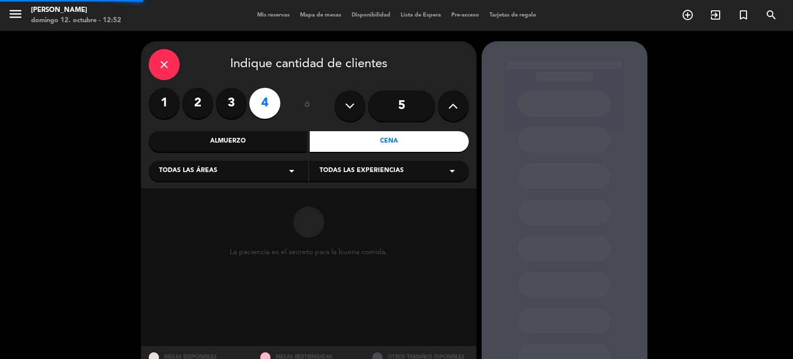
click at [279, 160] on div "Todas las áreas arrow_drop_down Todas las experiencias arrow_drop_down" at bounding box center [309, 170] width 320 height 22
click at [275, 133] on div "Almuerzo" at bounding box center [228, 141] width 159 height 21
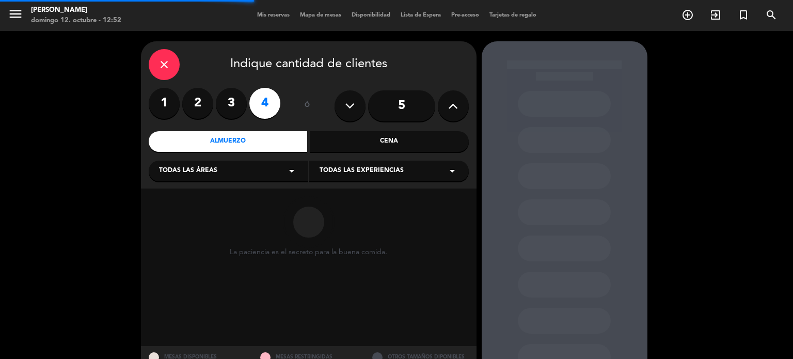
click at [266, 167] on div "Todas las áreas arrow_drop_down" at bounding box center [228, 170] width 159 height 21
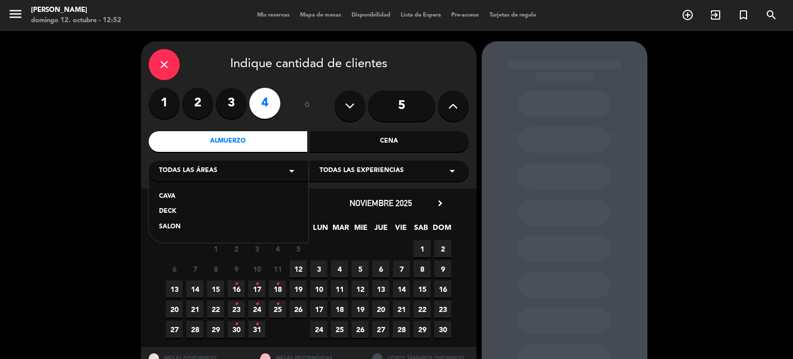
click at [182, 230] on div "SALON" at bounding box center [228, 227] width 139 height 10
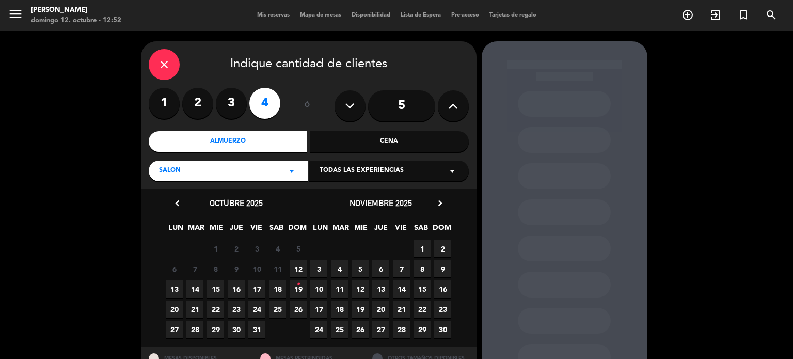
click at [298, 268] on span "12" at bounding box center [297, 268] width 17 height 17
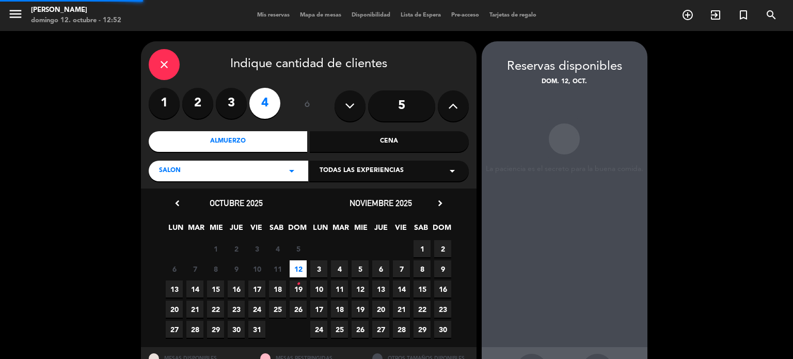
scroll to position [41, 0]
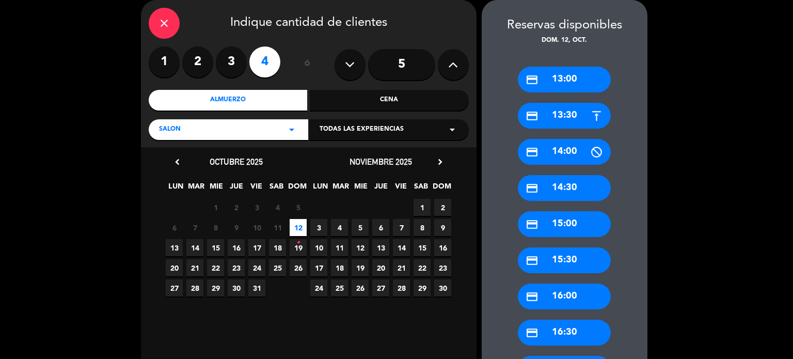
click at [572, 192] on div "credit_card 14:30" at bounding box center [564, 188] width 93 height 26
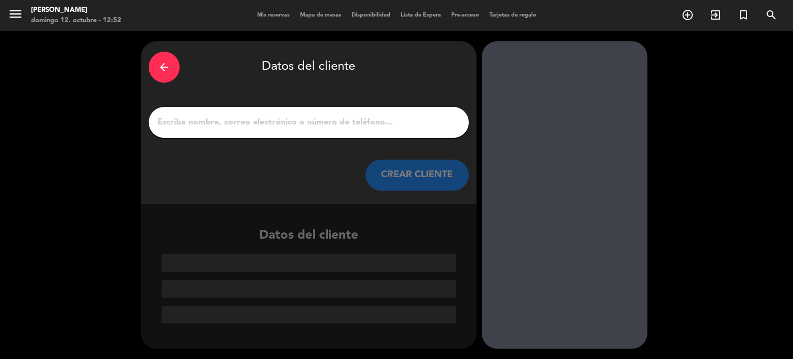
click at [314, 127] on input "1" at bounding box center [308, 122] width 304 height 14
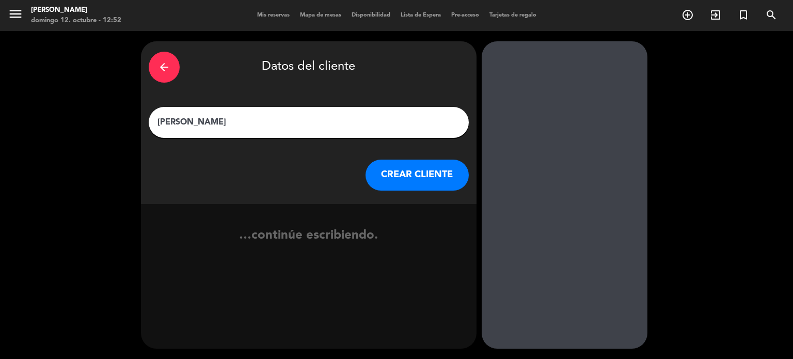
click at [156, 121] on input "[PERSON_NAME]" at bounding box center [308, 122] width 304 height 14
type input "[PERSON_NAME]"
click at [418, 184] on button "CREAR CLIENTE" at bounding box center [416, 174] width 103 height 31
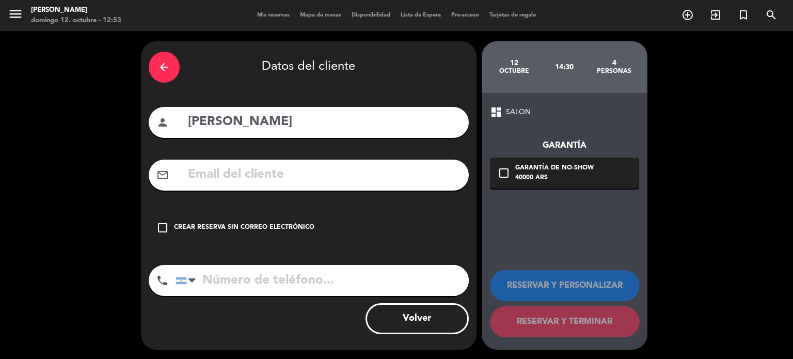
click at [407, 219] on div "check_box_outline_blank Crear reserva sin correo electrónico" at bounding box center [309, 227] width 320 height 31
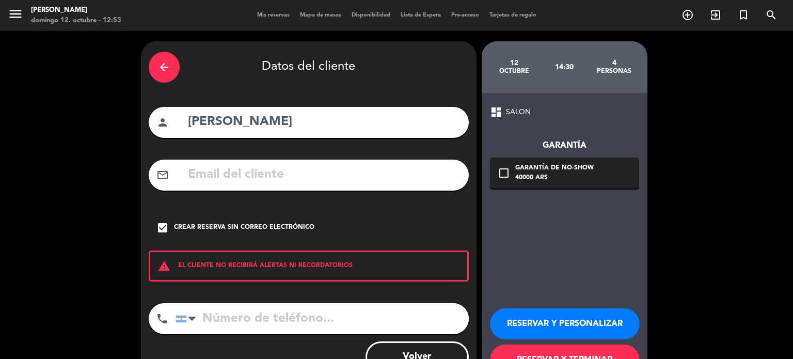
click at [359, 130] on input "[PERSON_NAME]" at bounding box center [324, 121] width 274 height 21
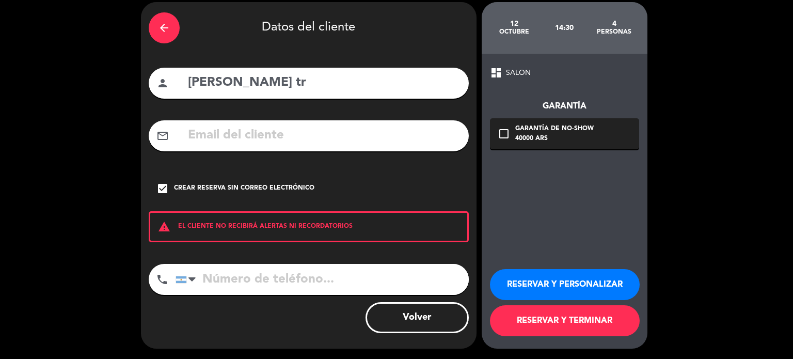
type input "[PERSON_NAME] tr"
click at [571, 336] on div "RESERVAR Y PERSONALIZAR RESERVAR Y TERMINAR" at bounding box center [564, 297] width 149 height 101
click at [563, 324] on button "RESERVAR Y TERMINAR" at bounding box center [565, 320] width 150 height 31
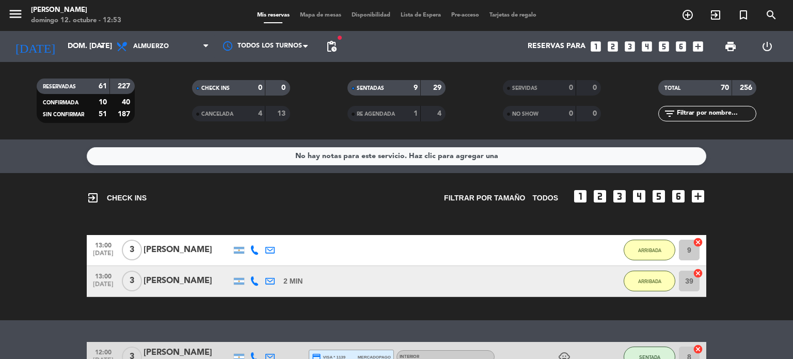
drag, startPoint x: 658, startPoint y: 238, endPoint x: 650, endPoint y: 245, distance: 10.2
click at [656, 242] on div "ARRIBADA" at bounding box center [649, 250] width 52 height 30
click at [649, 245] on button "ARRIBADA" at bounding box center [649, 249] width 52 height 21
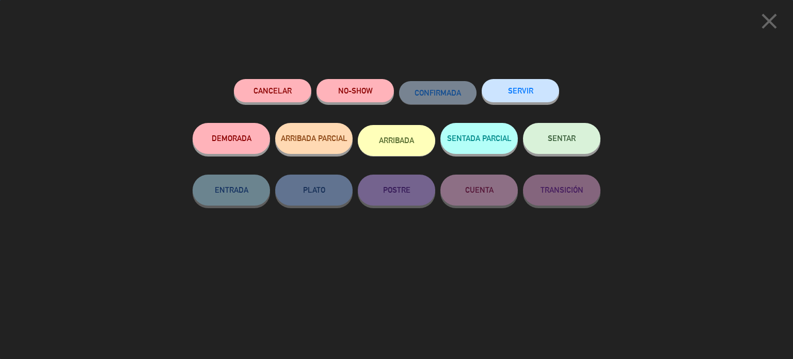
click at [568, 138] on span "SENTAR" at bounding box center [561, 138] width 28 height 9
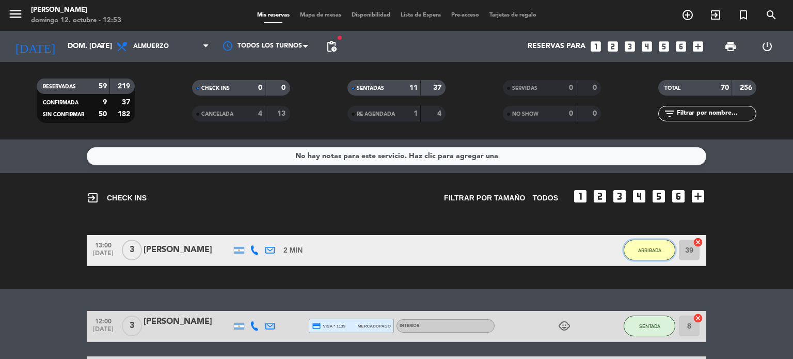
click at [636, 242] on button "ARRIBADA" at bounding box center [649, 249] width 52 height 21
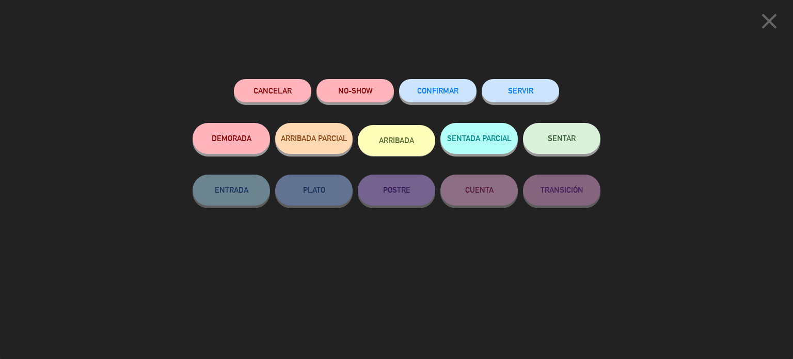
click at [576, 142] on button "SENTAR" at bounding box center [561, 138] width 77 height 31
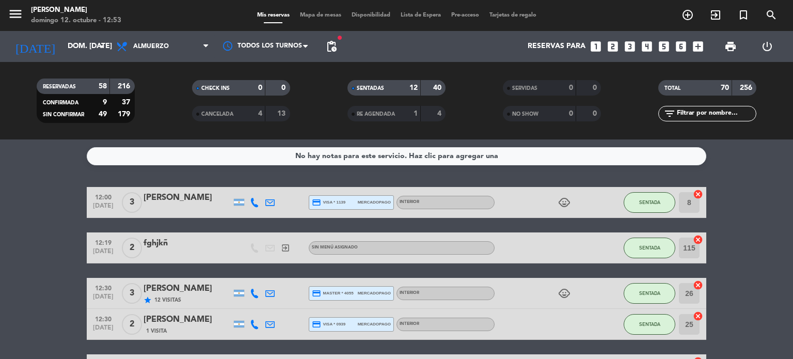
click at [334, 9] on div "menu [PERSON_NAME] 12. octubre - 12:53 Mis reservas Mapa de mesas Disponibilida…" at bounding box center [396, 15] width 793 height 31
click at [330, 13] on span "Mapa de mesas" at bounding box center [321, 15] width 52 height 6
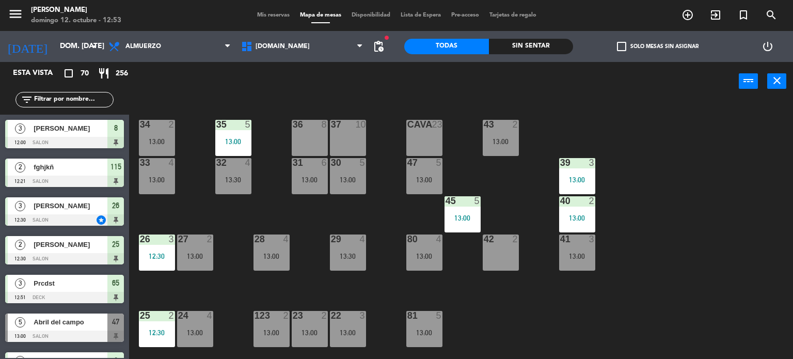
click at [620, 42] on span "check_box_outline_blank" at bounding box center [621, 46] width 9 height 9
click at [657, 46] on input "check_box_outline_blank Solo mesas sin asignar" at bounding box center [657, 46] width 0 height 0
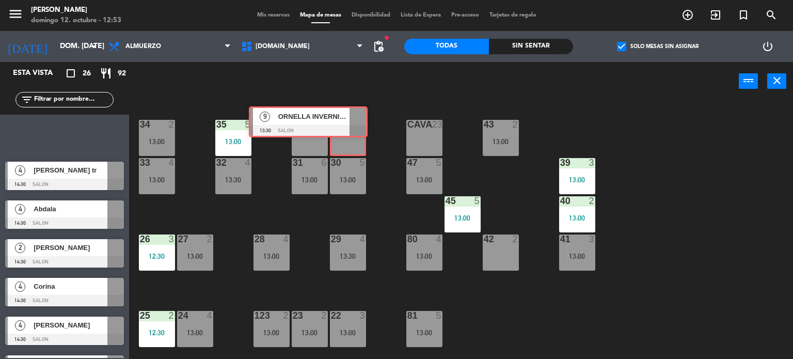
drag, startPoint x: 95, startPoint y: 136, endPoint x: 344, endPoint y: 128, distance: 248.8
click at [342, 126] on div "Esta vista crop_square 26 restaurant 92 filter_list 9 ORNELLA INVERNISI TR3 13:…" at bounding box center [396, 210] width 793 height 297
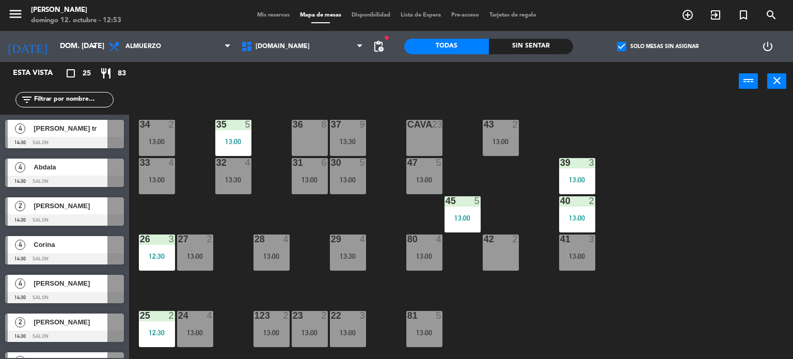
scroll to position [52, 0]
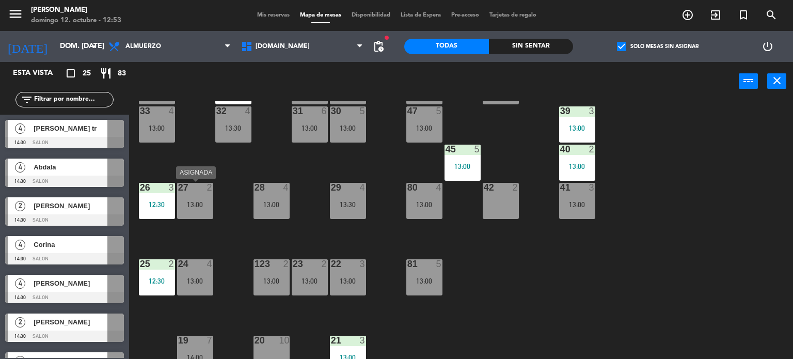
click at [208, 201] on div "13:00" at bounding box center [195, 204] width 36 height 7
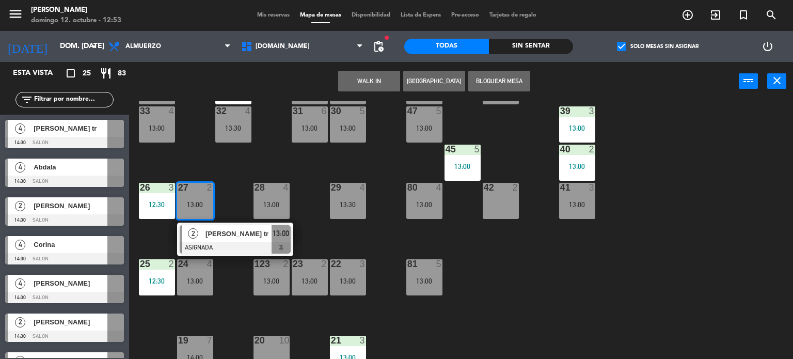
click at [232, 193] on div "34 2 13:00 35 5 13:00 36 8 43 2 13:00 37 9 13:30 CAVA 23 33 4 13:00 32 4 13:30 …" at bounding box center [465, 230] width 656 height 258
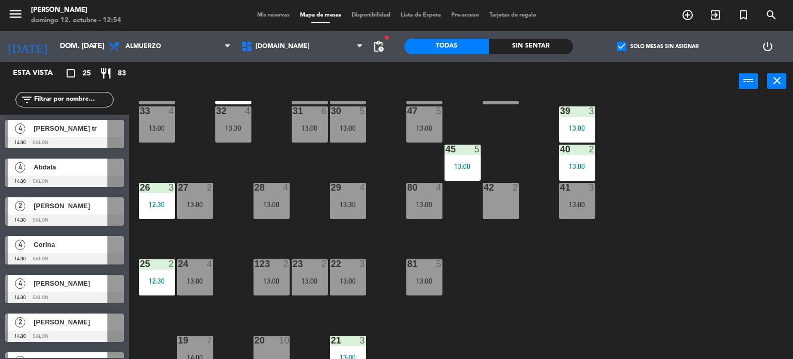
click at [703, 212] on div "34 2 13:00 35 5 13:00 36 8 43 2 13:00 37 9 13:30 CAVA 23 33 4 13:00 32 4 13:30 …" at bounding box center [465, 230] width 656 height 258
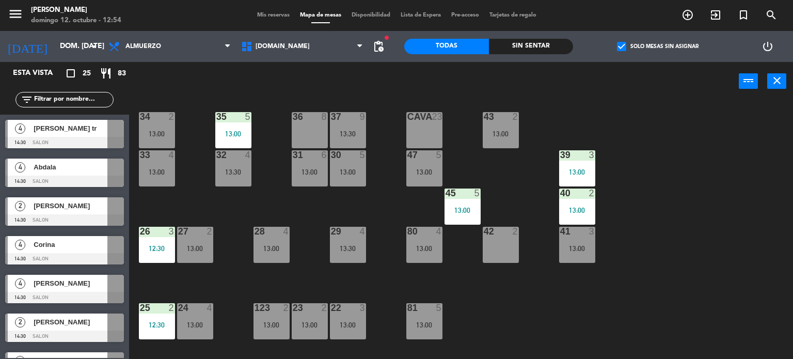
scroll to position [163, 0]
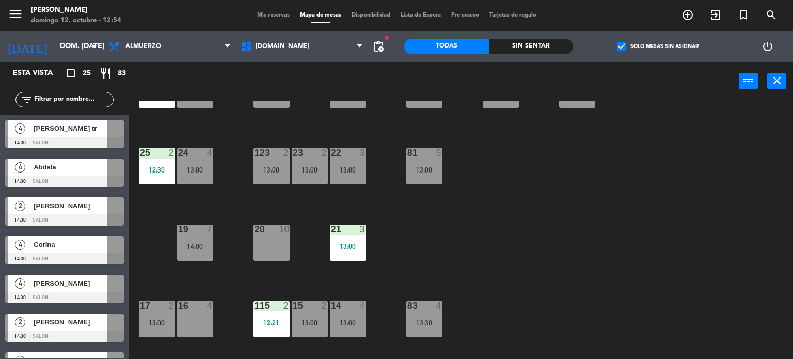
click at [274, 173] on div "13:00" at bounding box center [271, 169] width 36 height 7
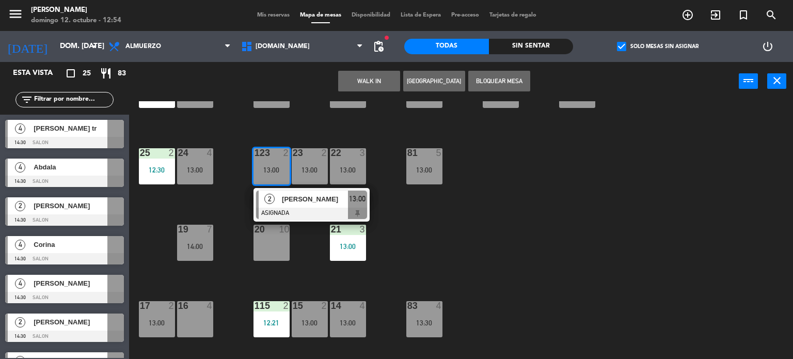
click at [326, 125] on div "34 2 13:00 35 5 13:00 36 8 43 2 13:00 37 9 13:30 CAVA 23 33 4 13:00 32 4 13:30 …" at bounding box center [465, 230] width 656 height 258
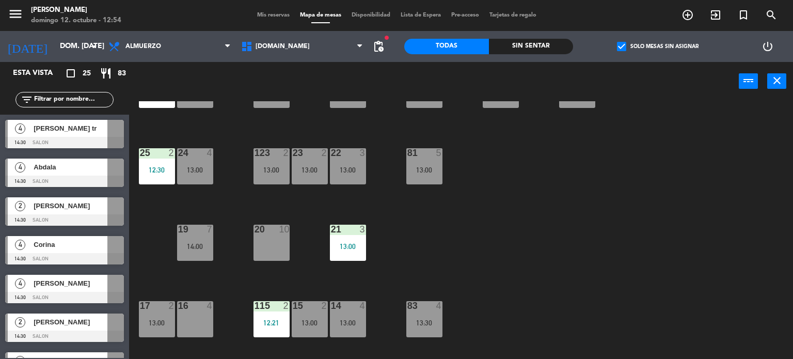
click at [316, 169] on div "13:00" at bounding box center [310, 169] width 36 height 7
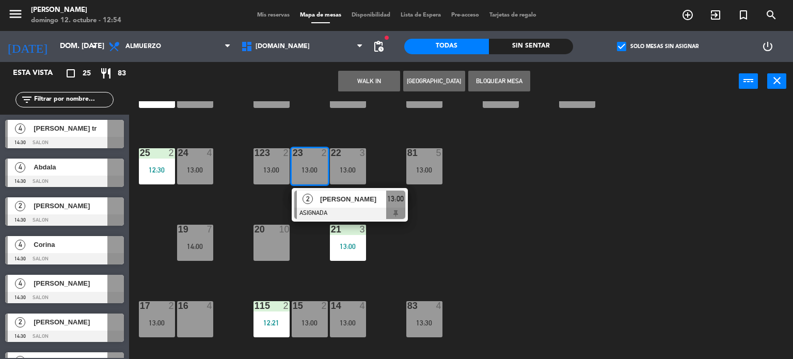
click at [326, 207] on div at bounding box center [349, 212] width 111 height 11
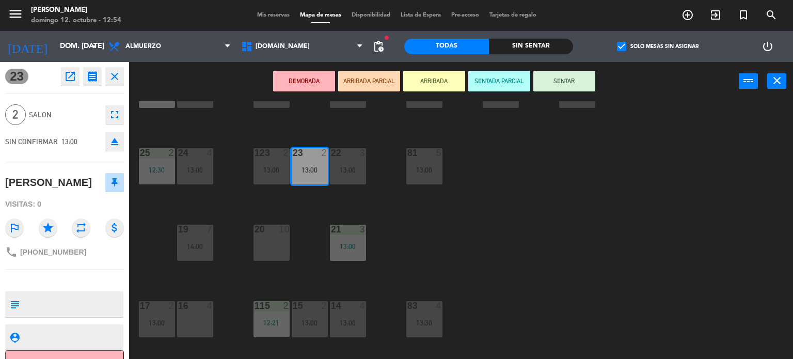
click at [568, 92] on div "DEMORADA ARRIBADA PARCIAL ARRIBADA SENTADA PARCIAL SENTAR power_input close" at bounding box center [433, 81] width 609 height 39
click at [553, 82] on button "SENTAR" at bounding box center [564, 81] width 62 height 21
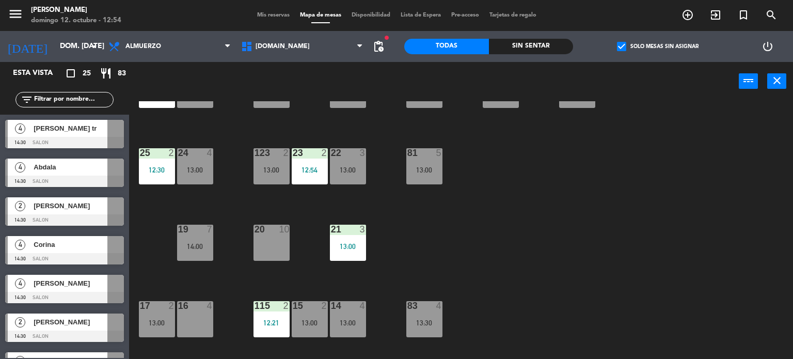
scroll to position [8, 0]
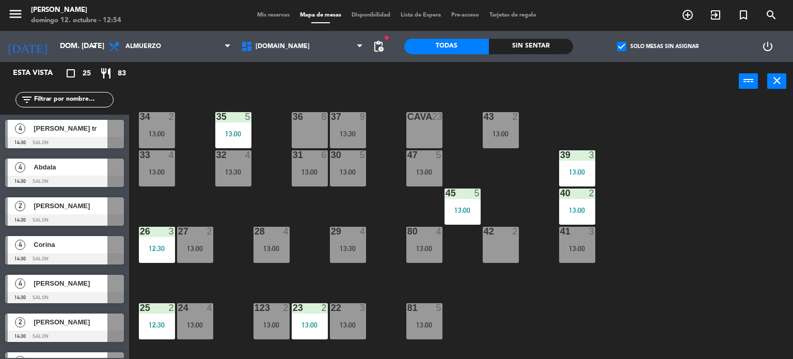
click at [627, 45] on label "check_box Solo mesas sin asignar" at bounding box center [658, 46] width 82 height 9
click at [657, 46] on input "check_box Solo mesas sin asignar" at bounding box center [657, 46] width 0 height 0
